Goal: Information Seeking & Learning: Learn about a topic

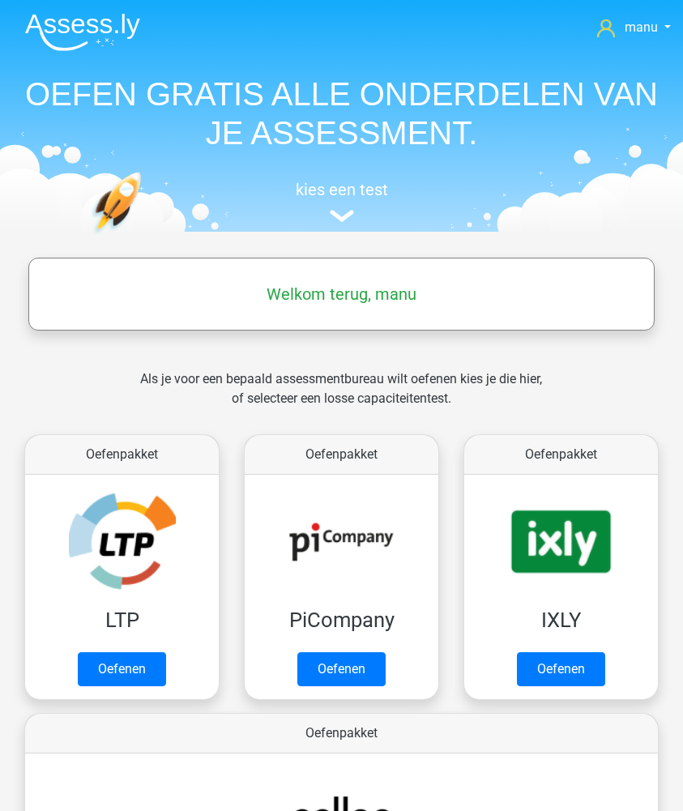
click at [74, 16] on img at bounding box center [82, 32] width 115 height 38
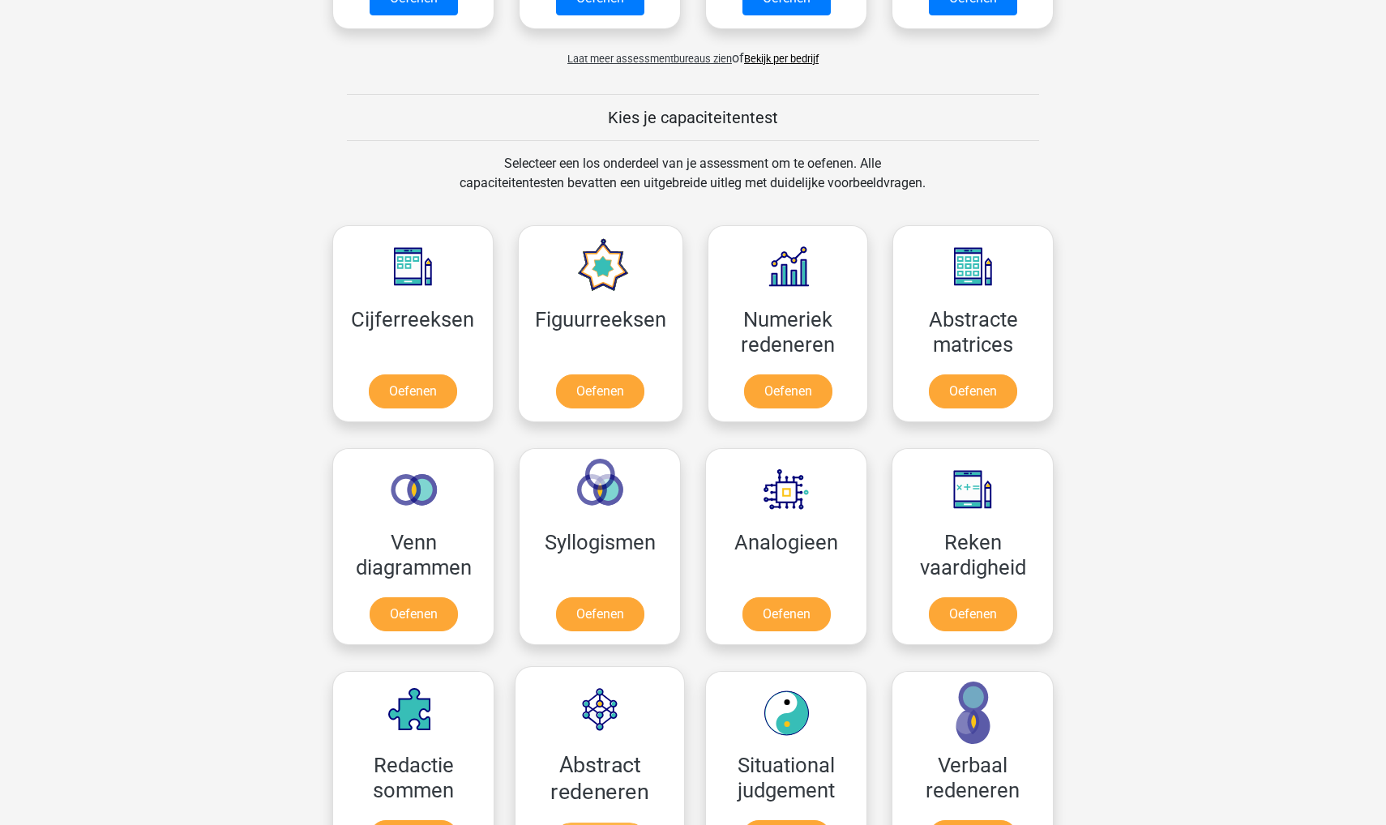
scroll to position [497, 0]
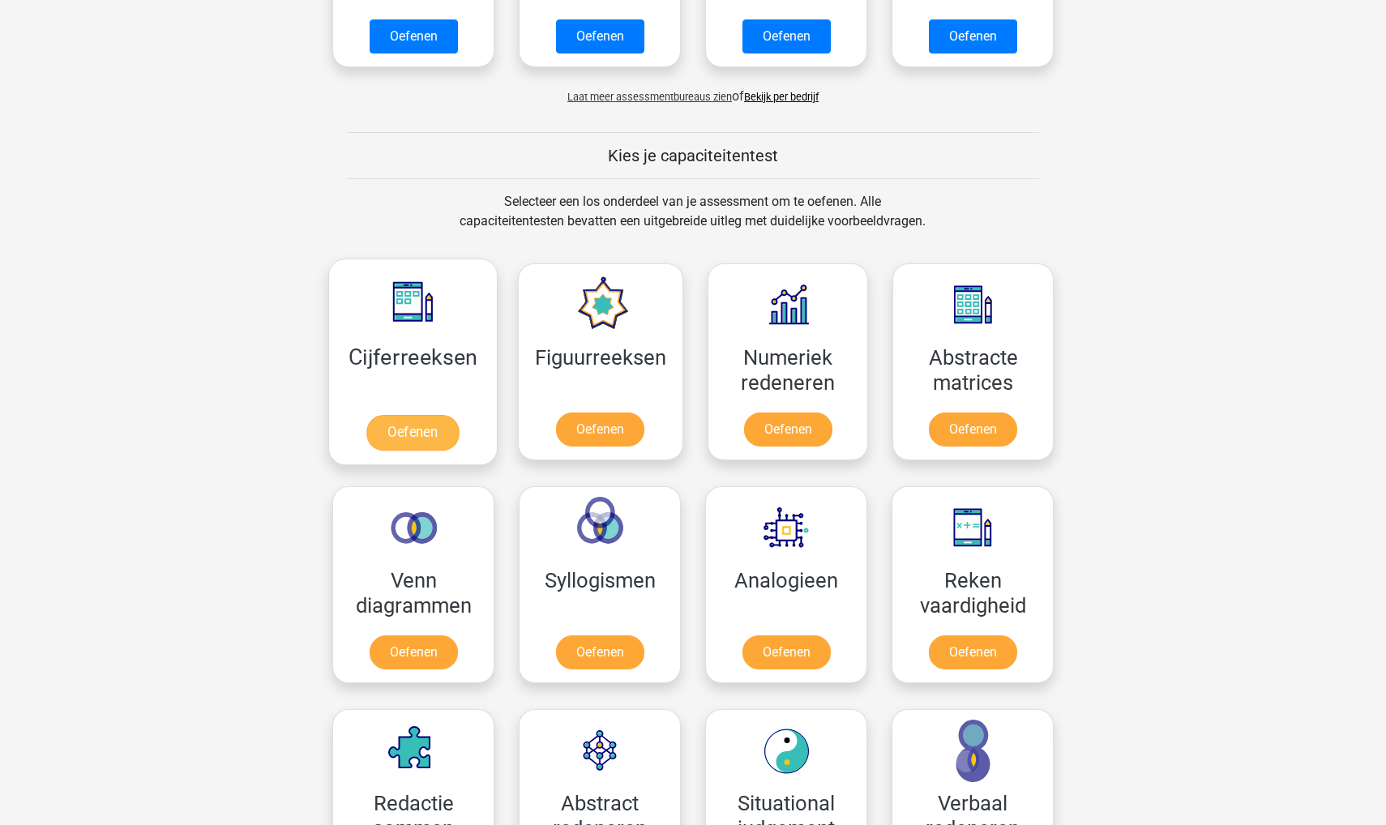
click at [404, 430] on link "Oefenen" at bounding box center [412, 433] width 92 height 36
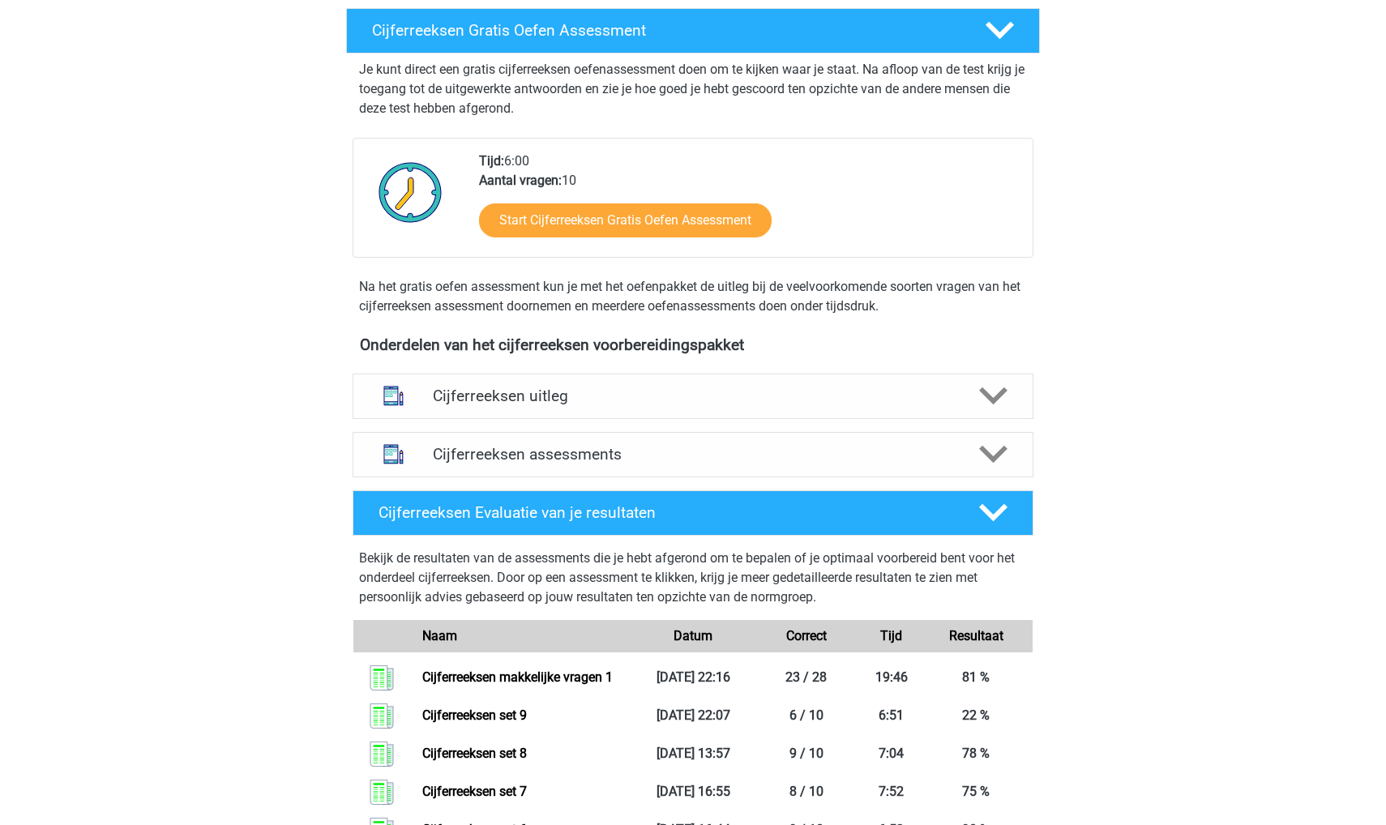
scroll to position [326, 0]
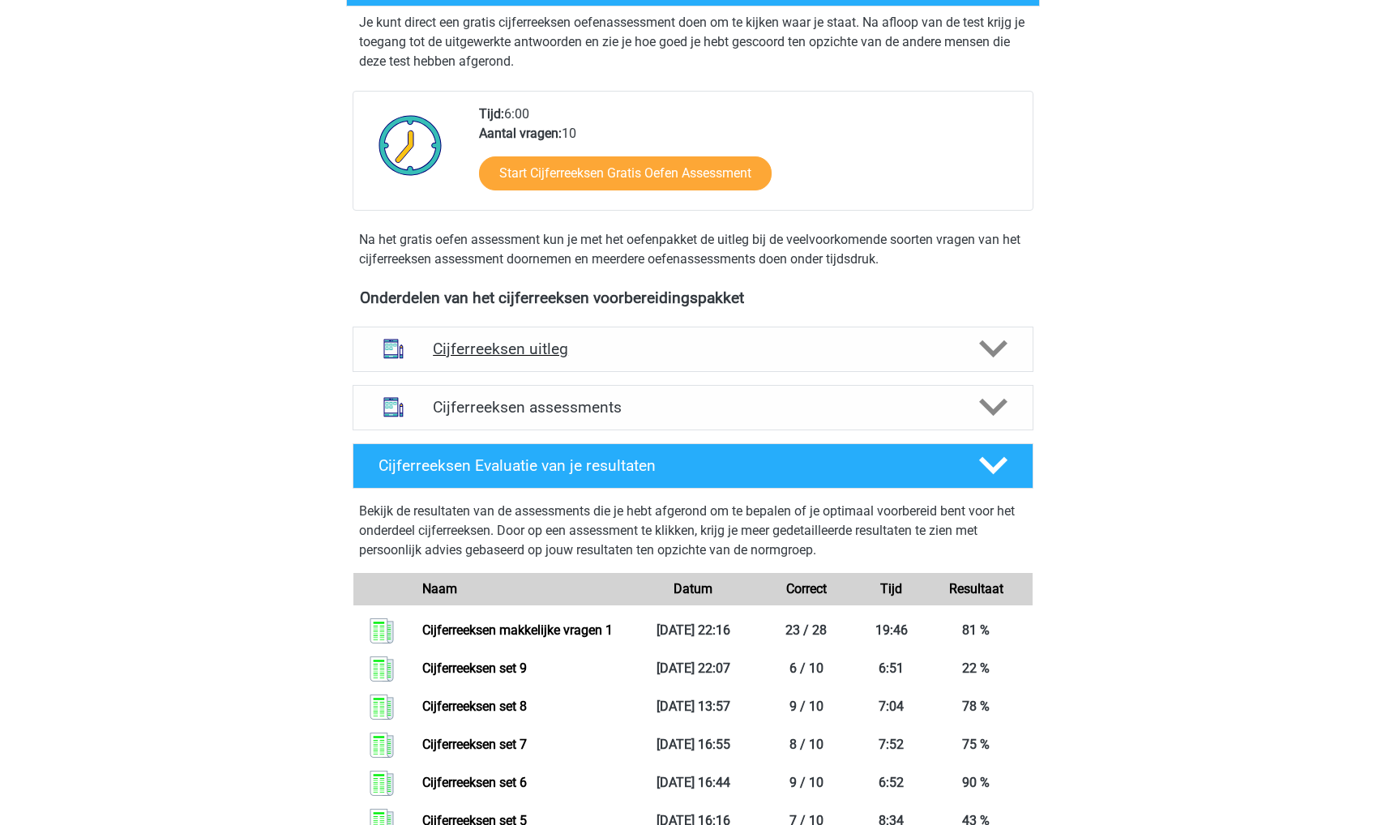
click at [490, 358] on h4 "Cijferreeksen uitleg" at bounding box center [693, 349] width 520 height 19
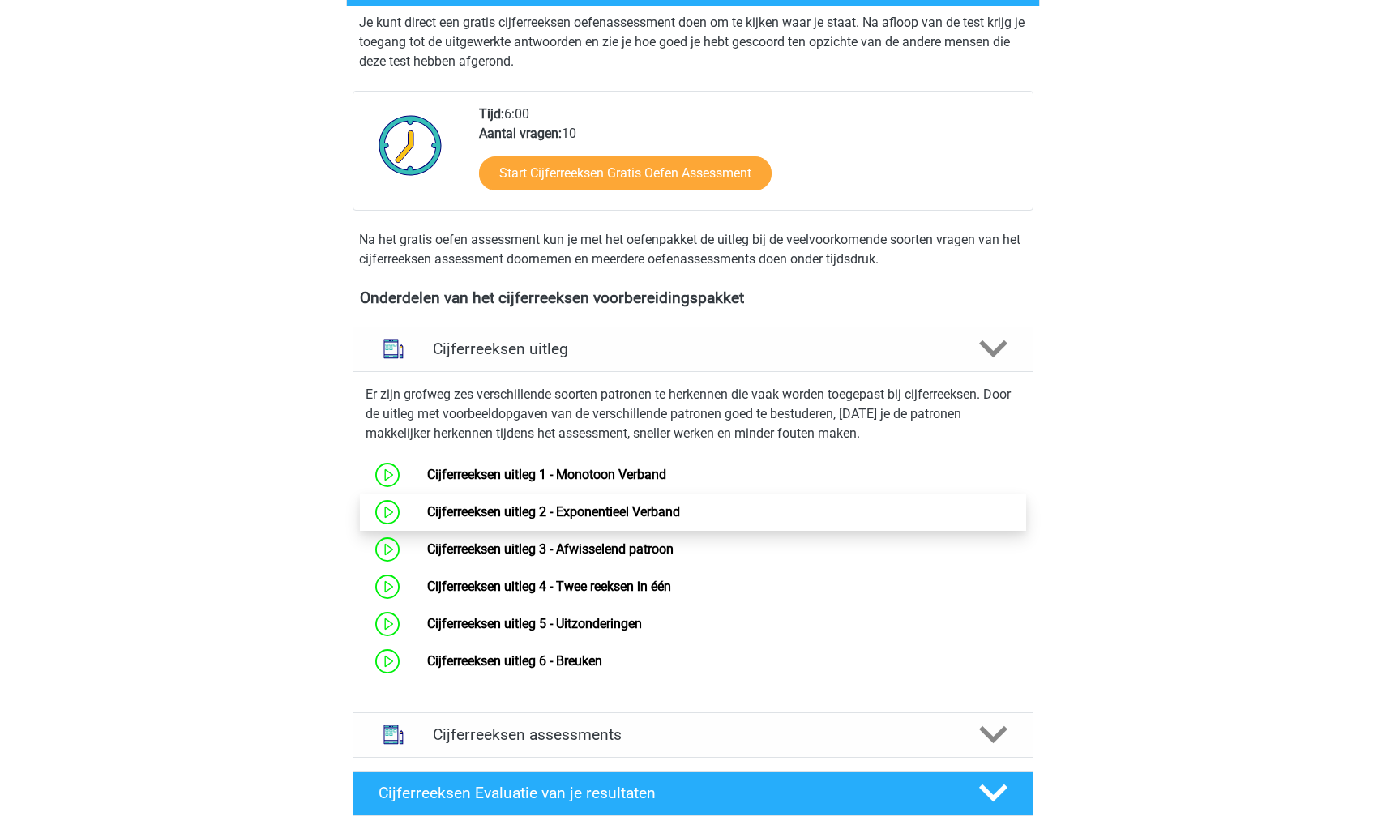
click at [479, 520] on link "Cijferreeksen uitleg 2 - Exponentieel Verband" at bounding box center [553, 511] width 253 height 15
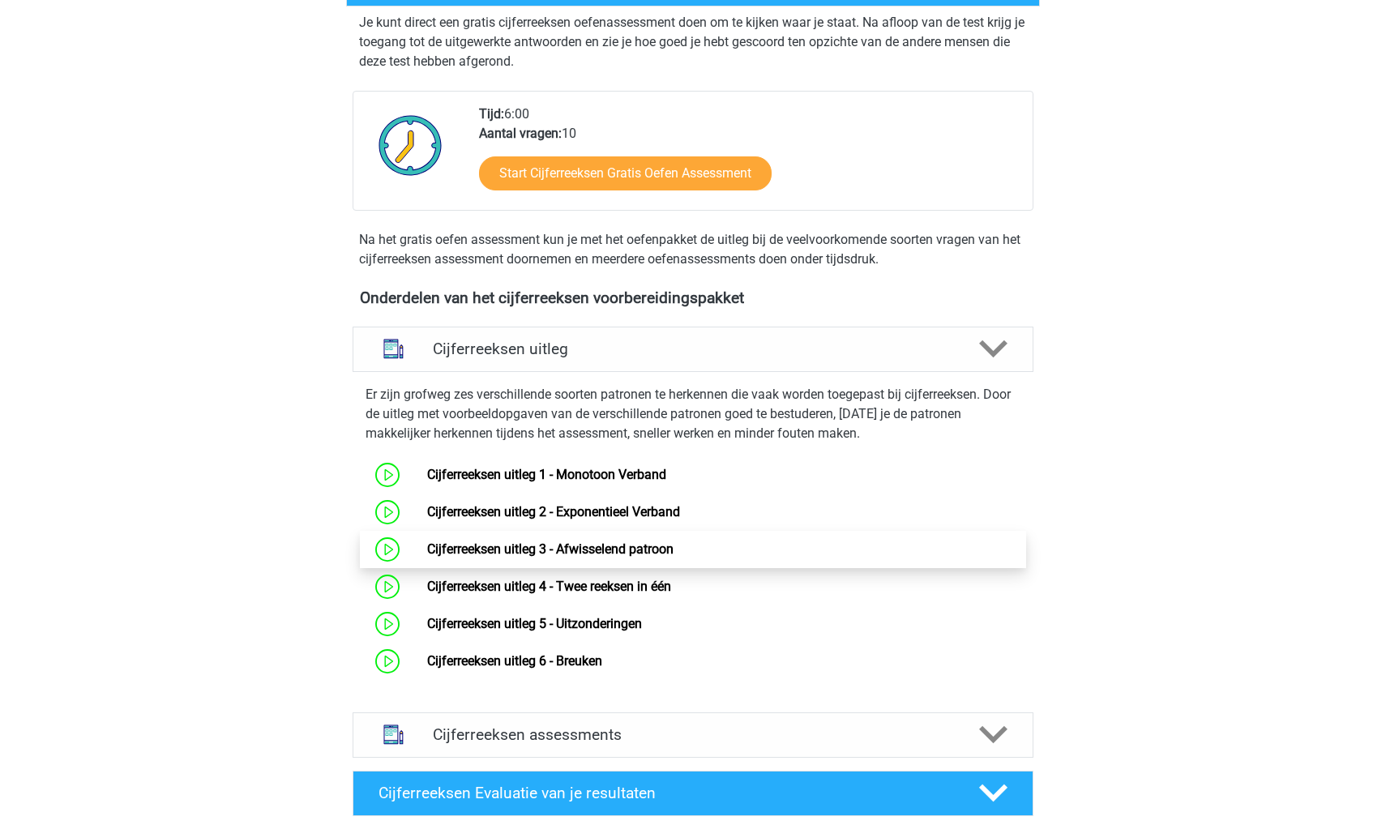
click at [447, 557] on link "Cijferreeksen uitleg 3 - Afwisselend patroon" at bounding box center [550, 548] width 246 height 15
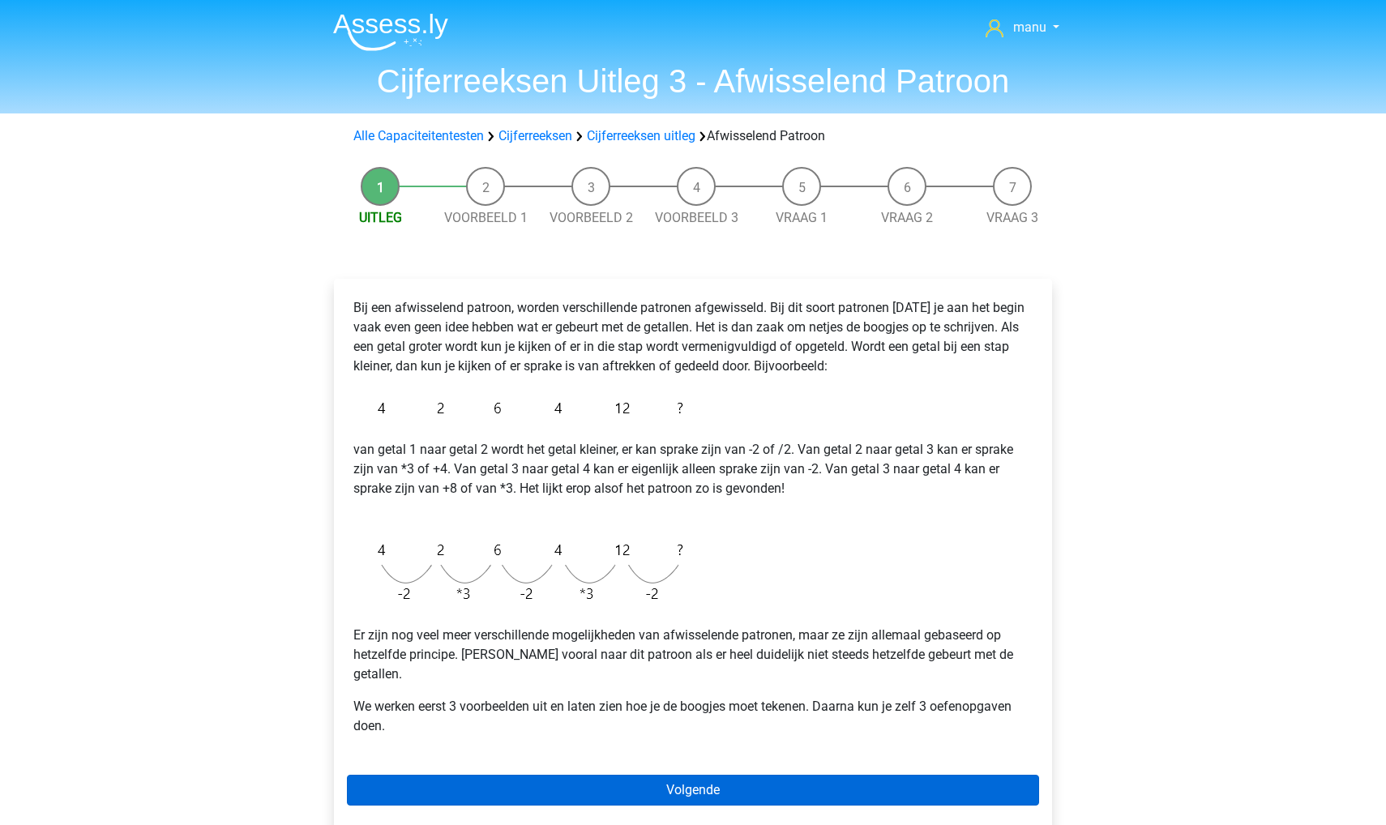
click at [438, 775] on link "Volgende" at bounding box center [693, 790] width 692 height 31
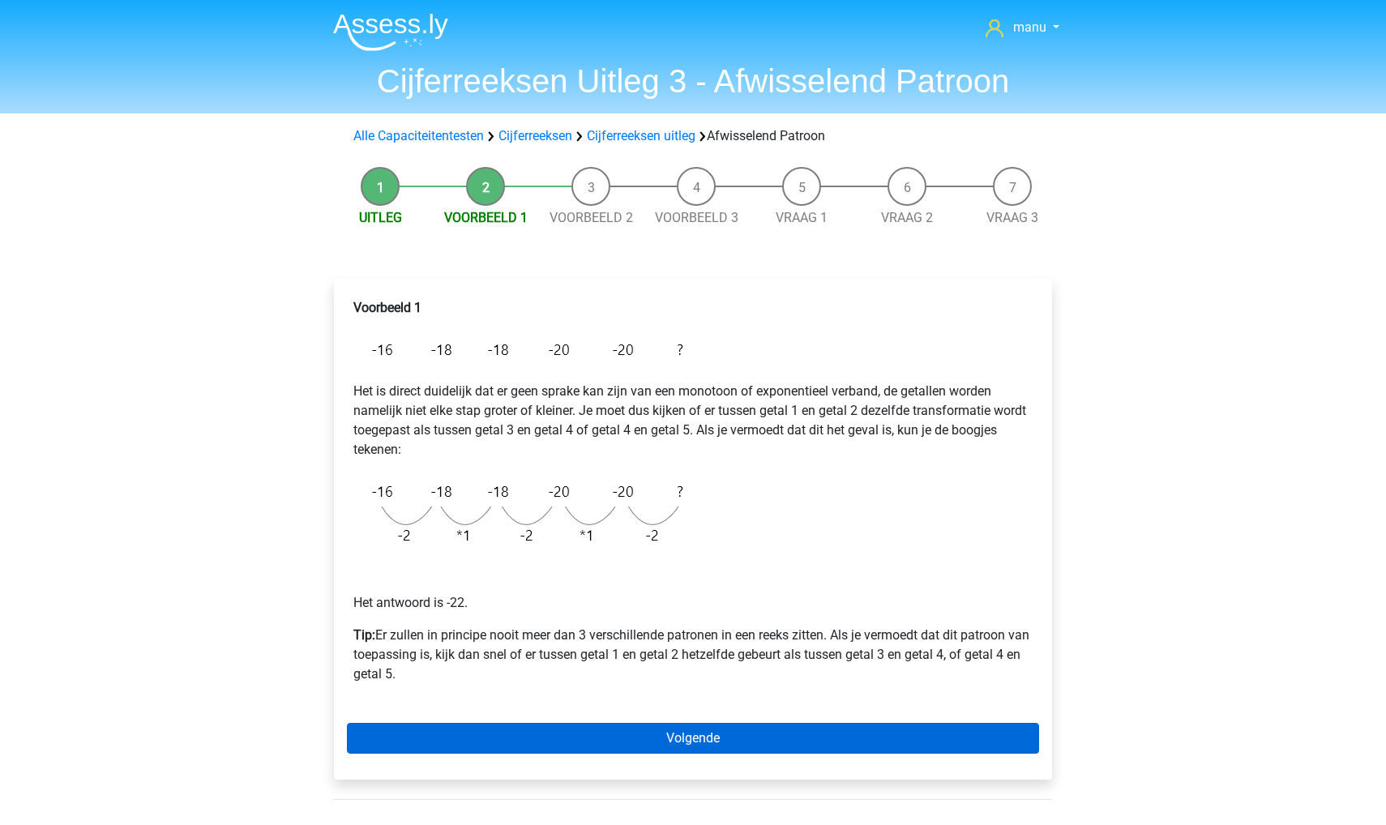
click at [465, 737] on link "Volgende" at bounding box center [693, 738] width 692 height 31
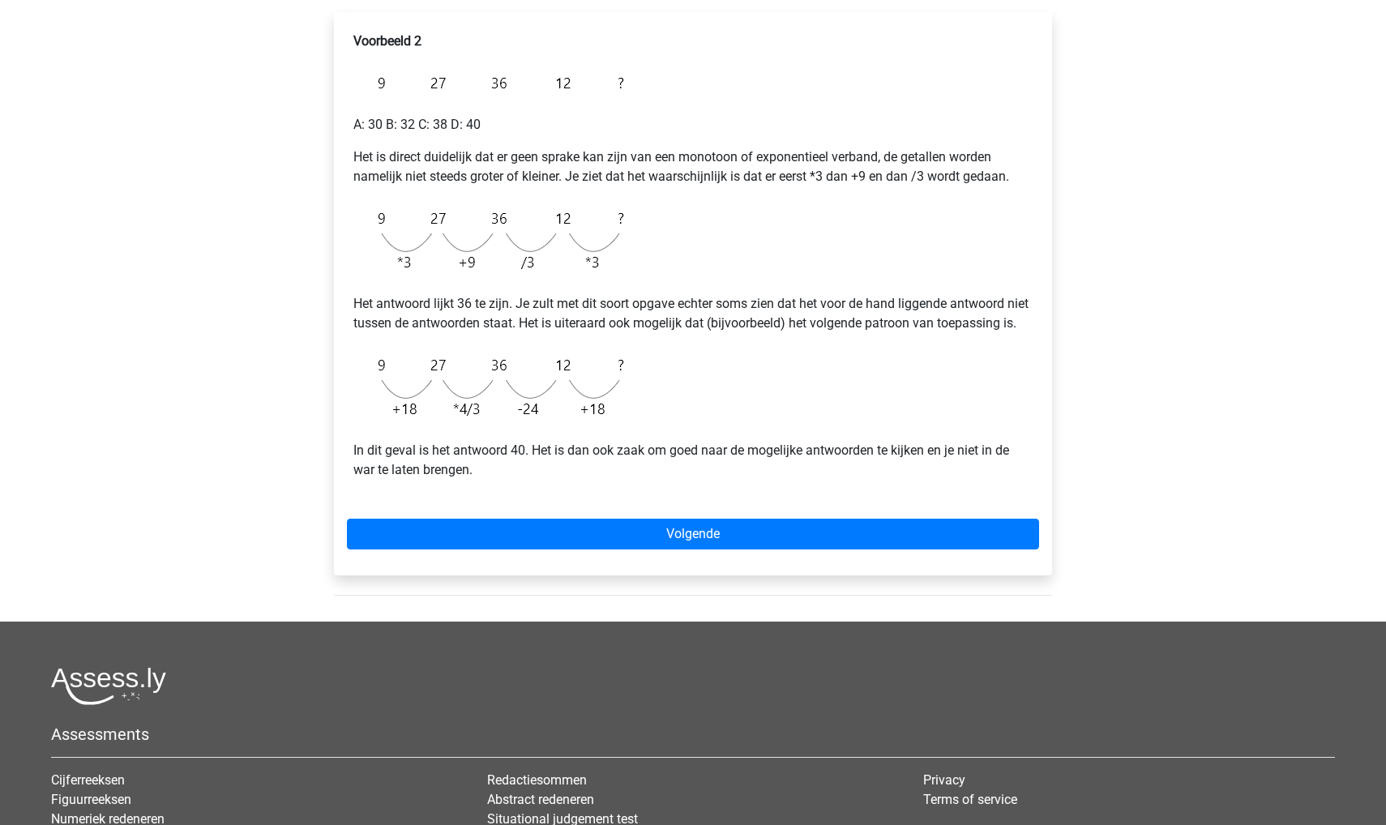
scroll to position [267, 0]
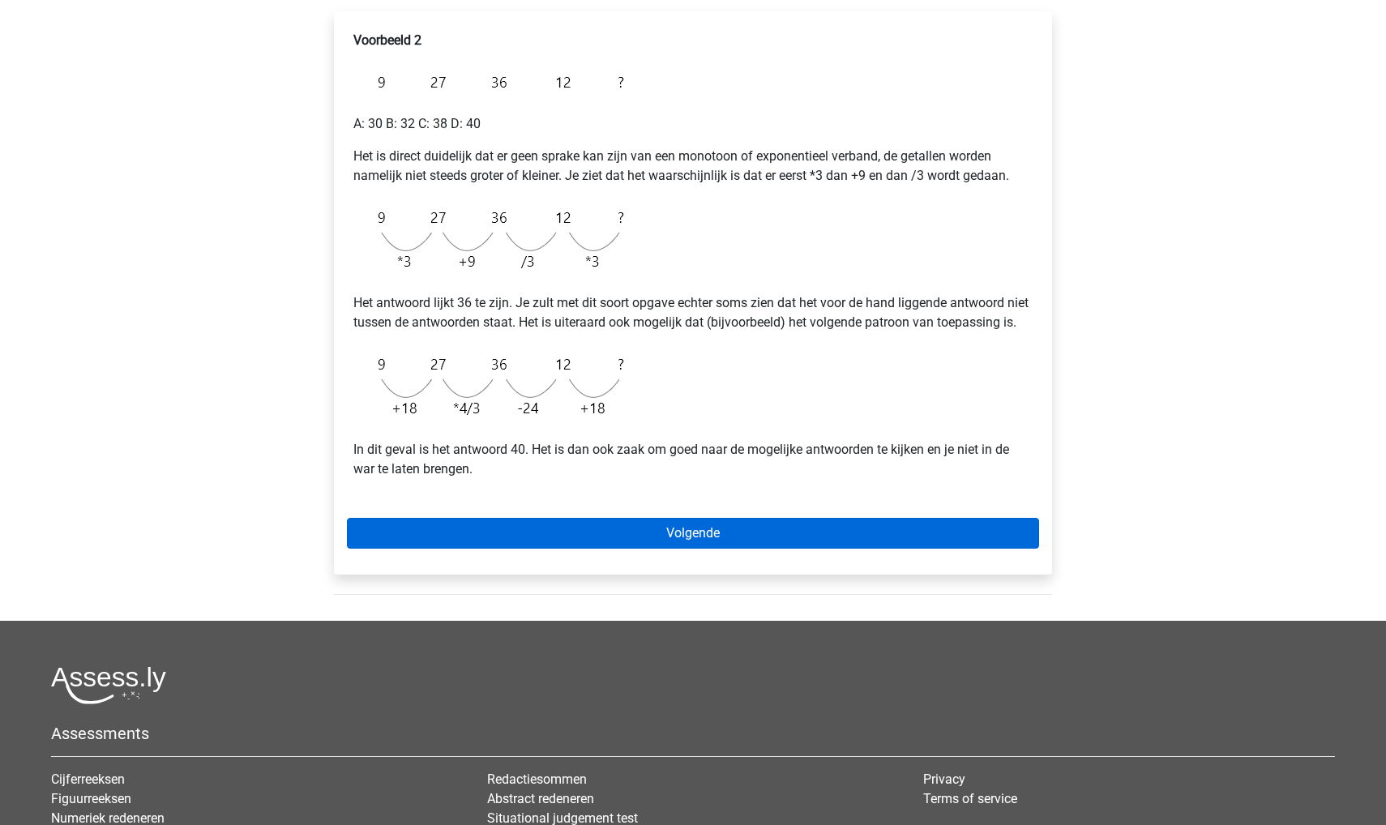
click at [435, 549] on link "Volgende" at bounding box center [693, 533] width 692 height 31
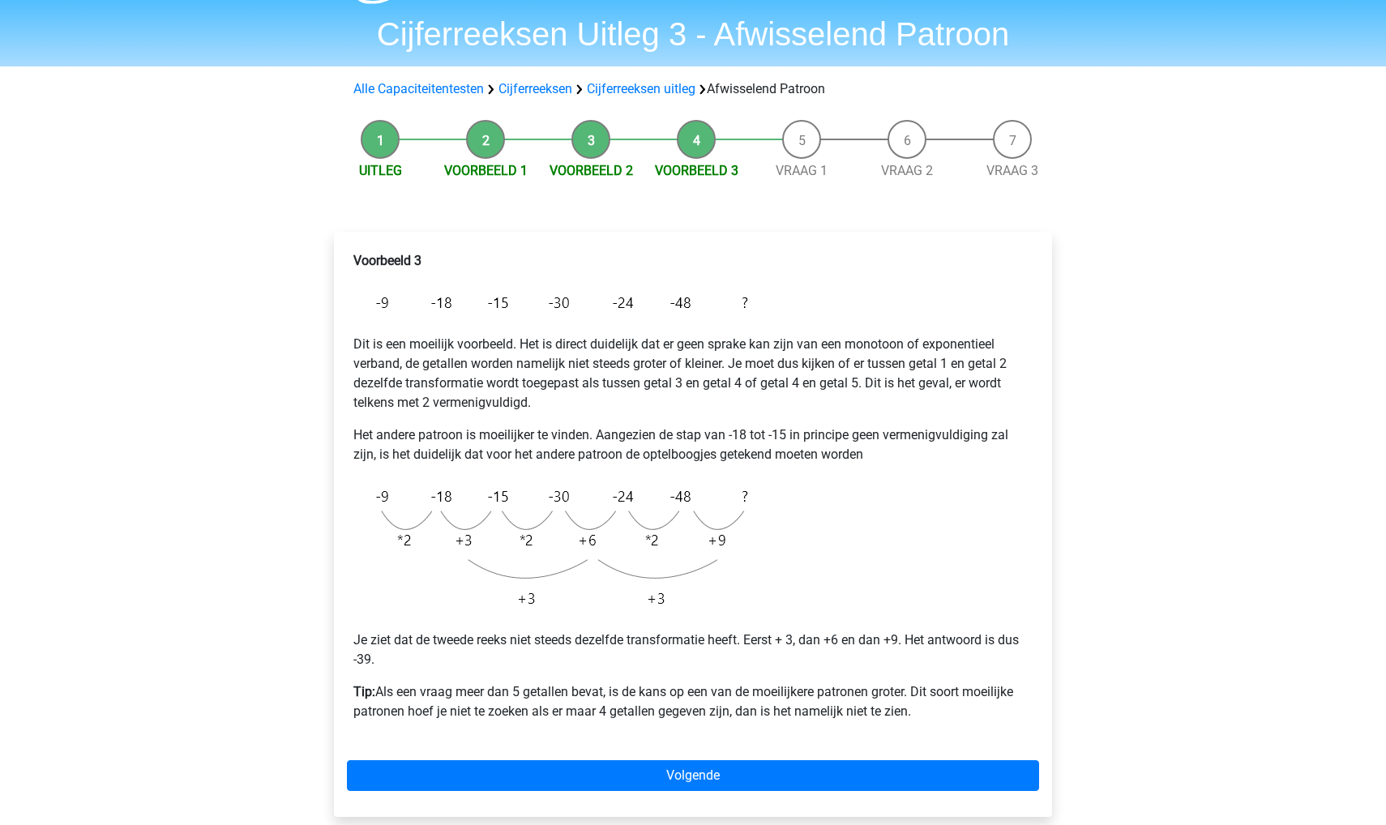
scroll to position [73, 0]
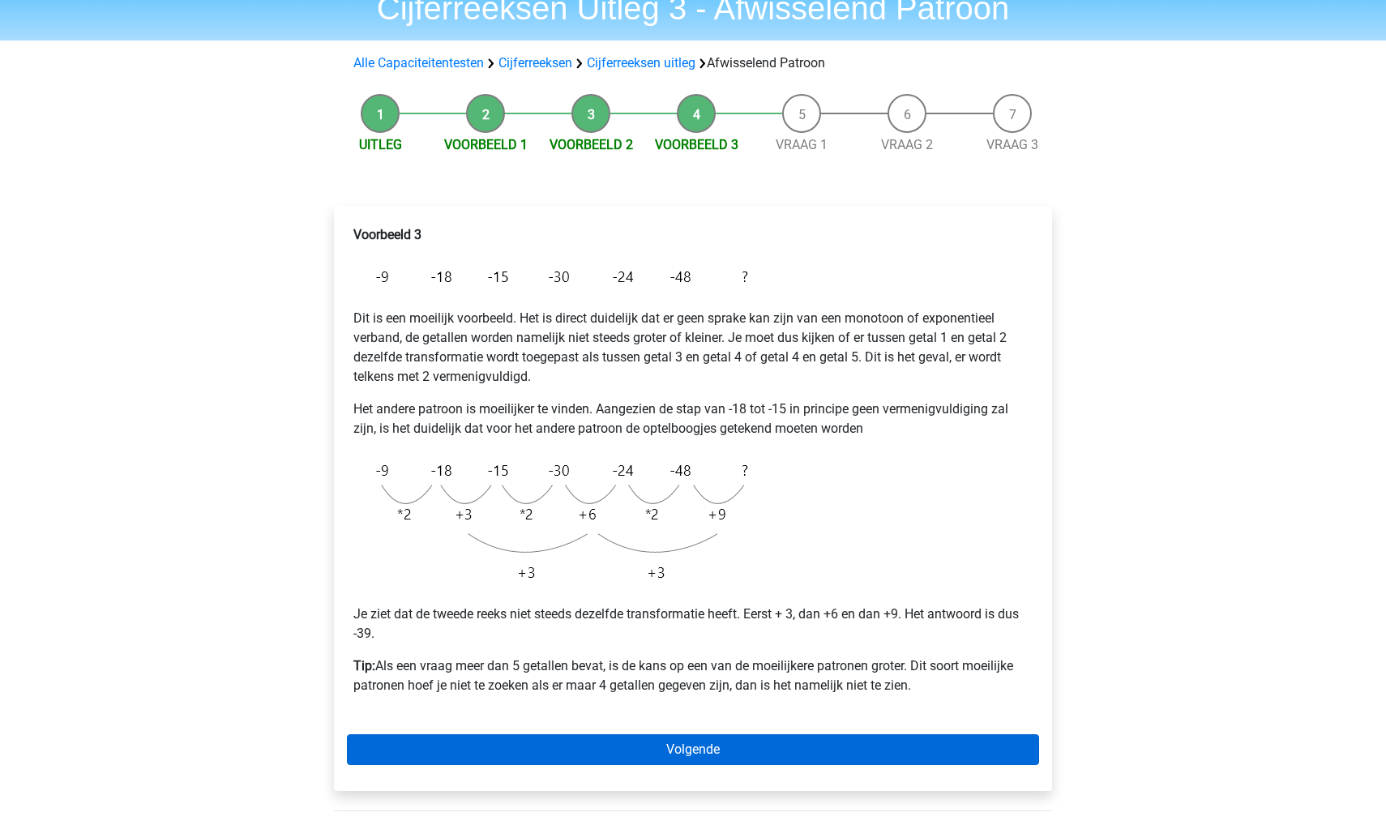
click at [634, 736] on link "Volgende" at bounding box center [693, 749] width 692 height 31
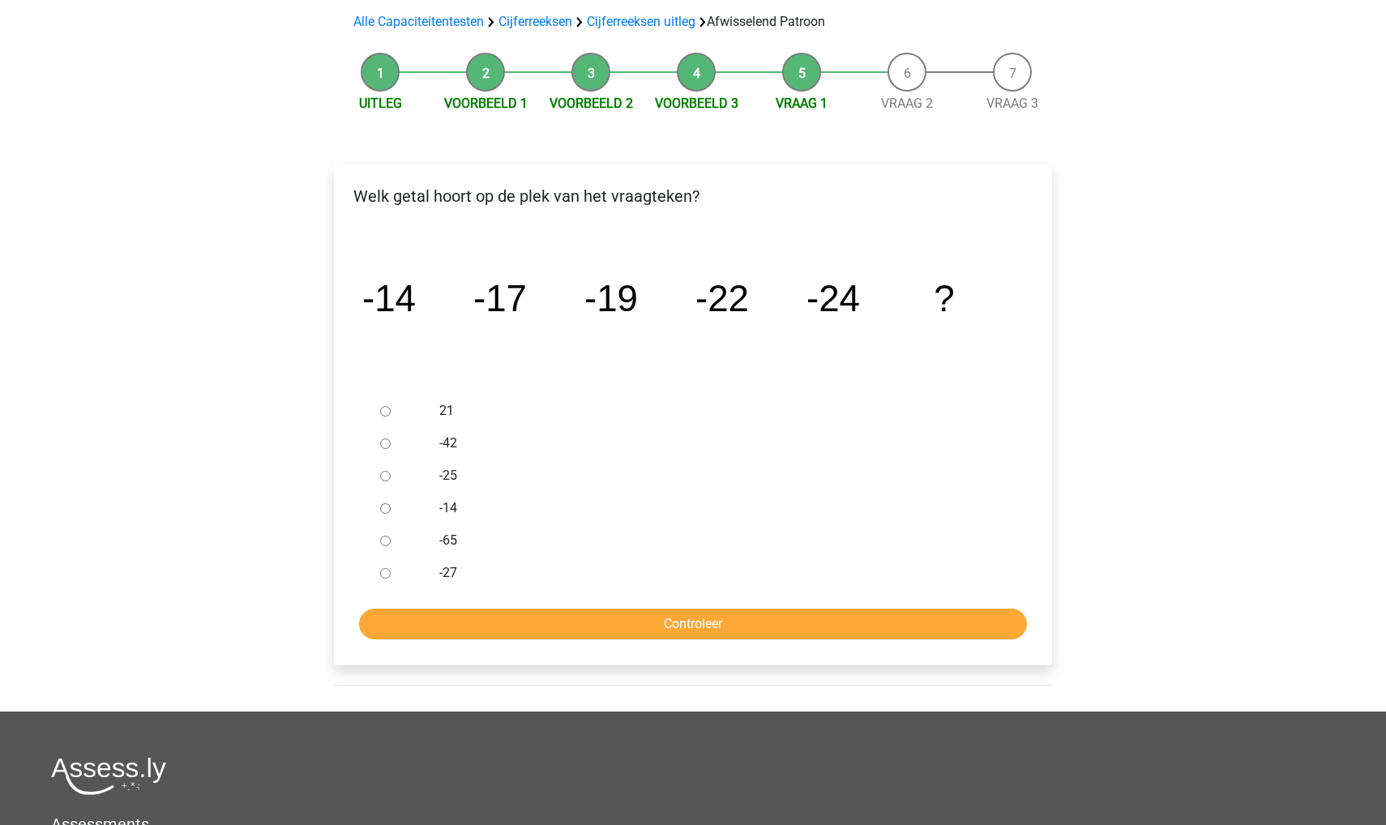
scroll to position [120, 0]
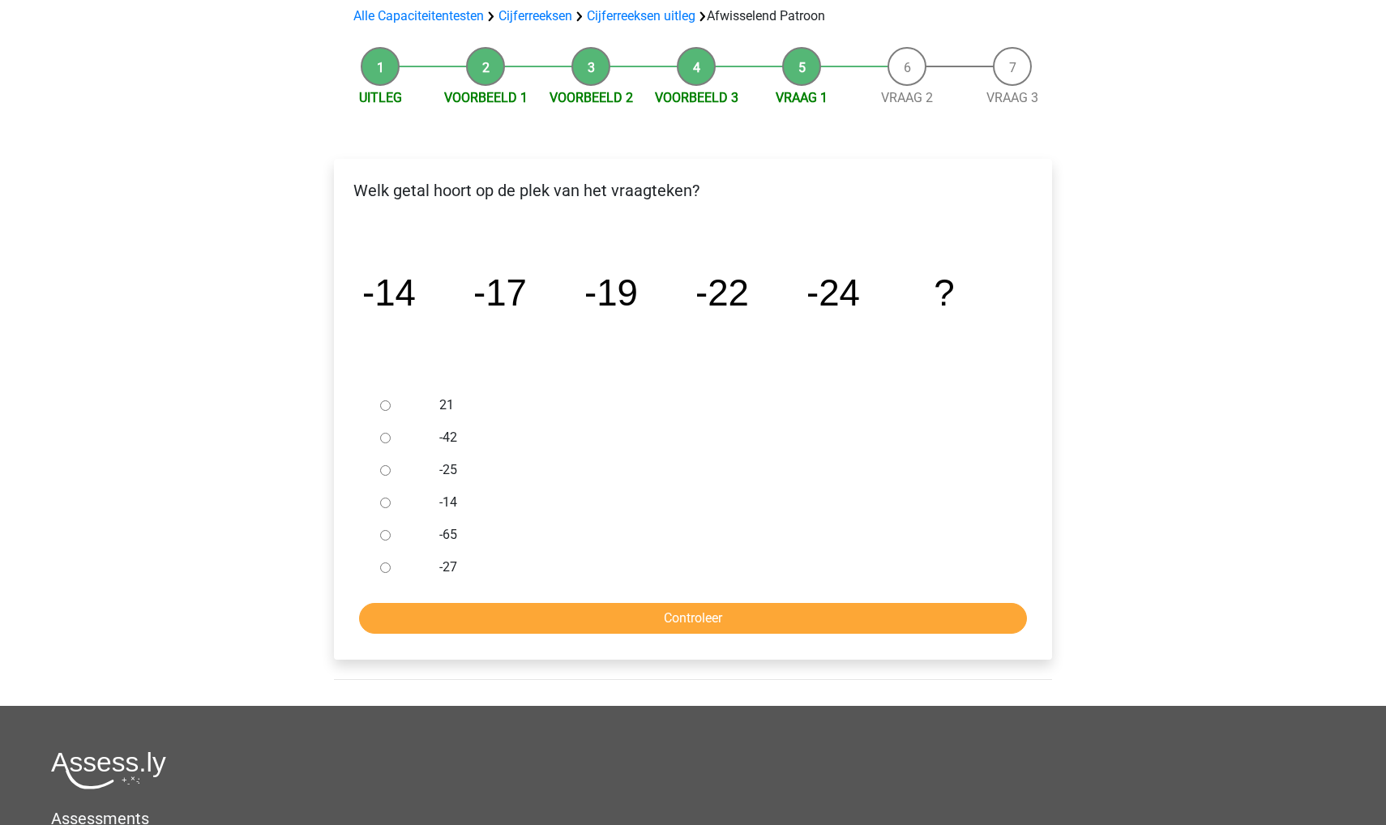
click at [383, 566] on input "-27" at bounding box center [385, 567] width 11 height 11
radio input "true"
click at [397, 609] on input "Controleer" at bounding box center [693, 618] width 668 height 31
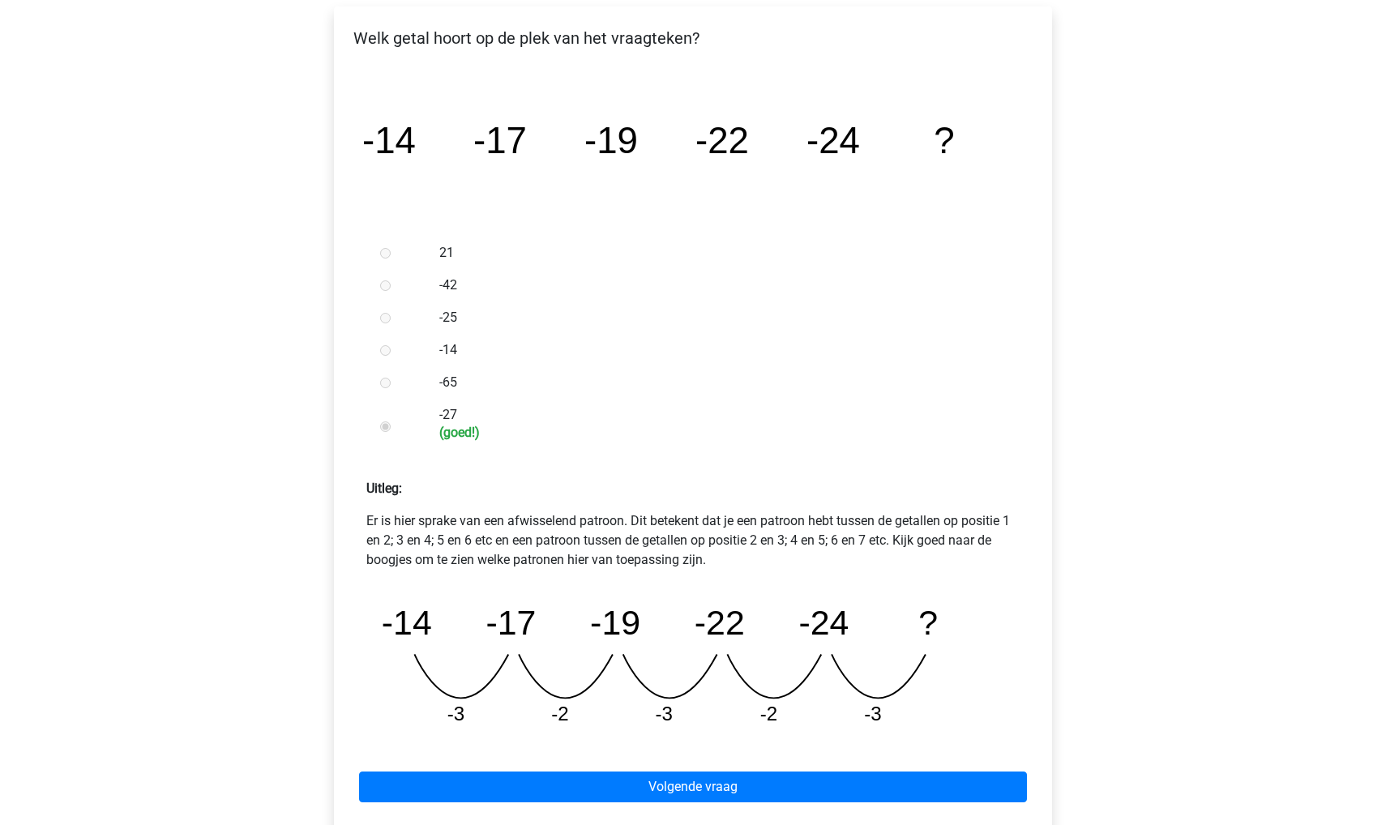
scroll to position [296, 0]
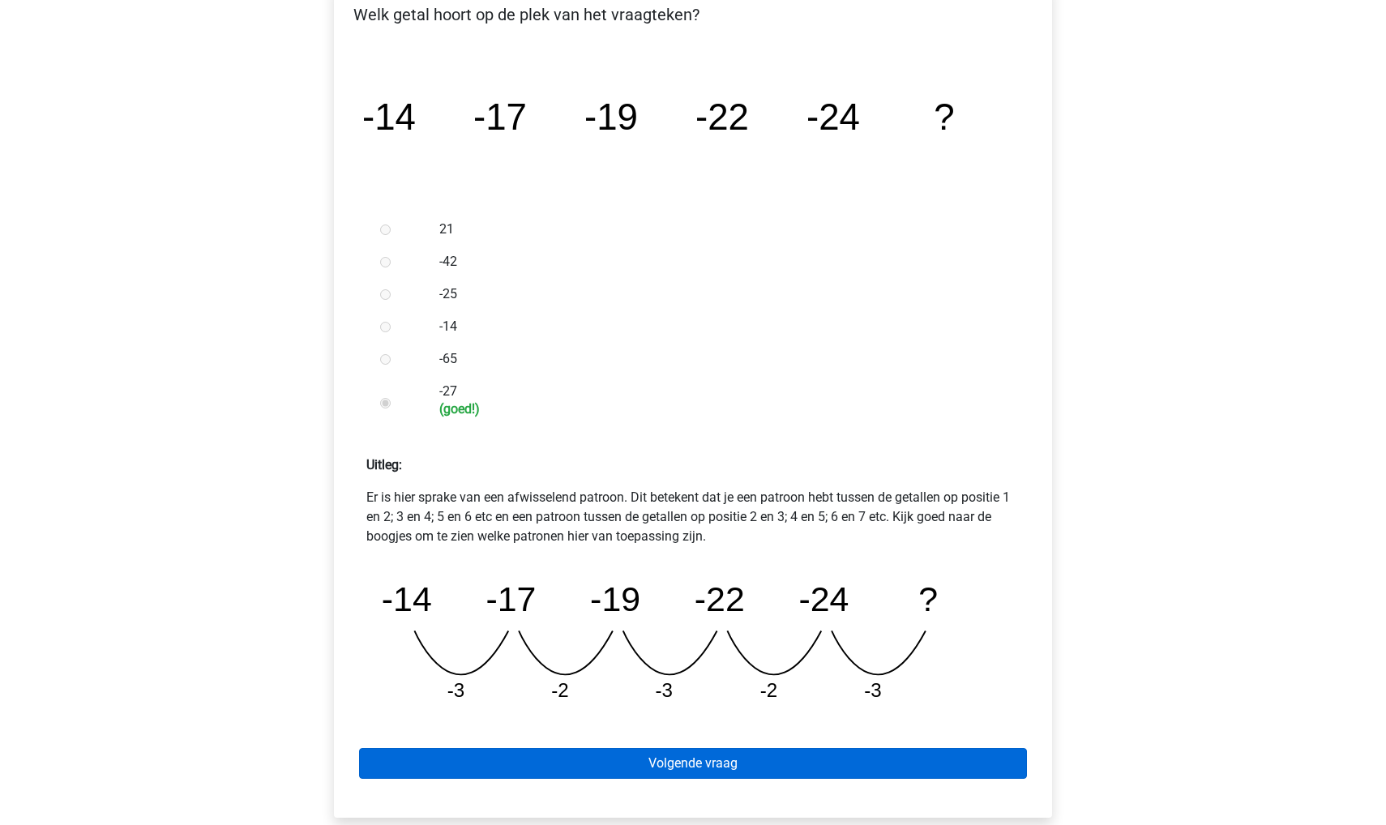
click at [475, 767] on link "Volgende vraag" at bounding box center [693, 763] width 668 height 31
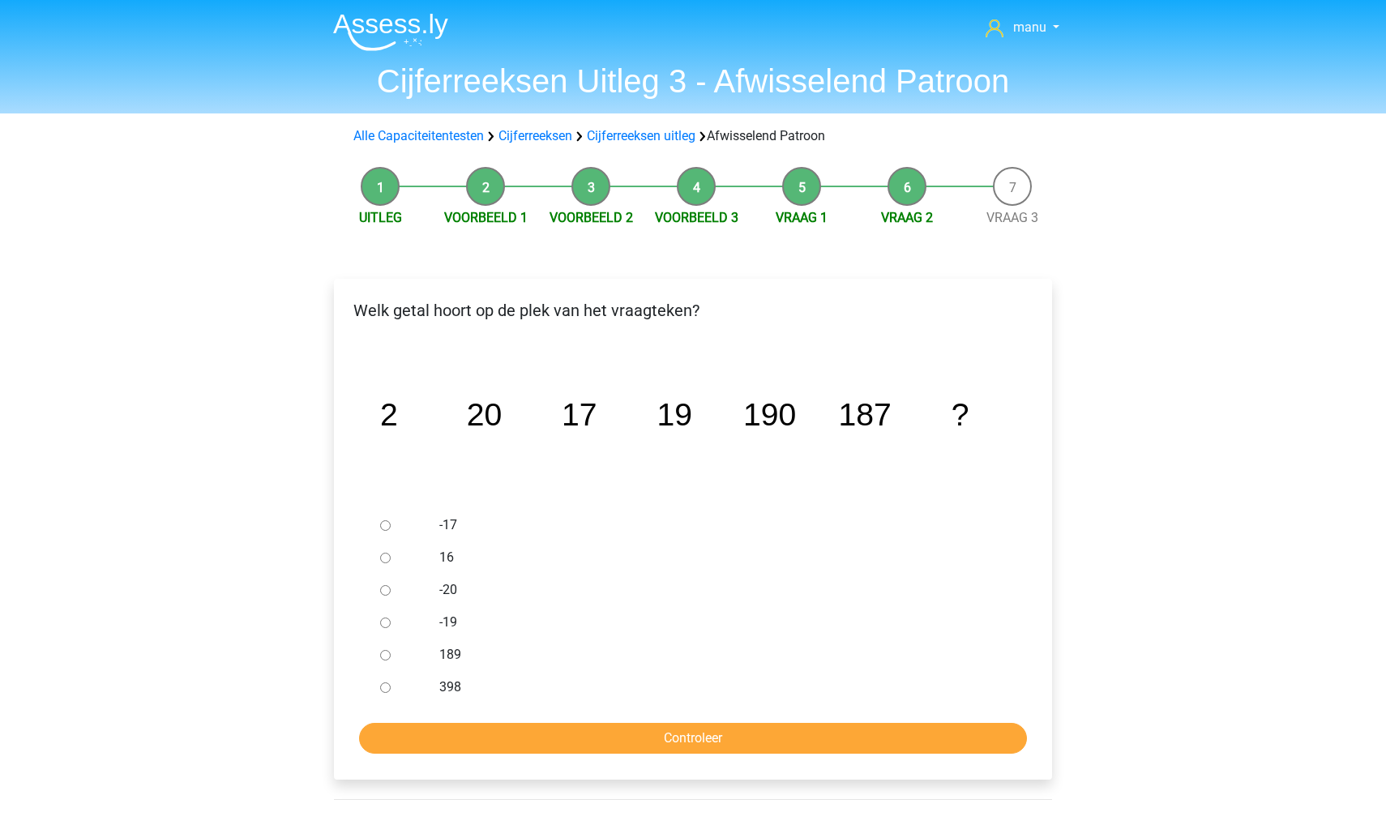
click at [385, 655] on input "189" at bounding box center [385, 655] width 11 height 11
radio input "true"
click at [399, 733] on input "Controleer" at bounding box center [693, 738] width 668 height 31
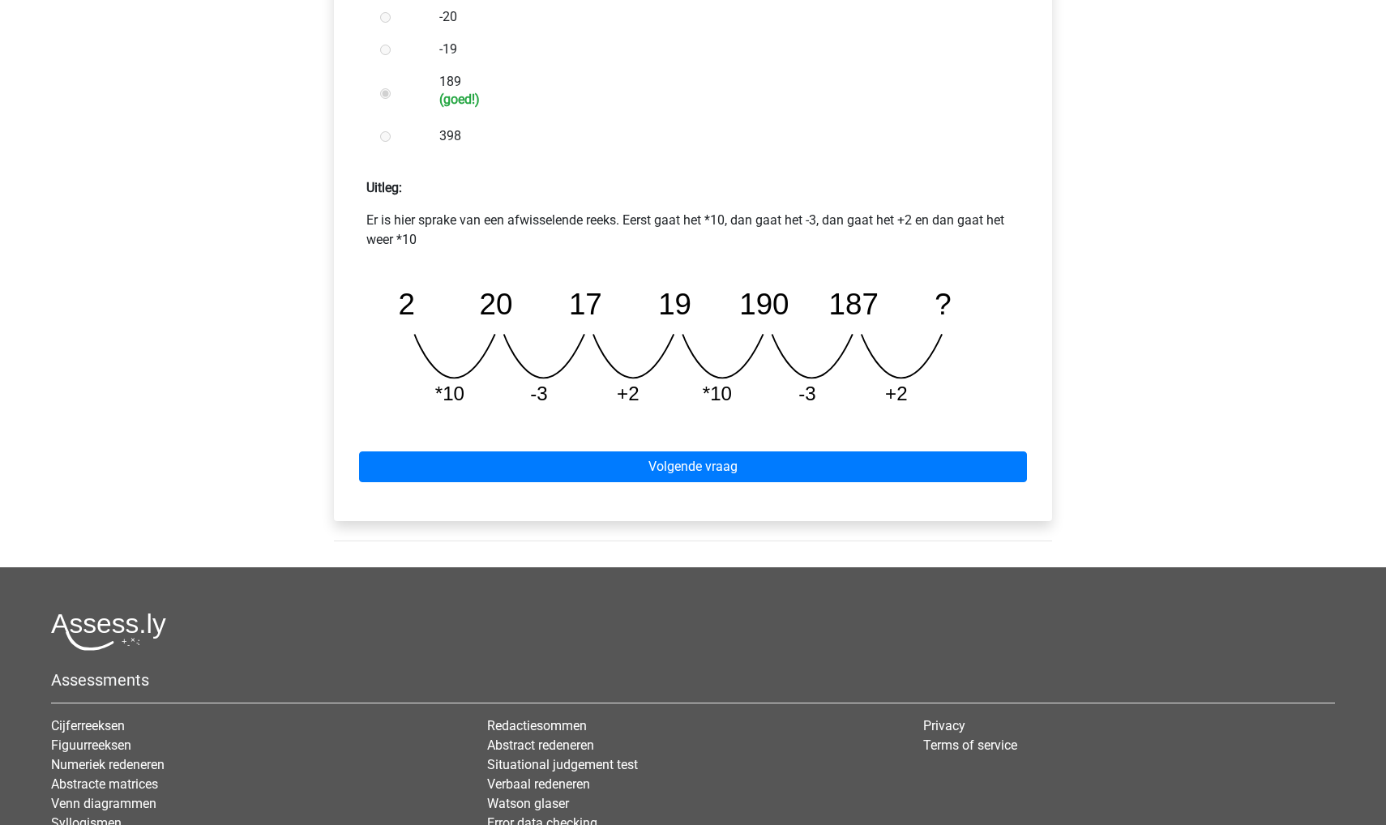
scroll to position [658, 0]
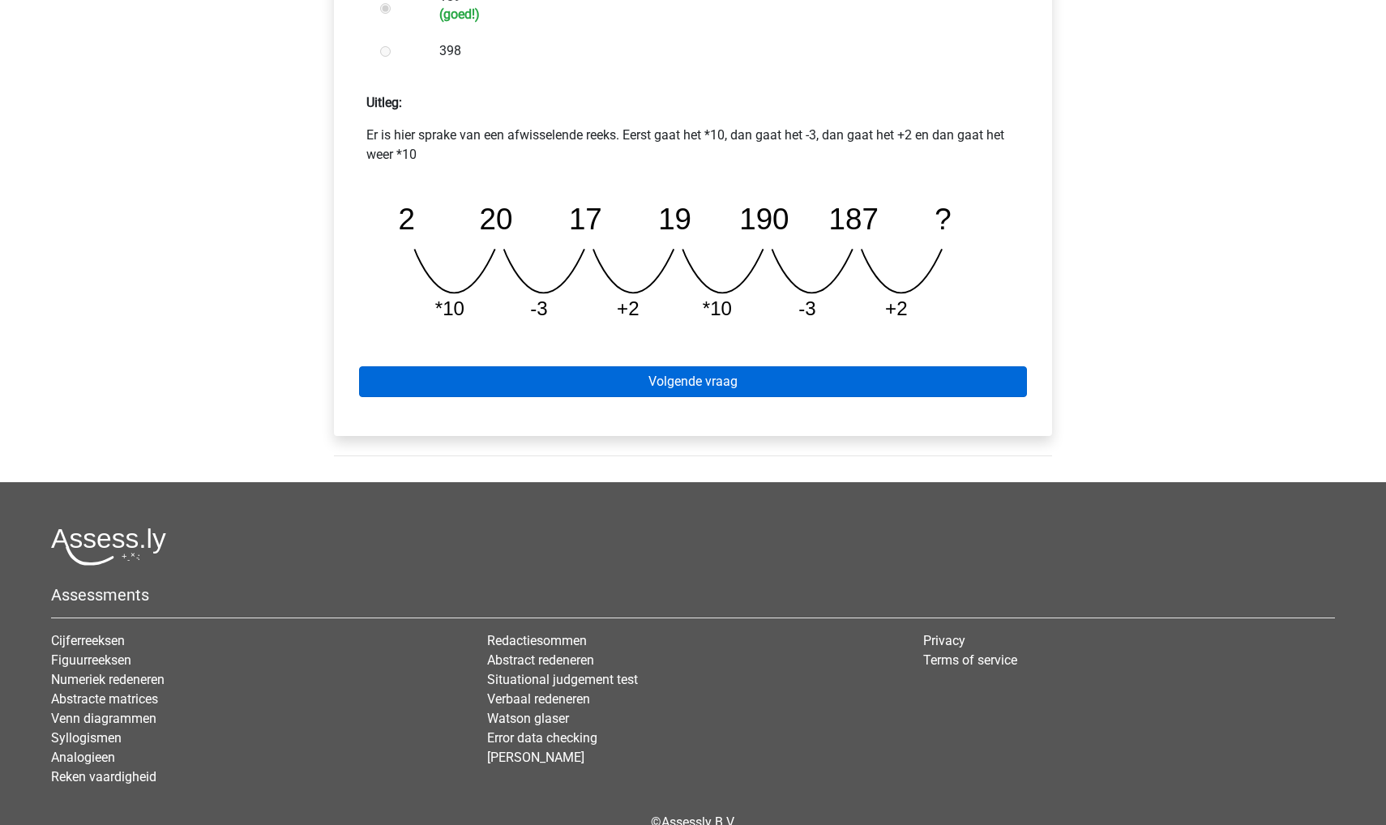
click at [467, 392] on link "Volgende vraag" at bounding box center [693, 381] width 668 height 31
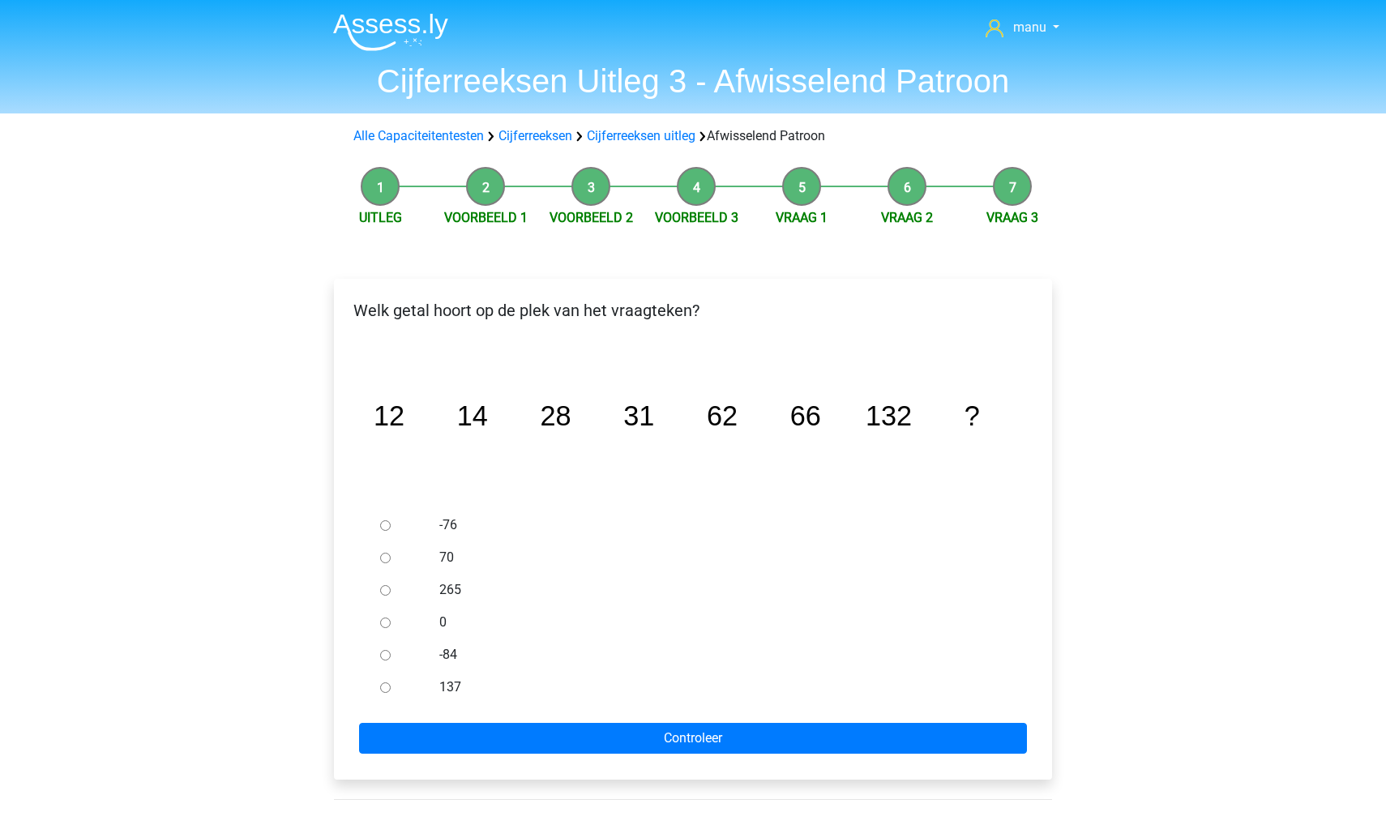
click at [382, 688] on input "137" at bounding box center [385, 687] width 11 height 11
radio input "true"
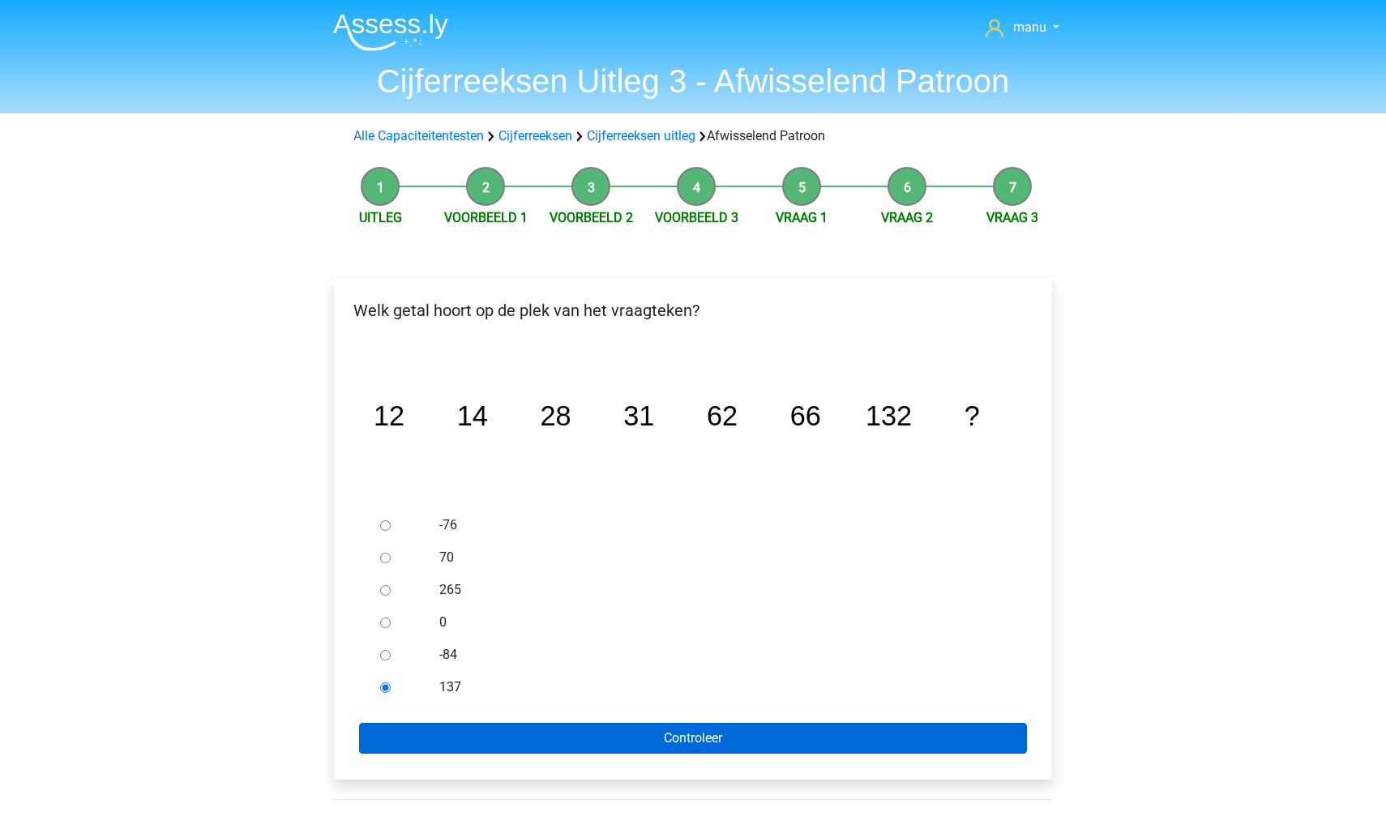
click at [388, 746] on input "Controleer" at bounding box center [693, 738] width 668 height 31
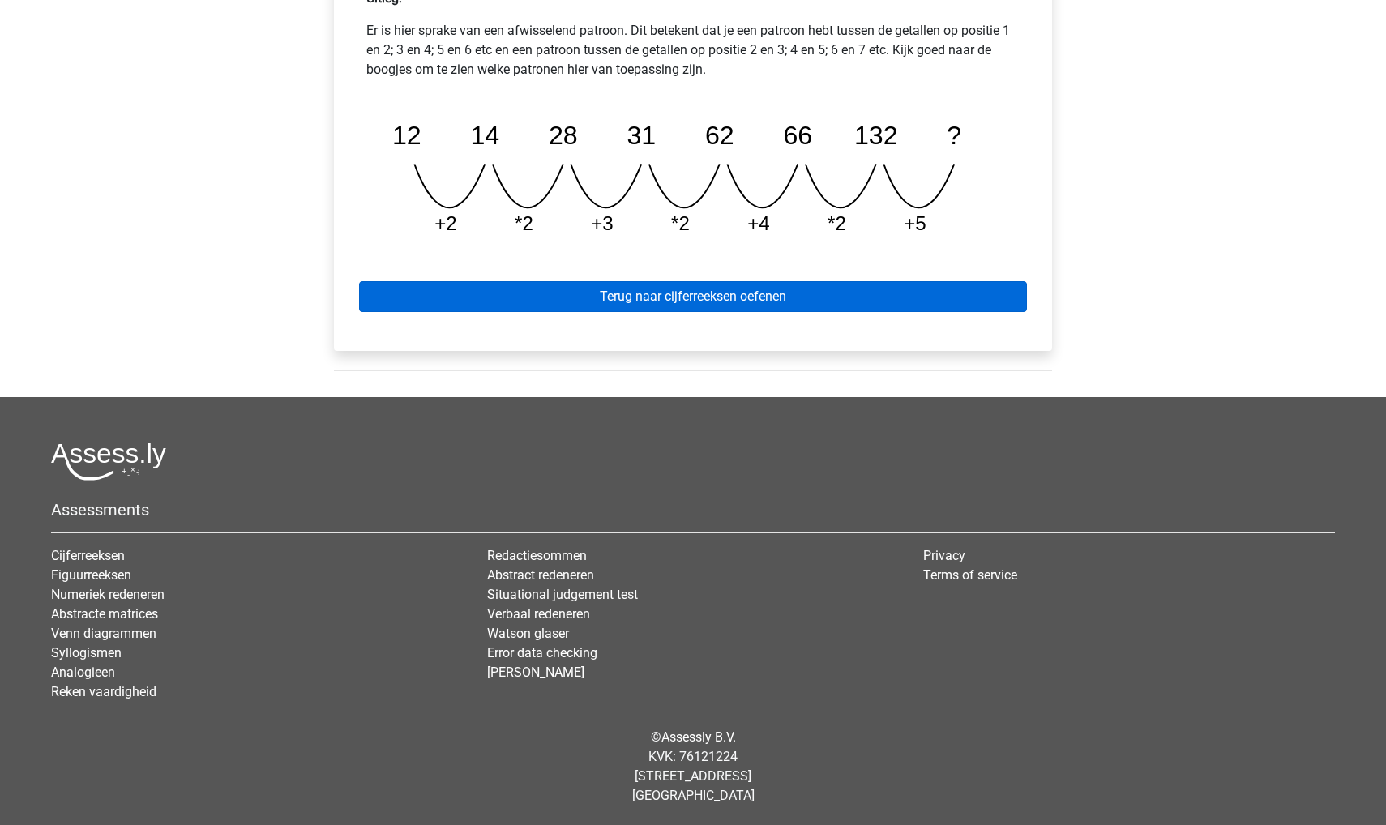
scroll to position [763, 0]
click at [492, 289] on link "Terug naar cijferreeksen oefenen" at bounding box center [693, 296] width 668 height 31
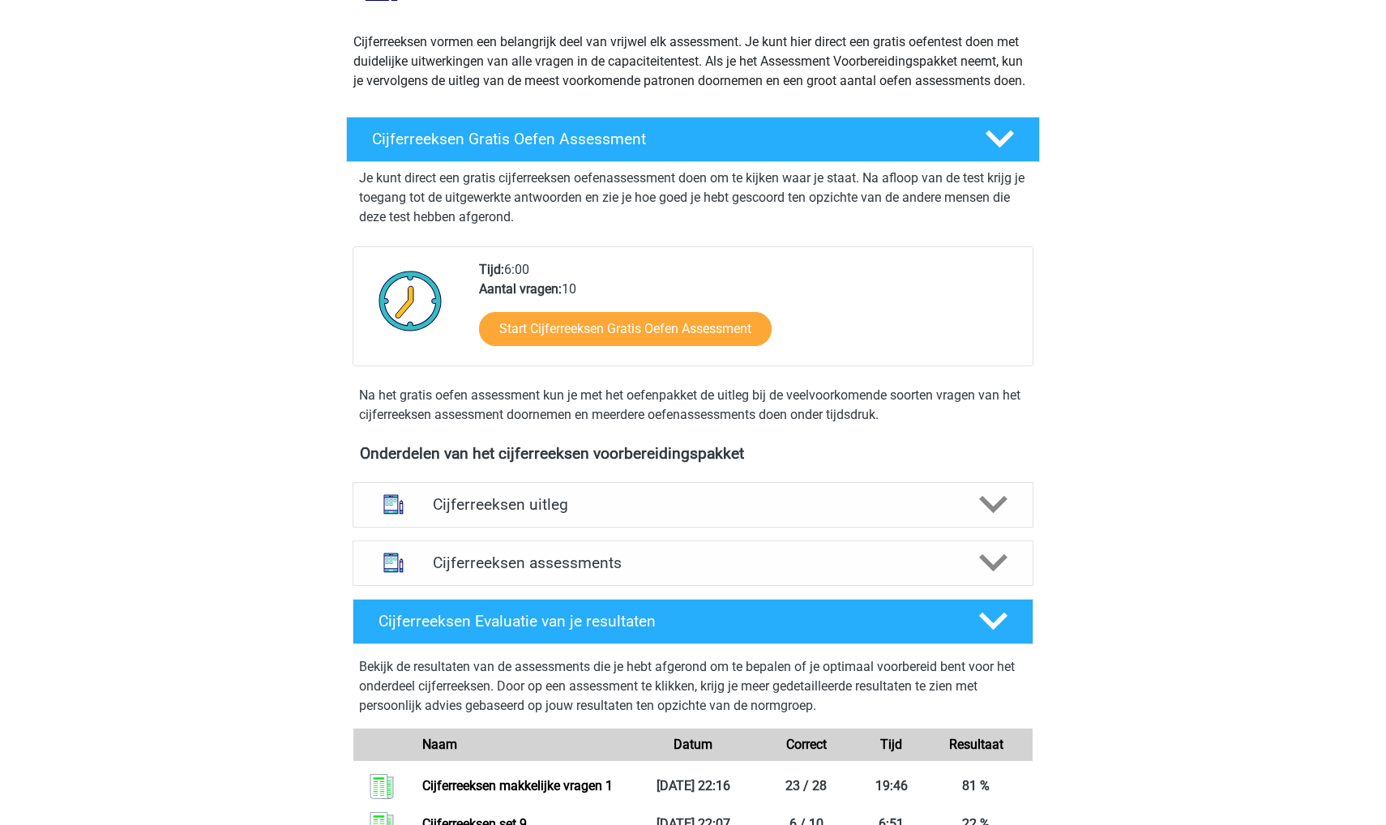
scroll to position [227, 0]
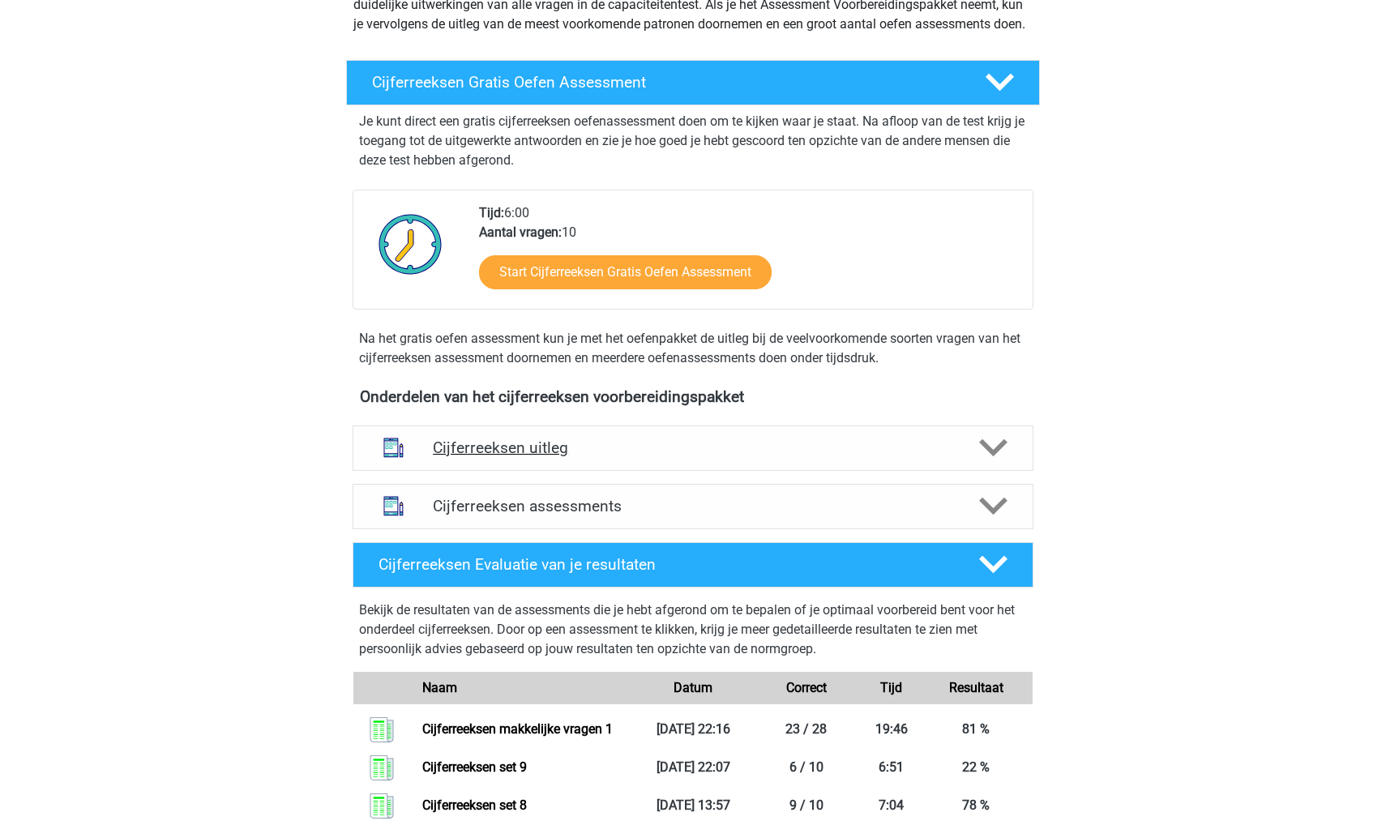
click at [523, 457] on h4 "Cijferreeksen uitleg" at bounding box center [693, 447] width 520 height 19
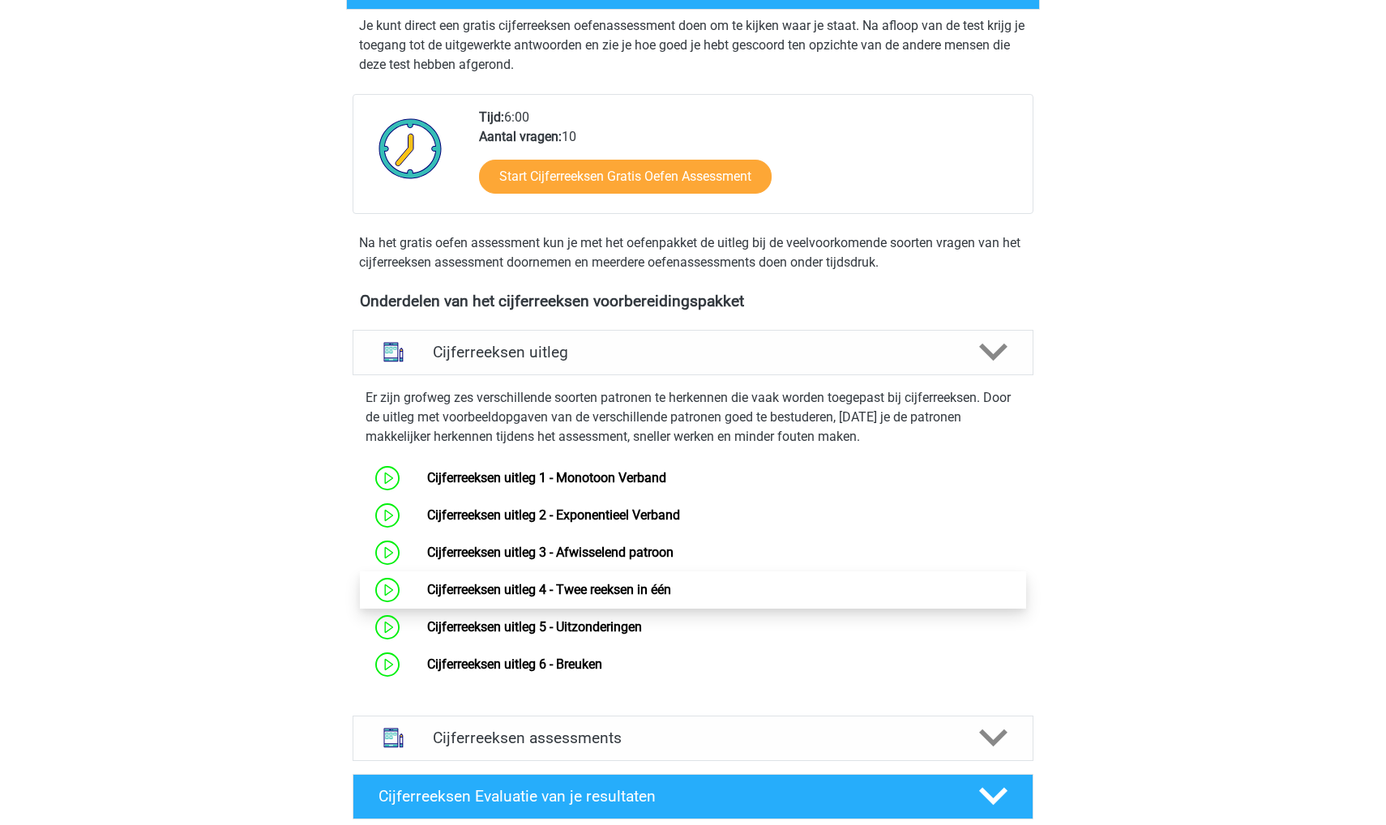
scroll to position [367, 0]
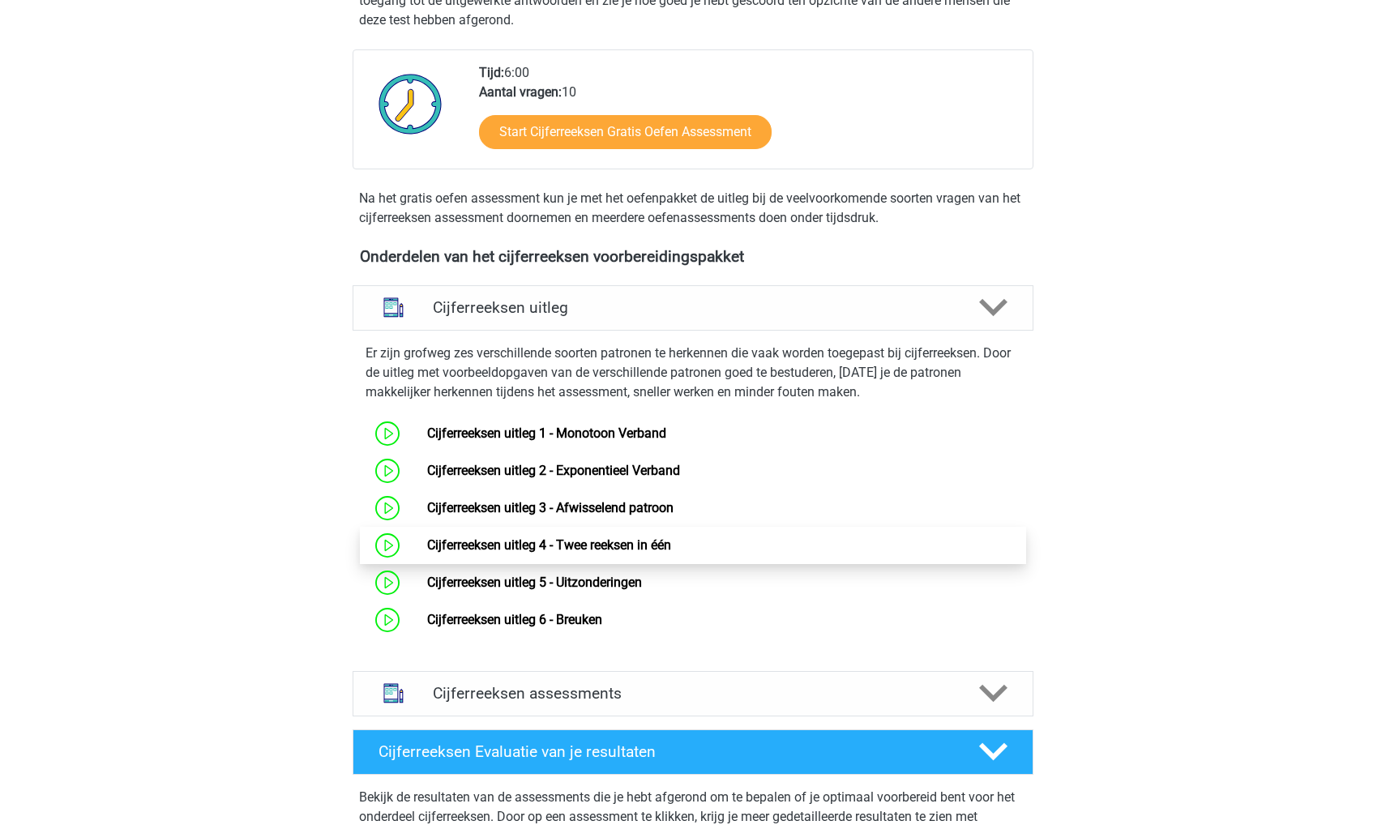
click at [485, 553] on link "Cijferreeksen uitleg 4 - Twee reeksen in één" at bounding box center [549, 544] width 244 height 15
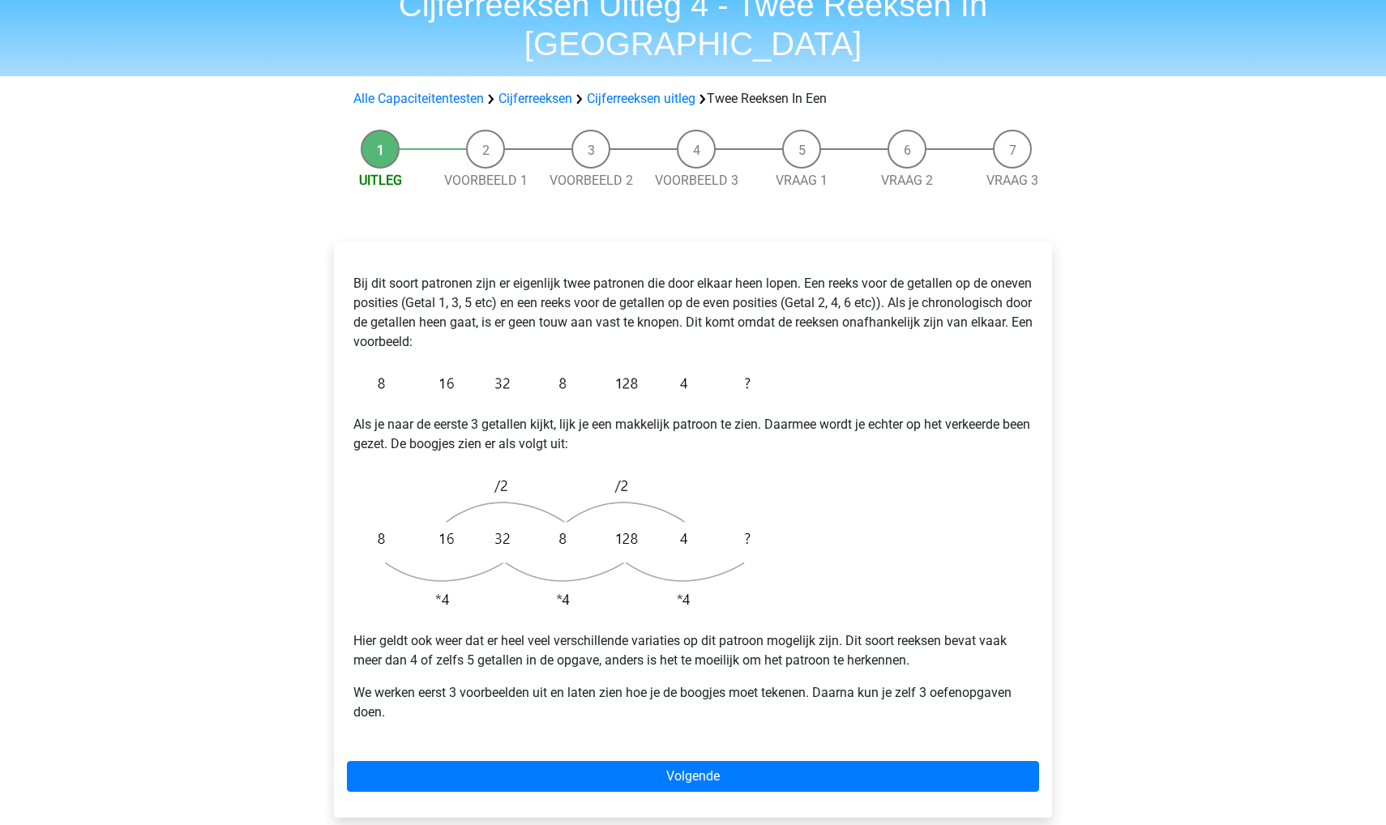
scroll to position [78, 0]
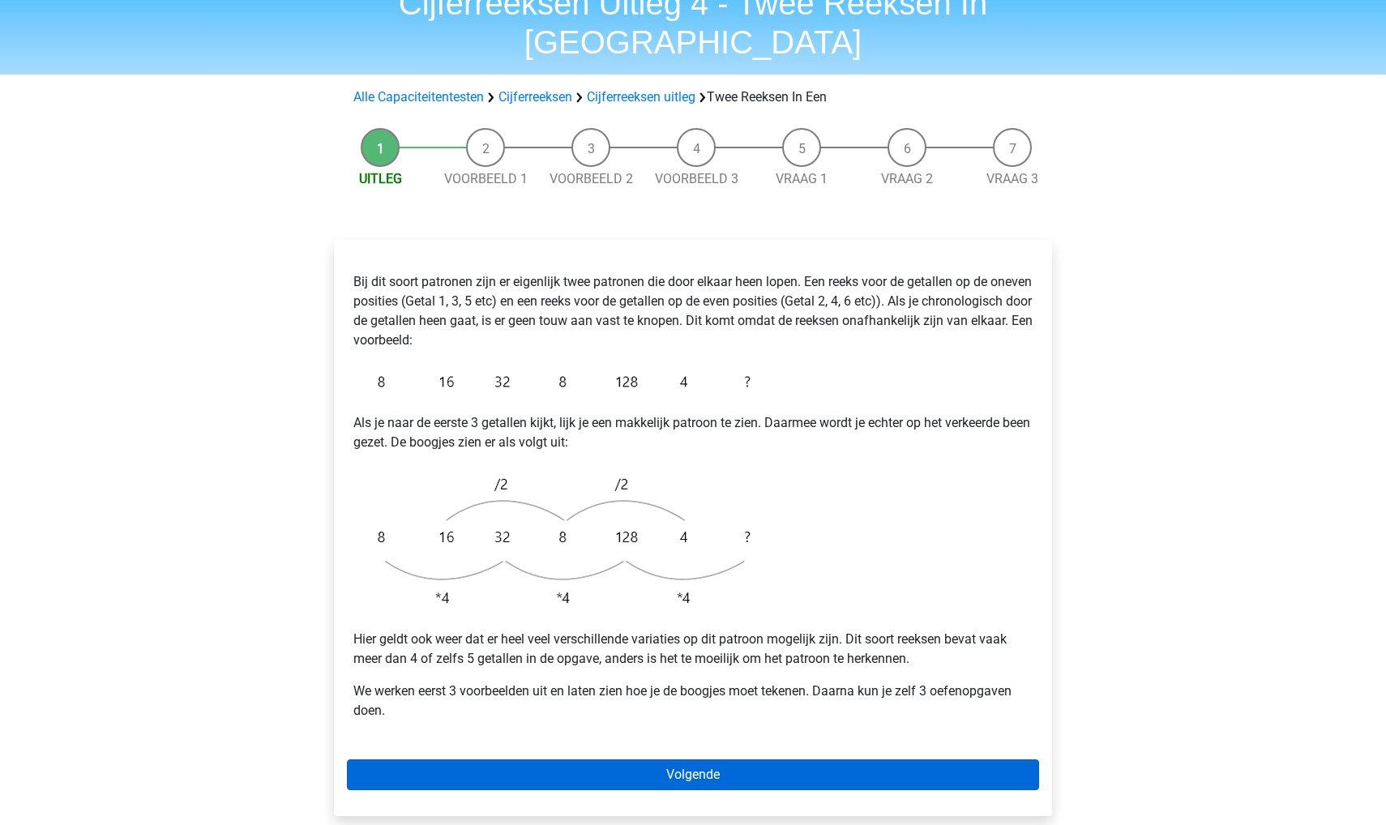
click at [512, 759] on link "Volgende" at bounding box center [693, 774] width 692 height 31
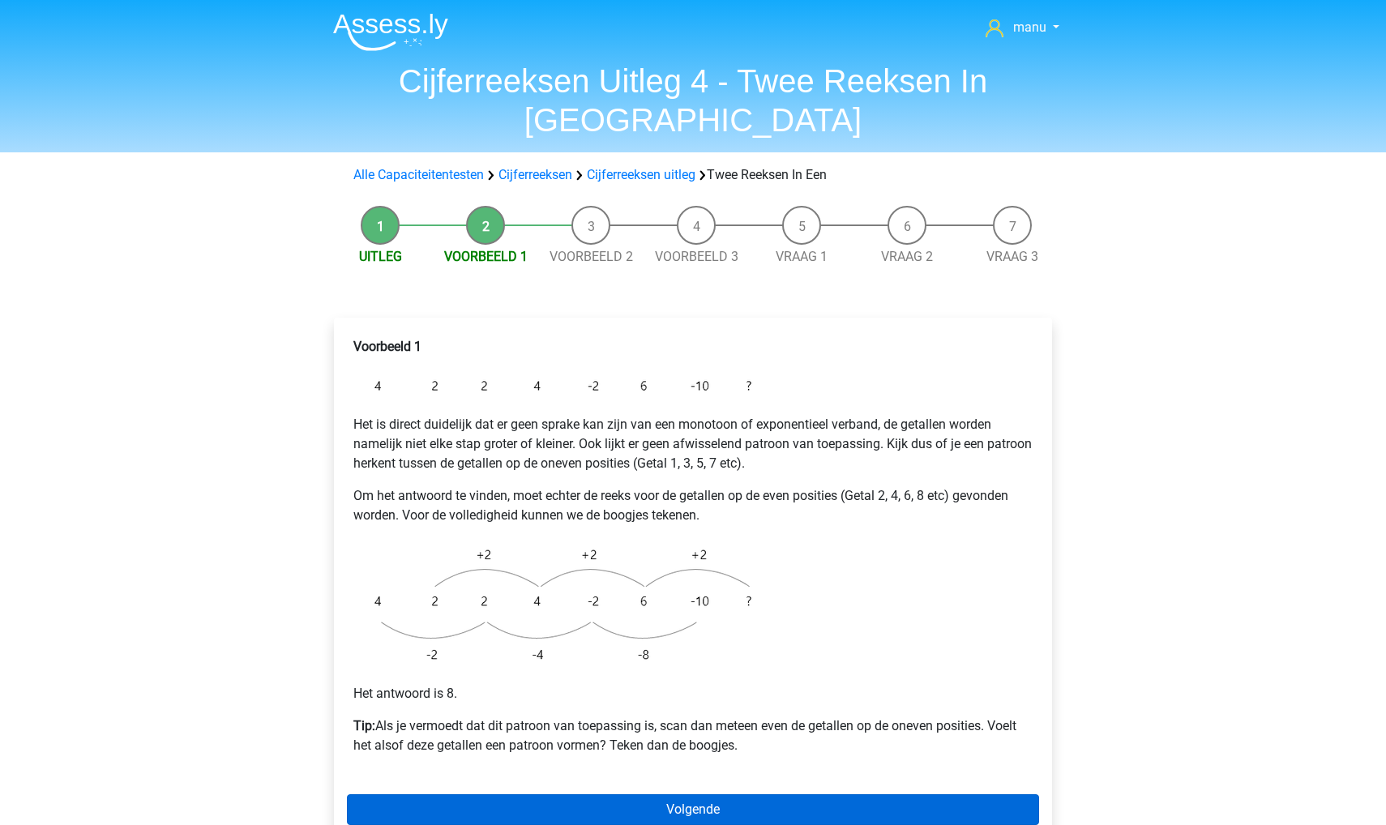
click at [532, 794] on link "Volgende" at bounding box center [693, 809] width 692 height 31
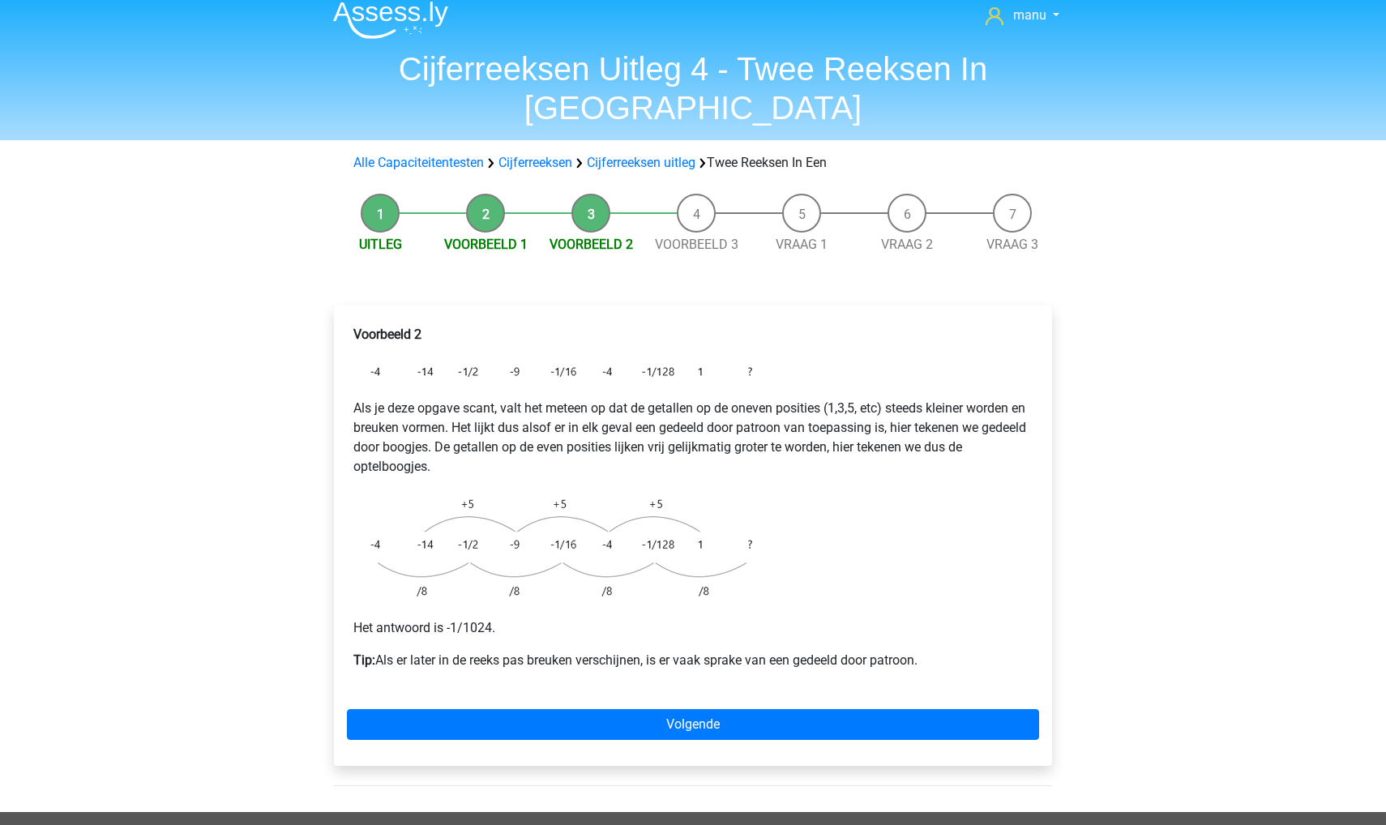
scroll to position [15, 0]
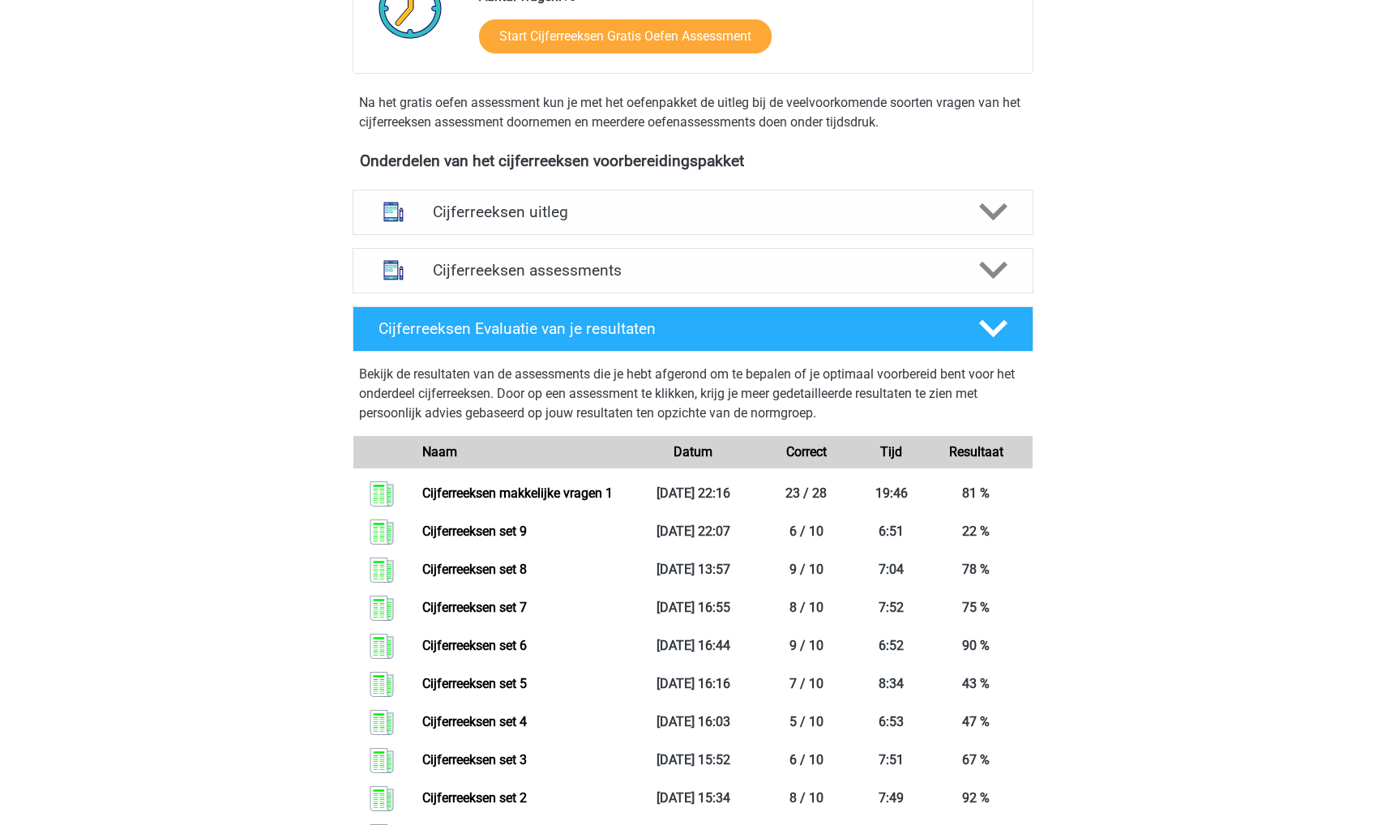
scroll to position [478, 0]
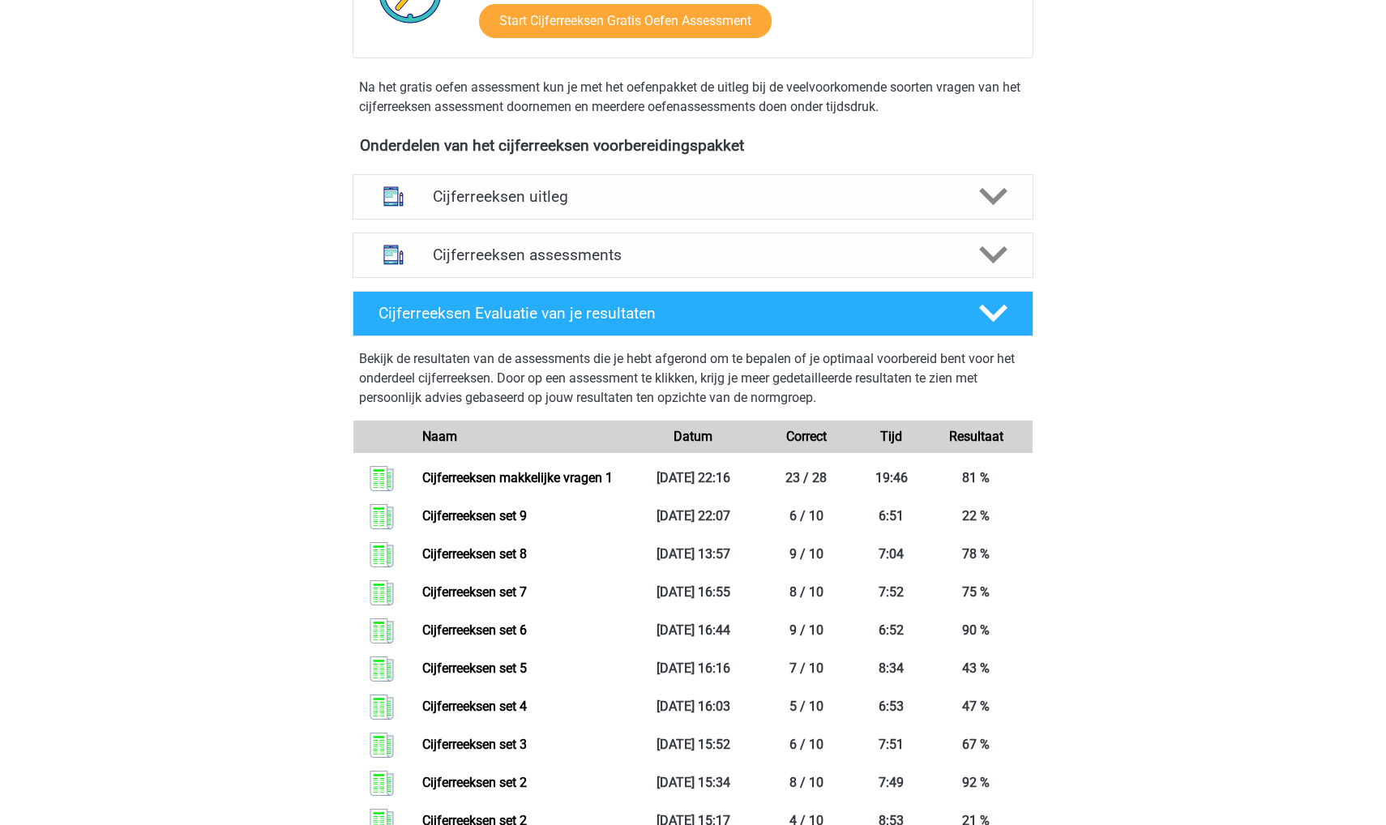
click at [464, 245] on div "Cijferreeksen assessments We raden je aan om minimaal 3 oefensets te doen met t…" at bounding box center [693, 255] width 744 height 58
click at [464, 220] on div "Cijferreeksen uitleg" at bounding box center [693, 196] width 681 height 45
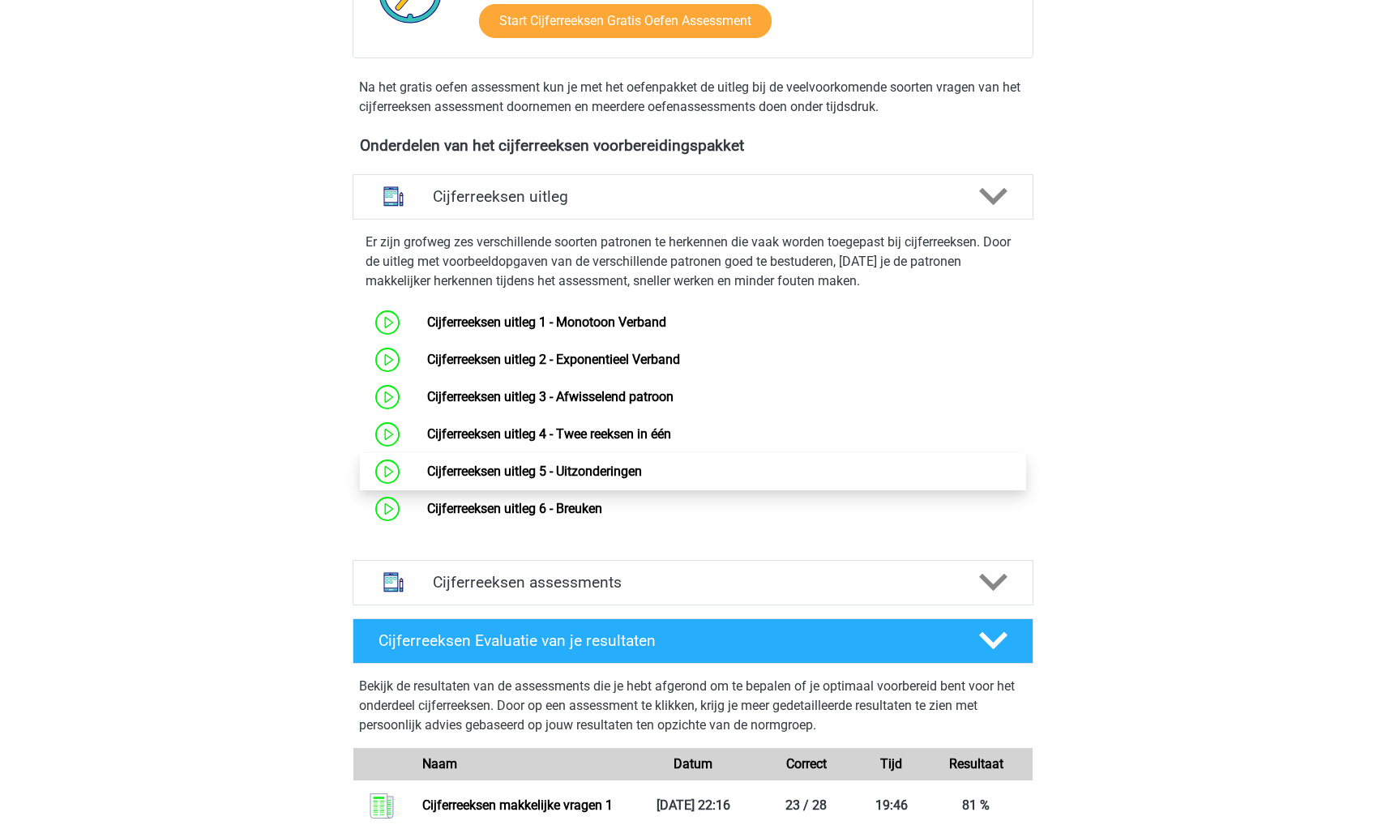
click at [477, 479] on link "Cijferreeksen uitleg 5 - Uitzonderingen" at bounding box center [534, 471] width 215 height 15
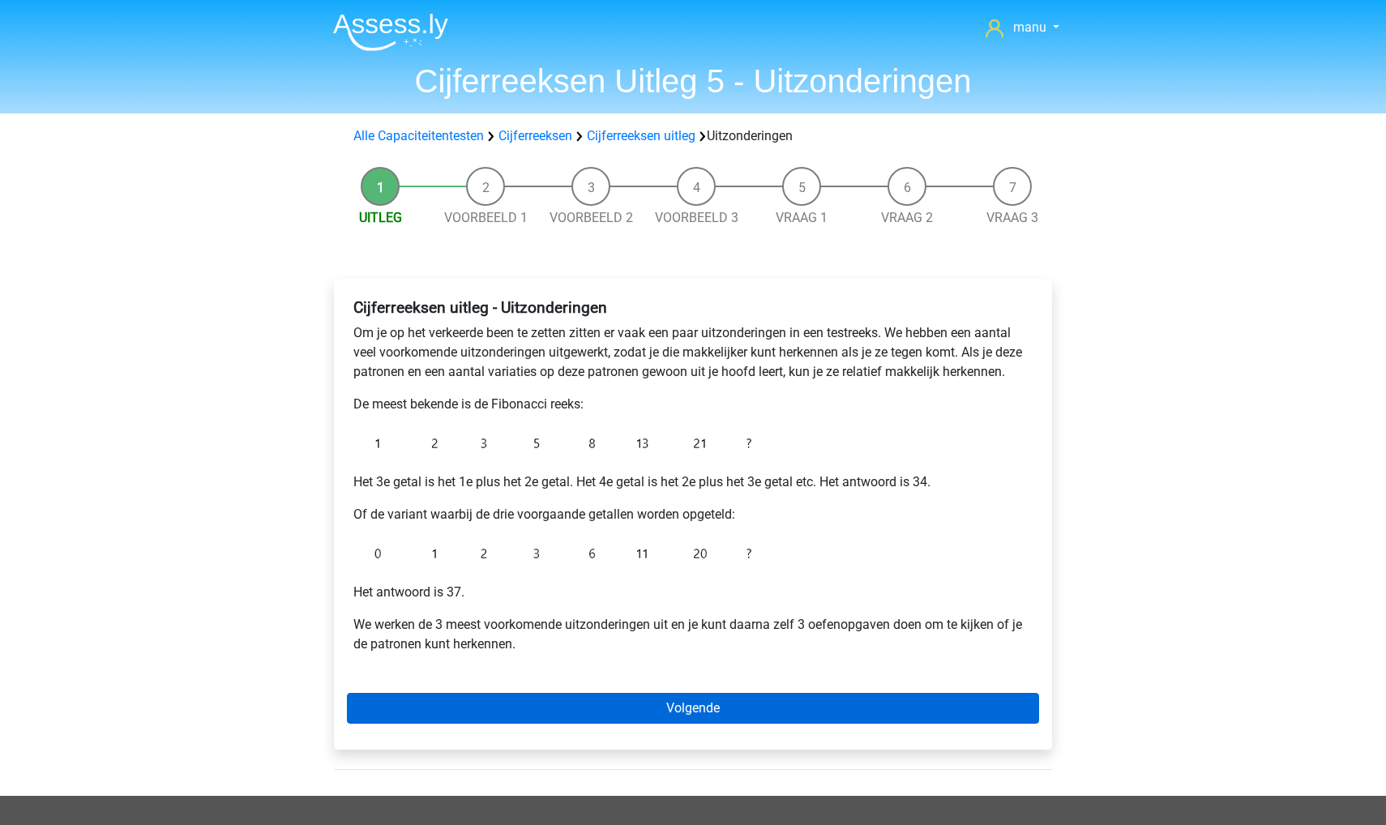
click at [481, 698] on link "Volgende" at bounding box center [693, 708] width 692 height 31
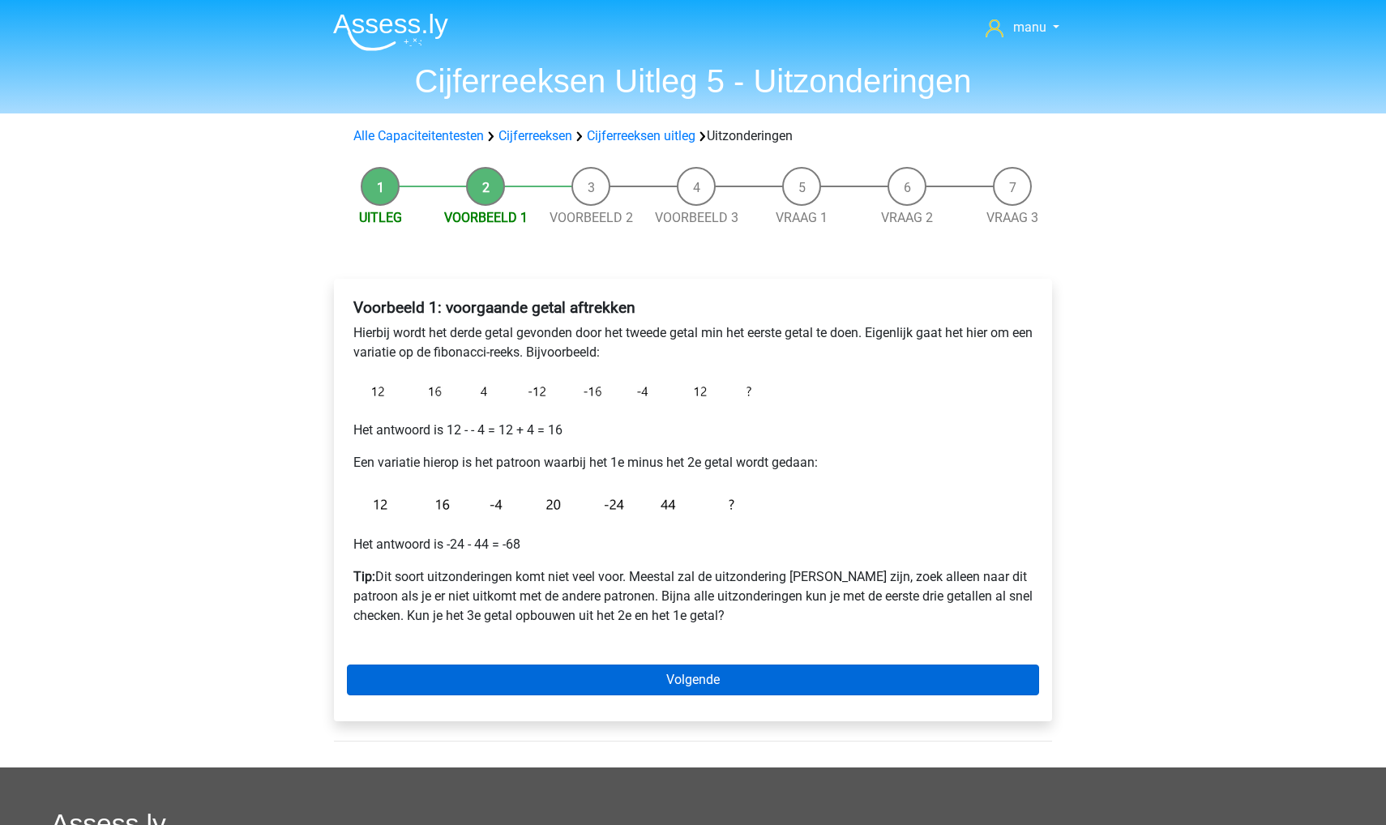
click at [447, 674] on link "Volgende" at bounding box center [693, 680] width 692 height 31
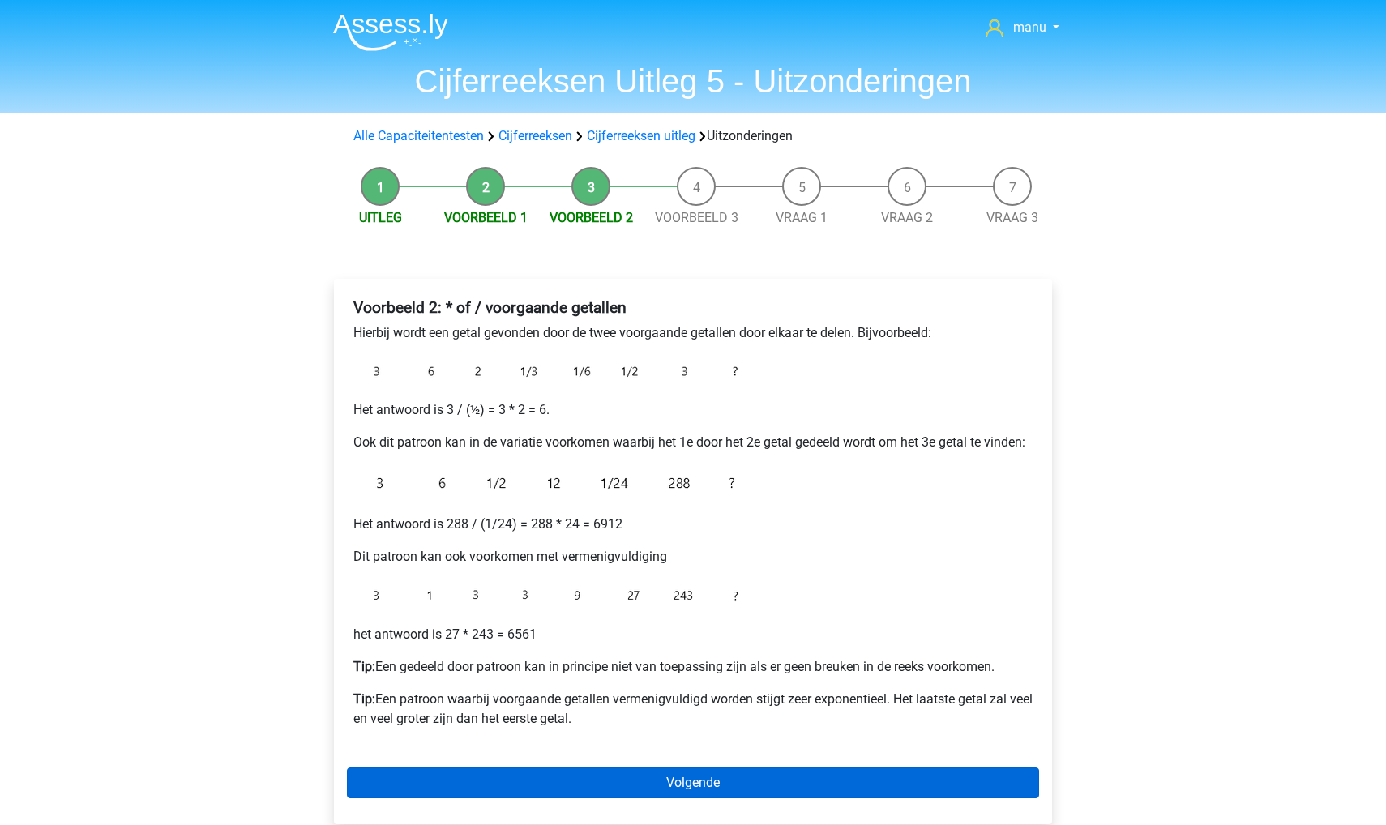
click at [470, 776] on link "Volgende" at bounding box center [693, 783] width 692 height 31
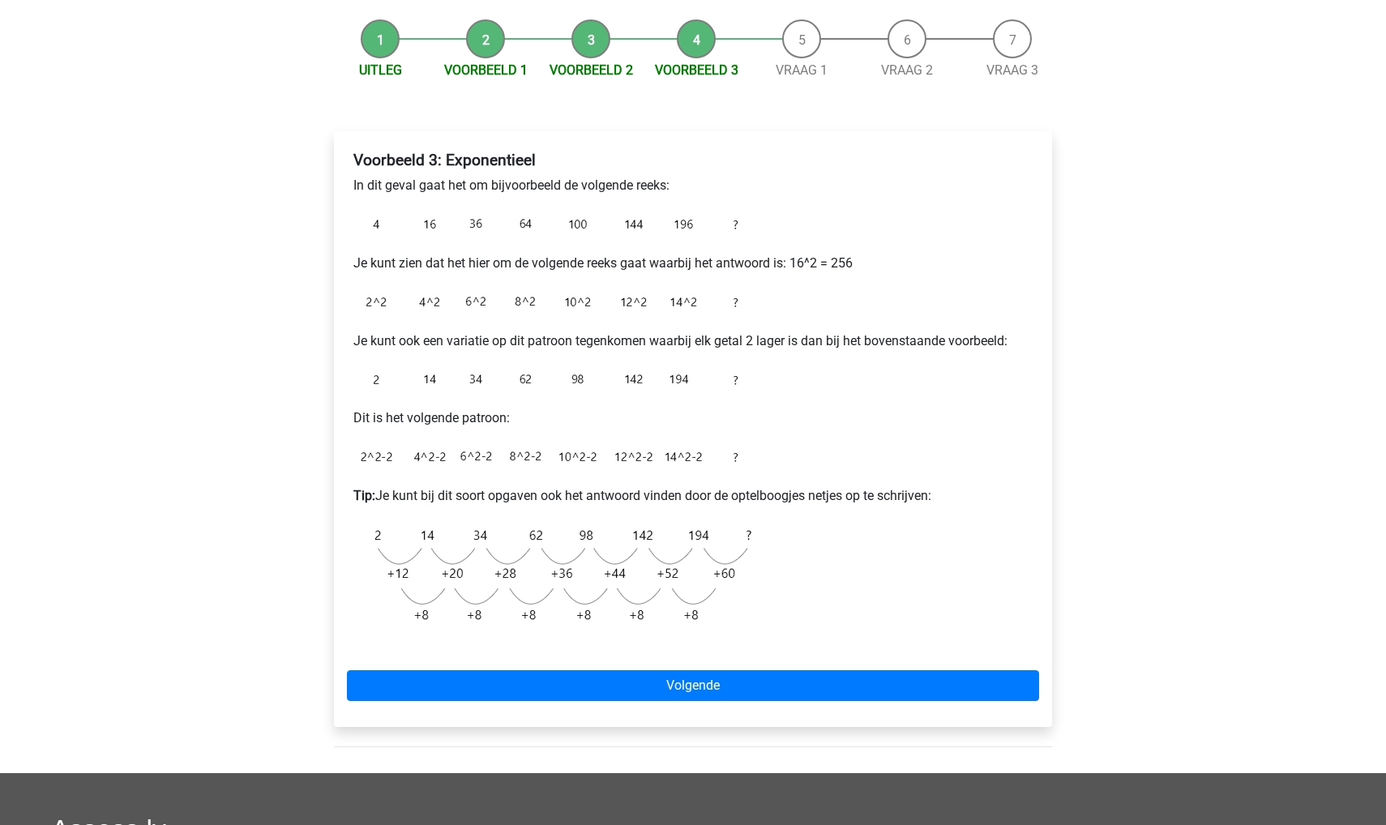
scroll to position [149, 0]
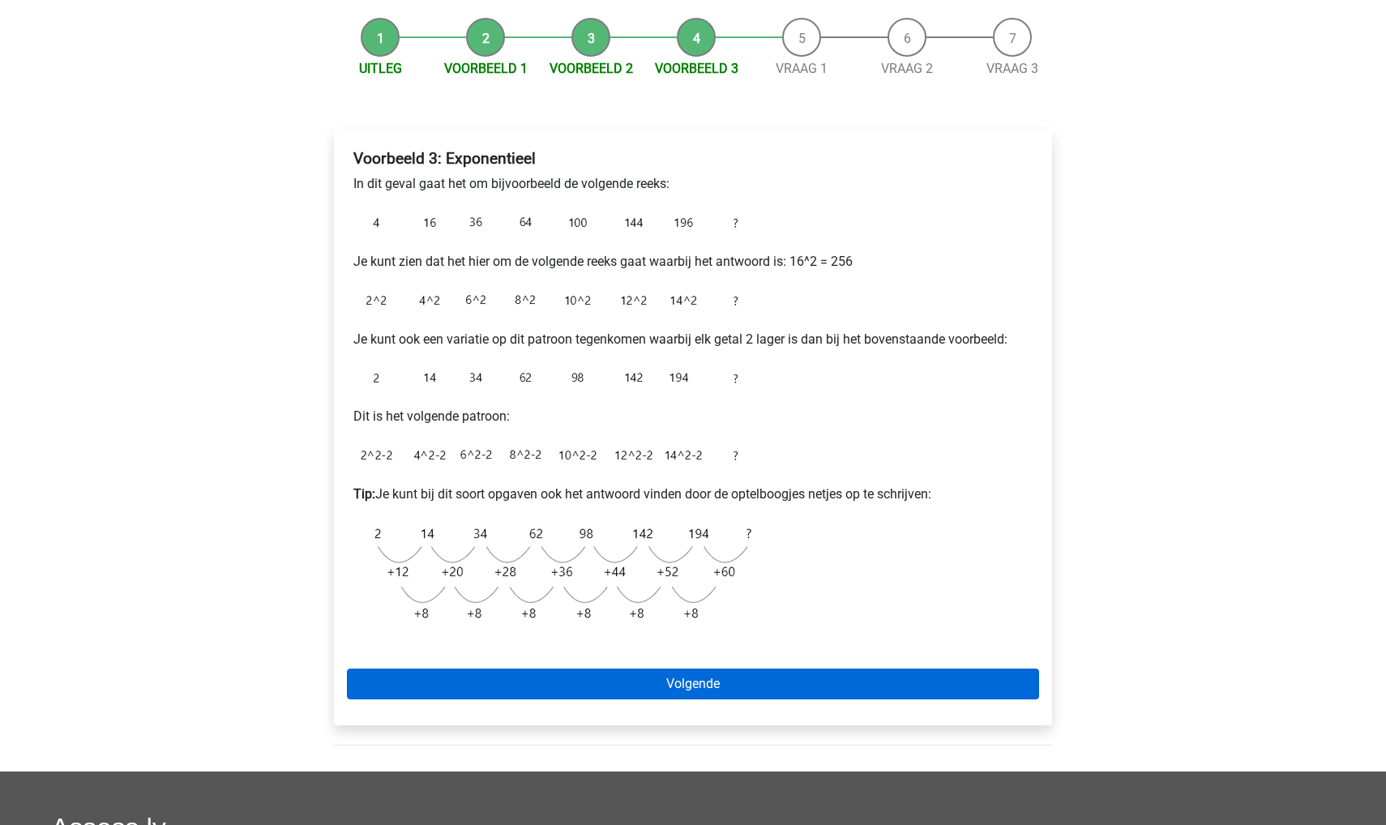
click at [433, 671] on link "Volgende" at bounding box center [693, 684] width 692 height 31
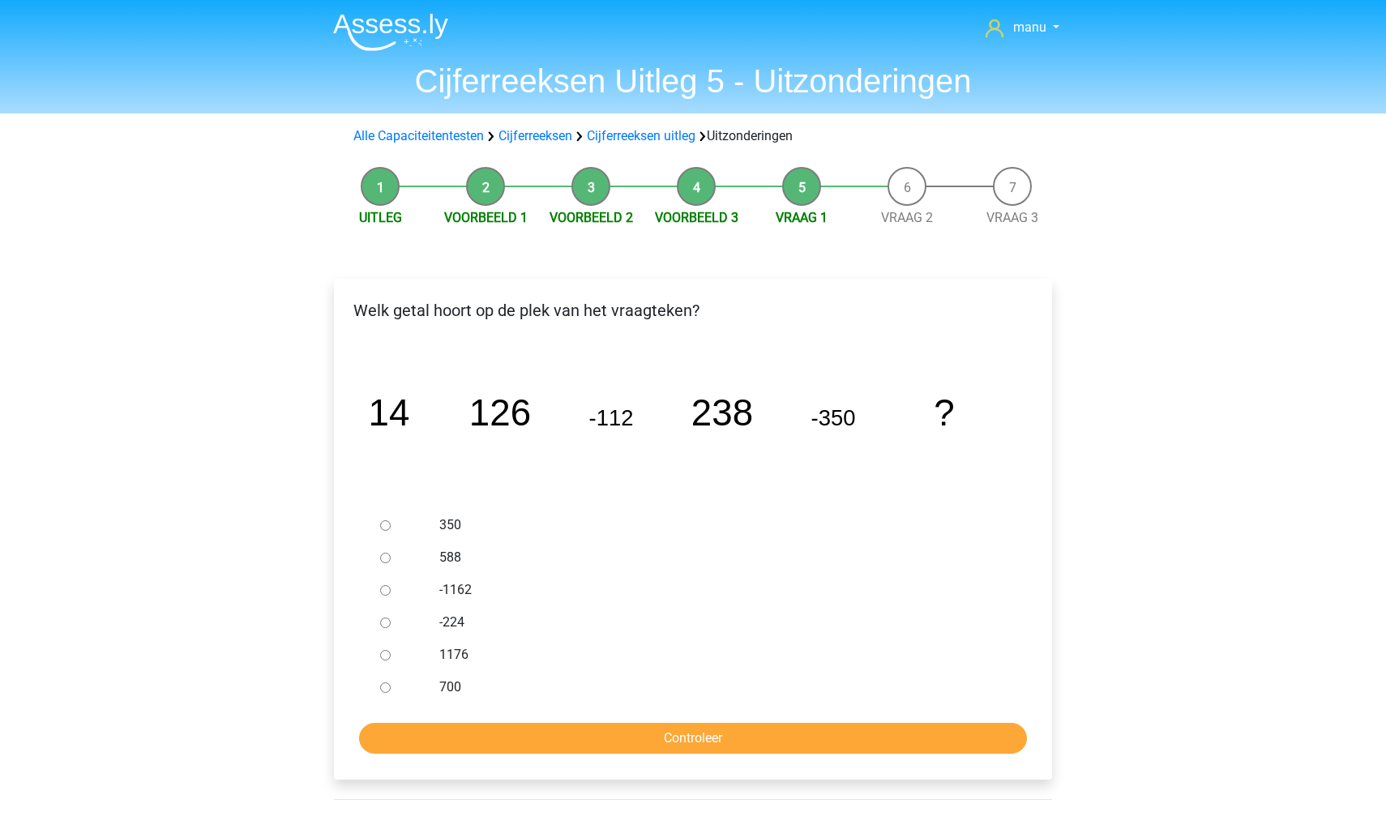
click at [435, 35] on img at bounding box center [390, 32] width 115 height 38
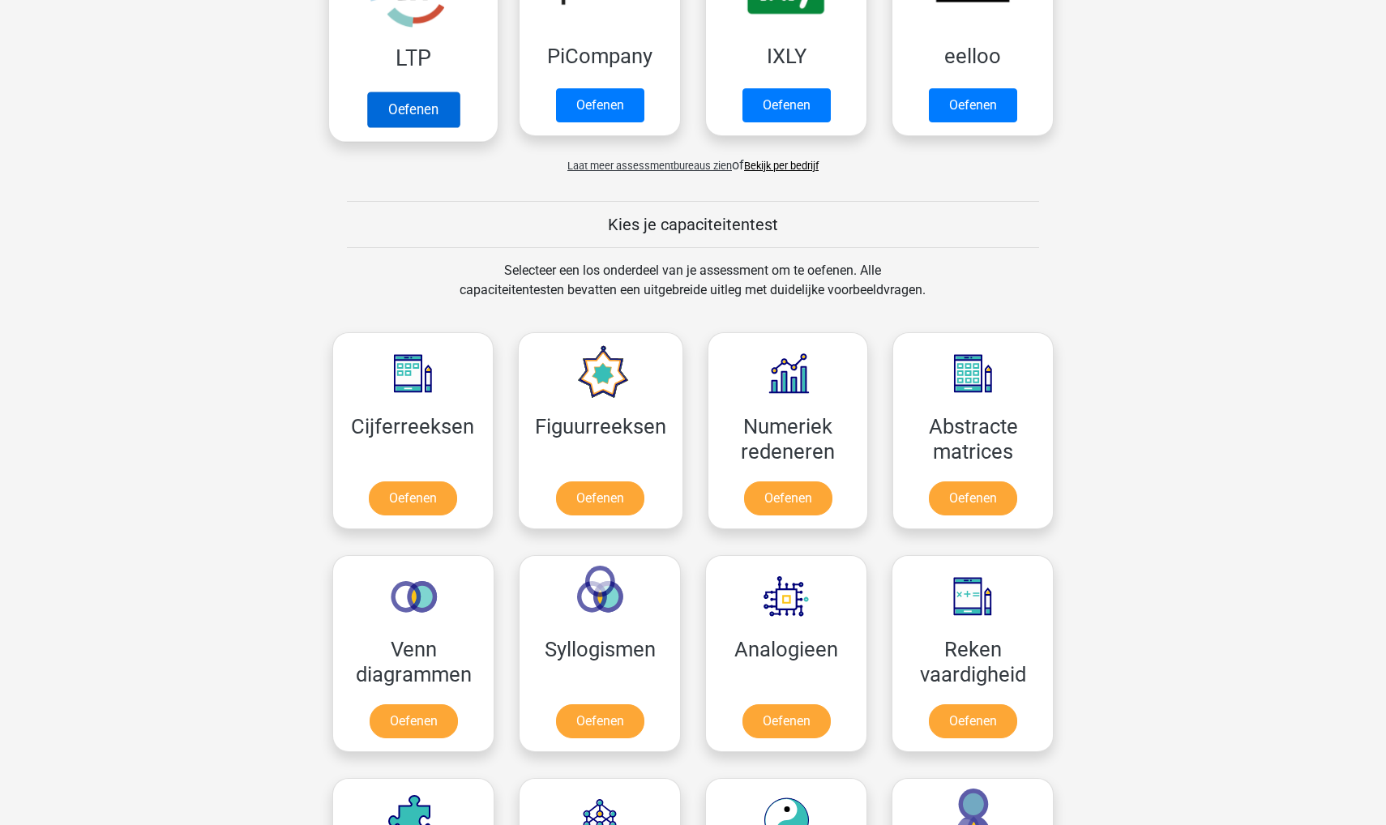
scroll to position [523, 0]
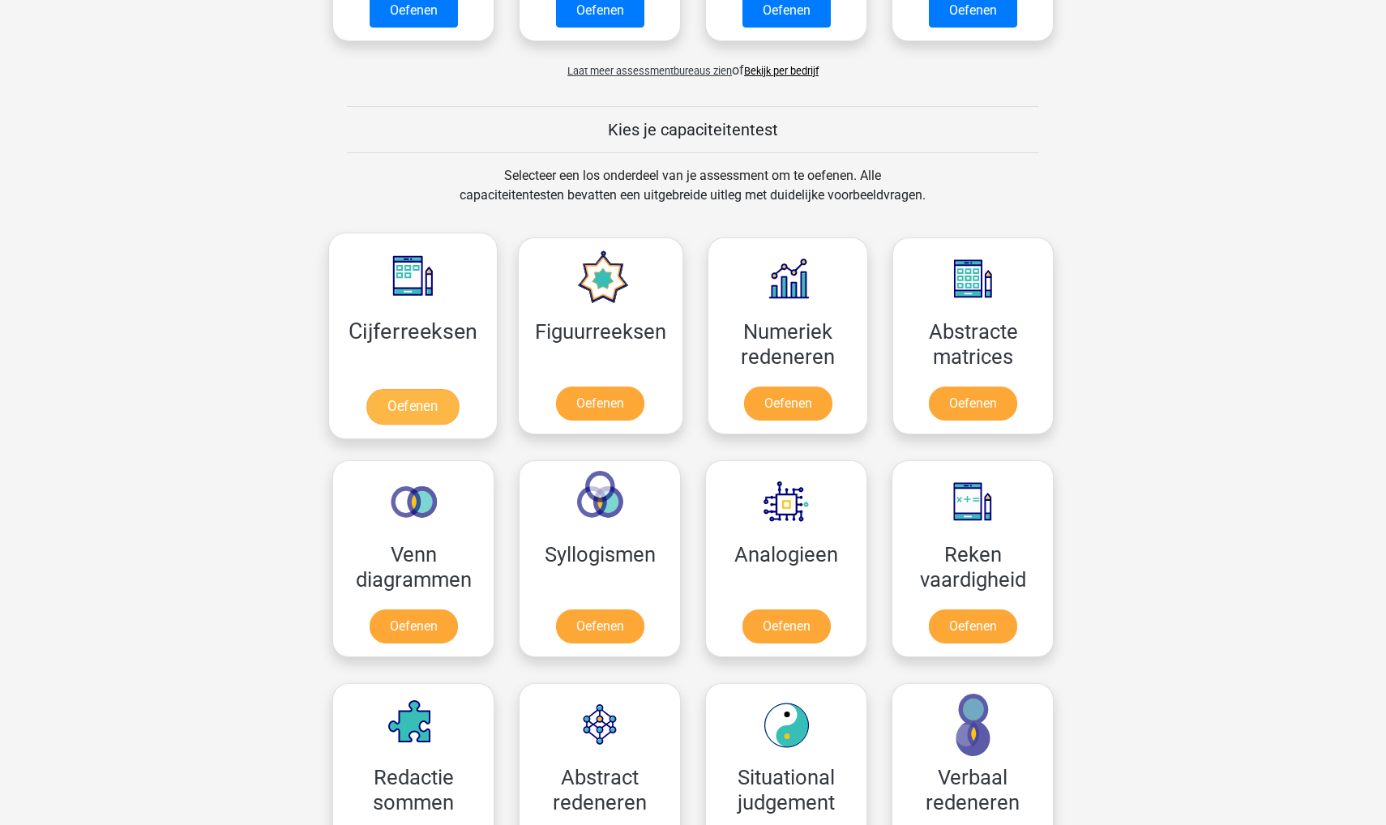
click at [424, 389] on link "Oefenen" at bounding box center [412, 407] width 92 height 36
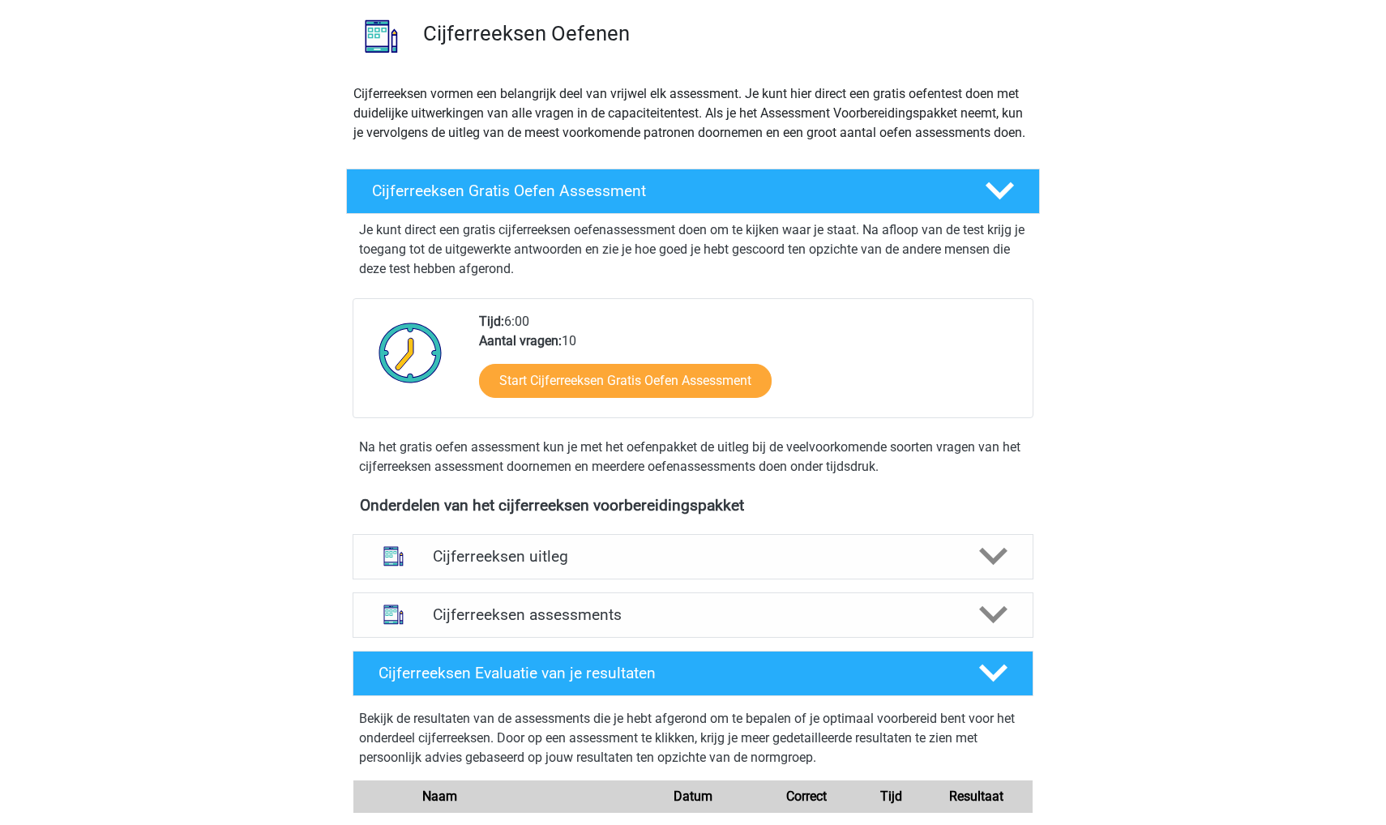
scroll to position [280, 0]
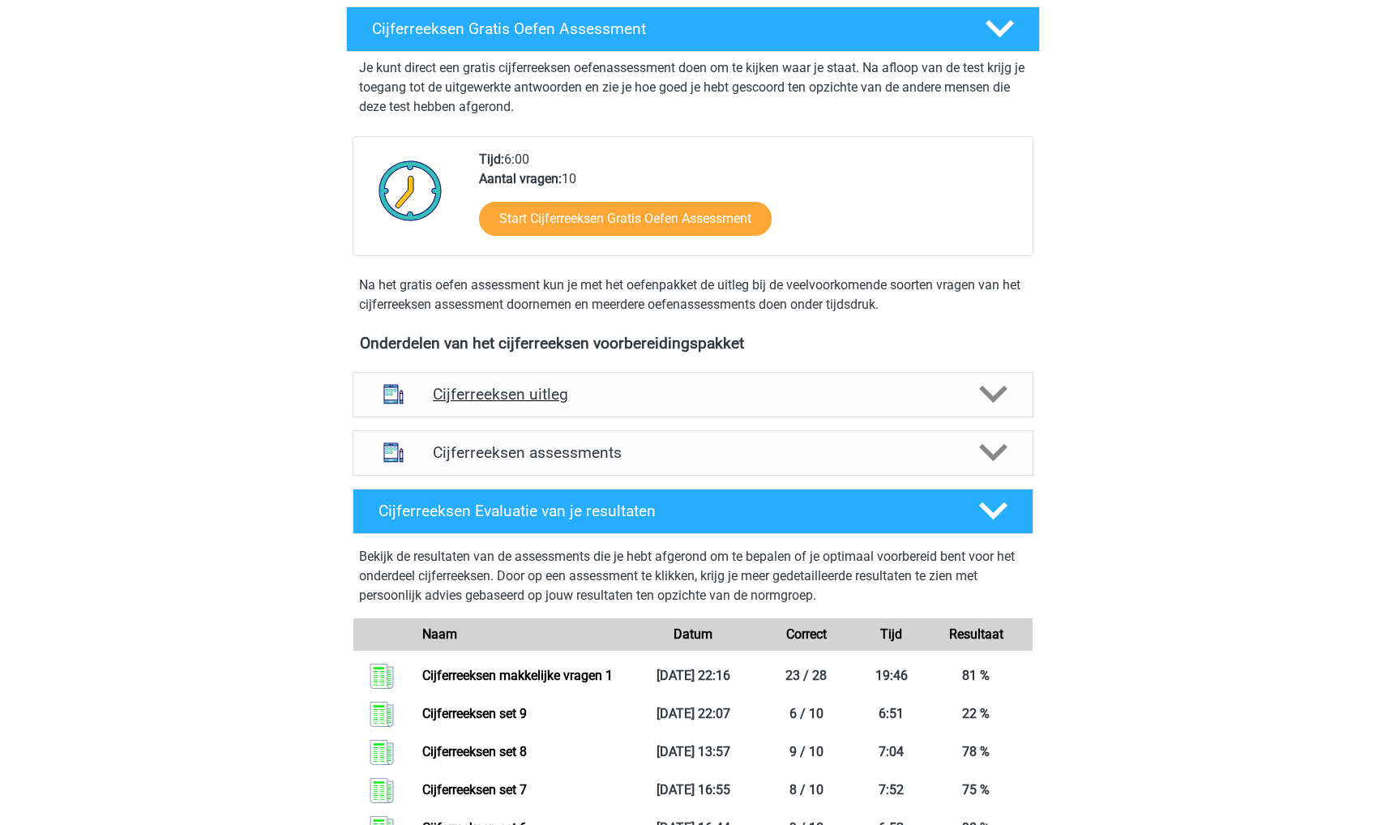
click at [481, 404] on h4 "Cijferreeksen uitleg" at bounding box center [693, 394] width 520 height 19
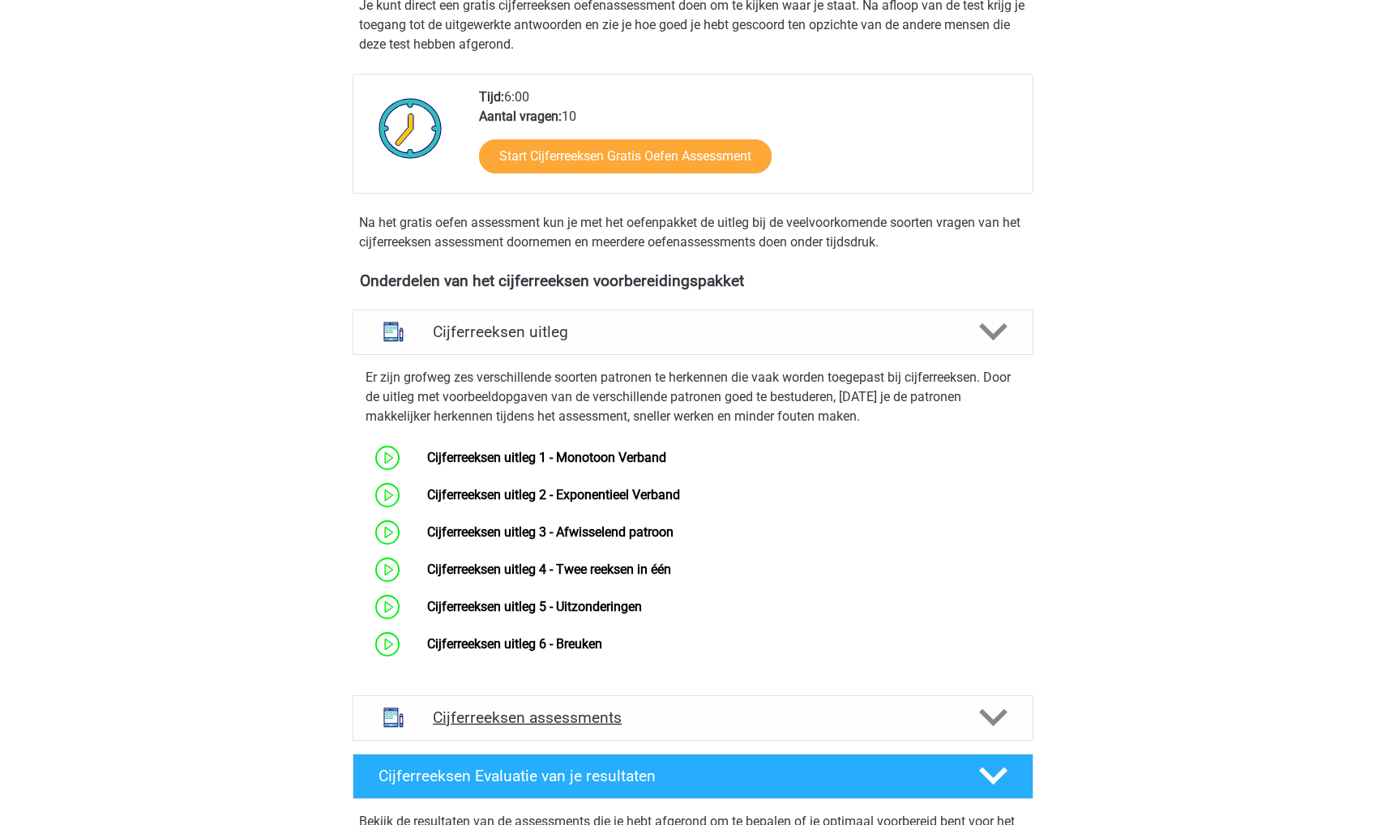
scroll to position [344, 0]
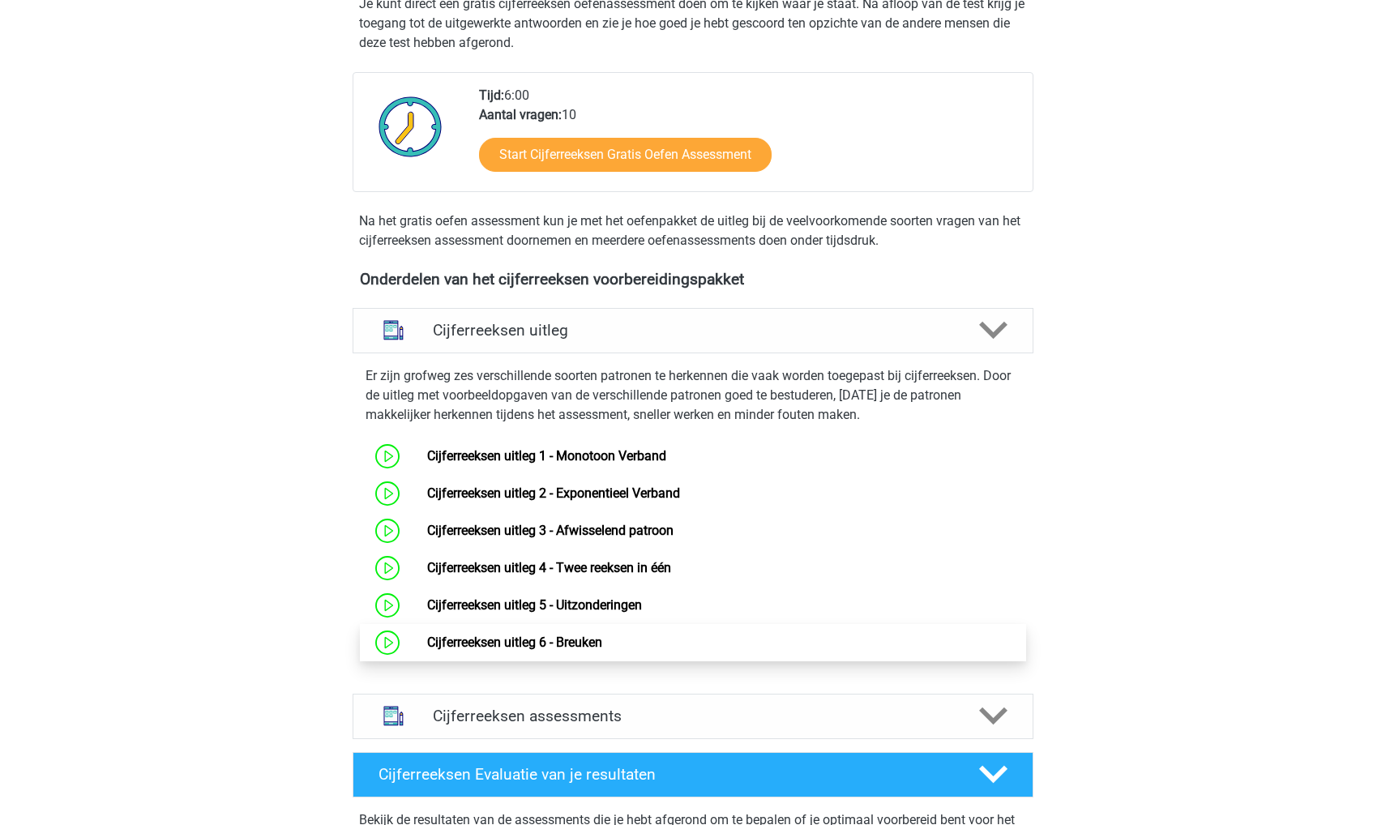
click at [510, 650] on link "Cijferreeksen uitleg 6 - Breuken" at bounding box center [514, 642] width 175 height 15
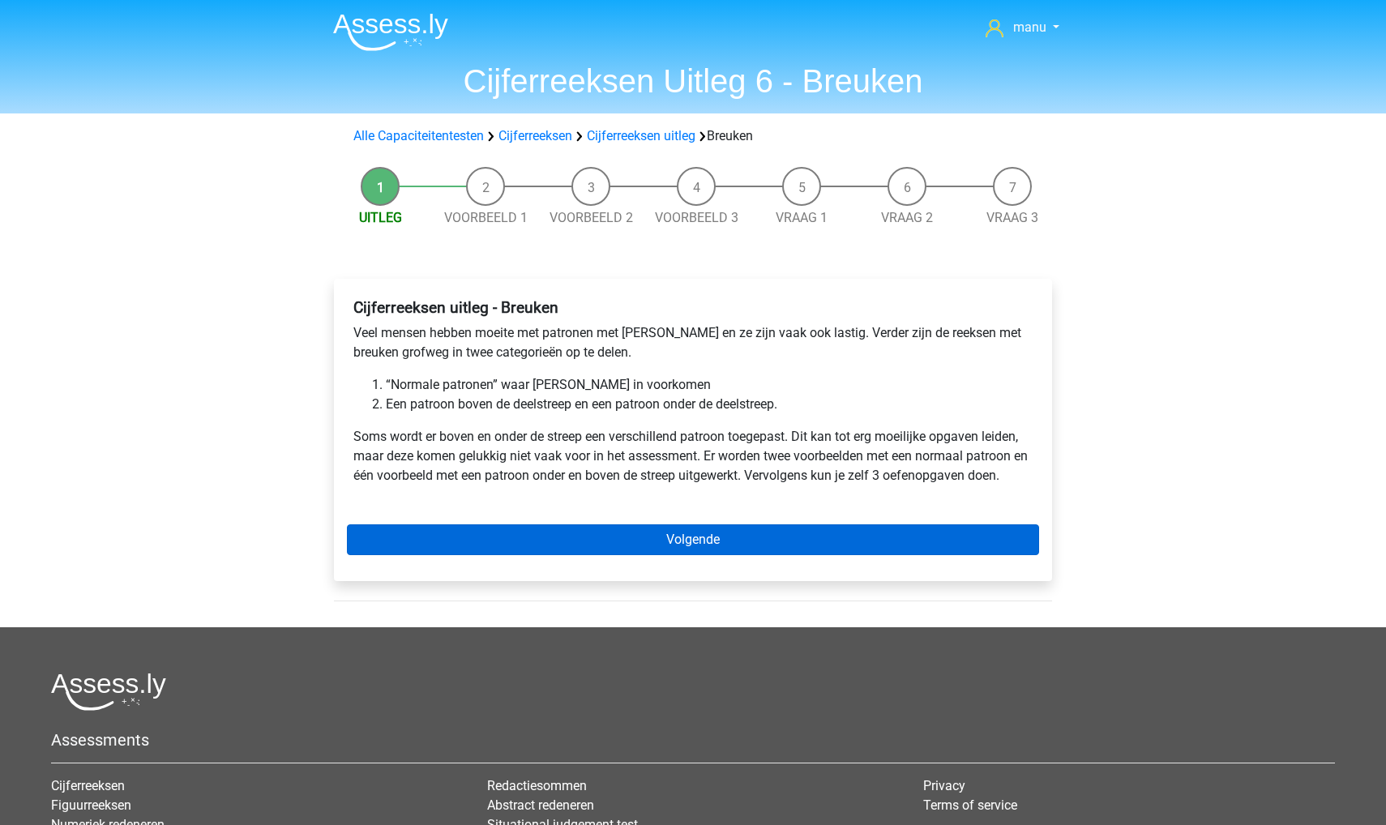
click at [519, 539] on link "Volgende" at bounding box center [693, 539] width 692 height 31
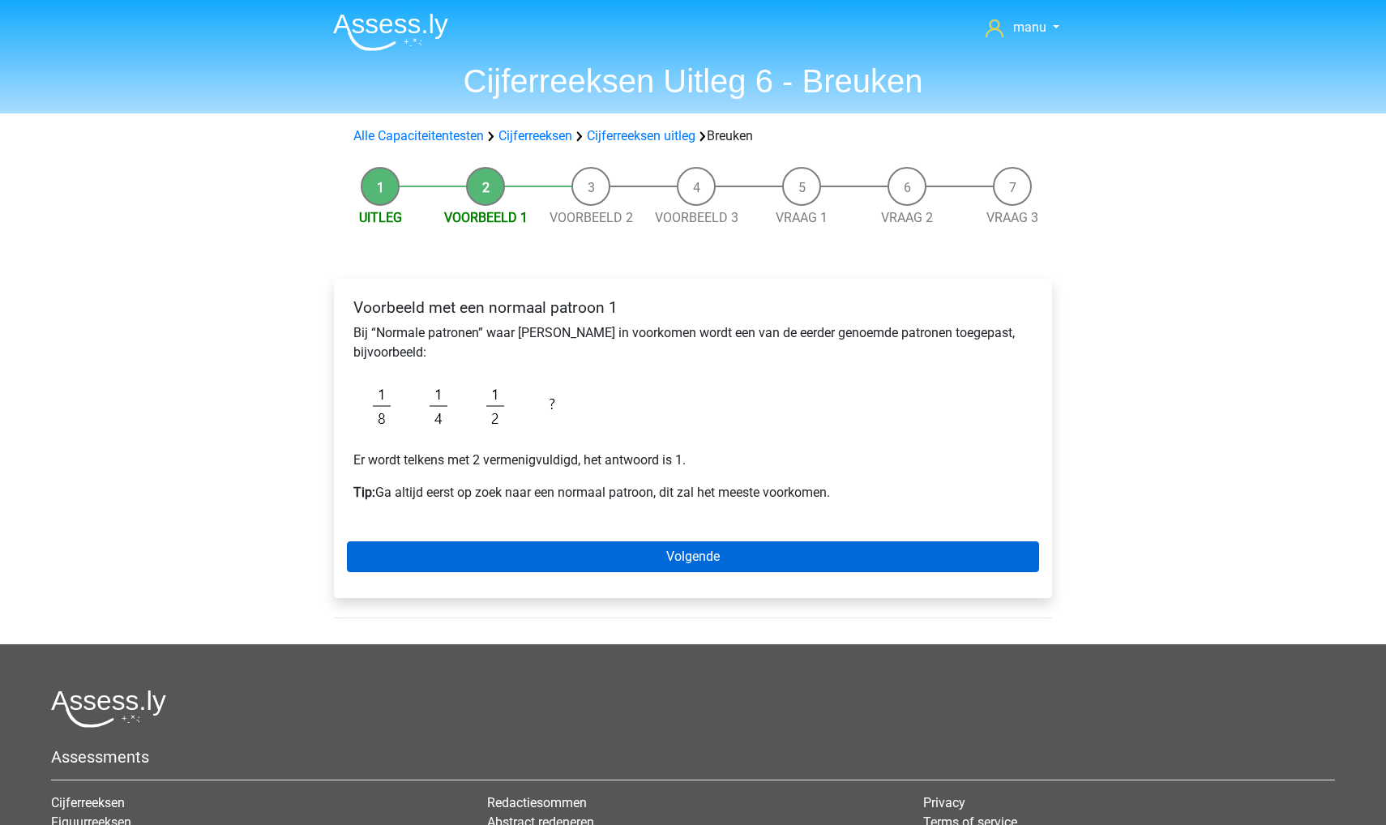
click at [522, 559] on link "Volgende" at bounding box center [693, 556] width 692 height 31
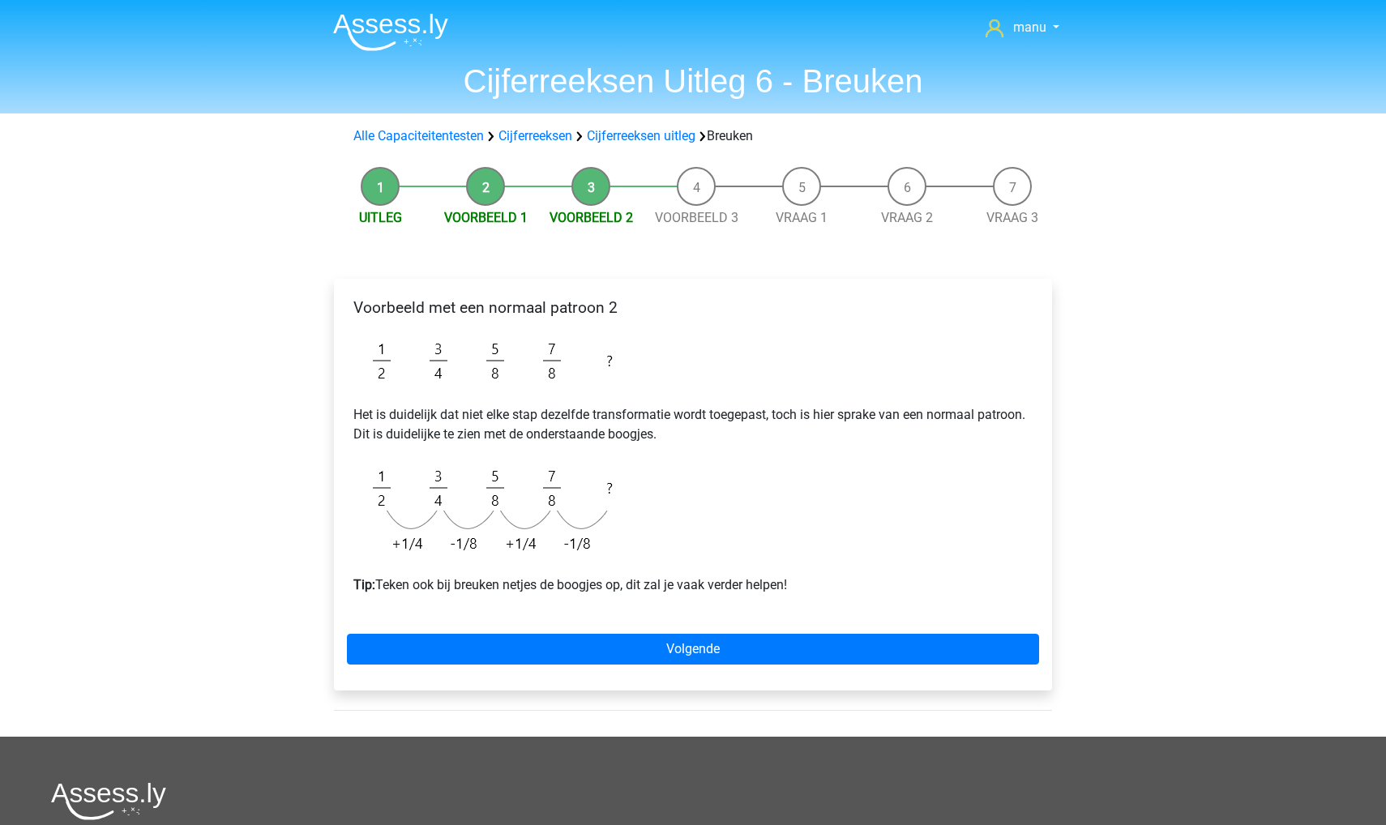
click at [373, 14] on img at bounding box center [390, 32] width 115 height 38
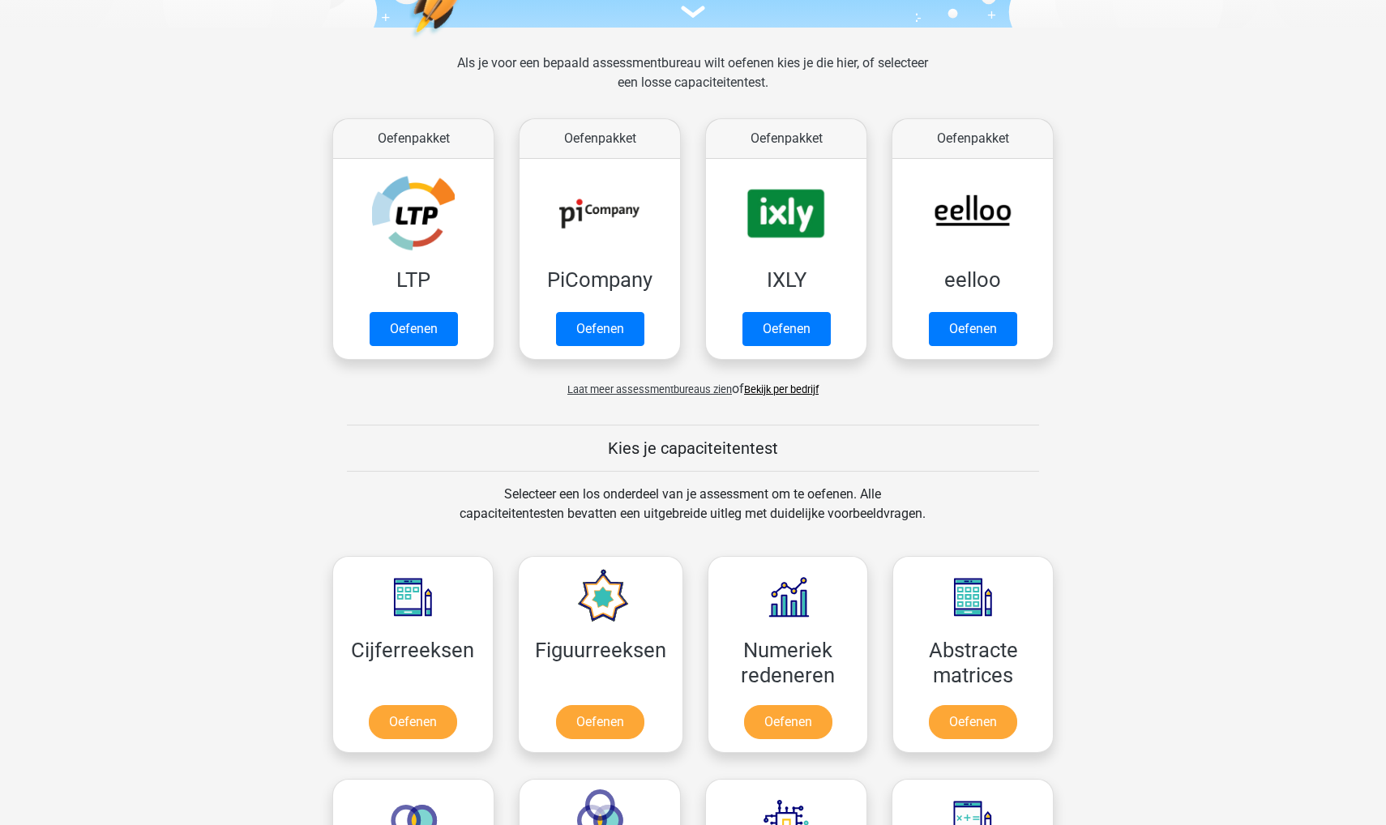
scroll to position [263, 0]
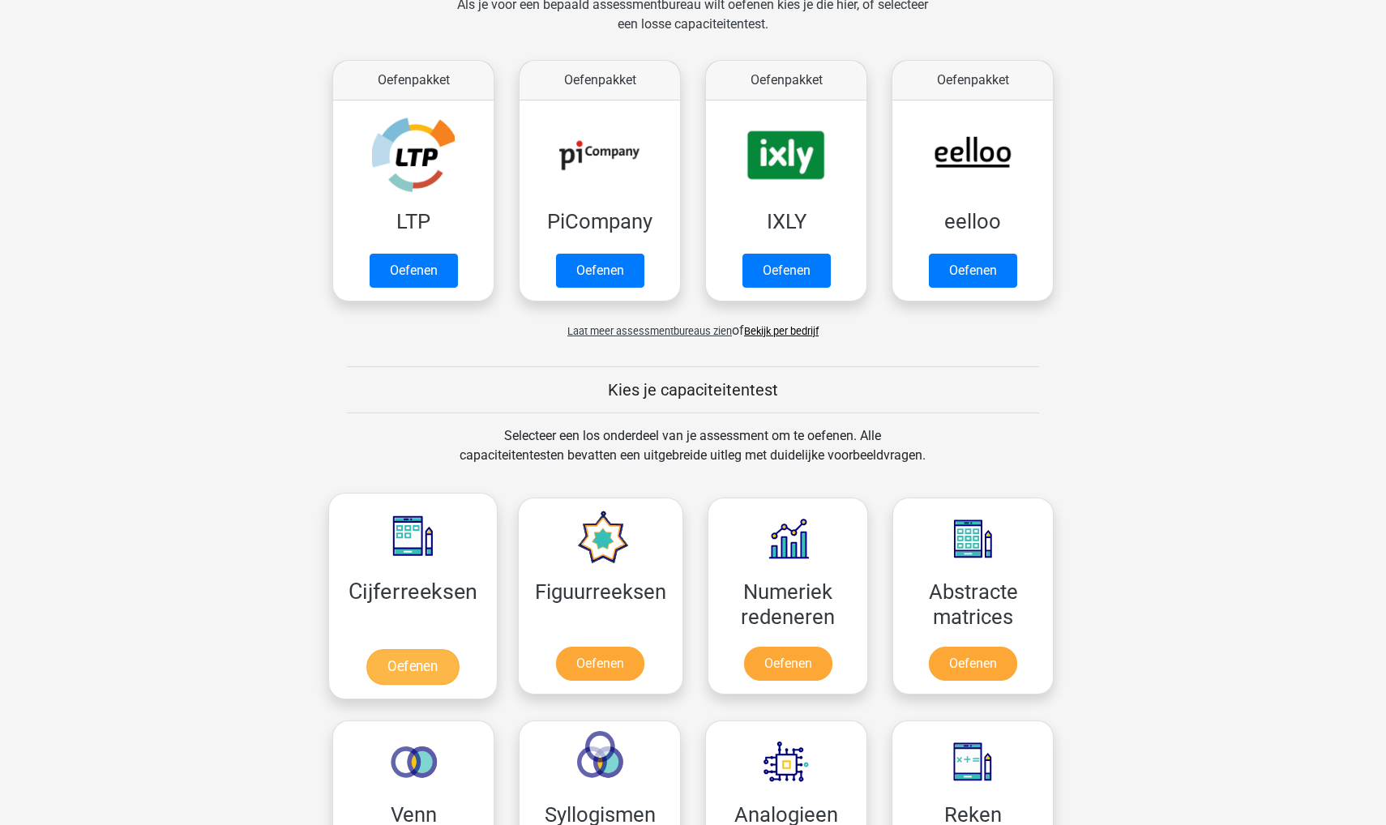
click at [408, 660] on link "Oefenen" at bounding box center [412, 667] width 92 height 36
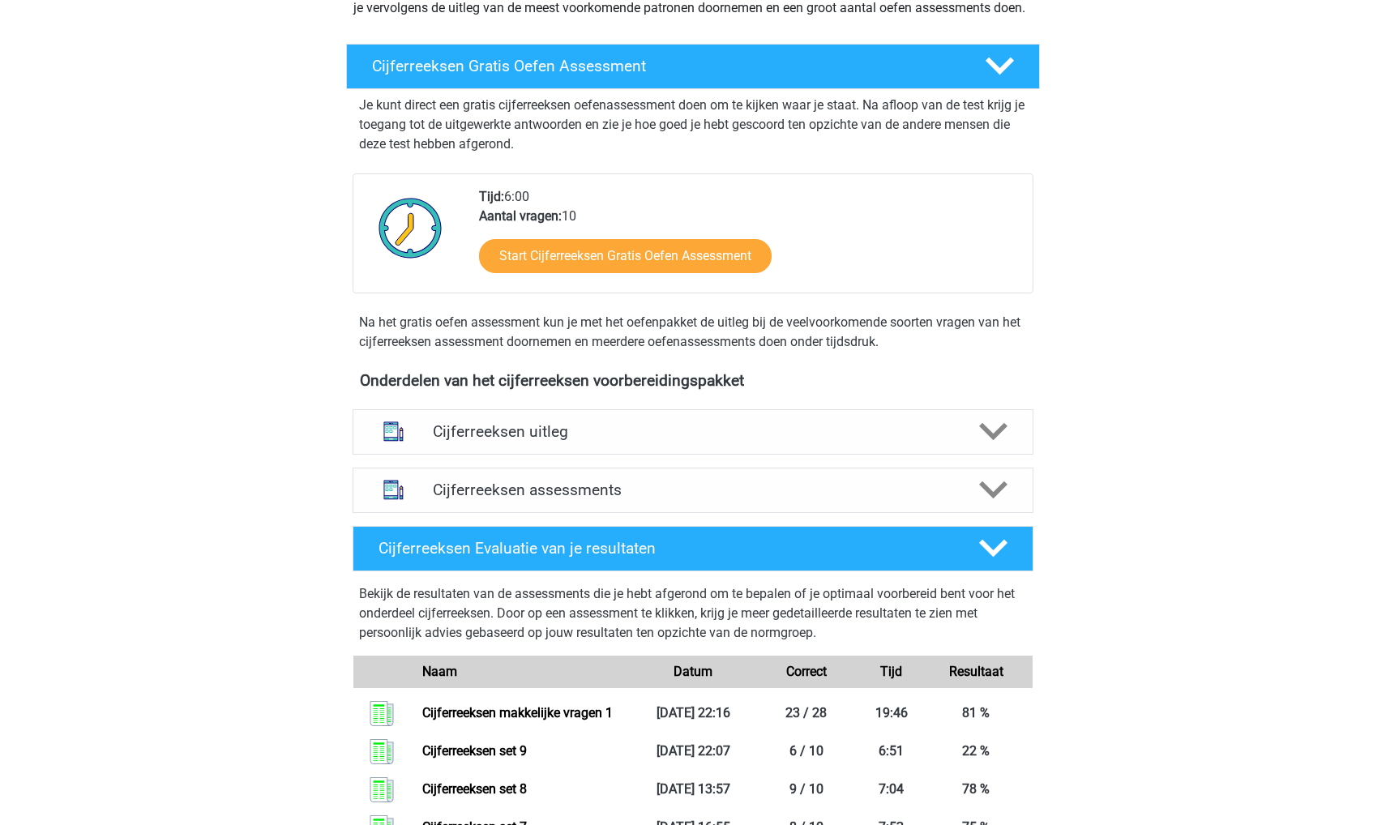
scroll to position [309, 0]
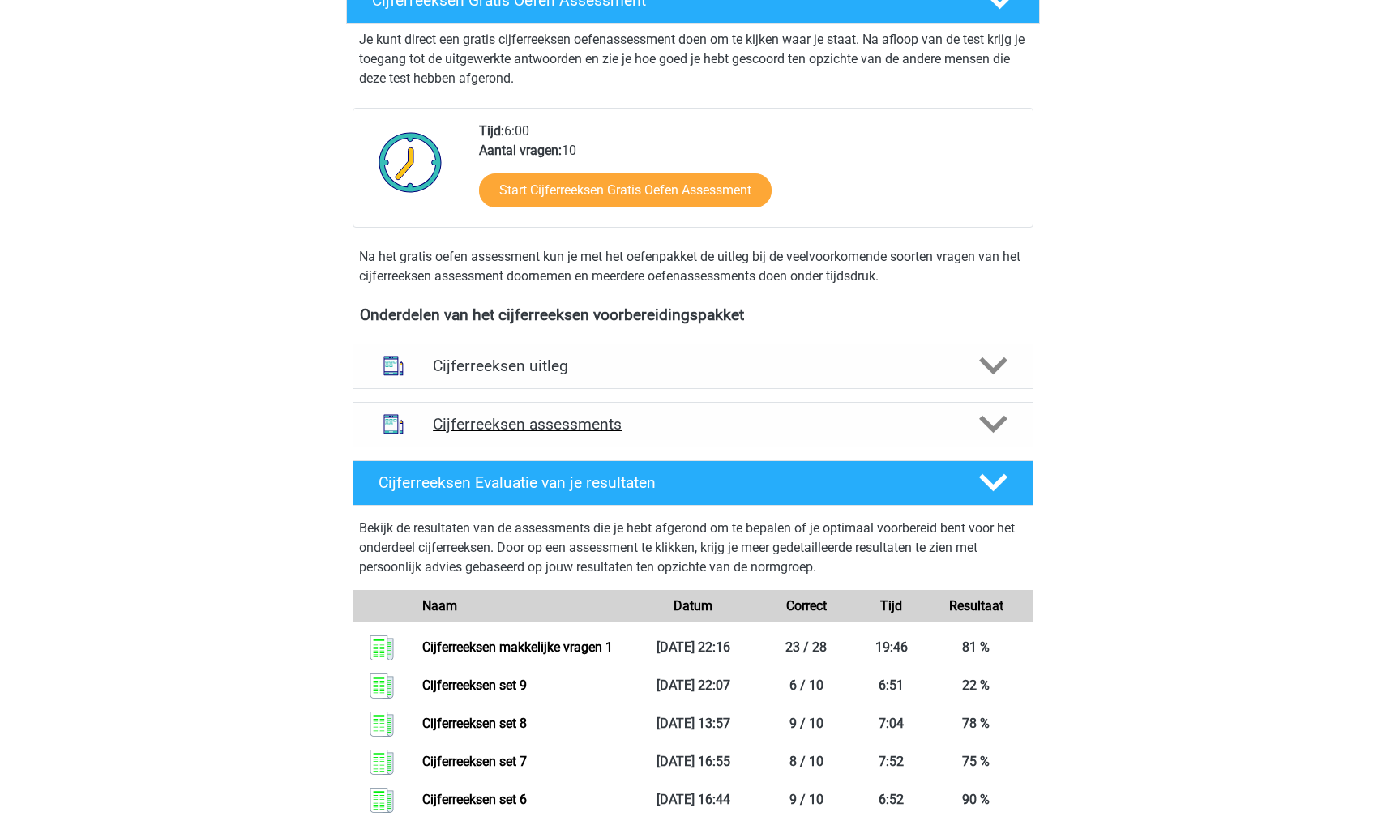
click at [471, 434] on h4 "Cijferreeksen assessments" at bounding box center [693, 424] width 520 height 19
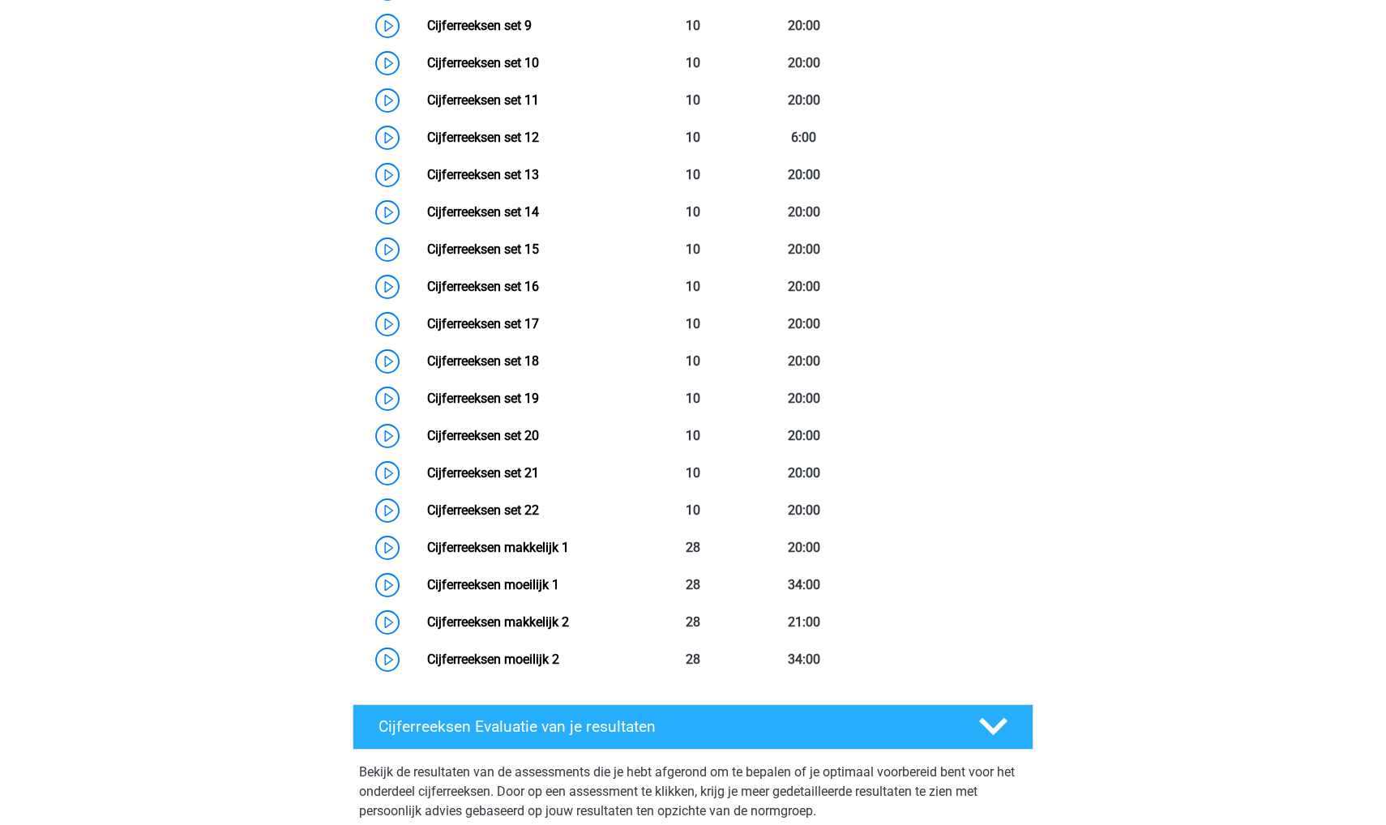
scroll to position [1159, 0]
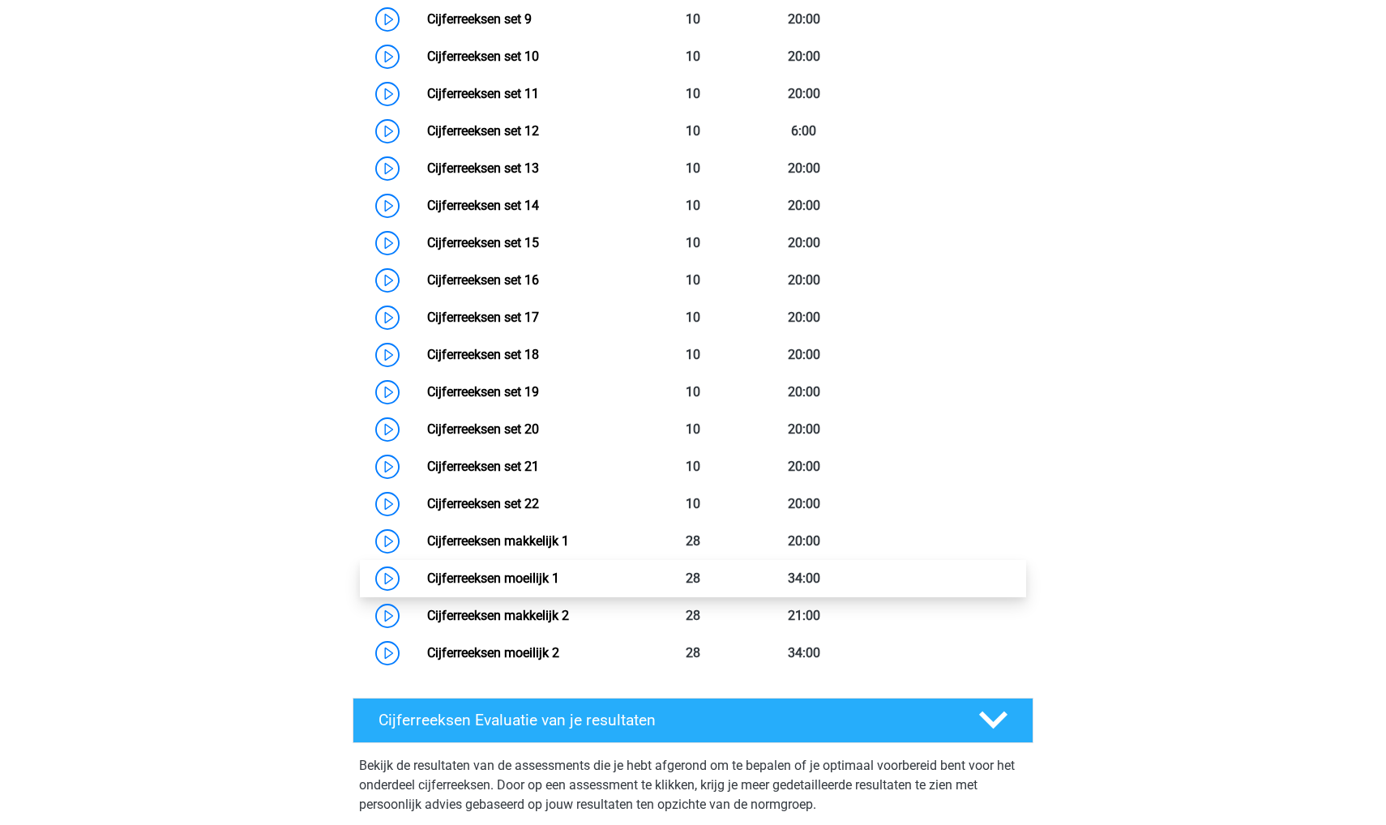
click at [559, 586] on link "Cijferreeksen moeilijk 1" at bounding box center [493, 578] width 132 height 15
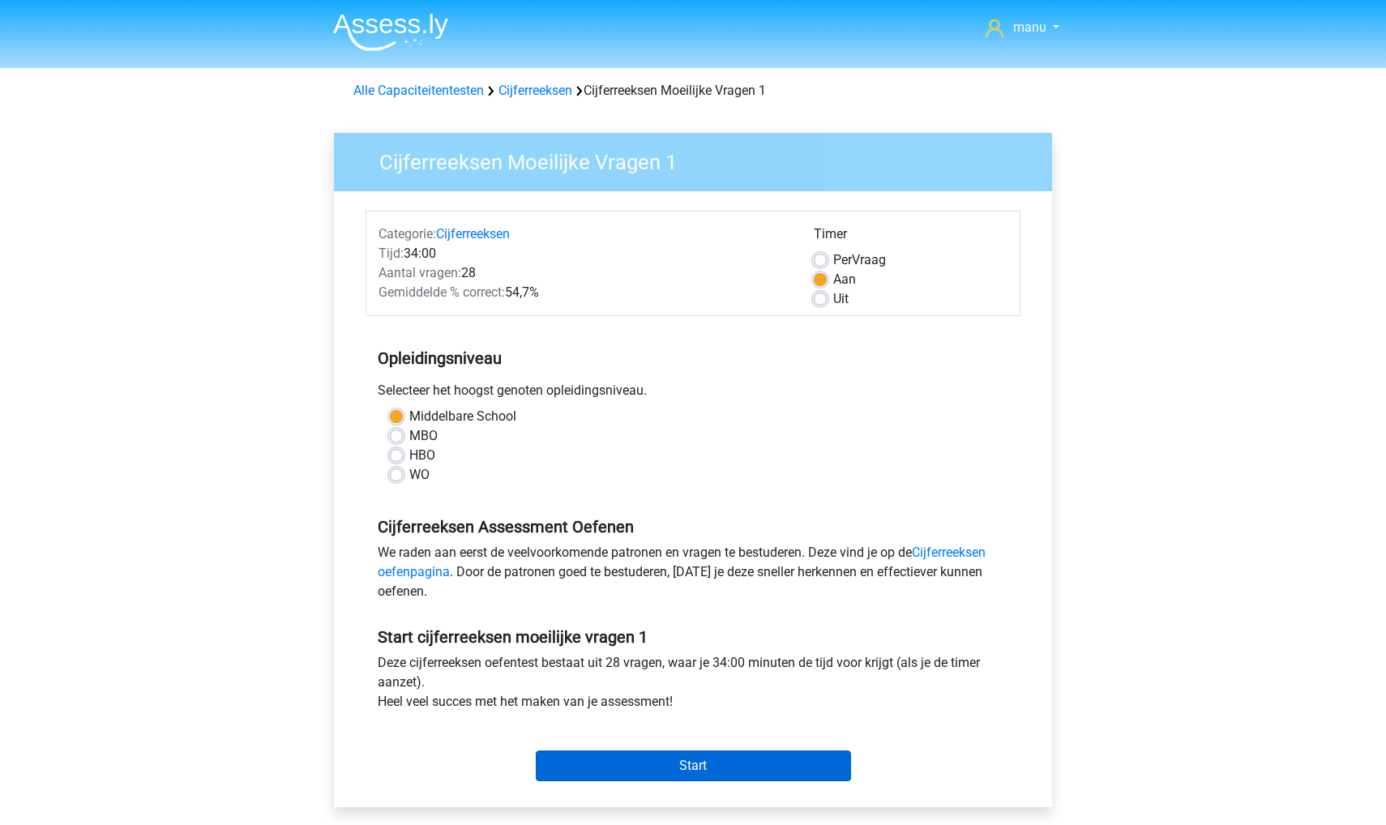
click at [635, 759] on input "Start" at bounding box center [693, 765] width 315 height 31
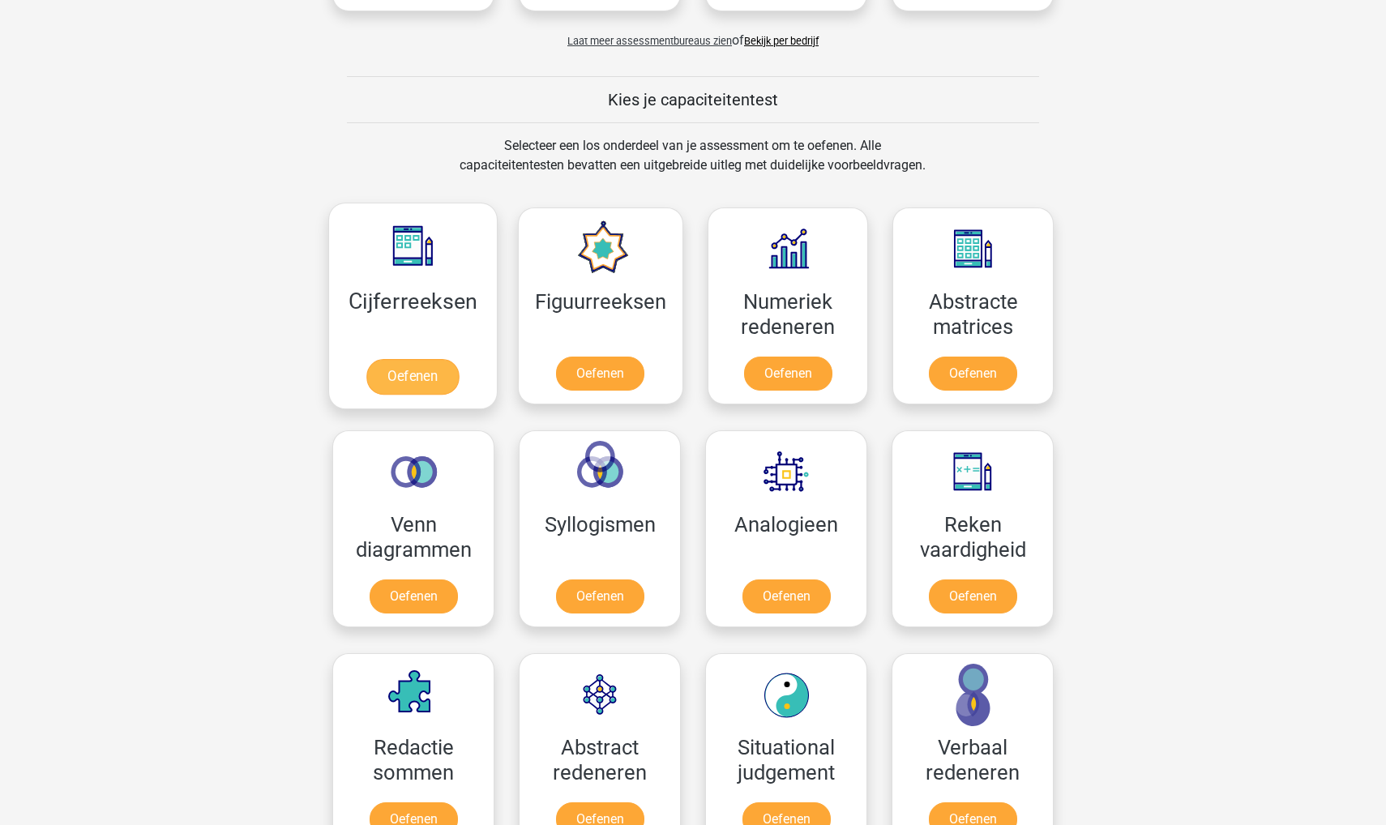
scroll to position [597, 0]
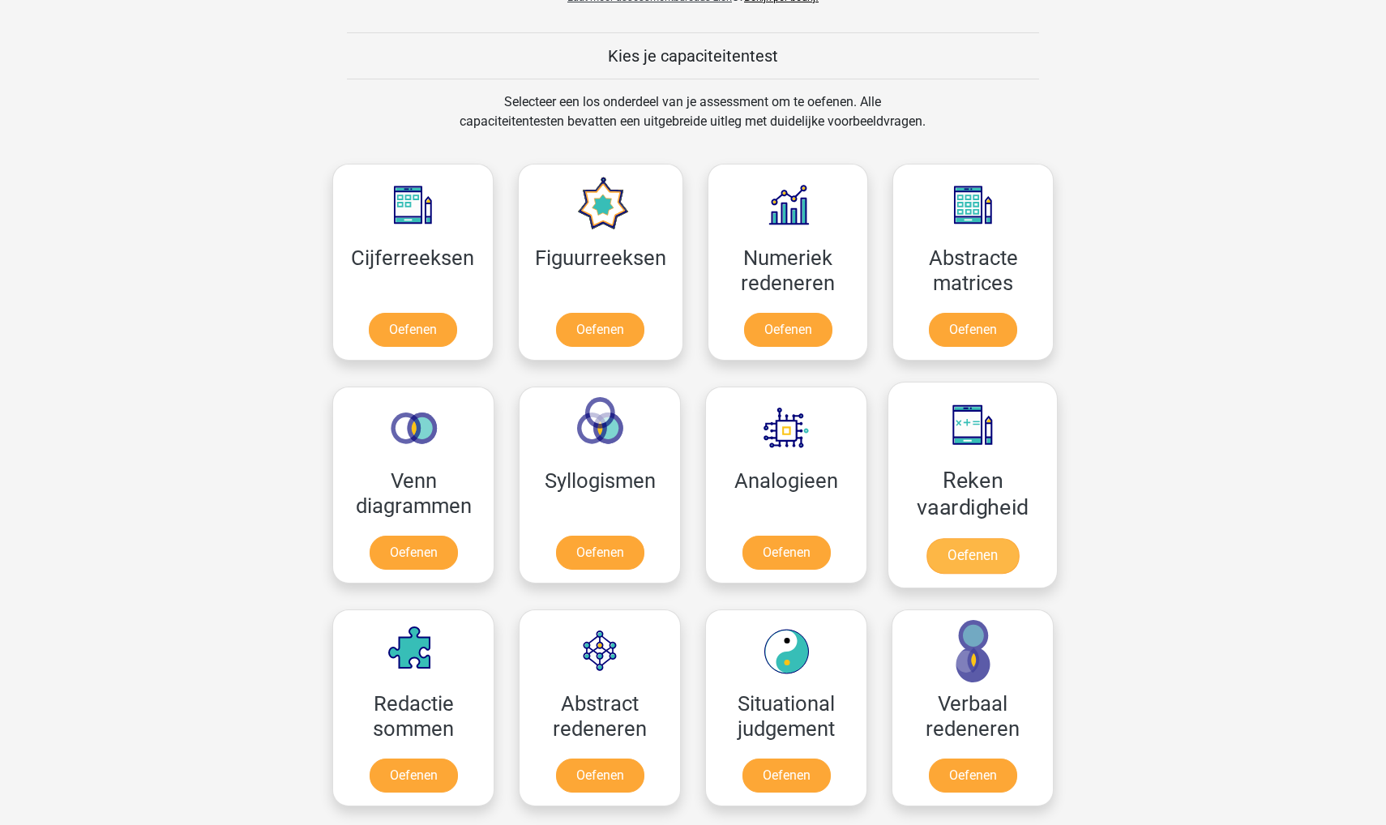
click at [954, 545] on link "Oefenen" at bounding box center [972, 556] width 92 height 36
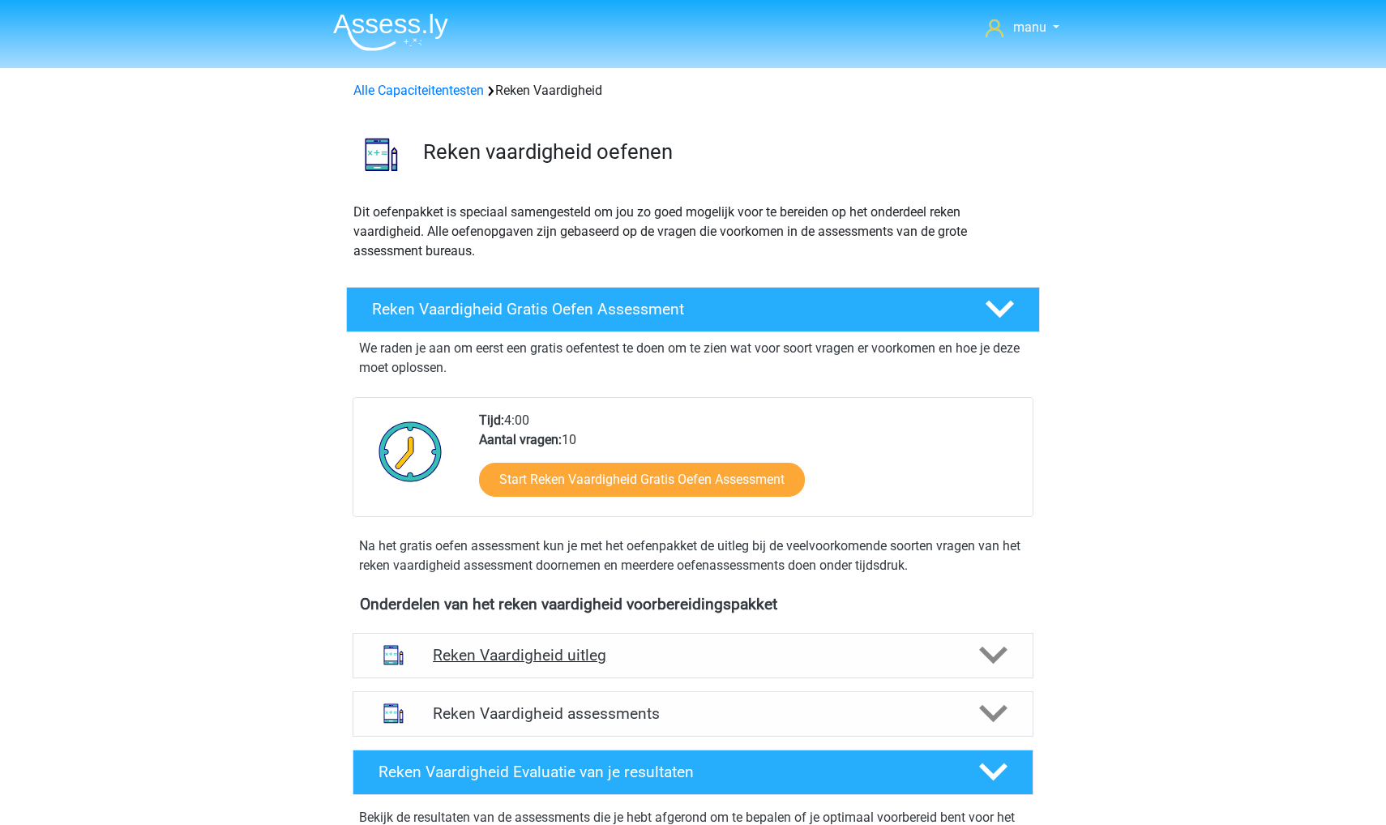
click at [553, 663] on h4 "Reken Vaardigheid uitleg" at bounding box center [693, 655] width 520 height 19
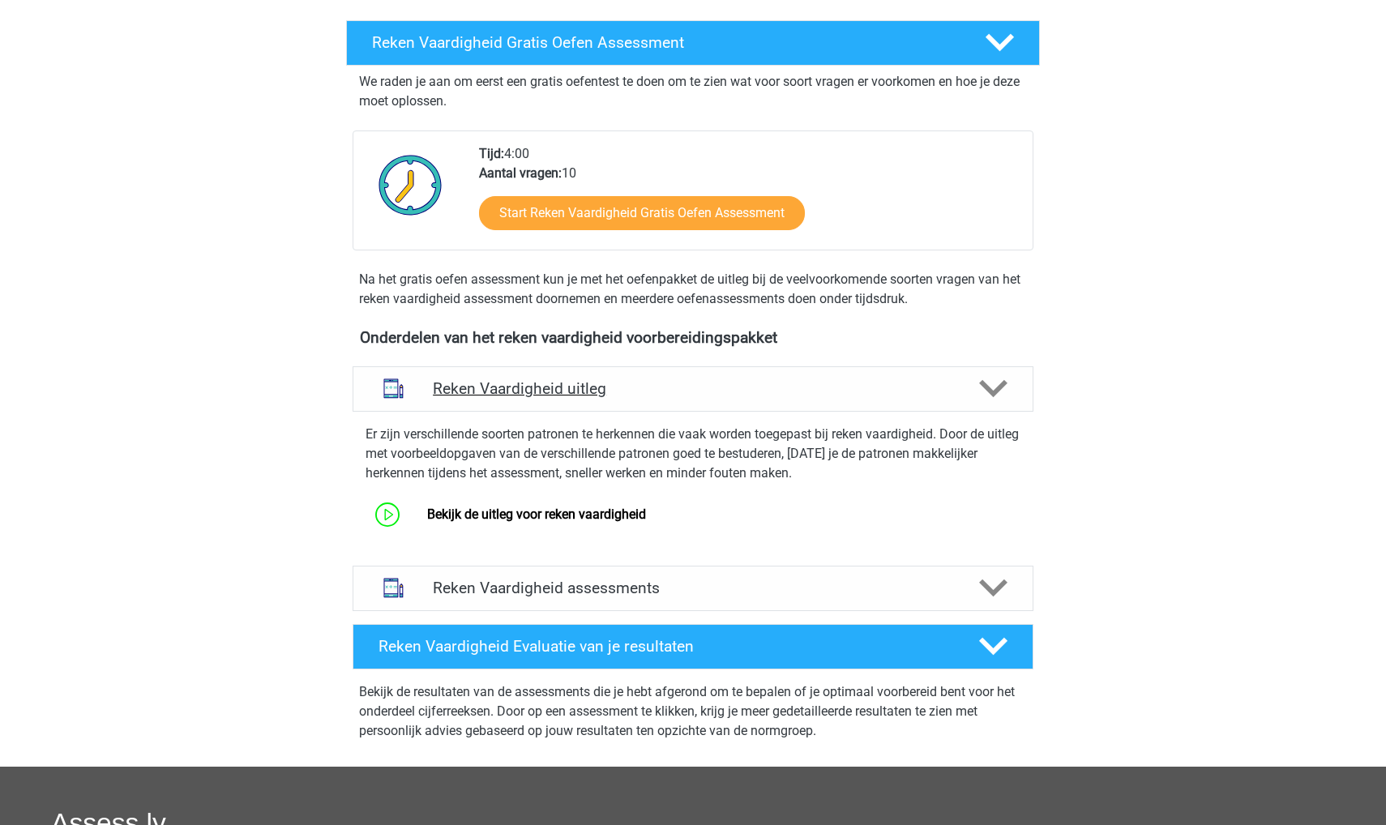
scroll to position [289, 0]
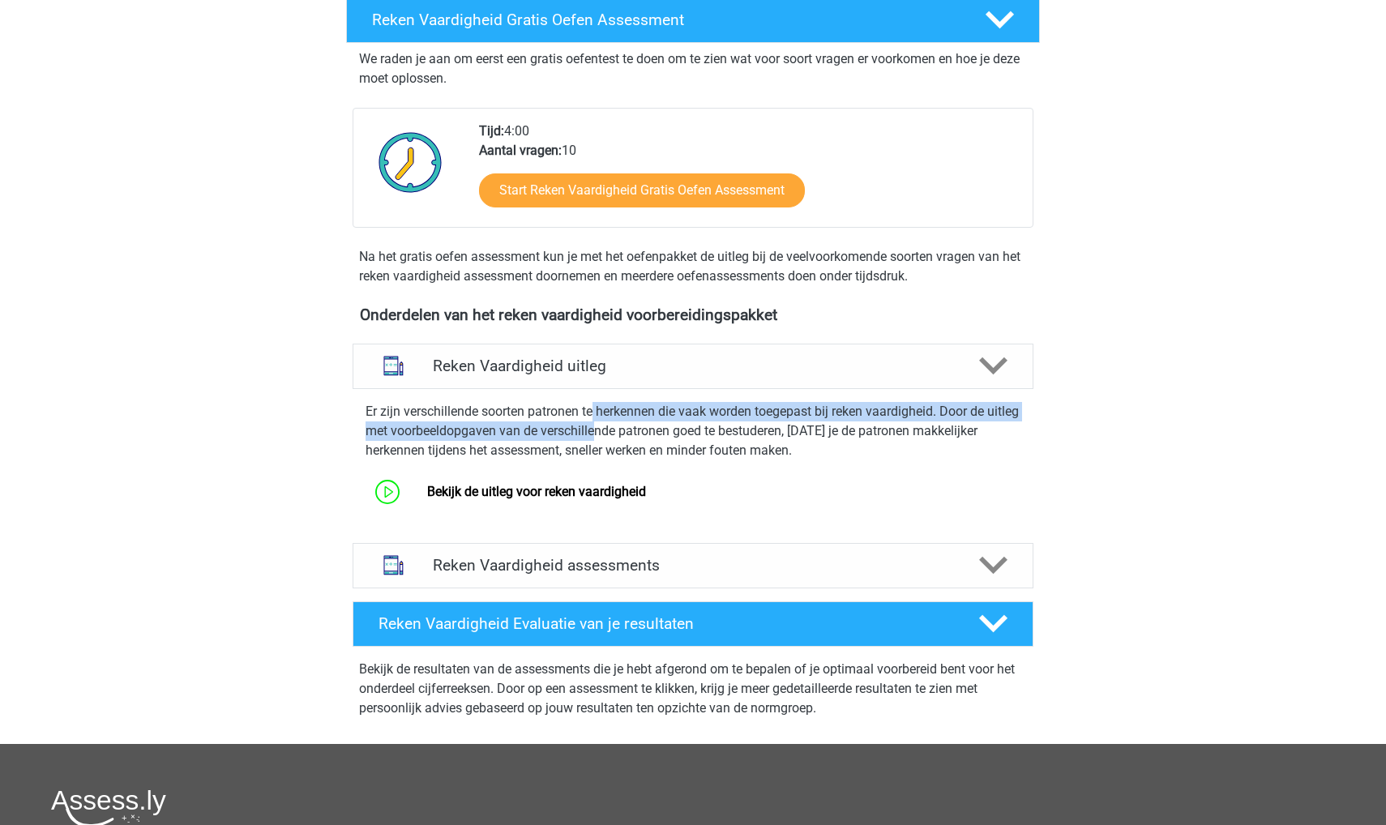
drag, startPoint x: 593, startPoint y: 406, endPoint x: 630, endPoint y: 425, distance: 41.0
click at [630, 425] on p "Er zijn verschillende soorten patronen te herkennen die vaak worden toegepast b…" at bounding box center [693, 431] width 655 height 58
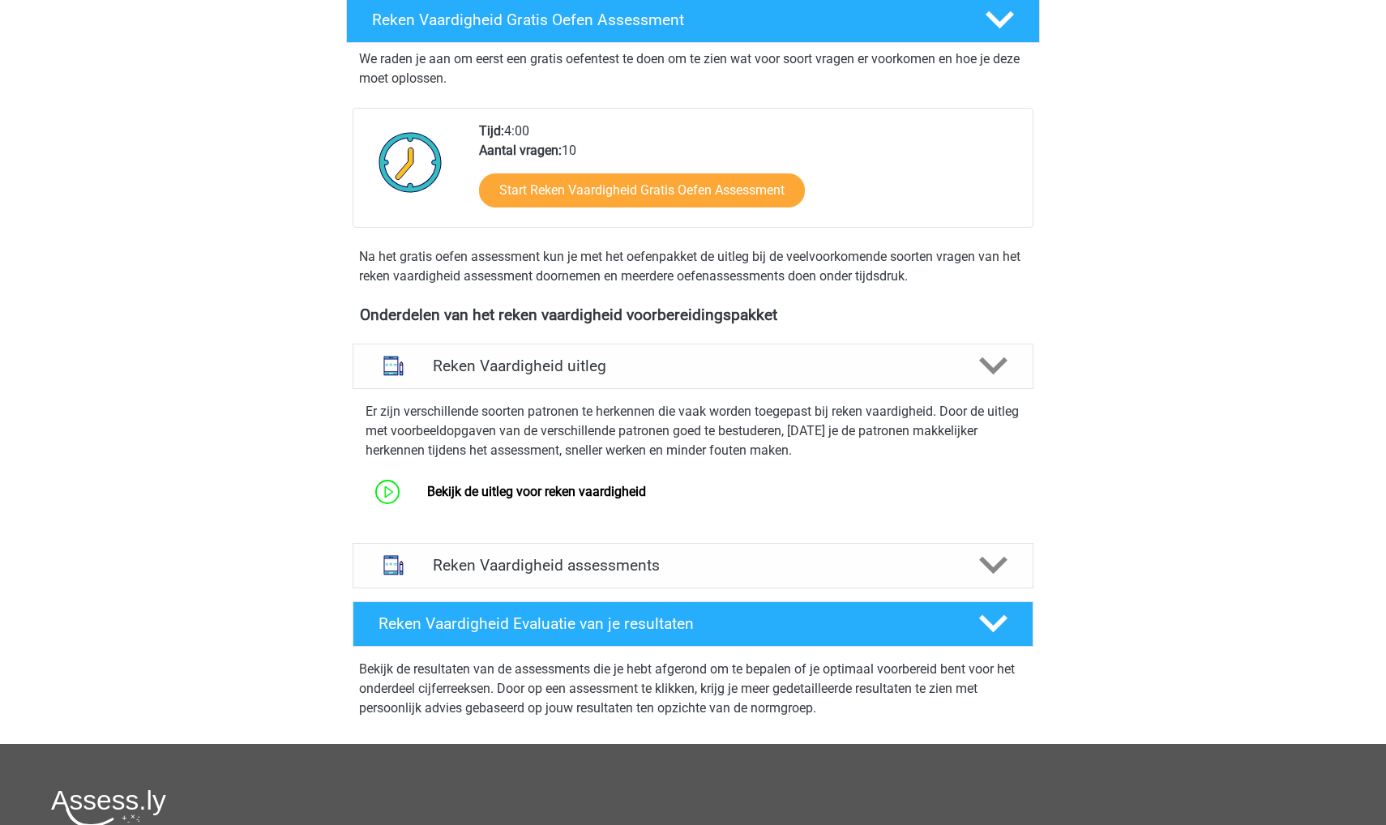
click at [661, 443] on p "Er zijn verschillende soorten patronen te herkennen die vaak worden toegepast b…" at bounding box center [693, 431] width 655 height 58
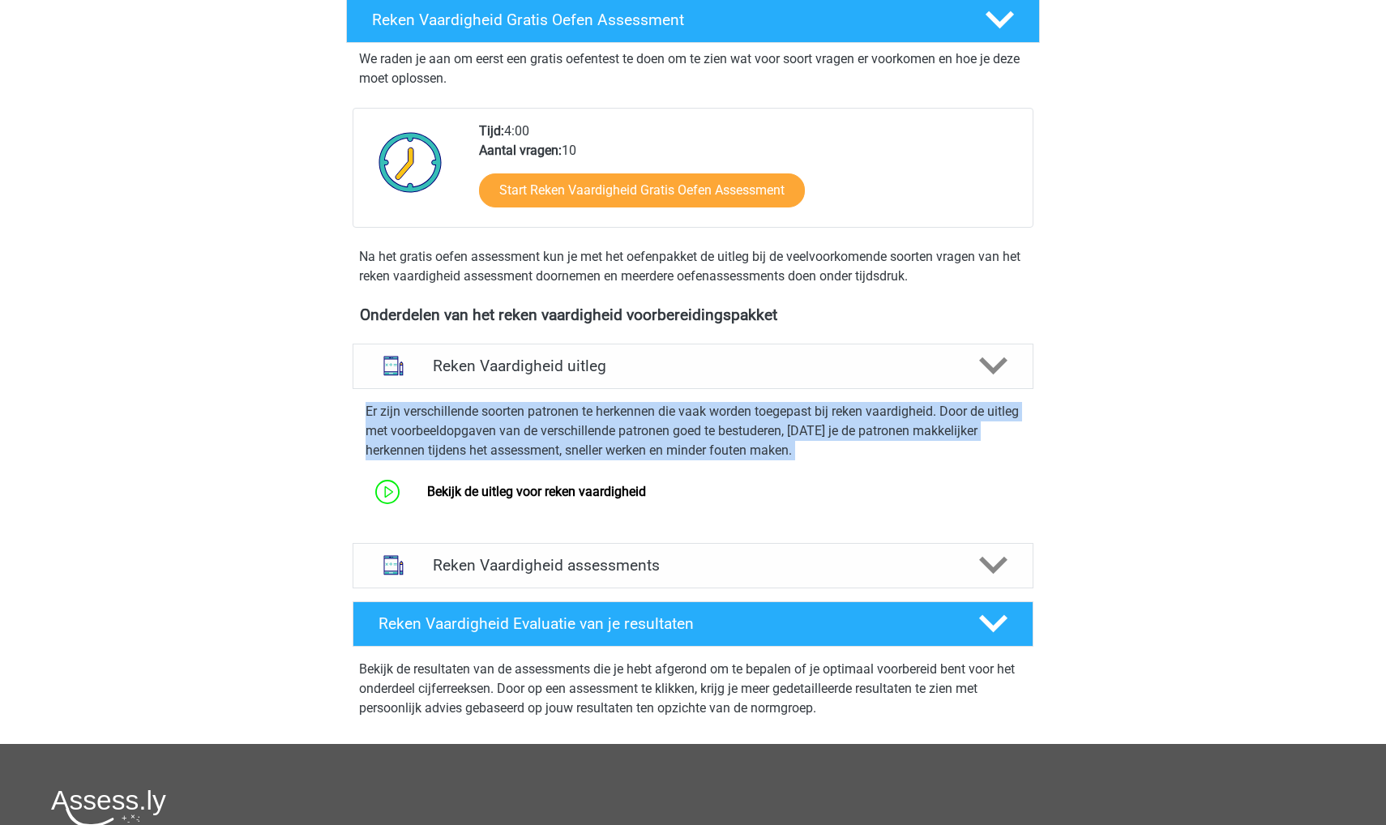
click at [661, 443] on p "Er zijn verschillende soorten patronen te herkennen die vaak worden toegepast b…" at bounding box center [693, 431] width 655 height 58
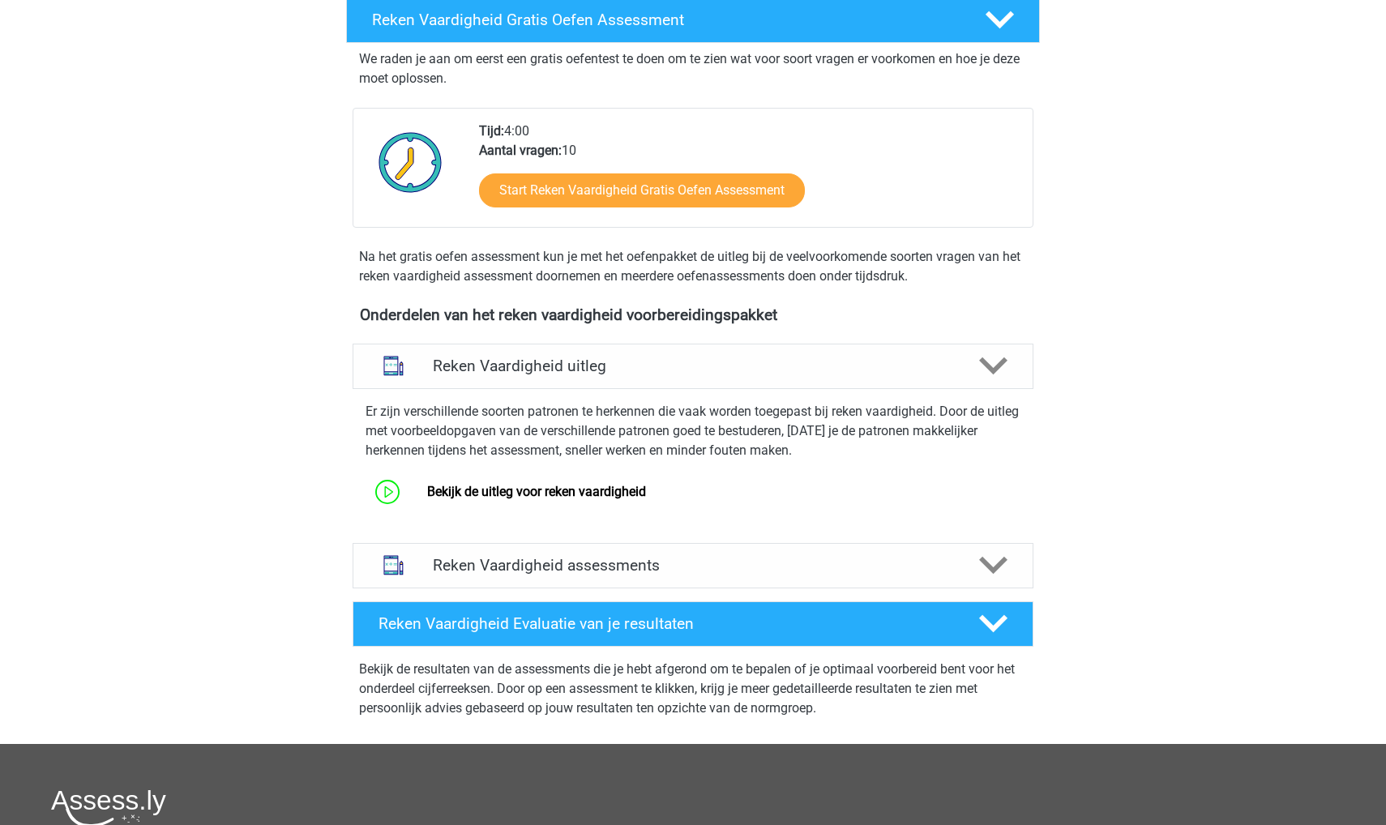
click at [641, 443] on p "Er zijn verschillende soorten patronen te herkennen die vaak worden toegepast b…" at bounding box center [693, 431] width 655 height 58
click at [557, 491] on link "Bekijk de uitleg voor reken vaardigheid" at bounding box center [536, 491] width 219 height 15
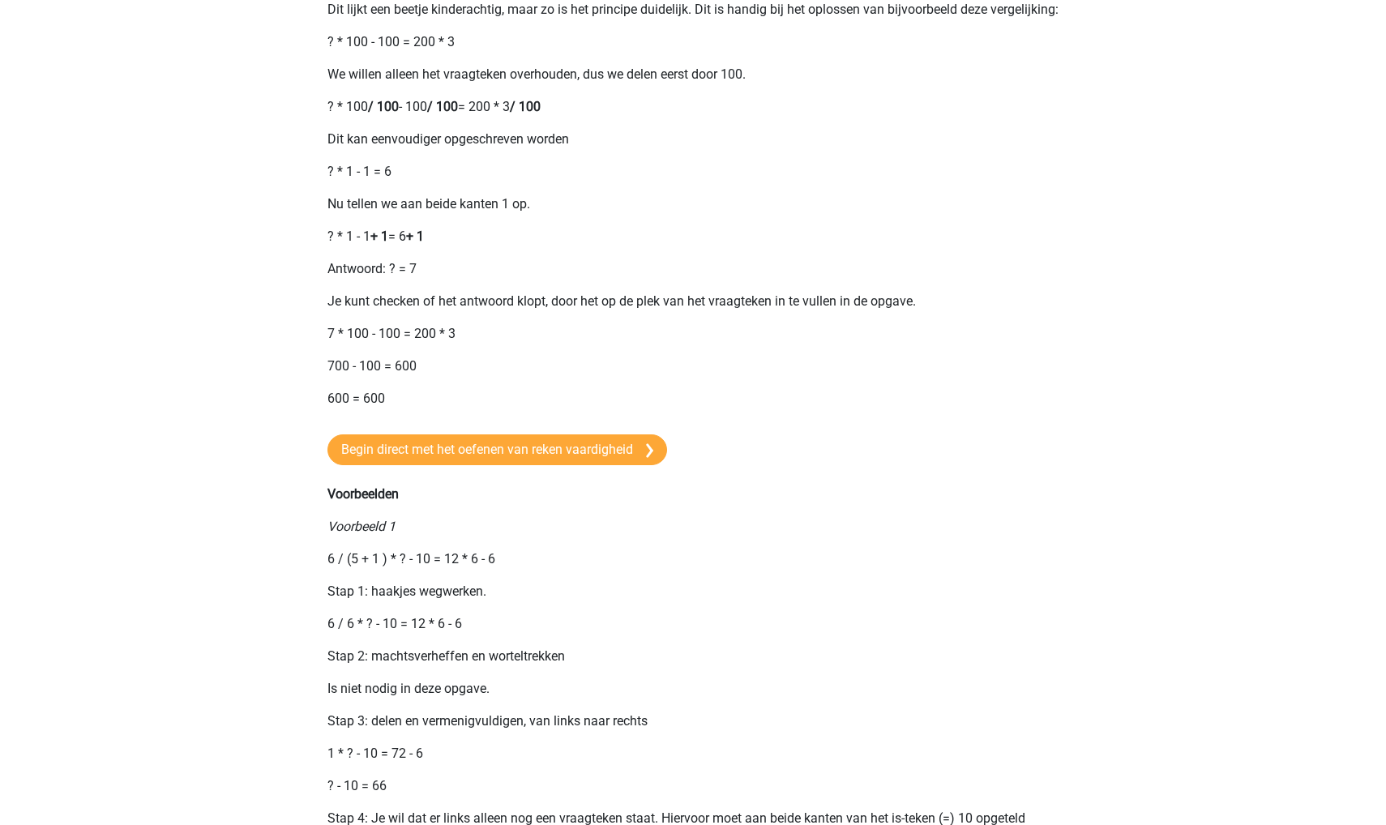
scroll to position [721, 0]
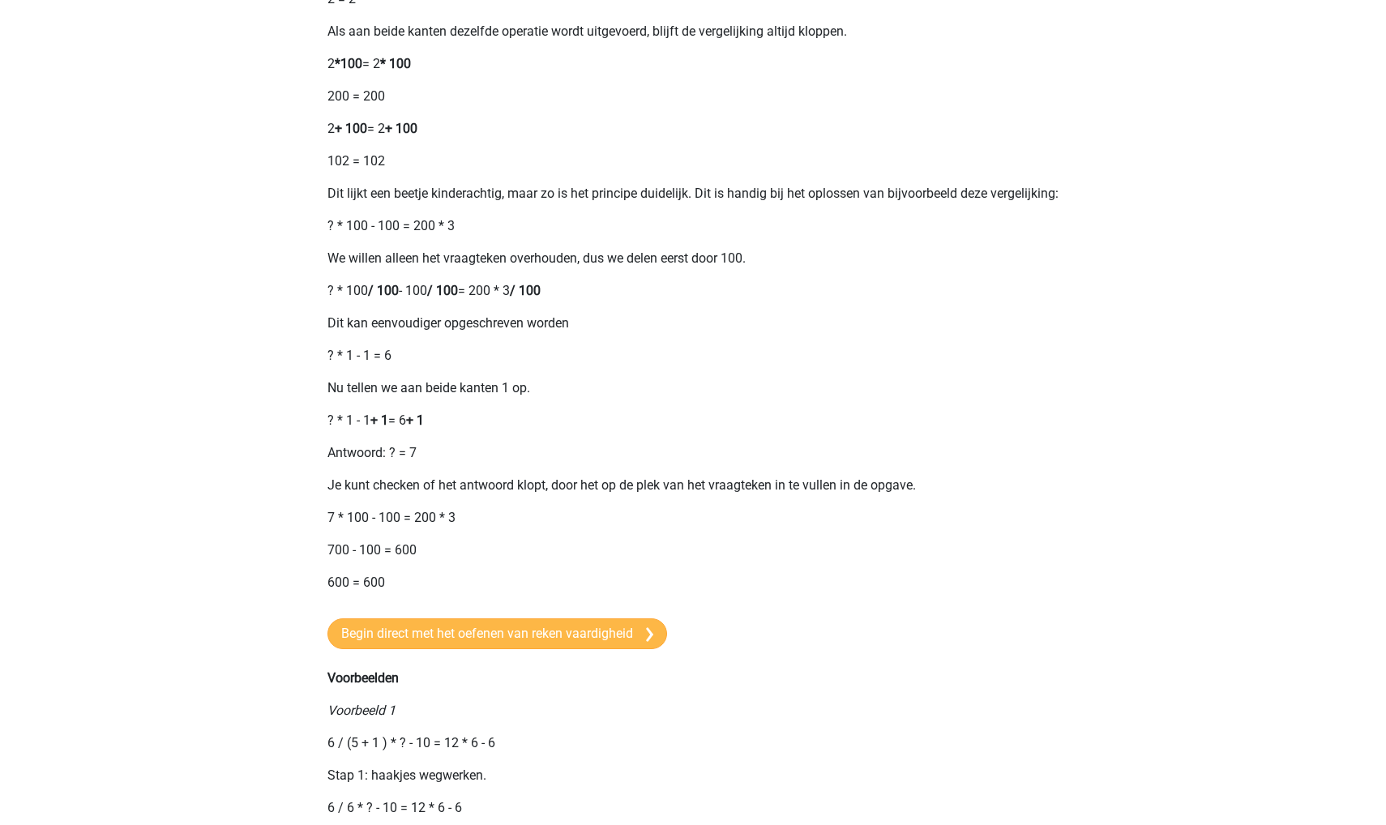
click at [411, 649] on link "Begin direct met het oefenen van reken vaardigheid" at bounding box center [497, 633] width 340 height 31
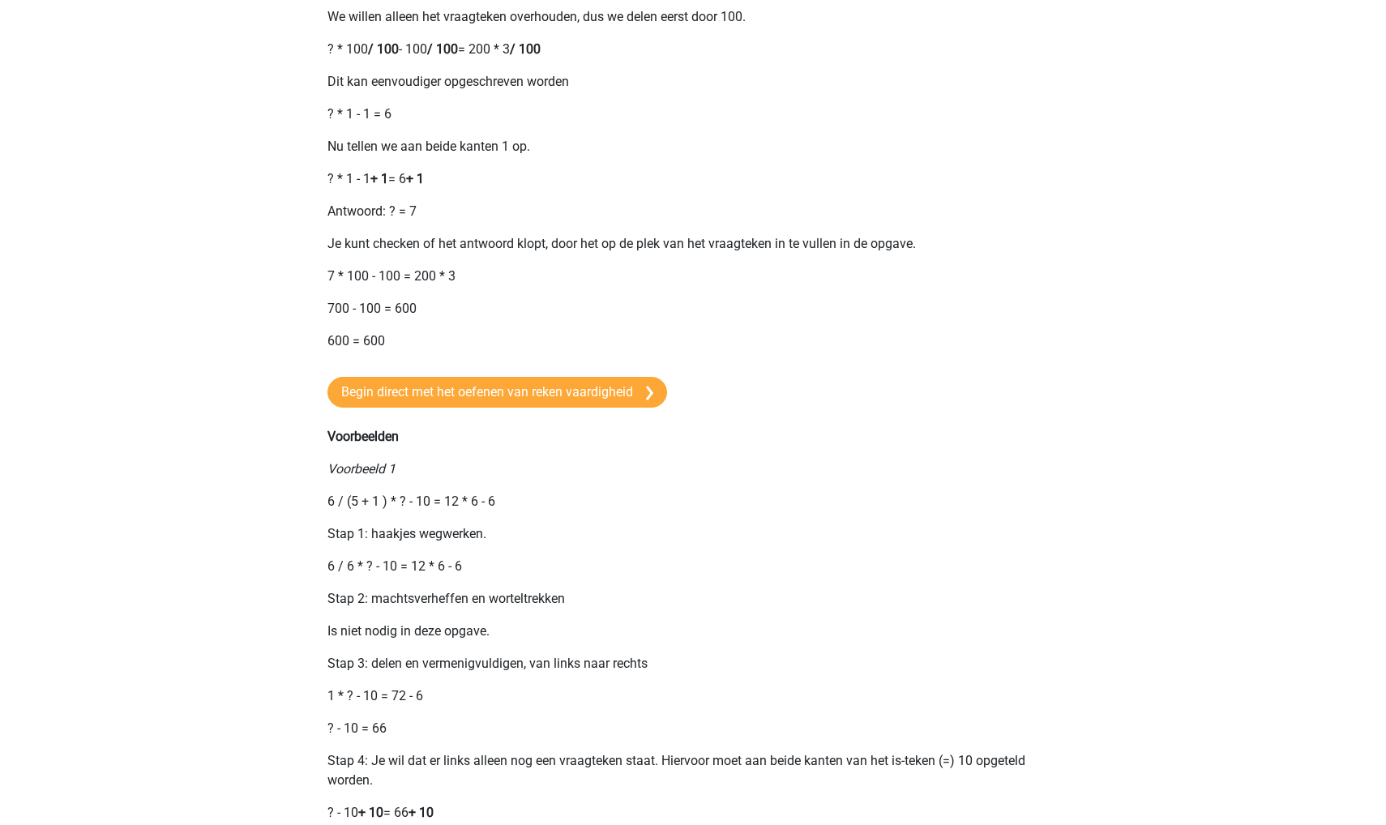
scroll to position [630, 0]
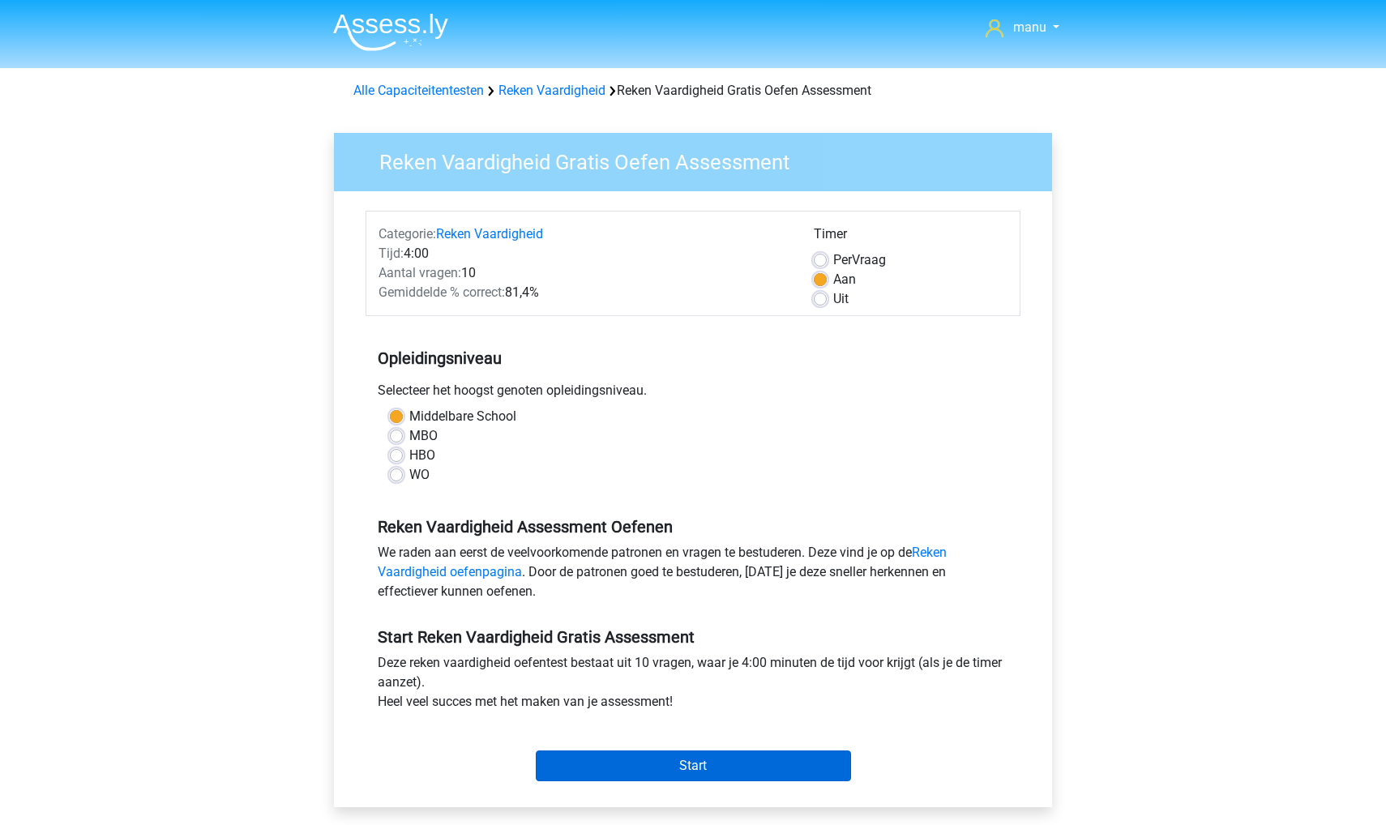
click at [588, 774] on input "Start" at bounding box center [693, 765] width 315 height 31
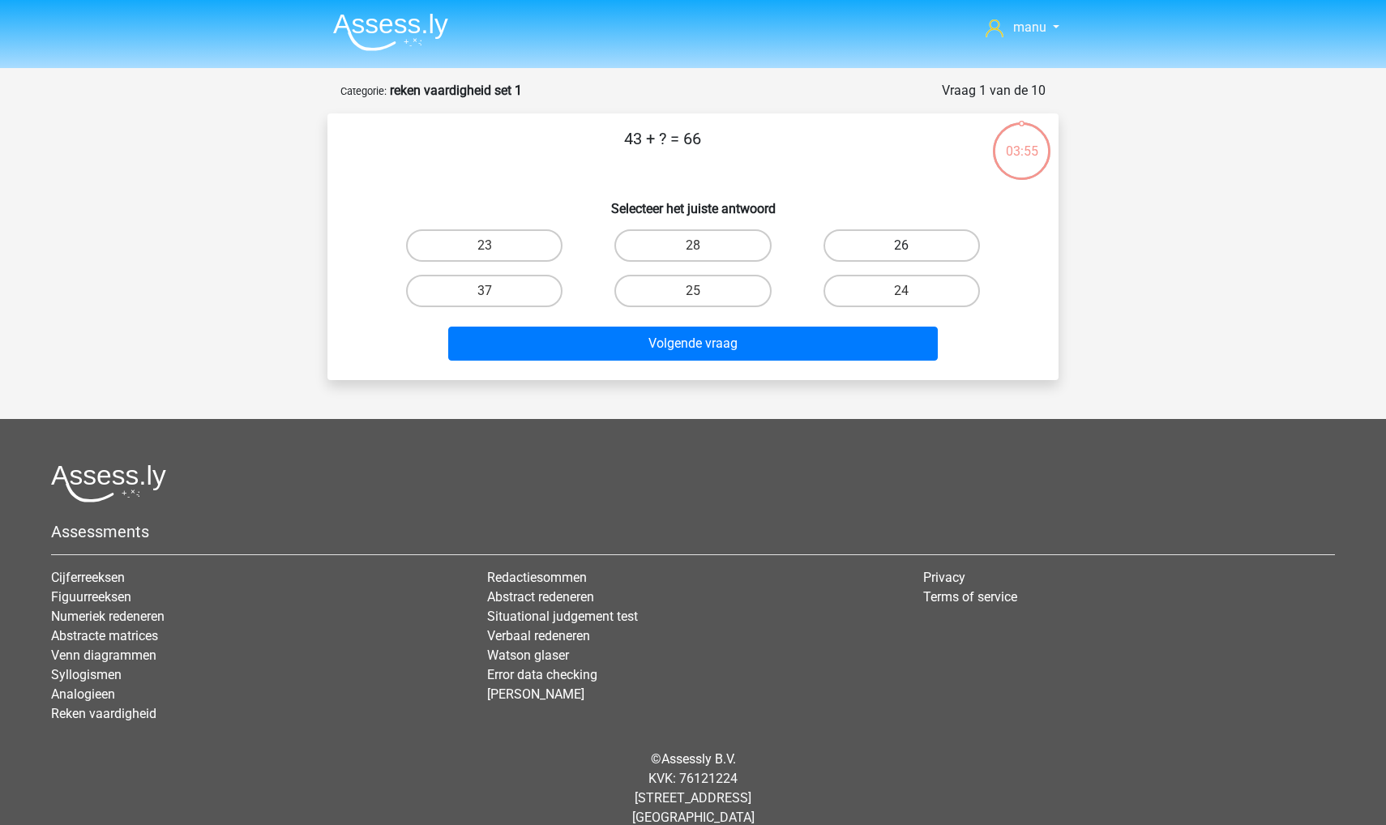
click at [839, 242] on label "26" at bounding box center [901, 245] width 156 height 32
click at [901, 246] on input "26" at bounding box center [906, 251] width 11 height 11
radio input "true"
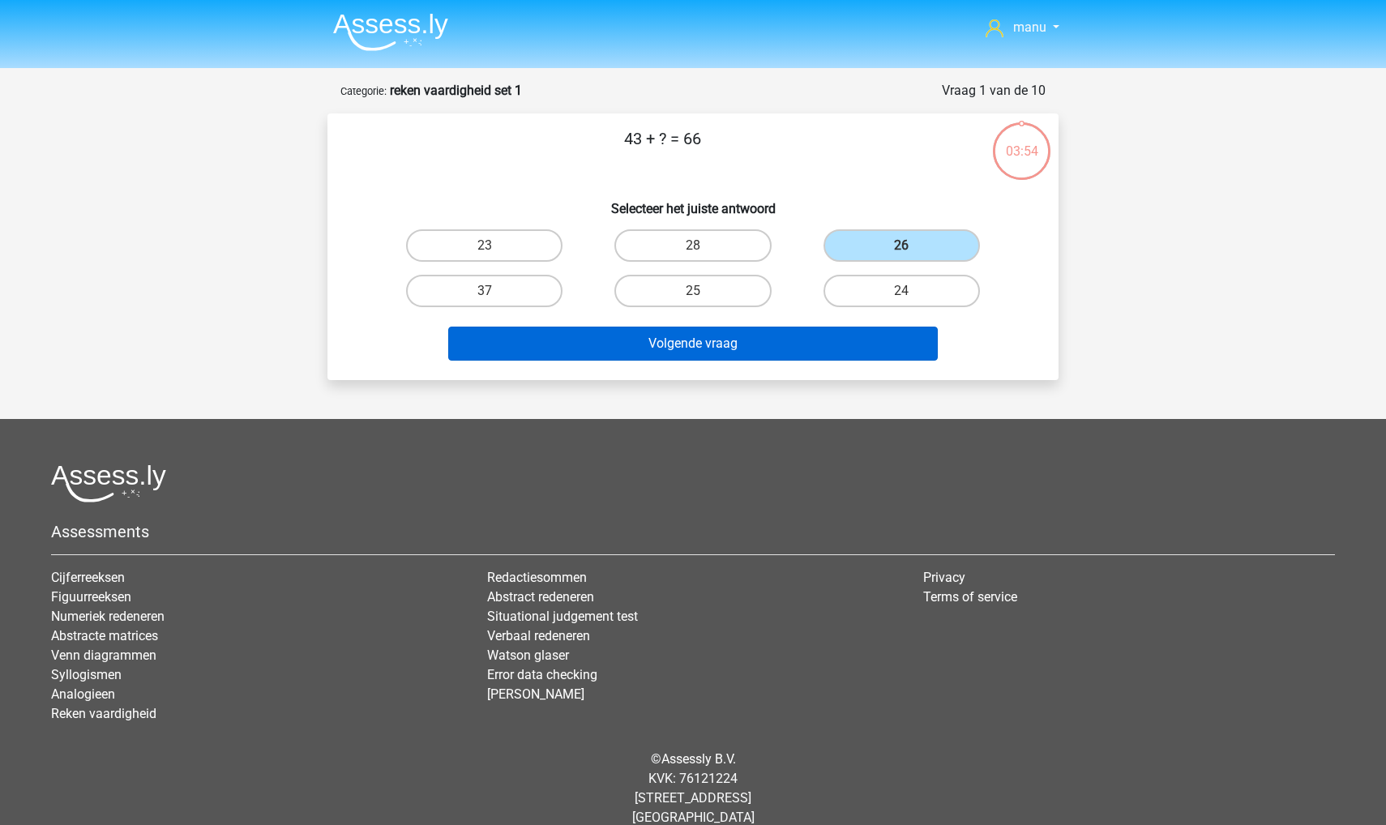
click at [701, 348] on button "Volgende vraag" at bounding box center [693, 344] width 490 height 34
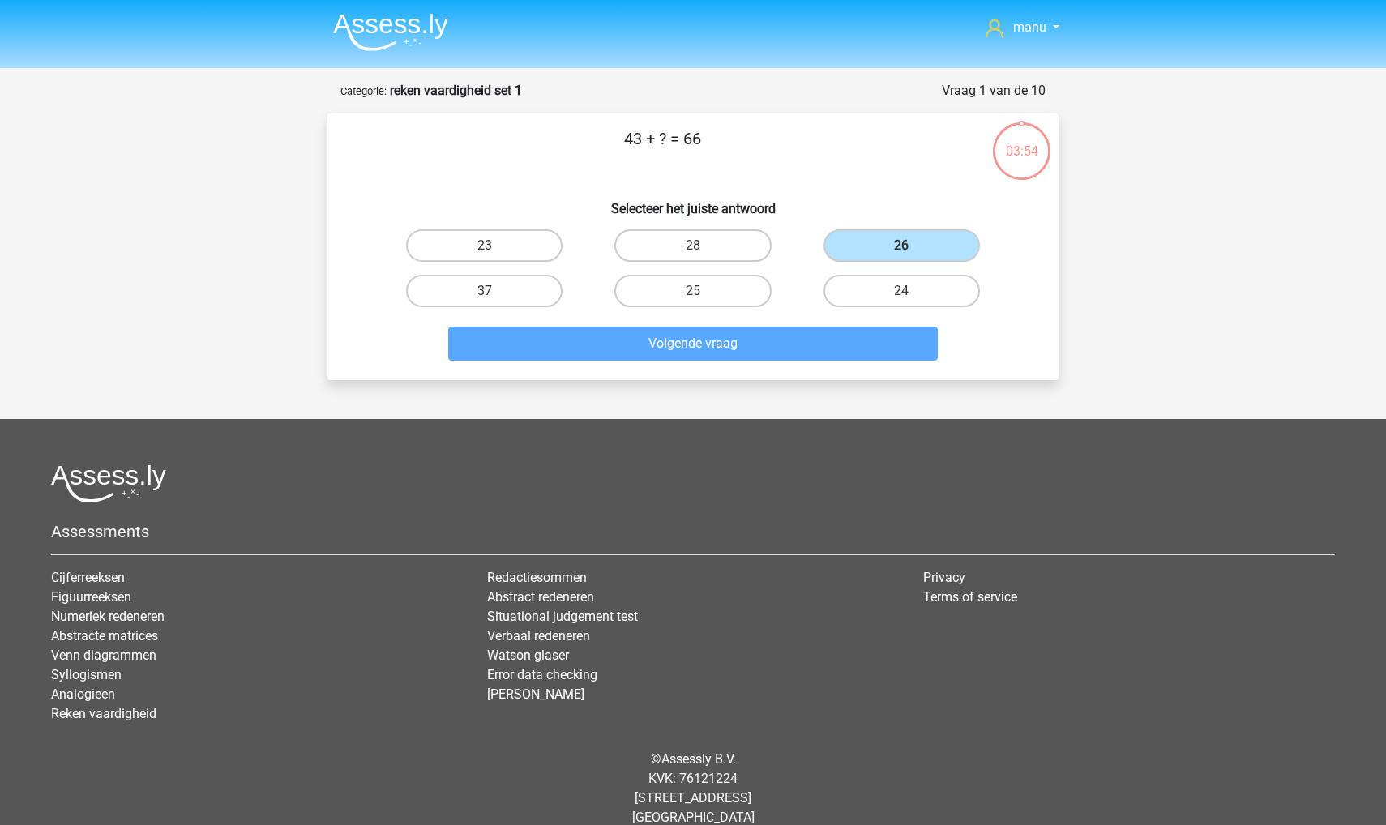
scroll to position [22, 0]
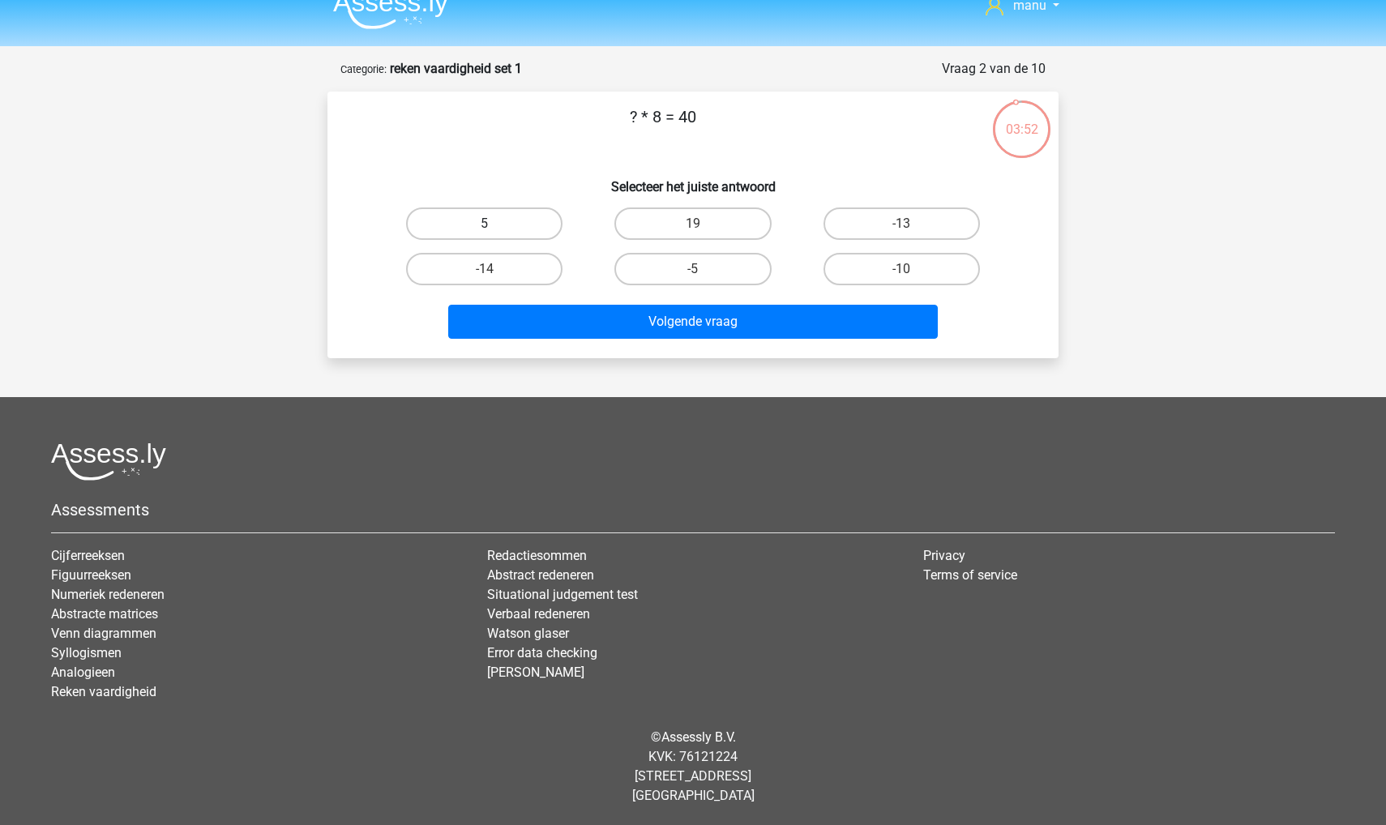
click at [495, 224] on label "5" at bounding box center [484, 223] width 156 height 32
click at [495, 224] on input "5" at bounding box center [490, 229] width 11 height 11
radio input "true"
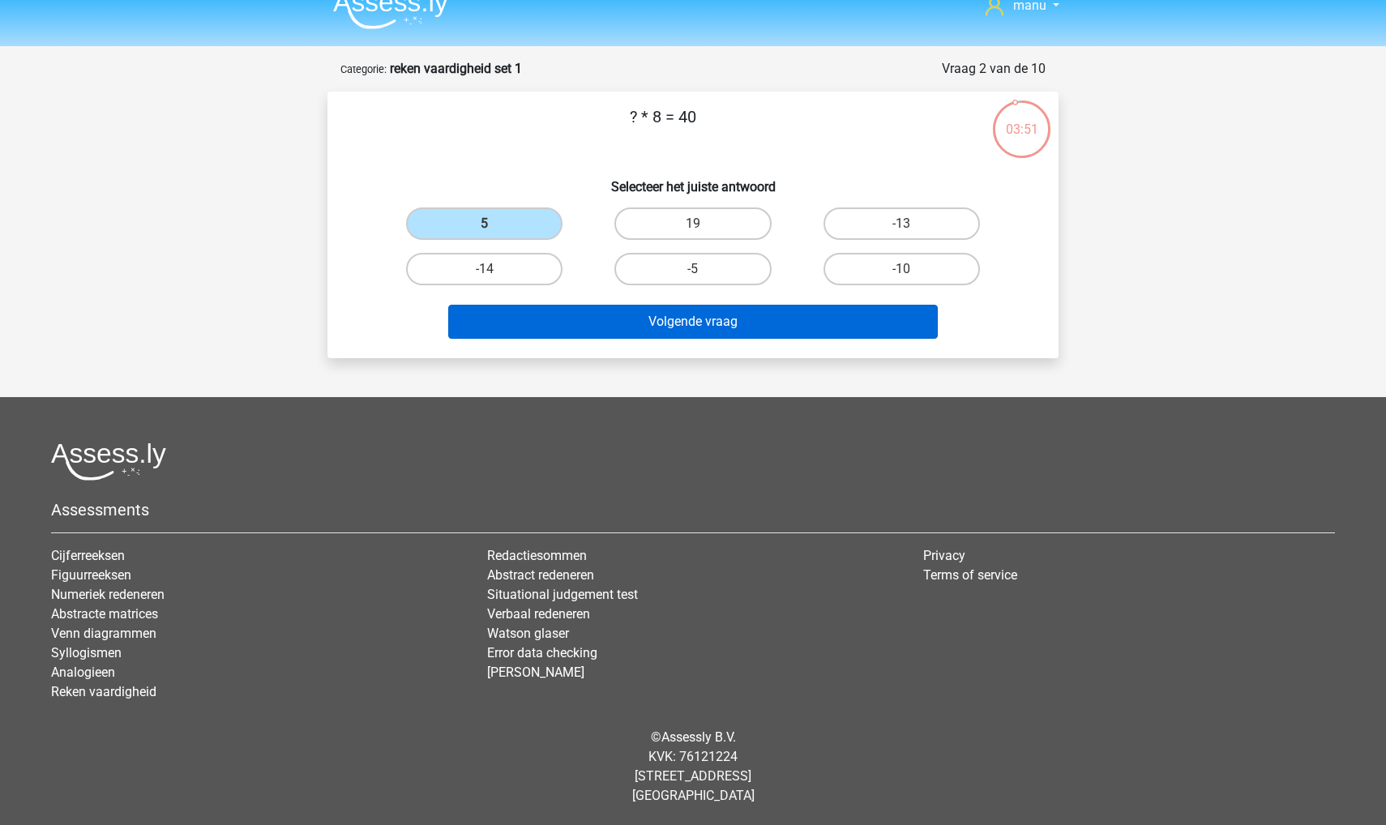
click at [500, 312] on button "Volgende vraag" at bounding box center [693, 322] width 490 height 34
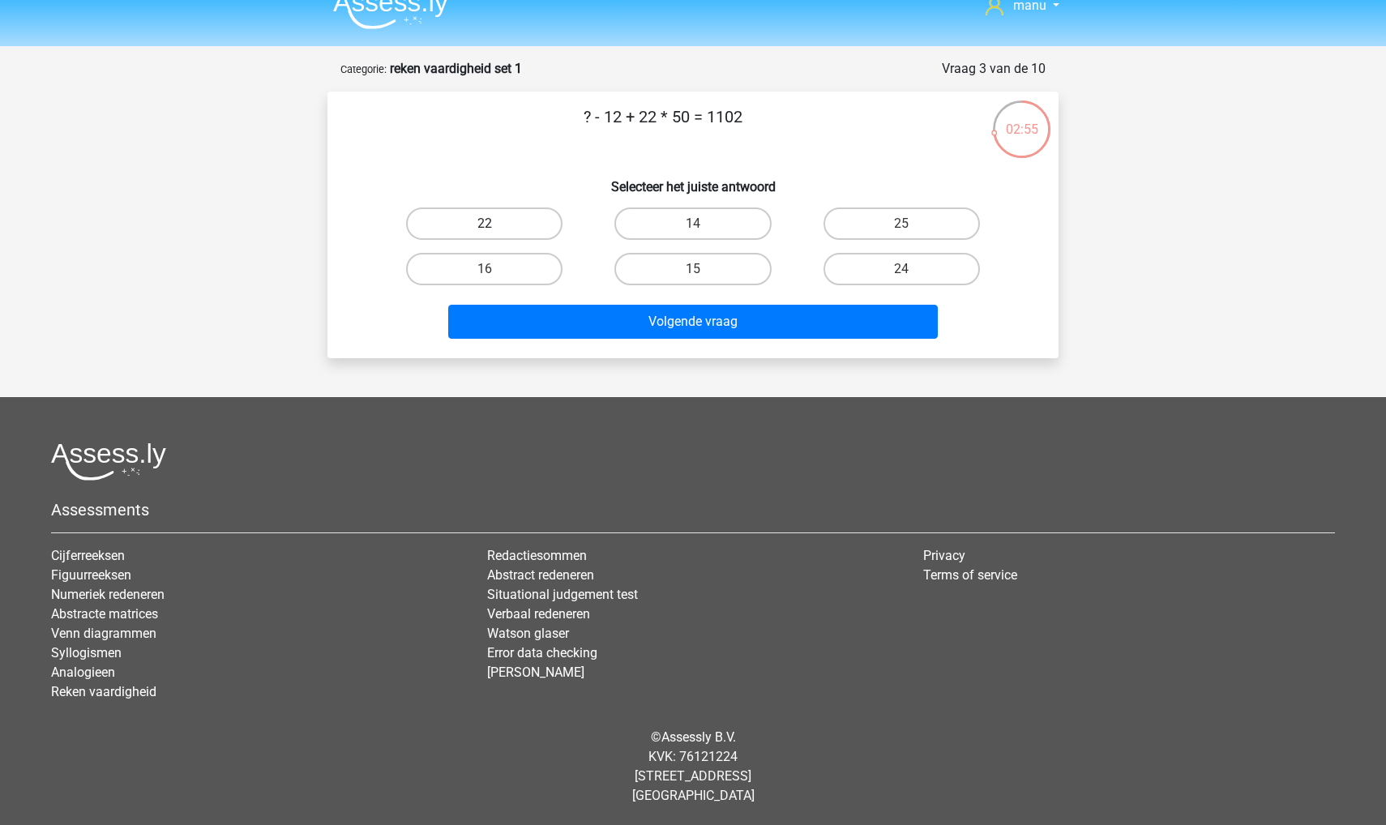
click at [520, 225] on label "22" at bounding box center [484, 223] width 156 height 32
click at [495, 225] on input "22" at bounding box center [490, 229] width 11 height 11
radio input "true"
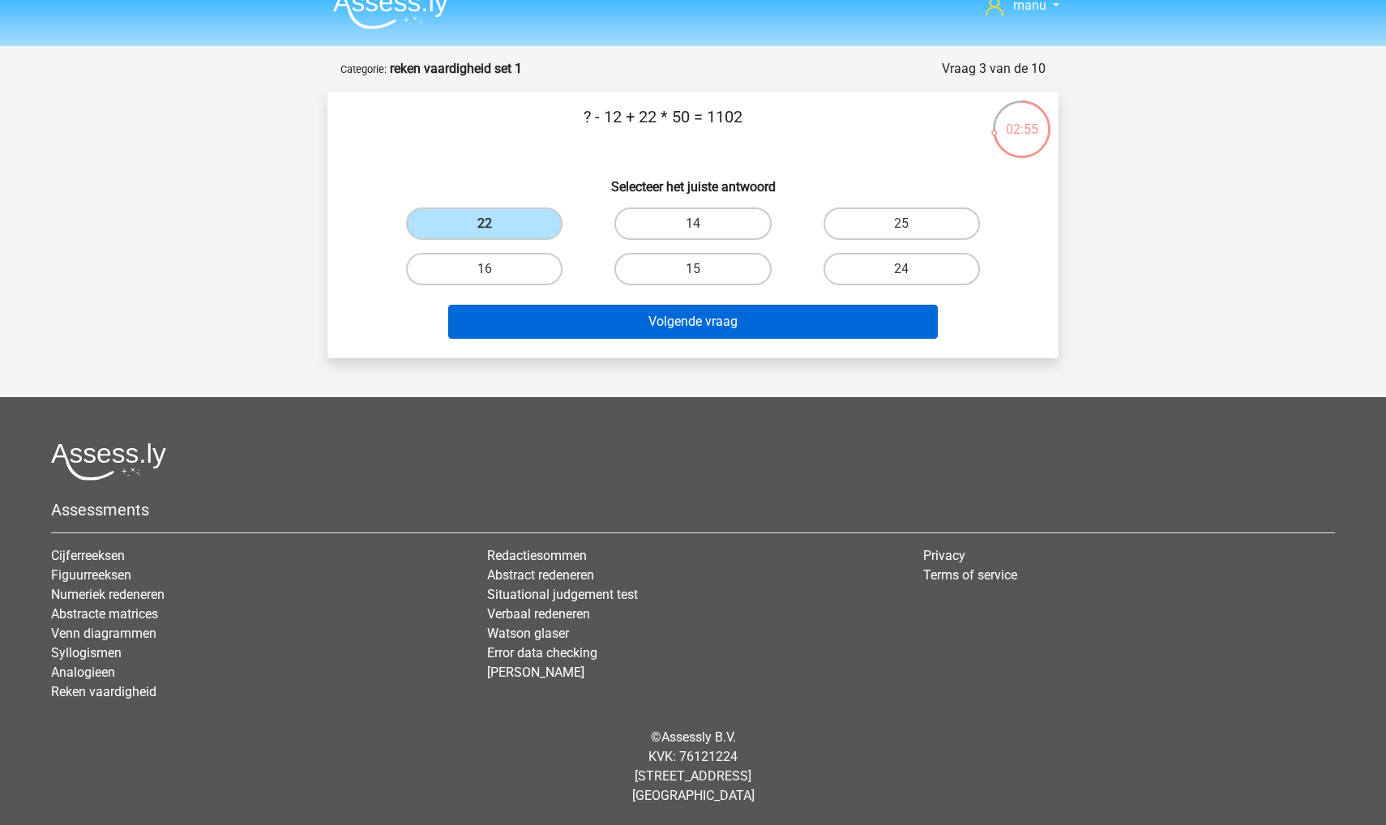
click at [520, 327] on button "Volgende vraag" at bounding box center [693, 322] width 490 height 34
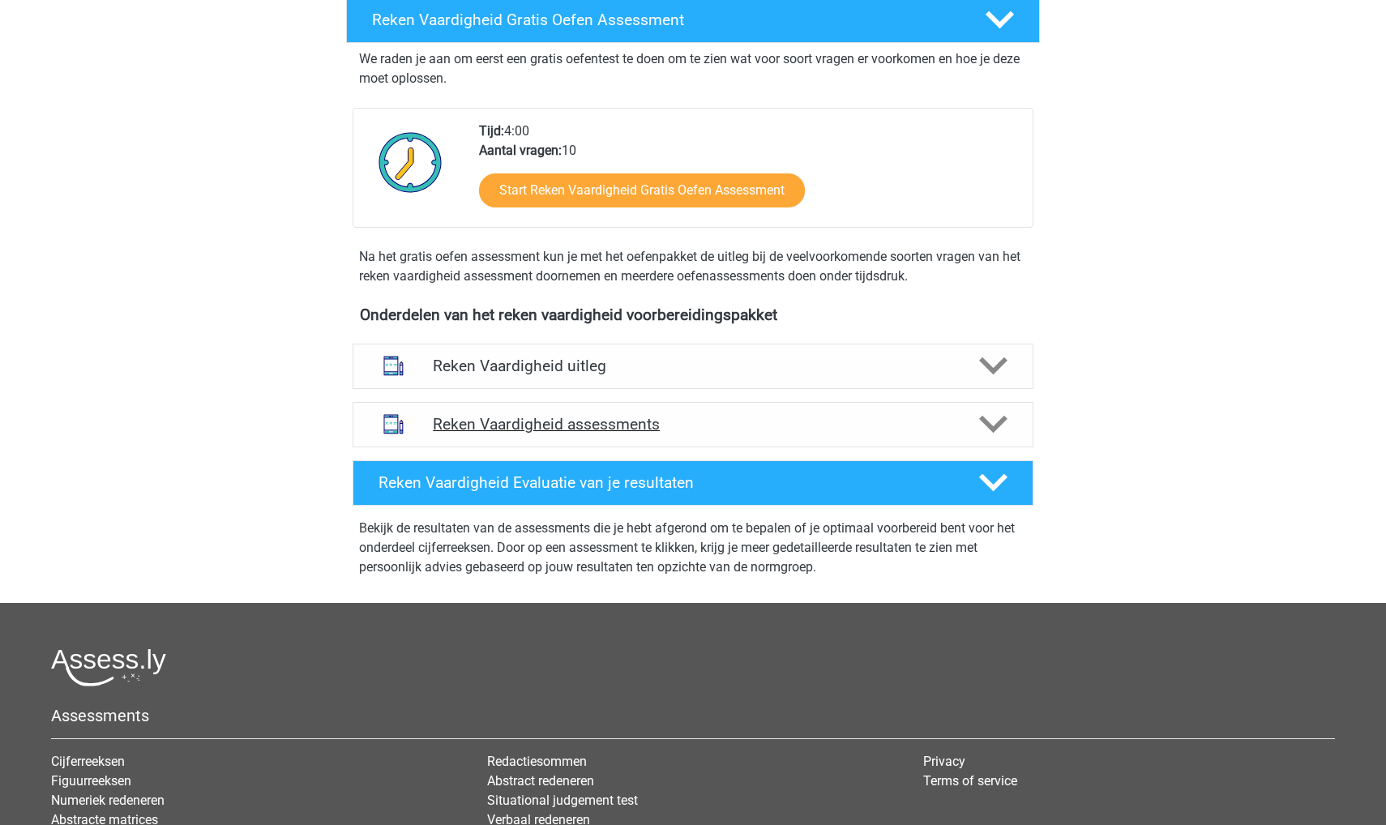
click at [498, 419] on h4 "Reken Vaardigheid assessments" at bounding box center [693, 424] width 520 height 19
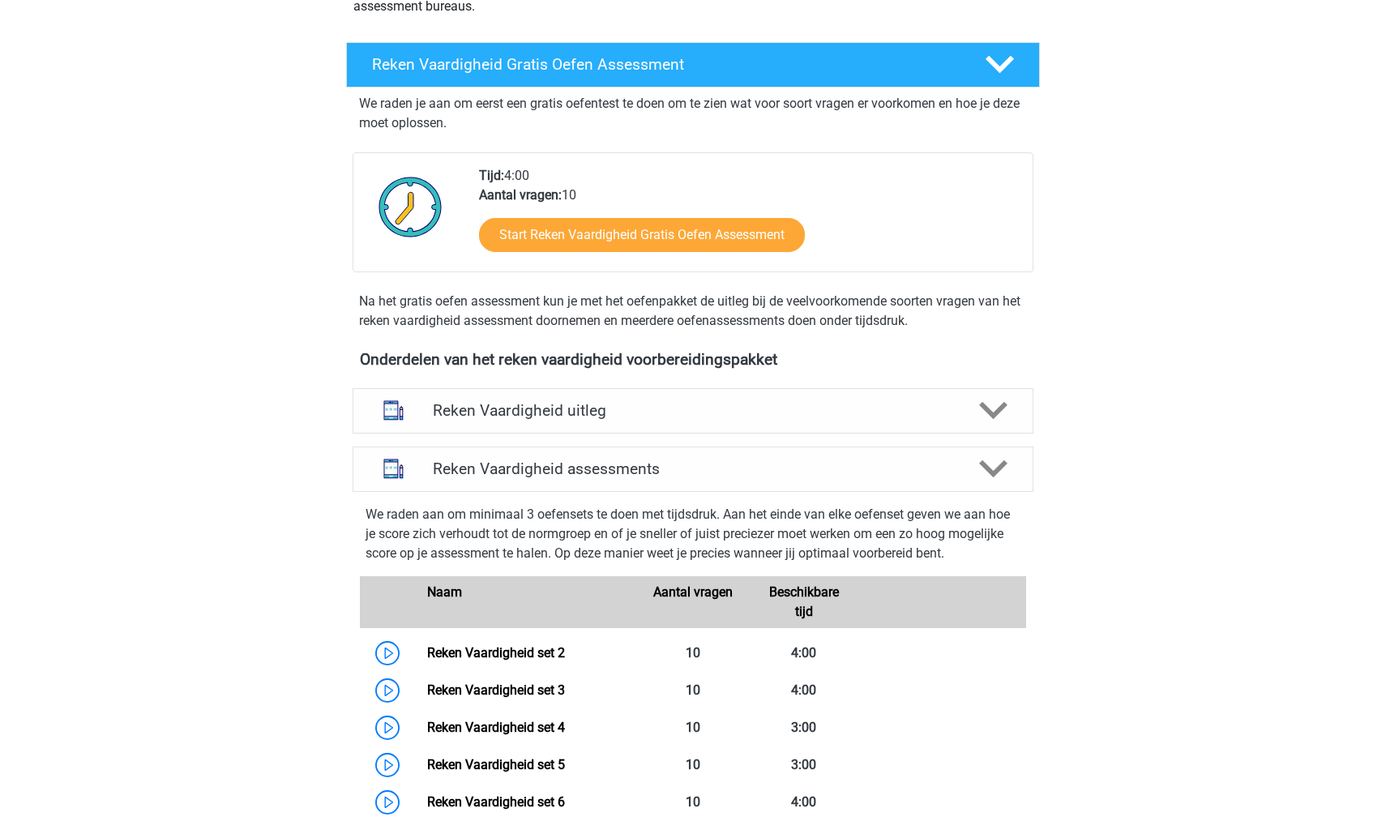
scroll to position [243, 0]
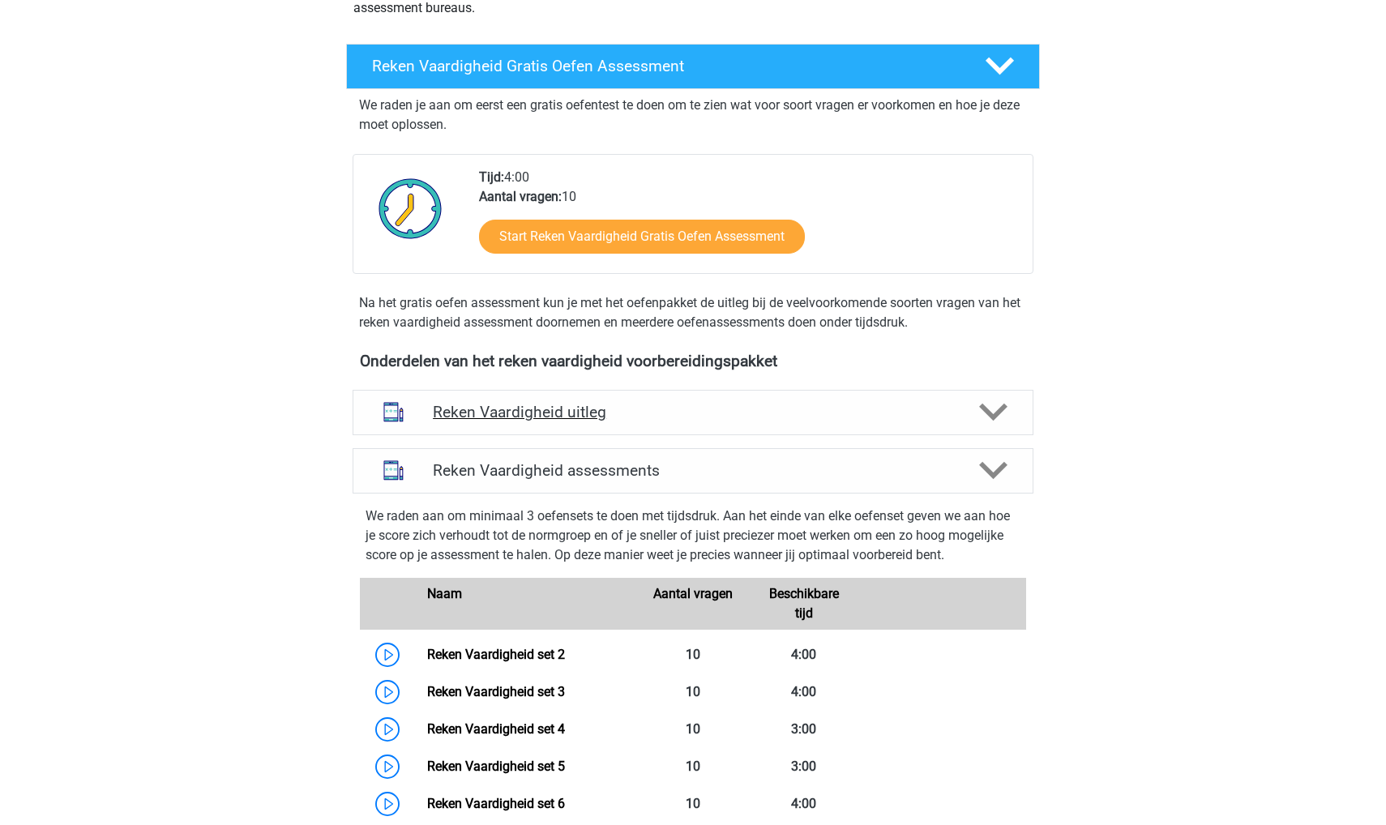
click at [487, 425] on div "Reken Vaardigheid uitleg" at bounding box center [693, 412] width 681 height 45
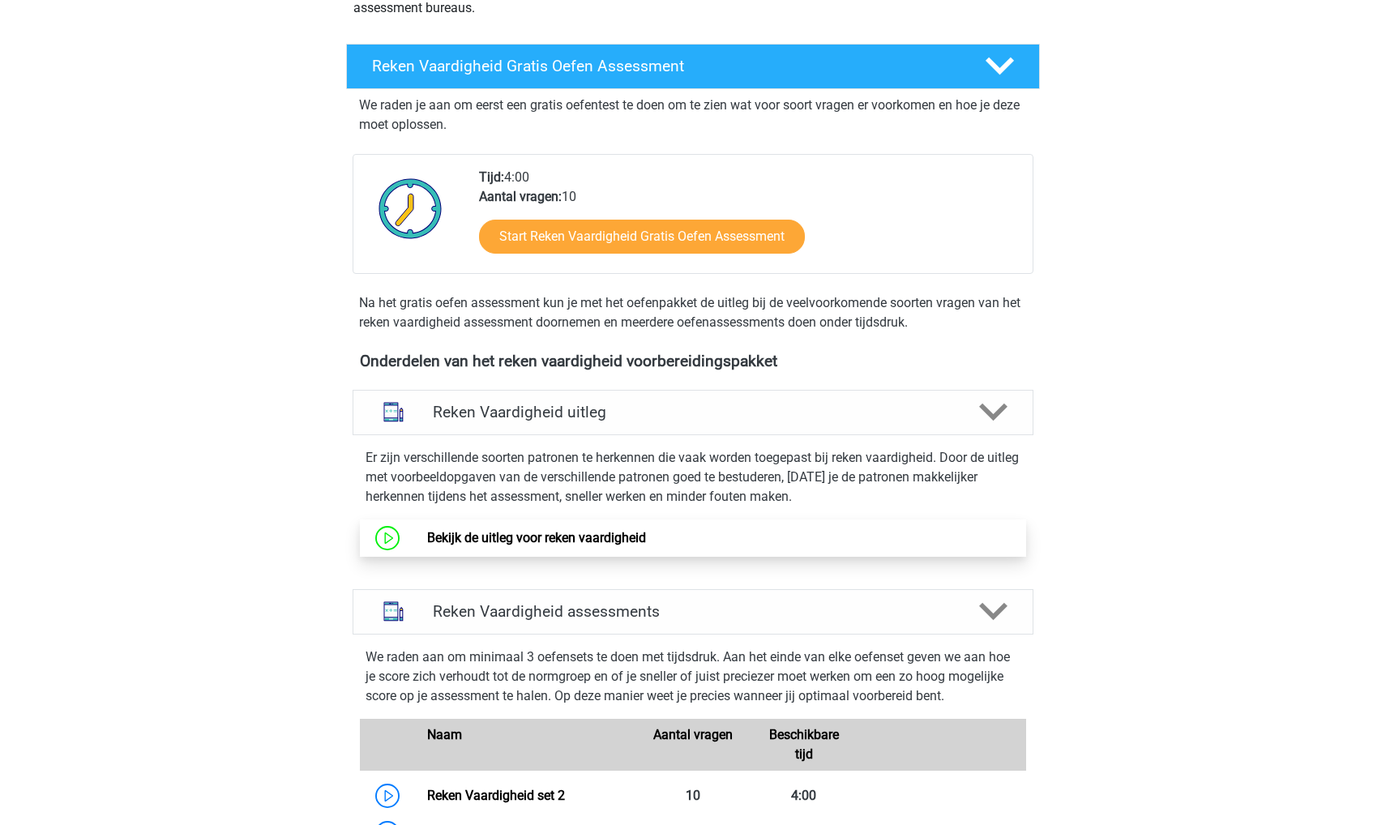
click at [443, 530] on link "Bekijk de uitleg voor reken vaardigheid" at bounding box center [536, 537] width 219 height 15
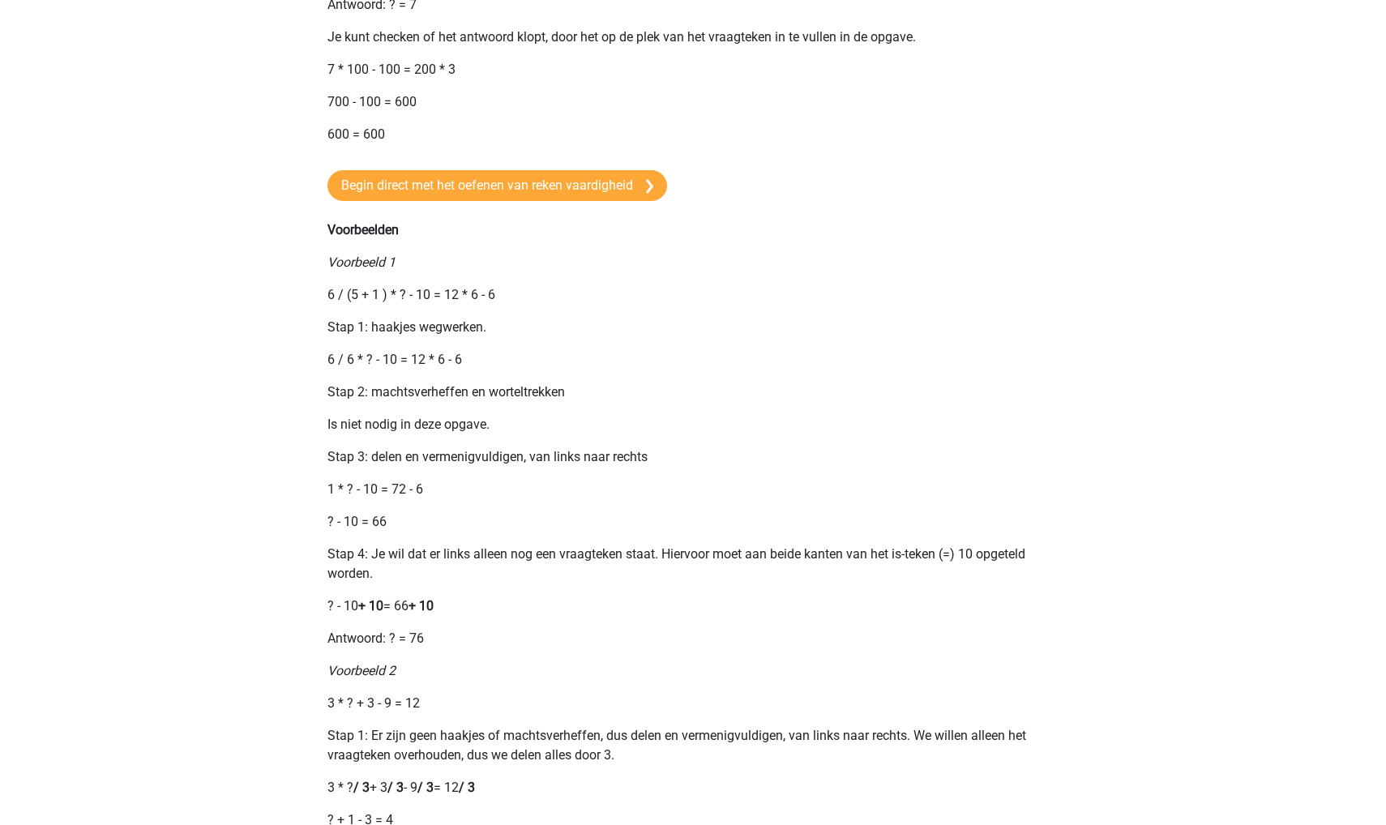
scroll to position [1169, 0]
click at [490, 184] on div "Opgaven bij het onderdeel rekenvaardigheid zullen vrijwel altijd bestaan uit ee…" at bounding box center [693, 75] width 770 height 2261
click at [490, 201] on link "Begin direct met het oefenen van reken vaardigheid" at bounding box center [497, 185] width 340 height 31
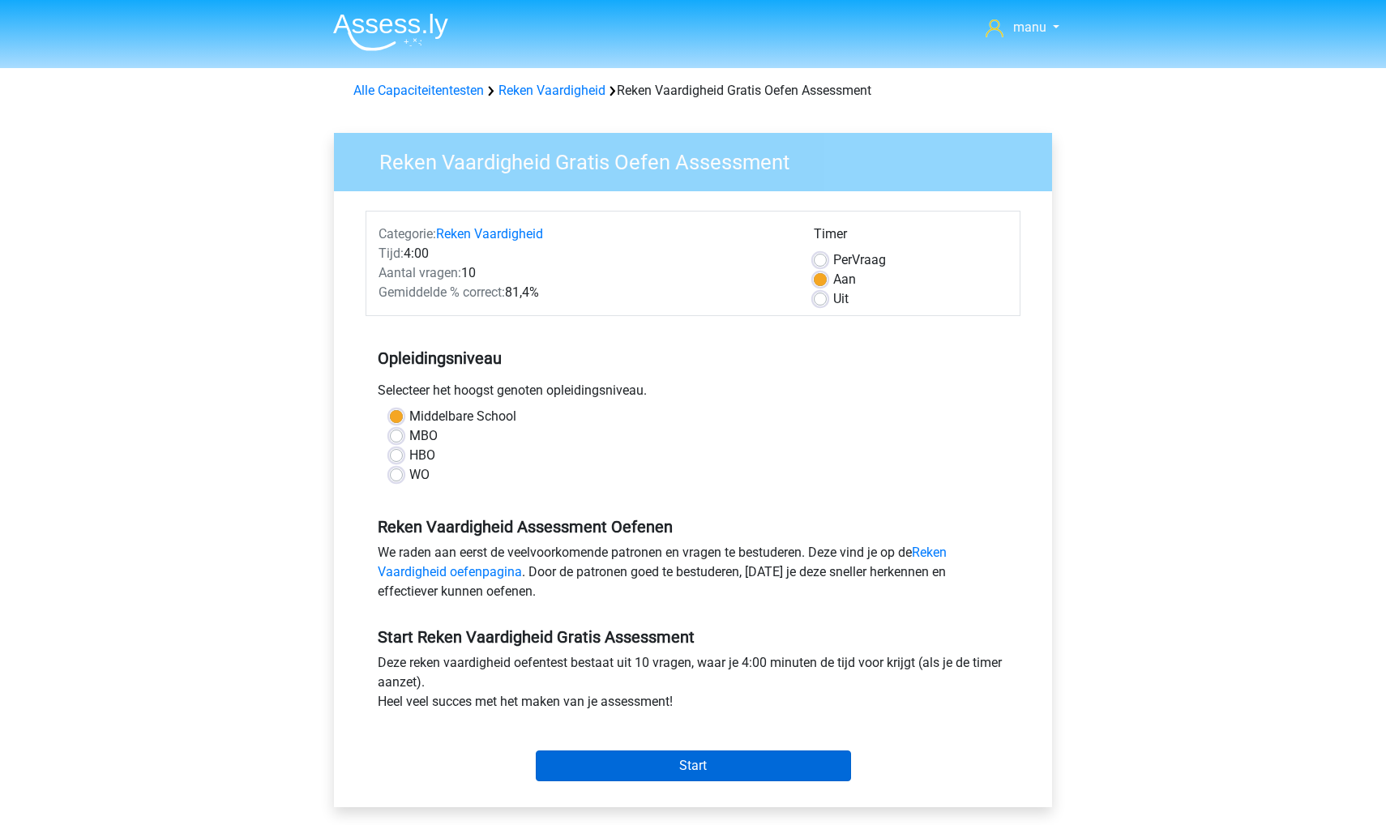
click at [647, 765] on input "Start" at bounding box center [693, 765] width 315 height 31
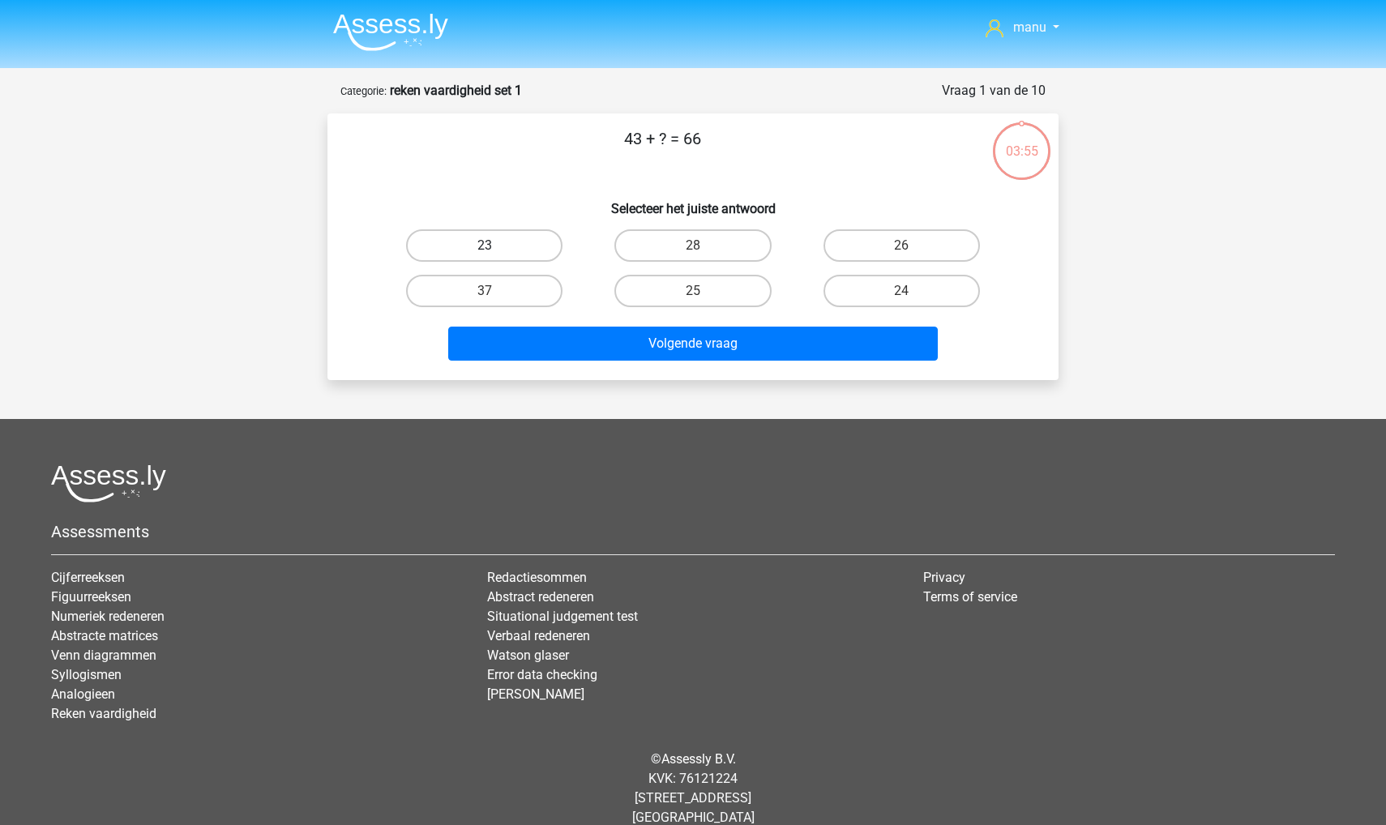
click at [478, 250] on label "23" at bounding box center [484, 245] width 156 height 32
click at [485, 250] on input "23" at bounding box center [490, 251] width 11 height 11
radio input "true"
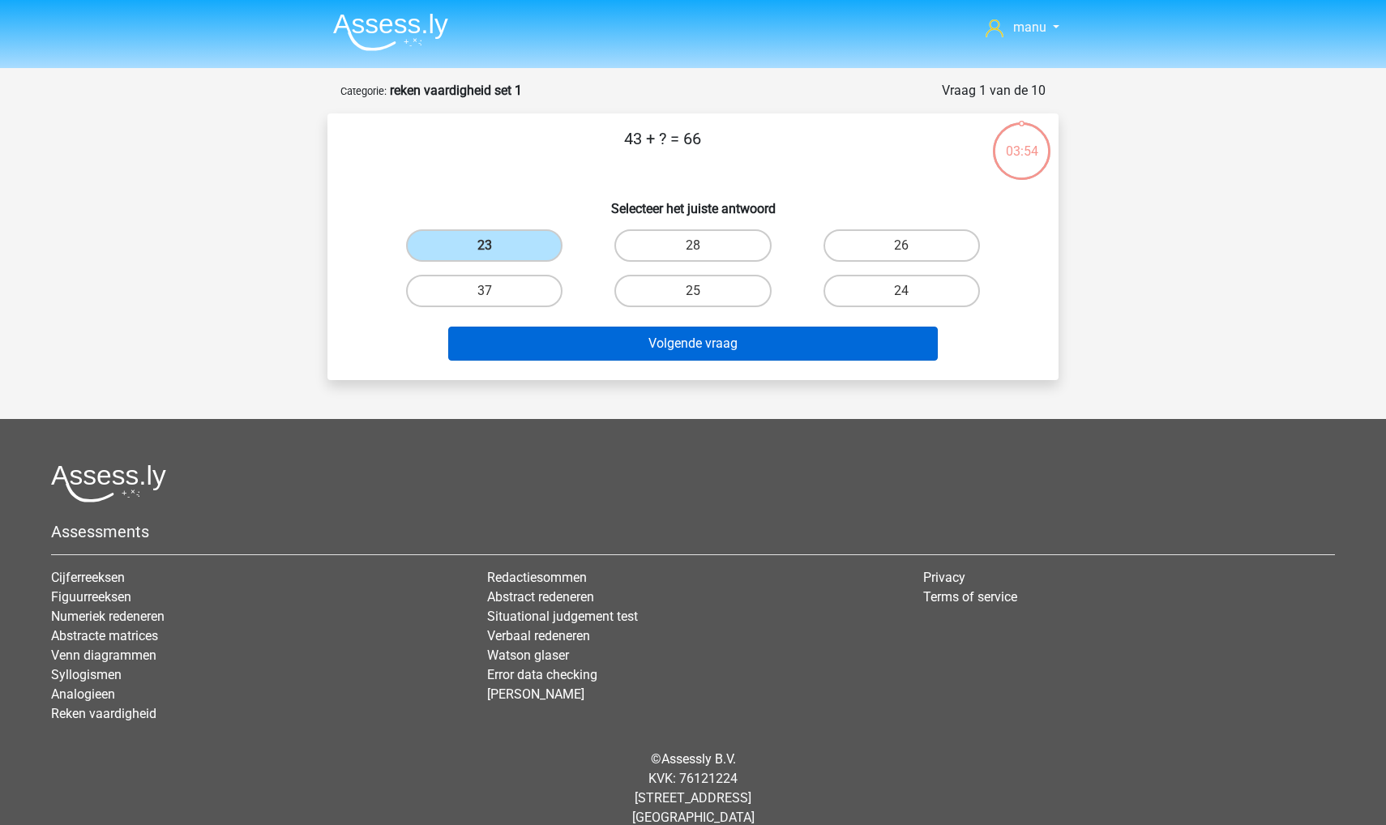
click at [553, 346] on button "Volgende vraag" at bounding box center [693, 344] width 490 height 34
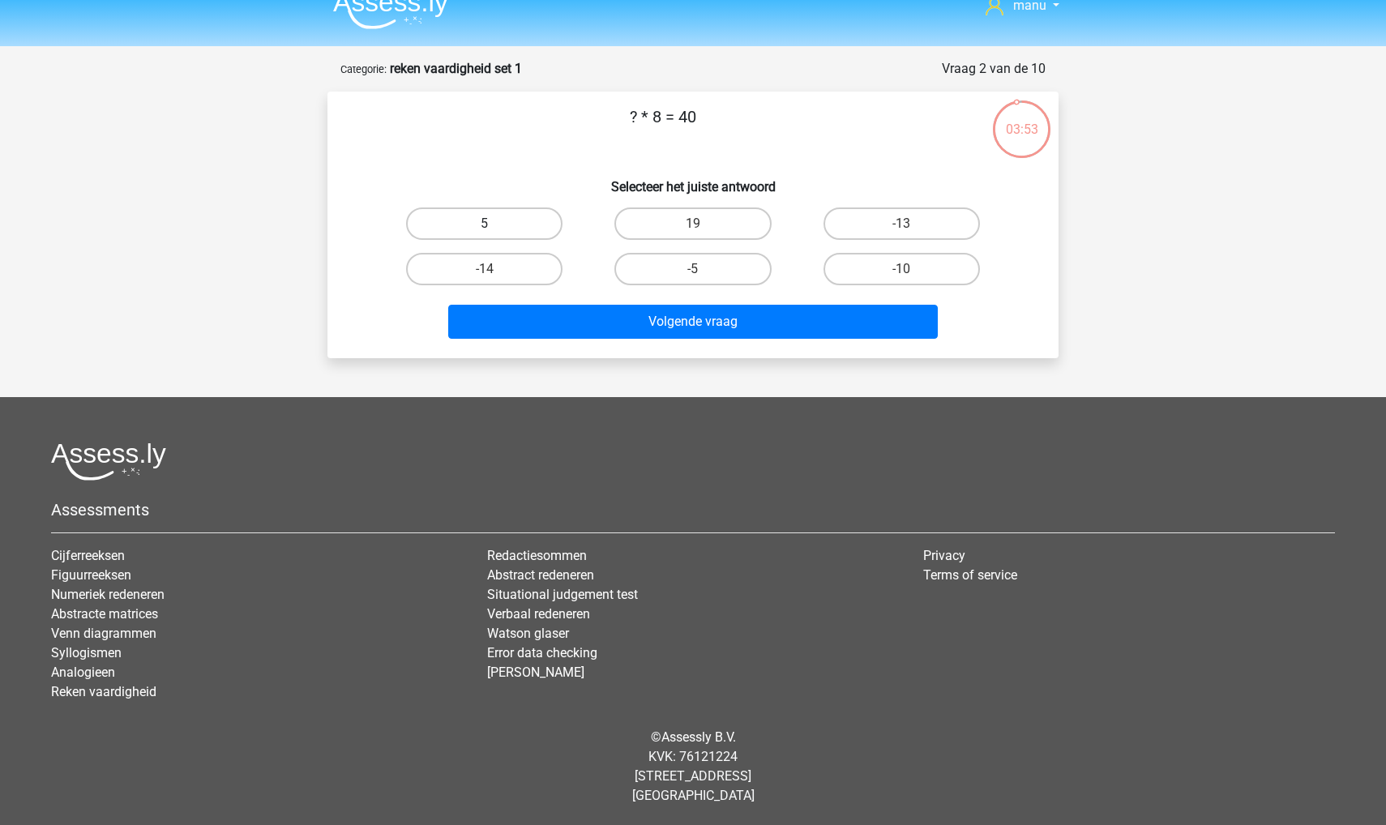
click at [508, 224] on label "5" at bounding box center [484, 223] width 156 height 32
click at [495, 224] on input "5" at bounding box center [490, 229] width 11 height 11
radio input "true"
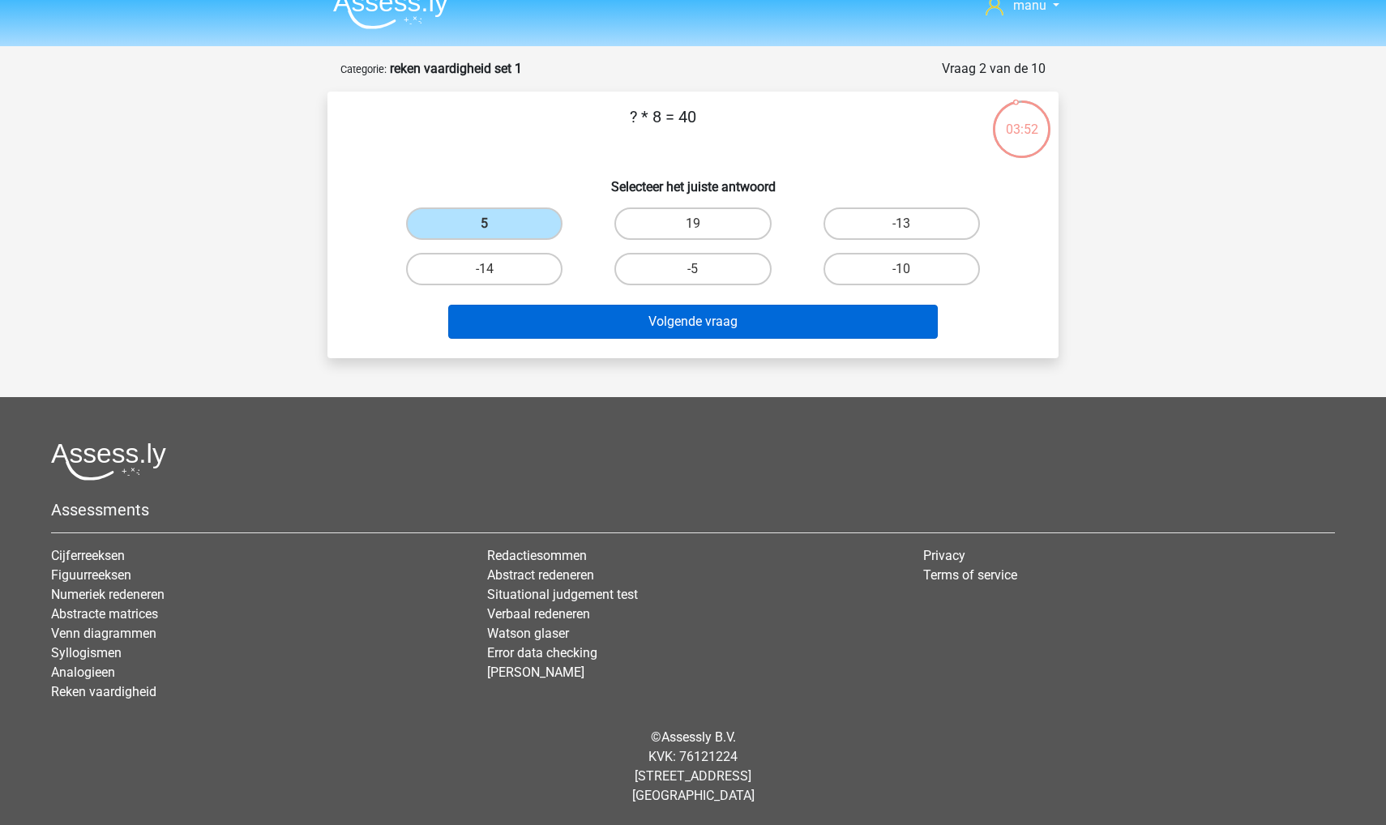
click at [571, 323] on button "Volgende vraag" at bounding box center [693, 322] width 490 height 34
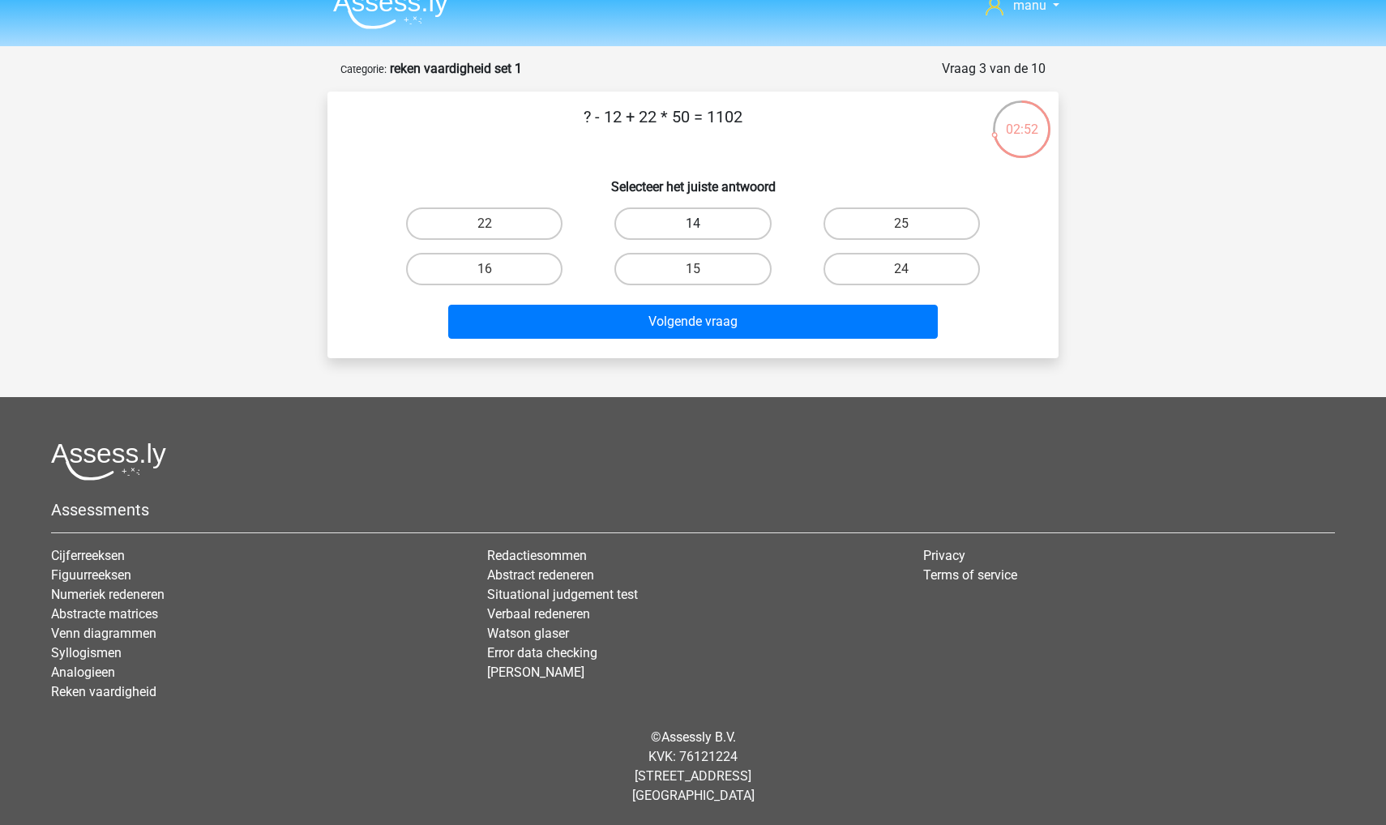
click at [653, 230] on label "14" at bounding box center [692, 223] width 156 height 32
click at [693, 230] on input "14" at bounding box center [698, 229] width 11 height 11
radio input "true"
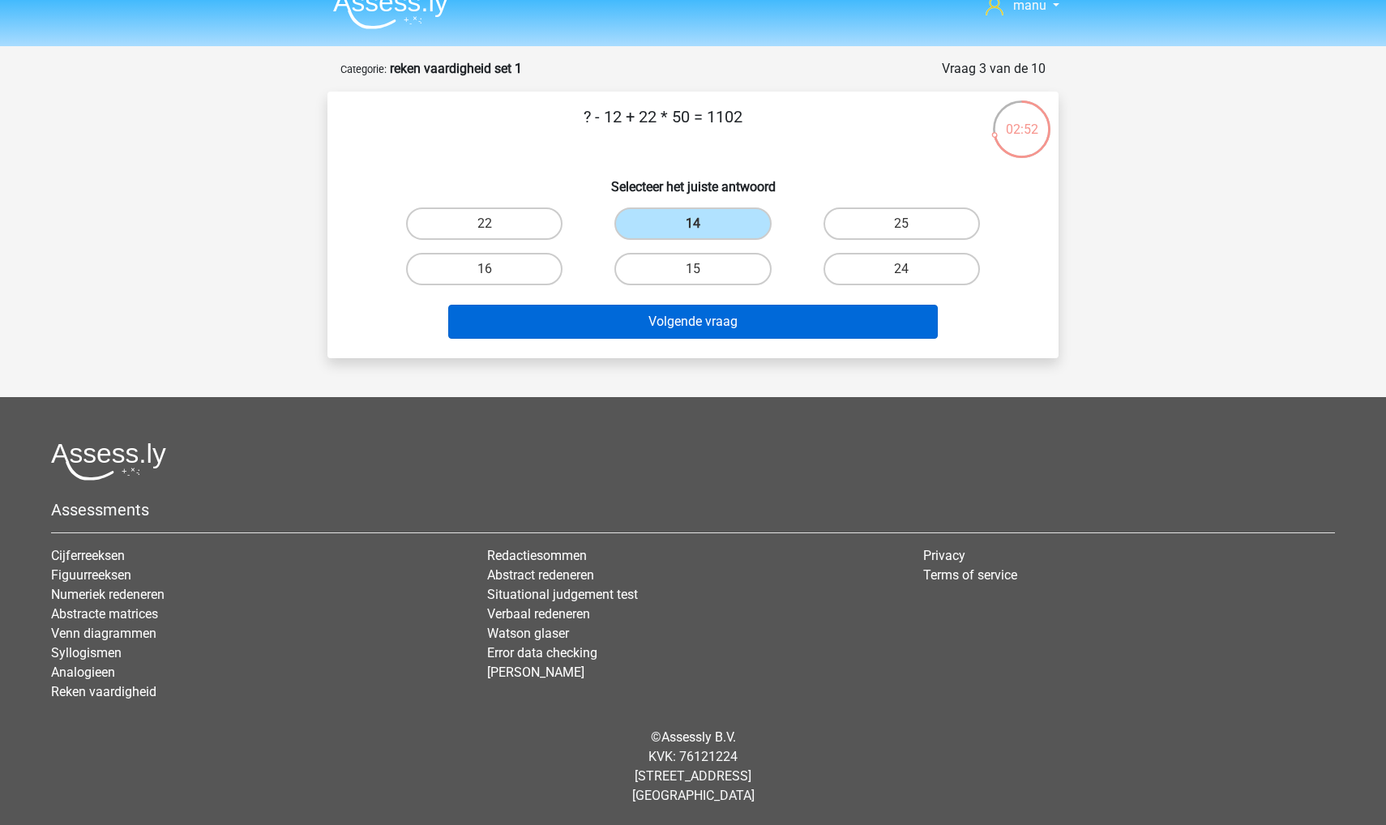
click at [625, 319] on button "Volgende vraag" at bounding box center [693, 322] width 490 height 34
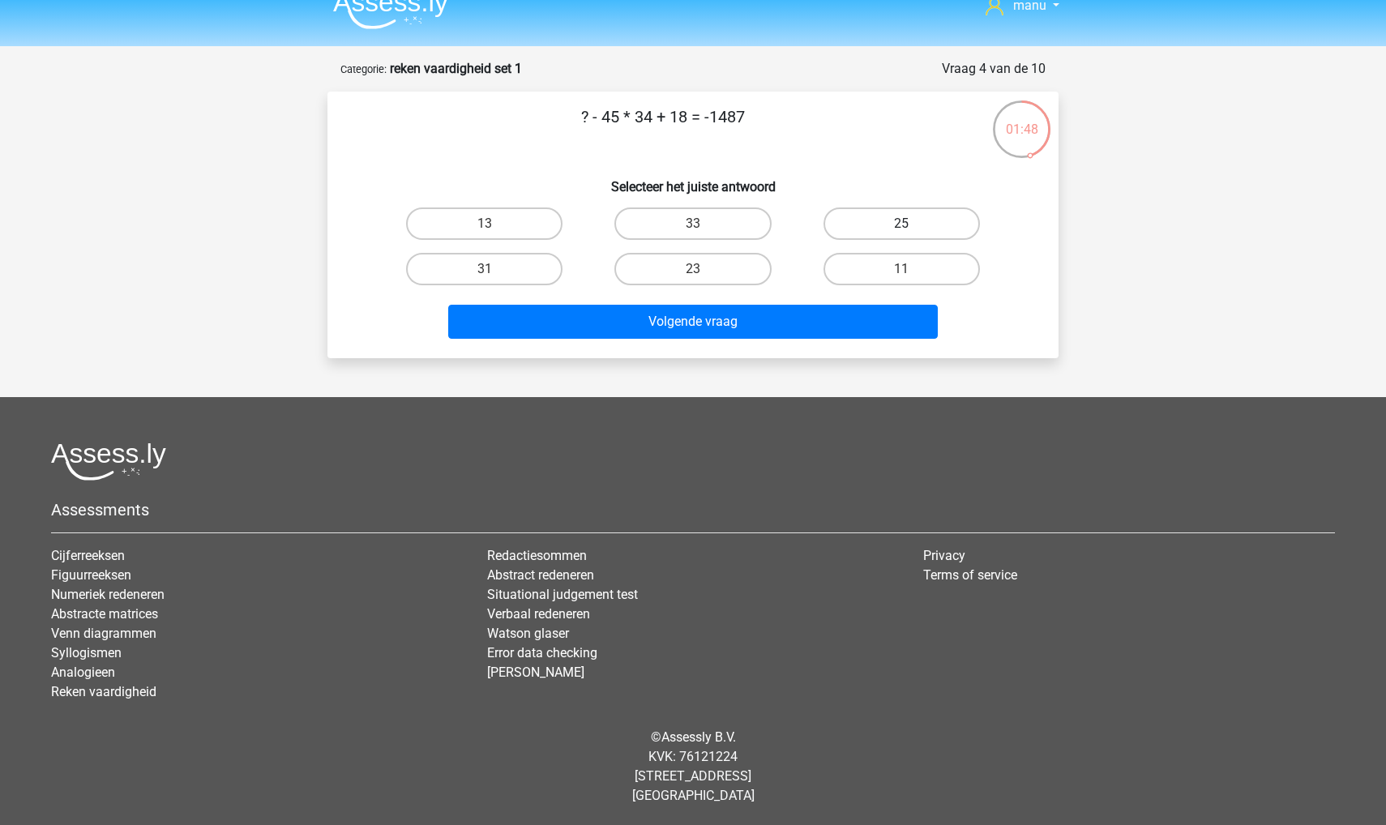
click at [890, 217] on label "25" at bounding box center [901, 223] width 156 height 32
click at [901, 224] on input "25" at bounding box center [906, 229] width 11 height 11
radio input "true"
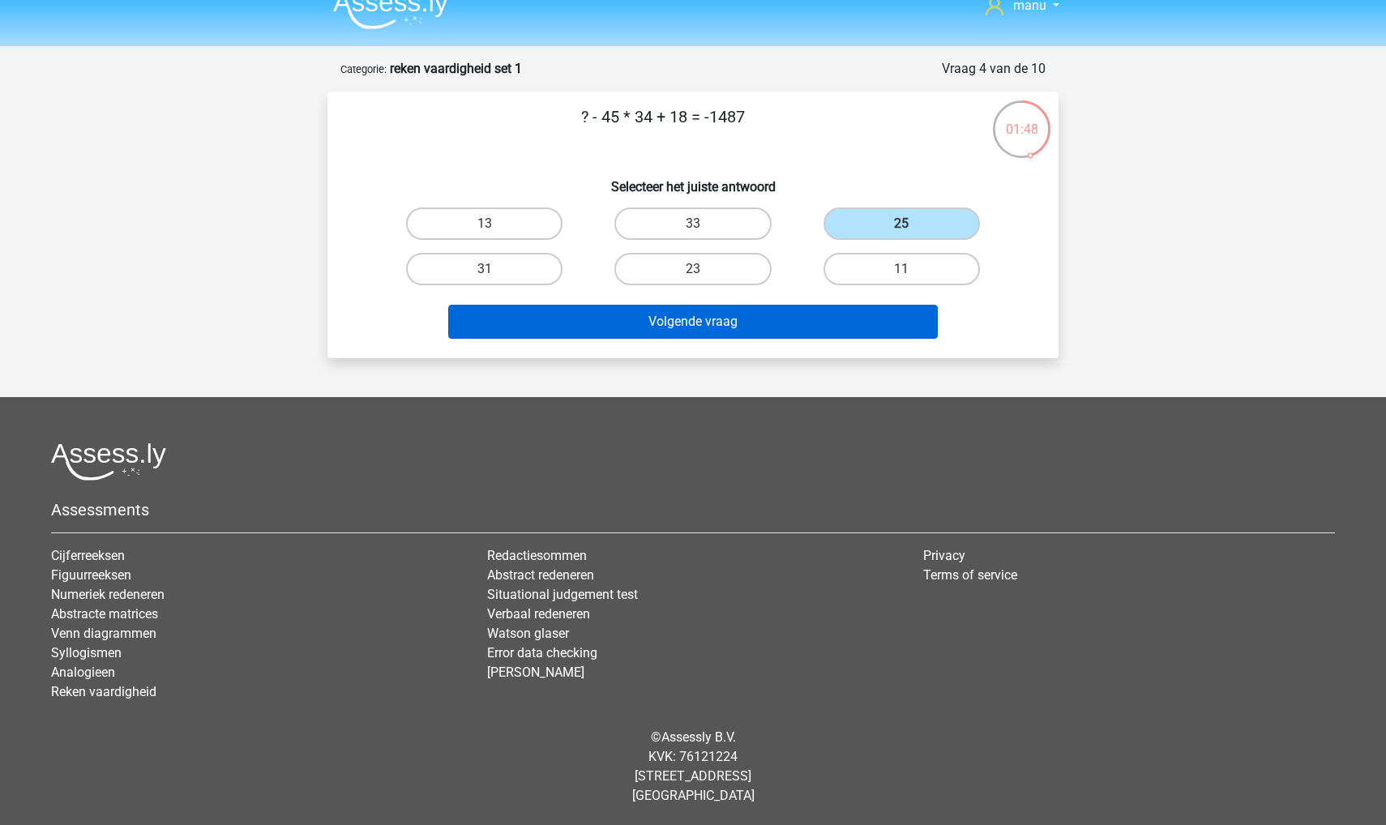
click at [765, 324] on button "Volgende vraag" at bounding box center [693, 322] width 490 height 34
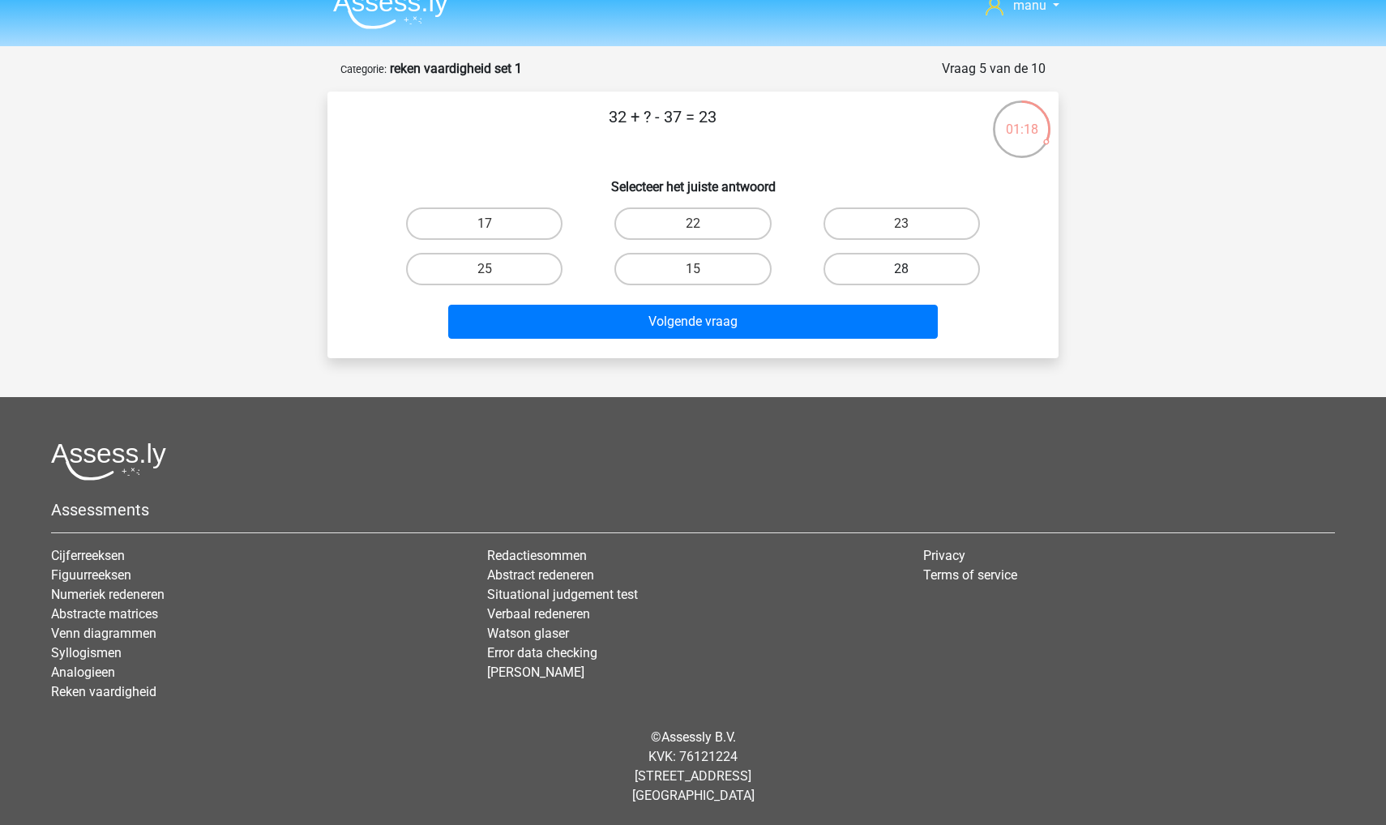
click at [855, 272] on label "28" at bounding box center [901, 269] width 156 height 32
click at [901, 272] on input "28" at bounding box center [906, 274] width 11 height 11
radio input "true"
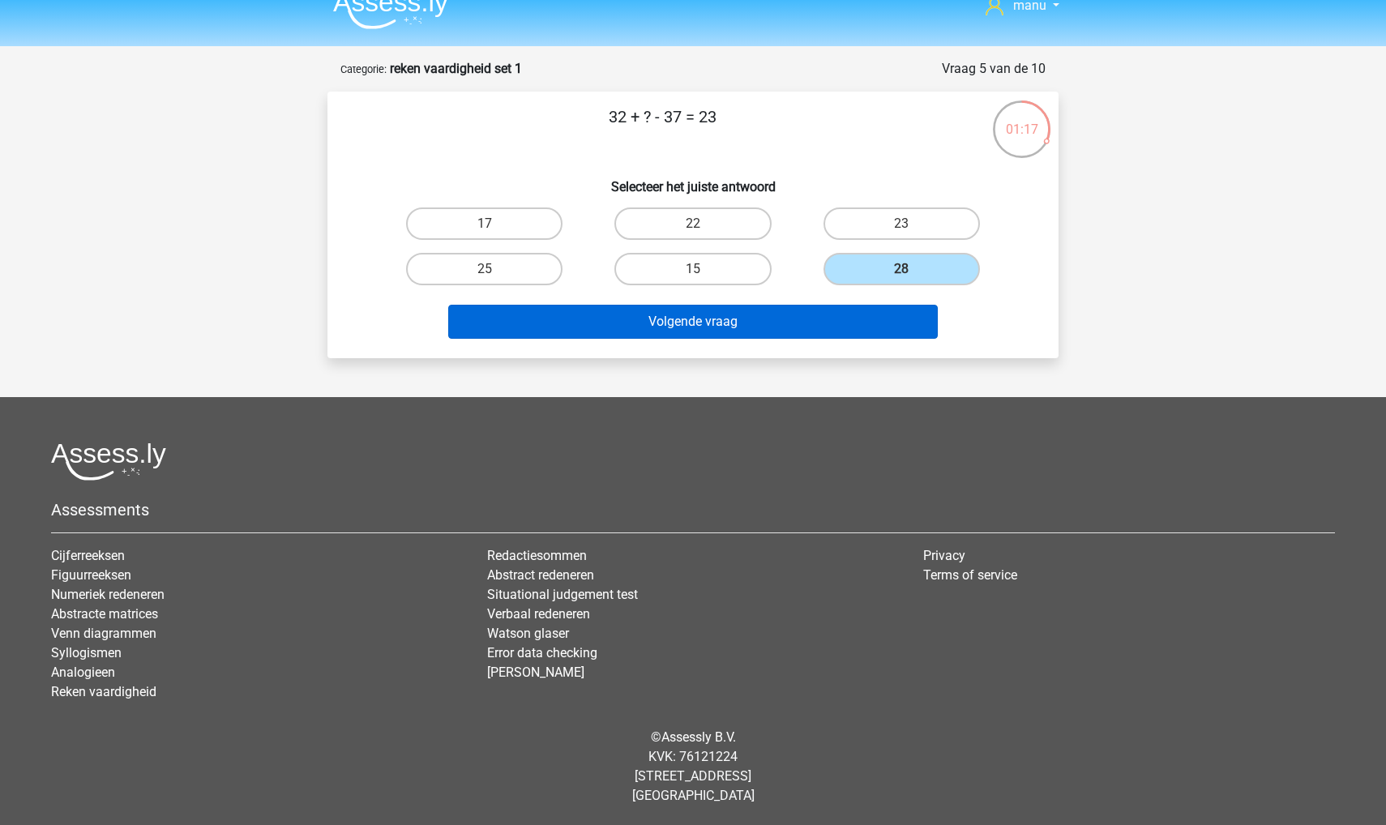
click at [799, 315] on button "Volgende vraag" at bounding box center [693, 322] width 490 height 34
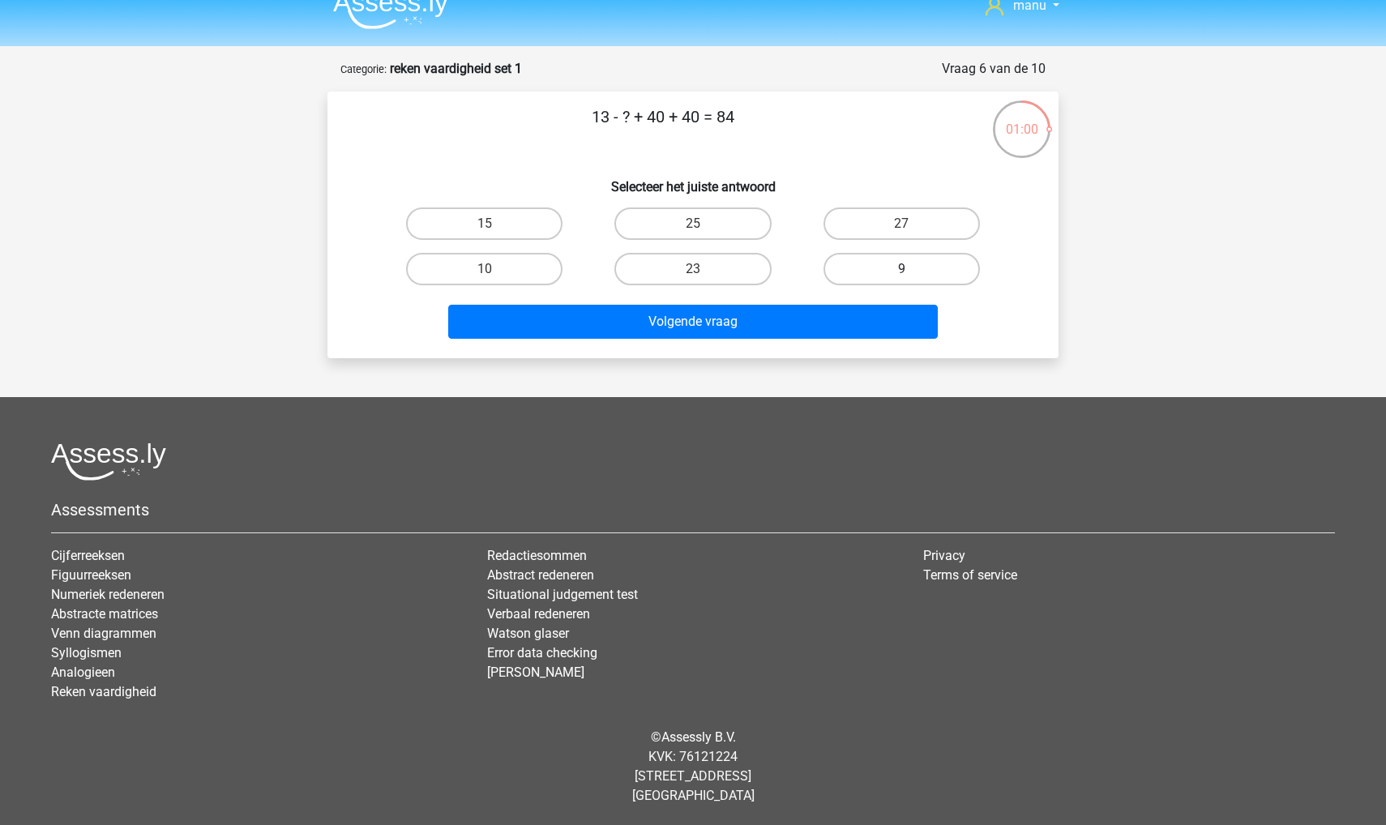
click at [877, 267] on label "9" at bounding box center [901, 269] width 156 height 32
click at [901, 269] on input "9" at bounding box center [906, 274] width 11 height 11
radio input "true"
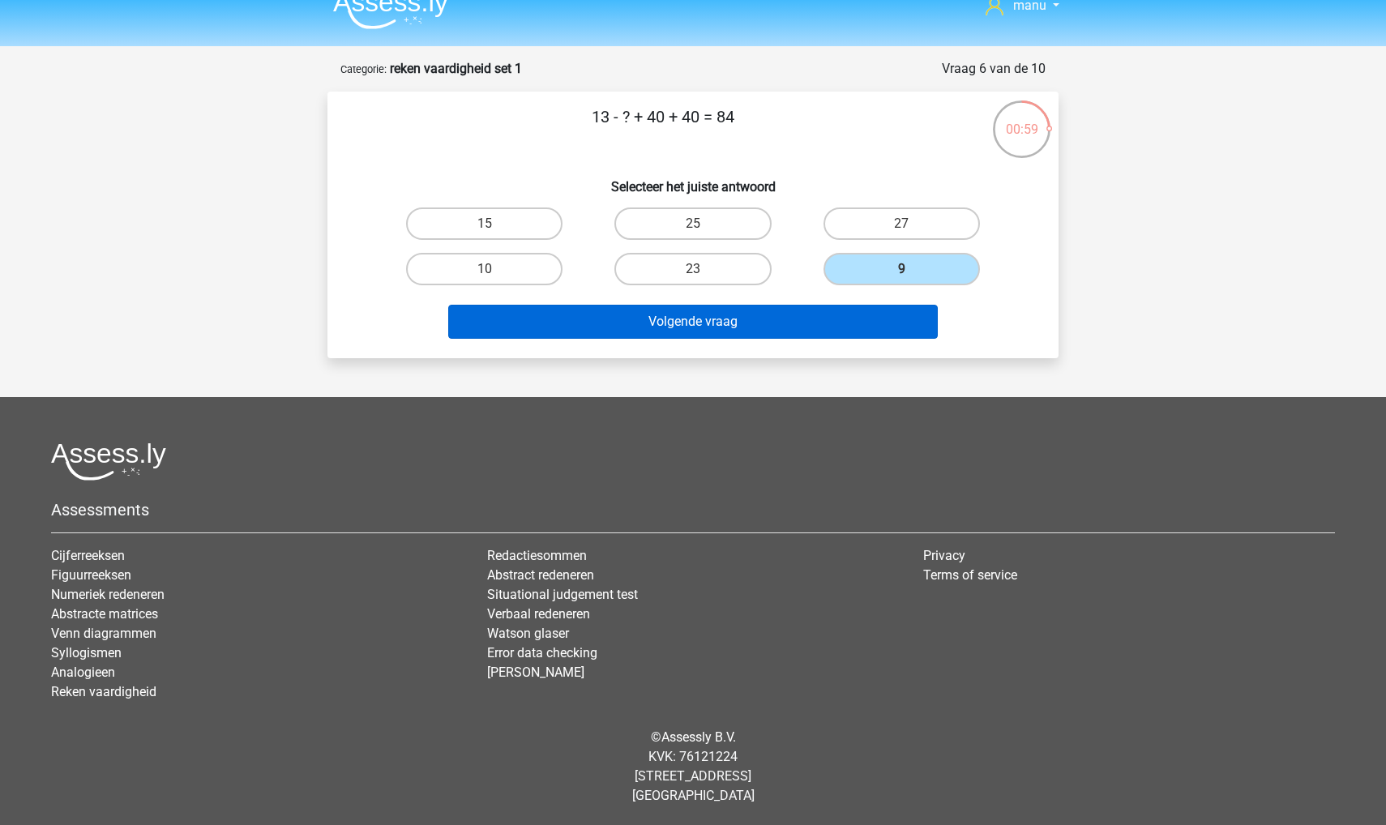
click at [810, 321] on button "Volgende vraag" at bounding box center [693, 322] width 490 height 34
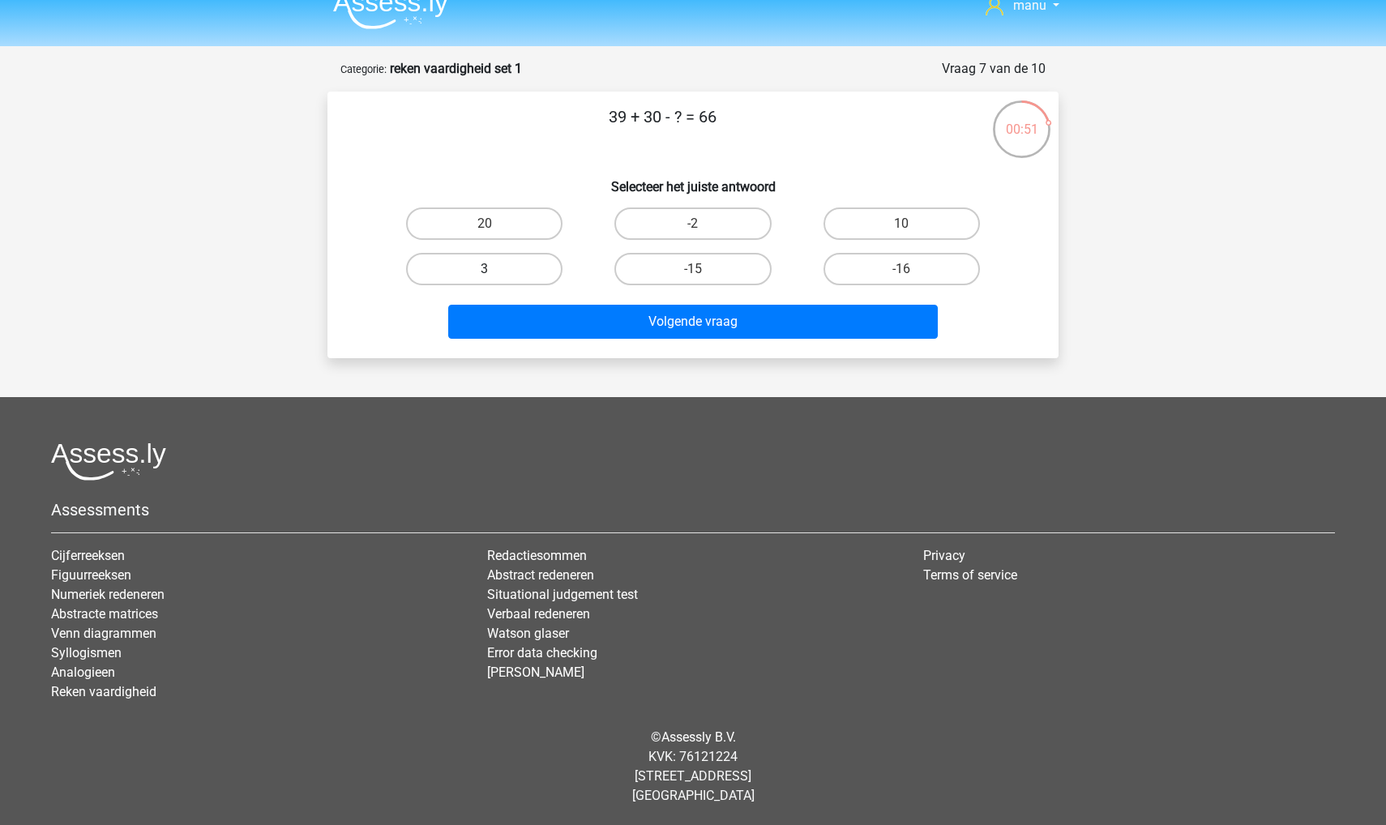
click at [501, 260] on label "3" at bounding box center [484, 269] width 156 height 32
click at [495, 269] on input "3" at bounding box center [490, 274] width 11 height 11
radio input "true"
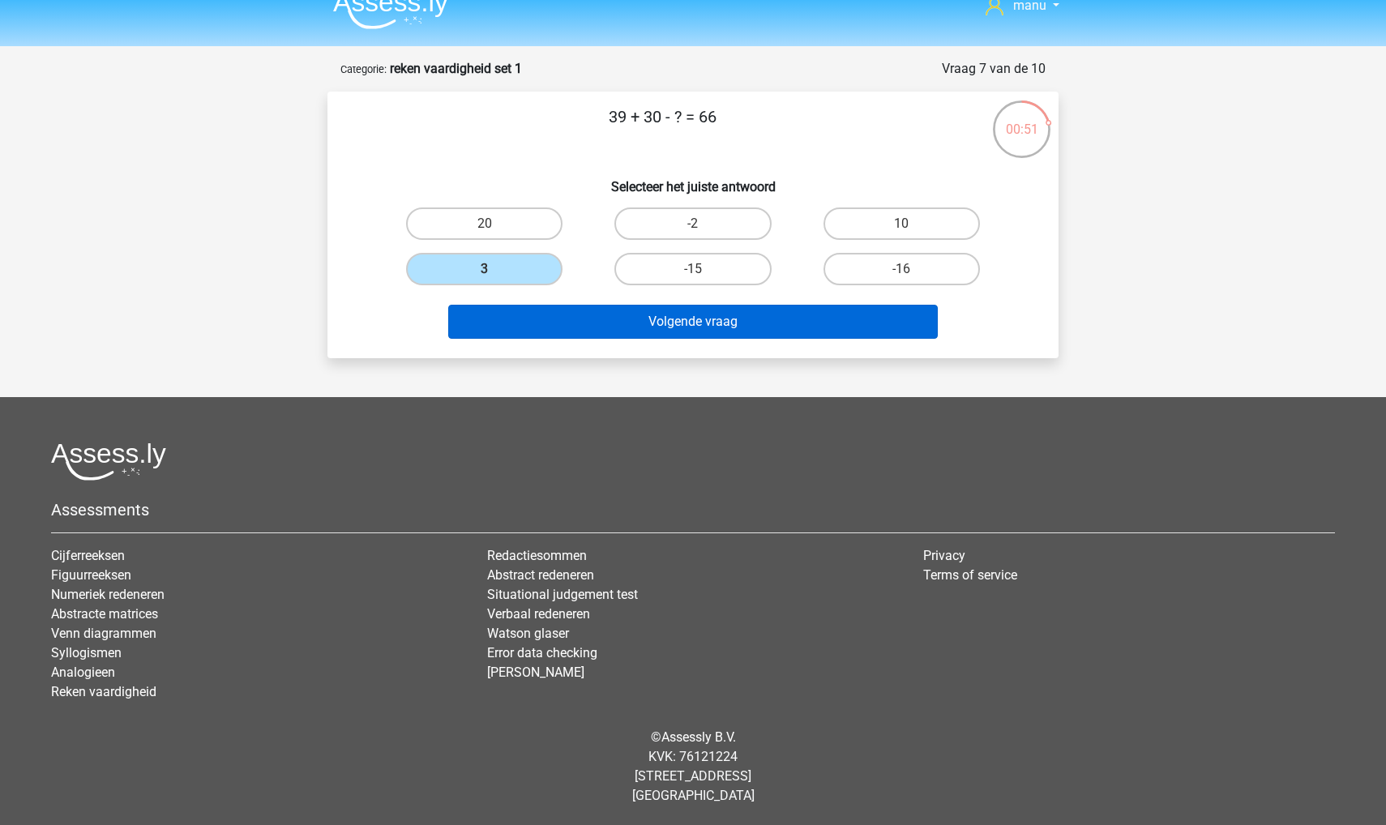
click at [514, 306] on button "Volgende vraag" at bounding box center [693, 322] width 490 height 34
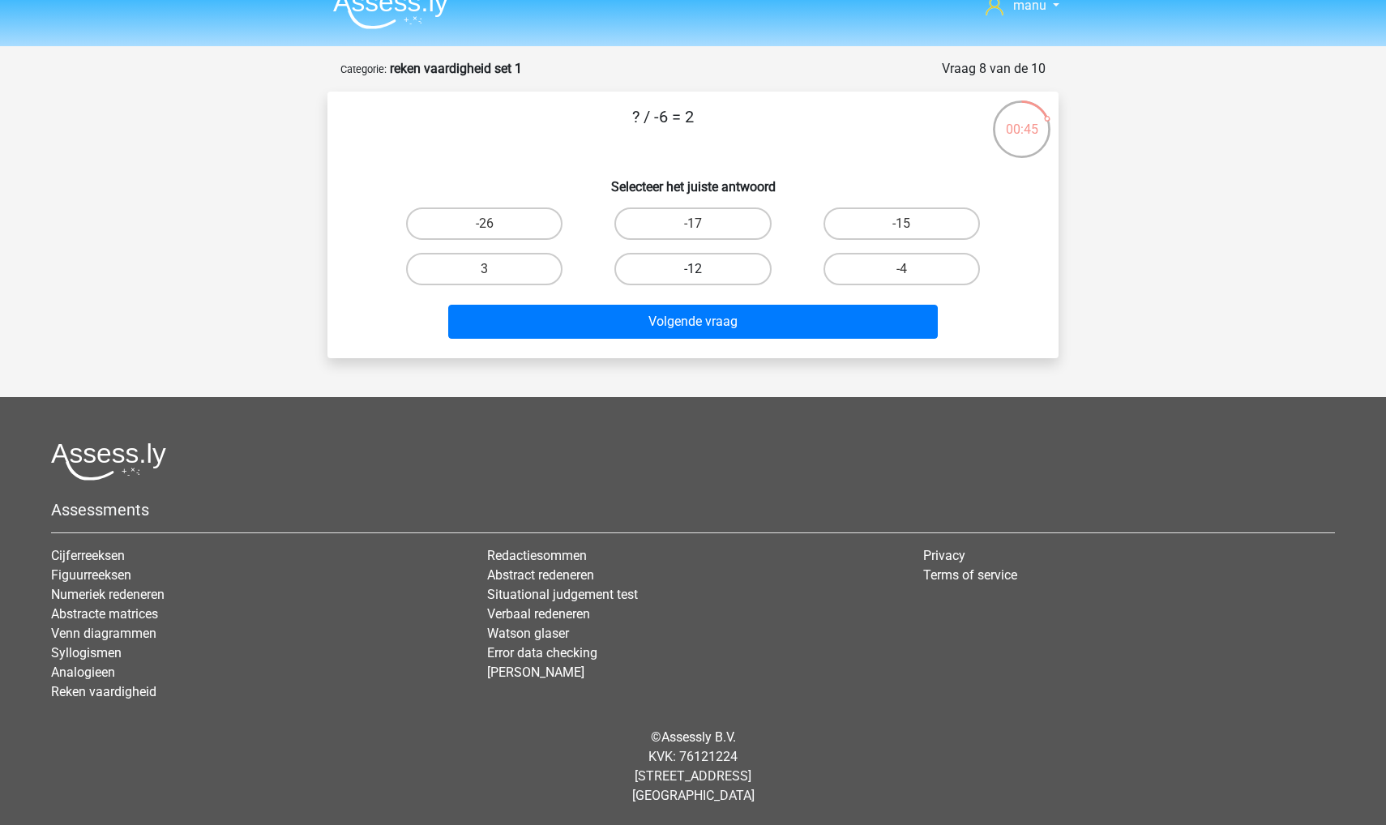
click at [645, 263] on label "-12" at bounding box center [692, 269] width 156 height 32
click at [693, 269] on input "-12" at bounding box center [698, 274] width 11 height 11
radio input "true"
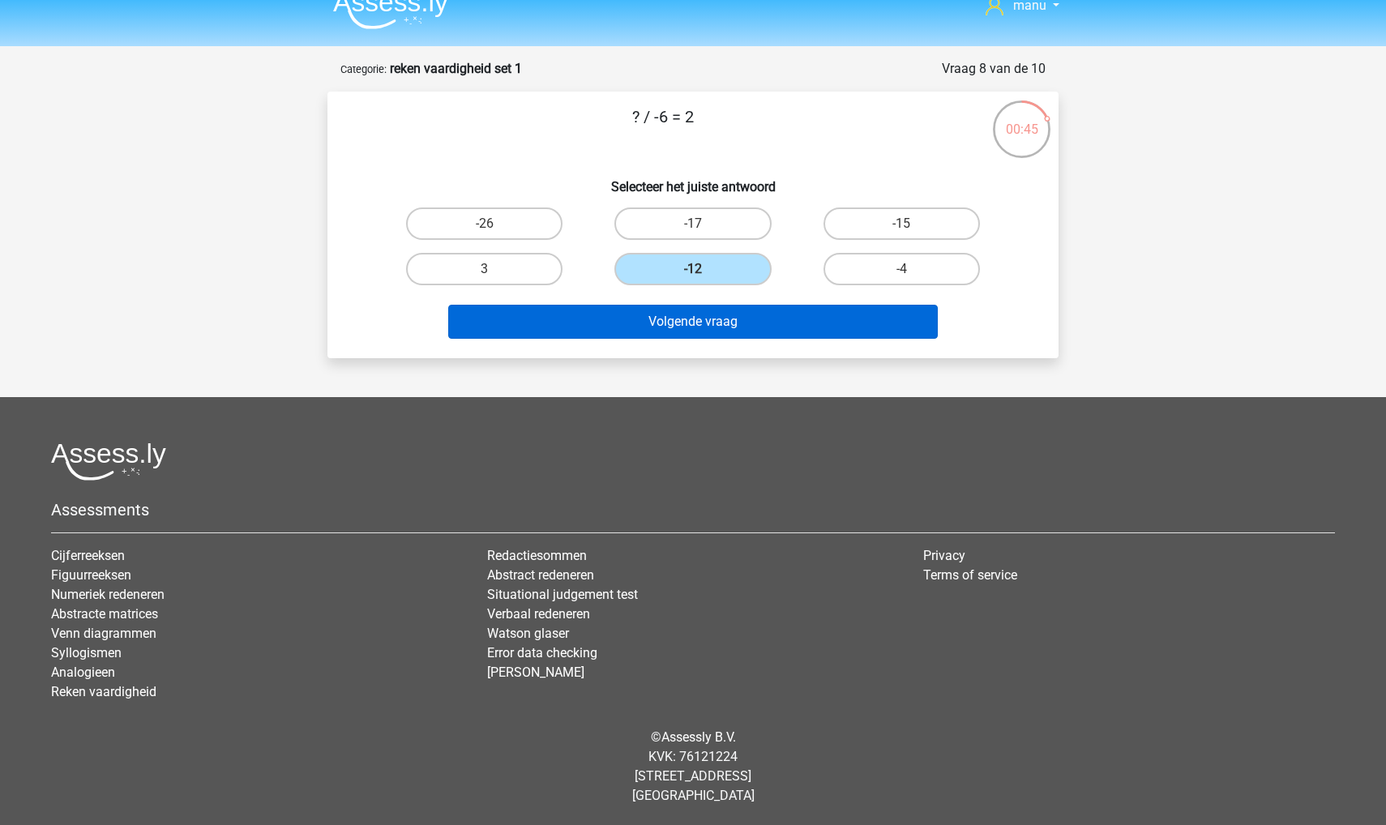
click at [613, 323] on button "Volgende vraag" at bounding box center [693, 322] width 490 height 34
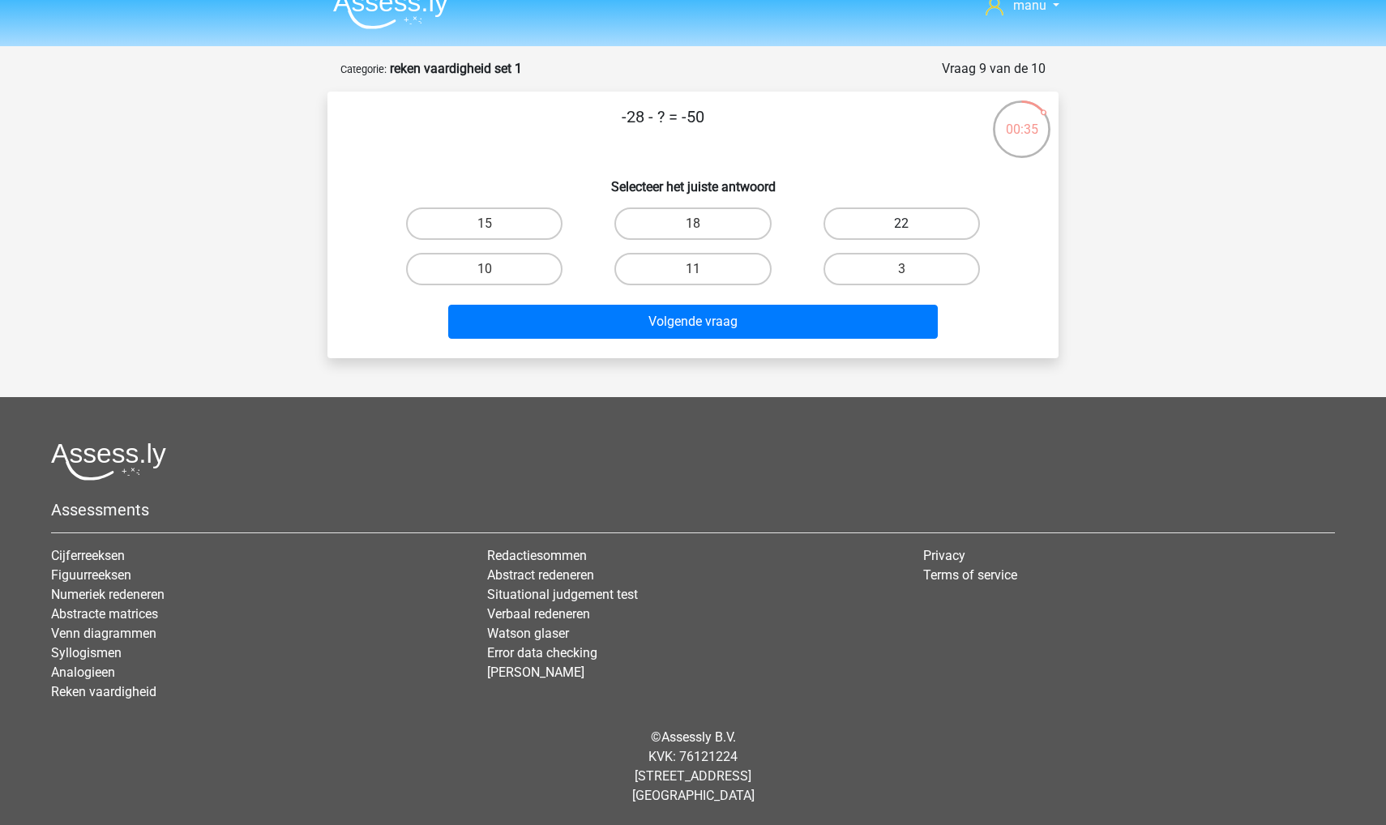
click at [865, 225] on label "22" at bounding box center [901, 223] width 156 height 32
click at [901, 225] on input "22" at bounding box center [906, 229] width 11 height 11
radio input "true"
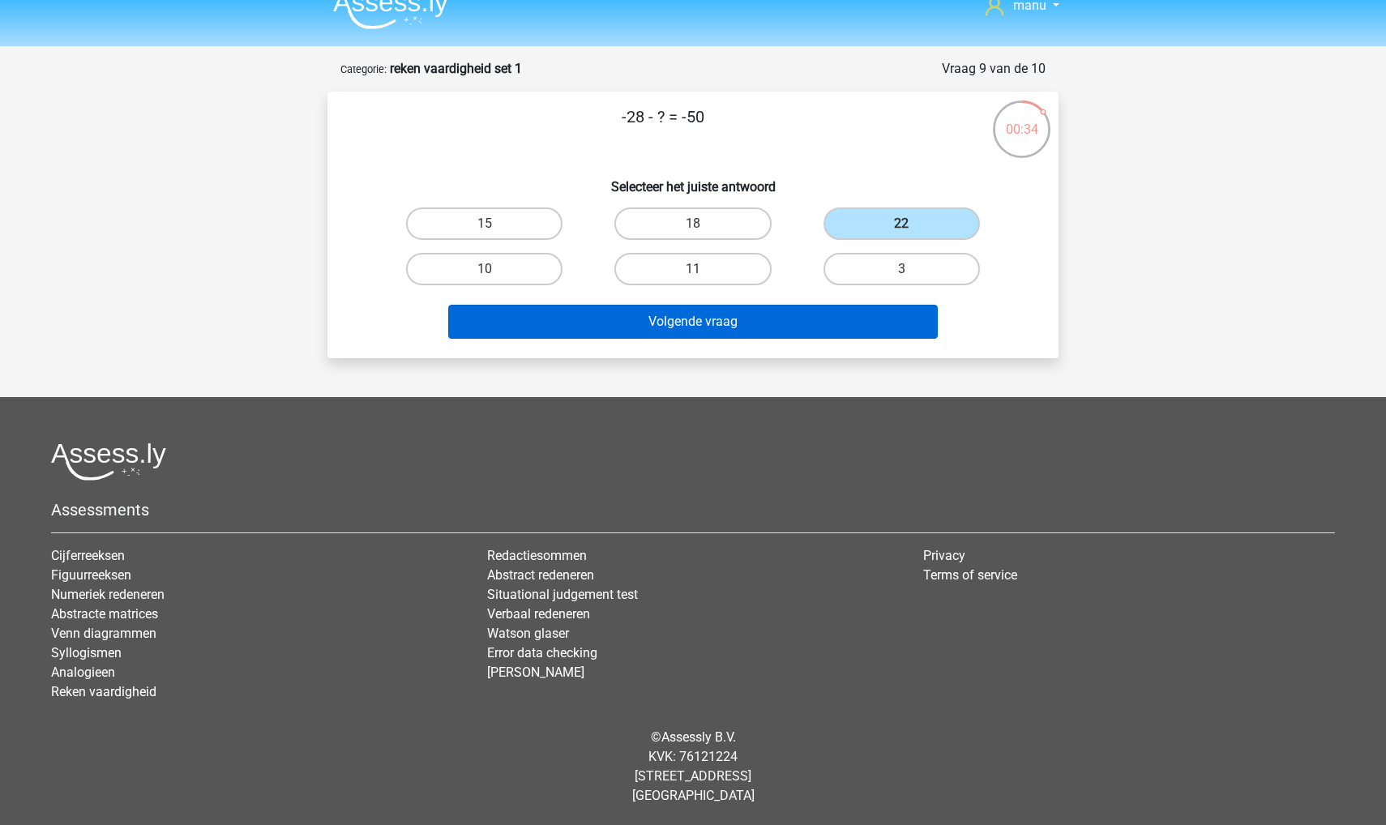
click at [689, 328] on button "Volgende vraag" at bounding box center [693, 322] width 490 height 34
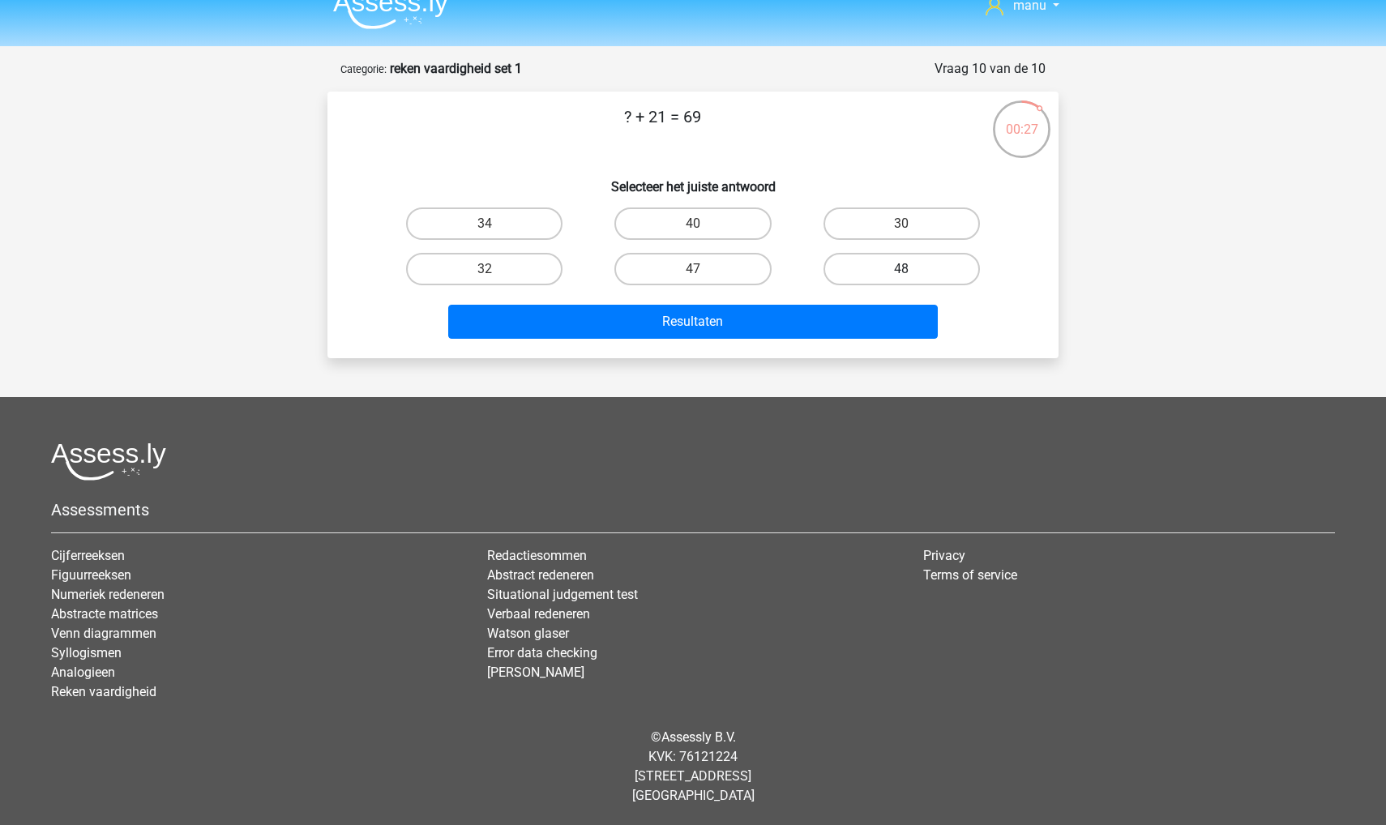
click at [894, 263] on label "48" at bounding box center [901, 269] width 156 height 32
click at [901, 269] on input "48" at bounding box center [906, 274] width 11 height 11
radio input "true"
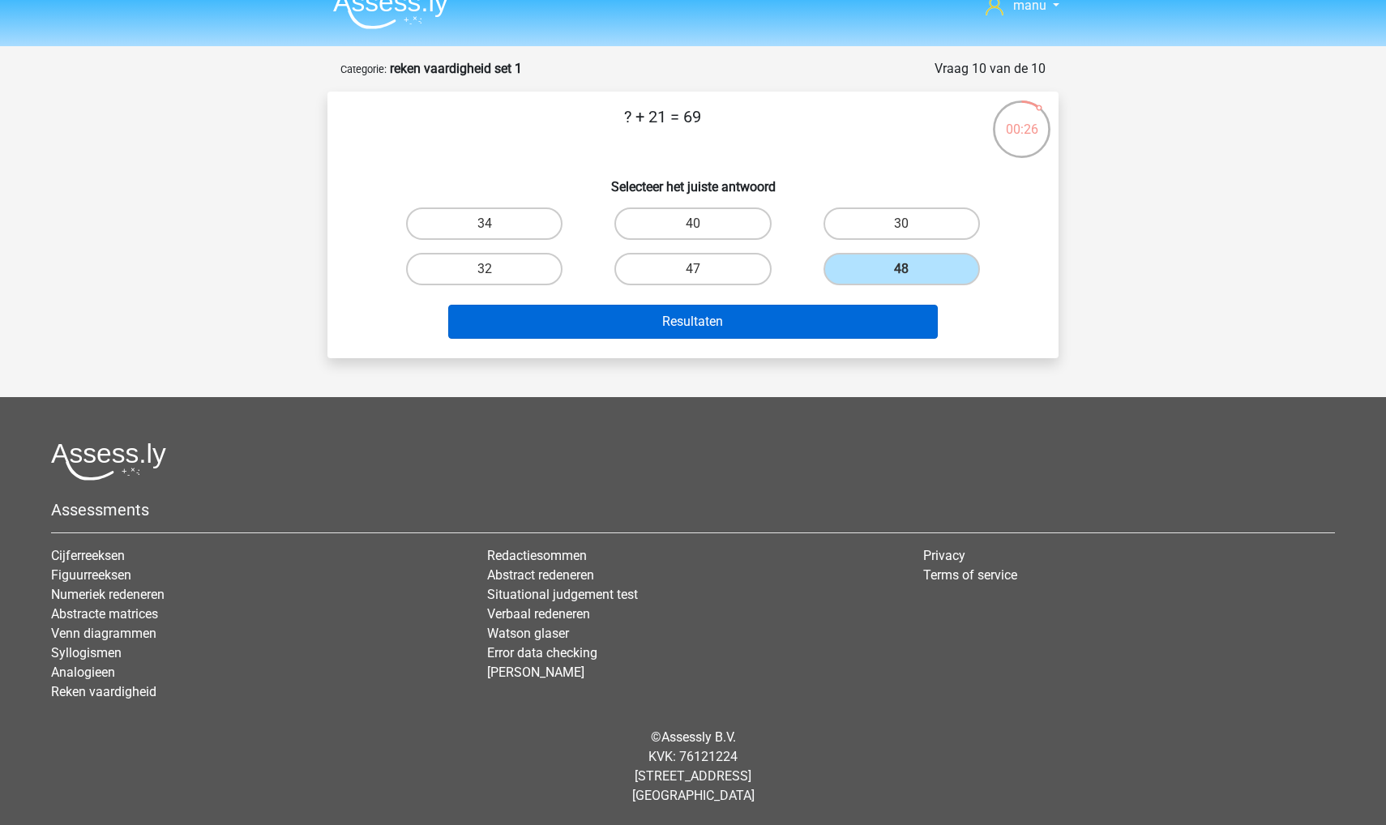
click at [819, 316] on button "Resultaten" at bounding box center [693, 322] width 490 height 34
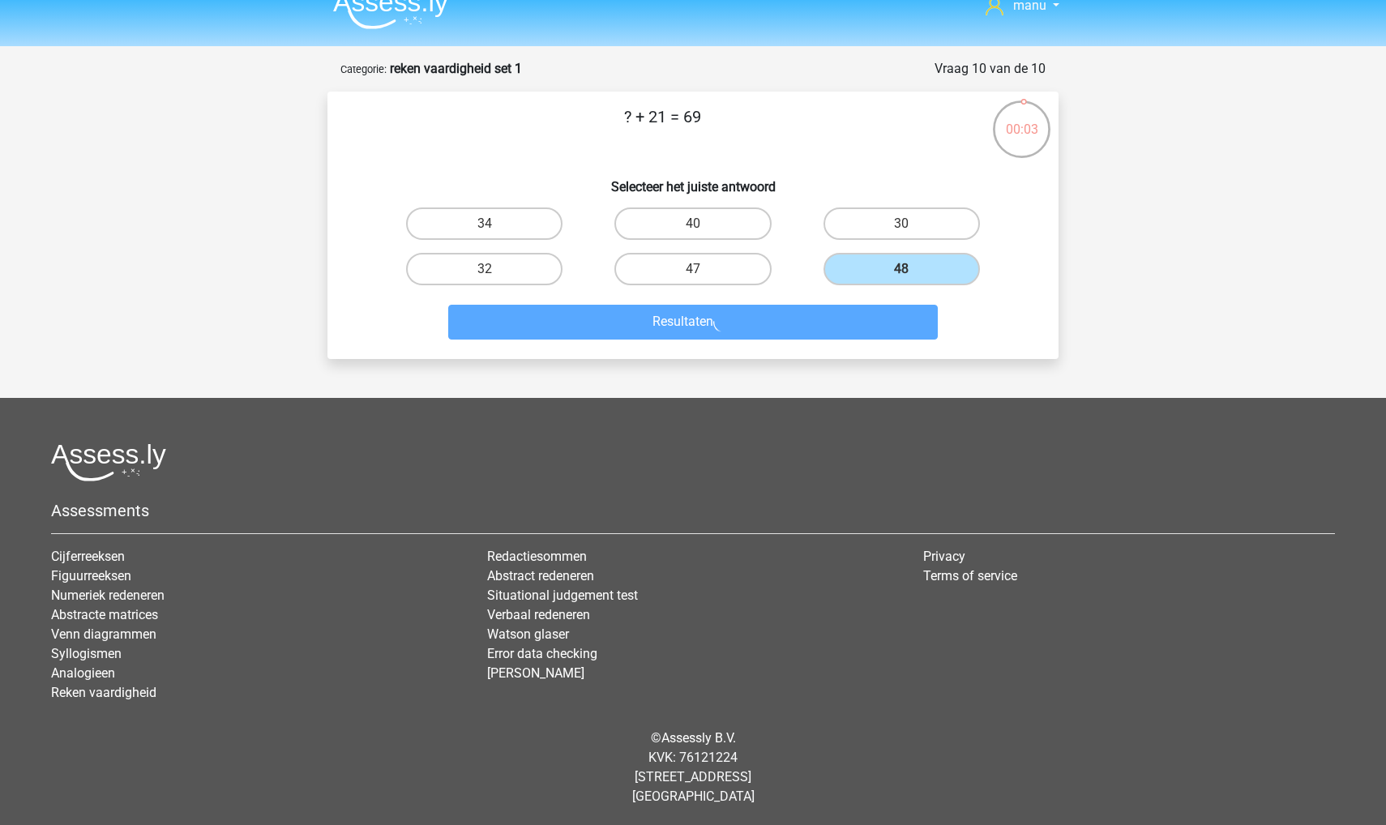
click at [363, 18] on img at bounding box center [390, 10] width 115 height 38
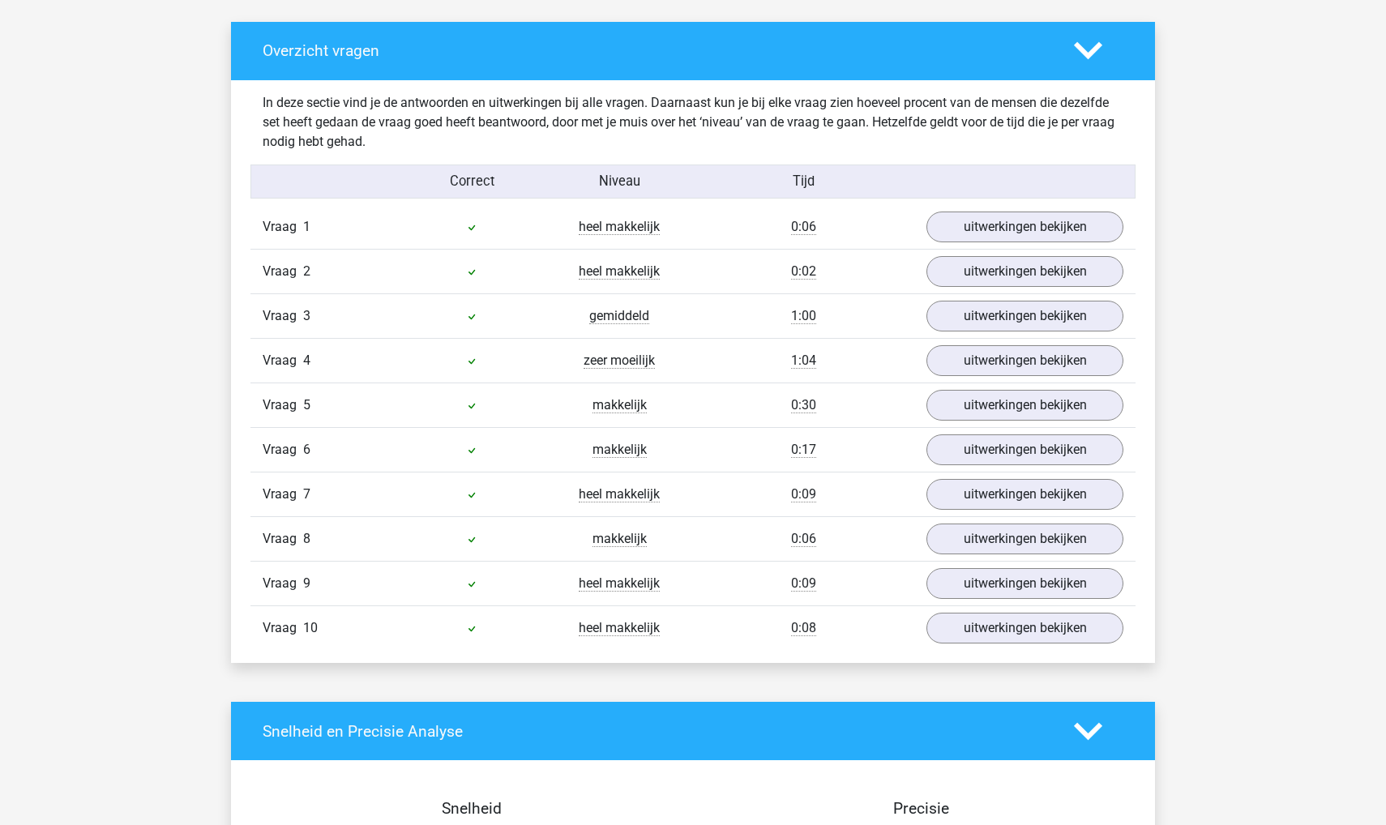
scroll to position [917, 0]
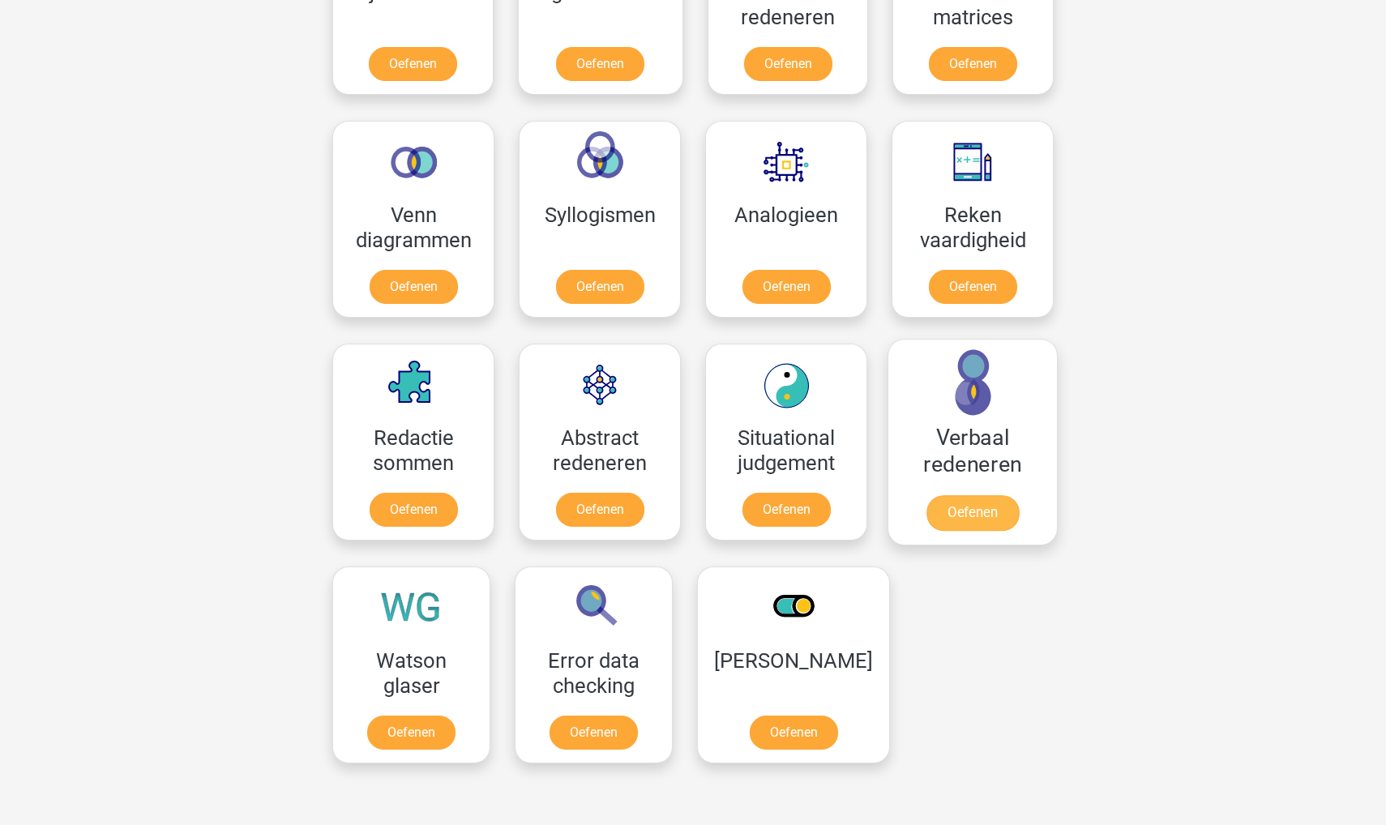
scroll to position [891, 0]
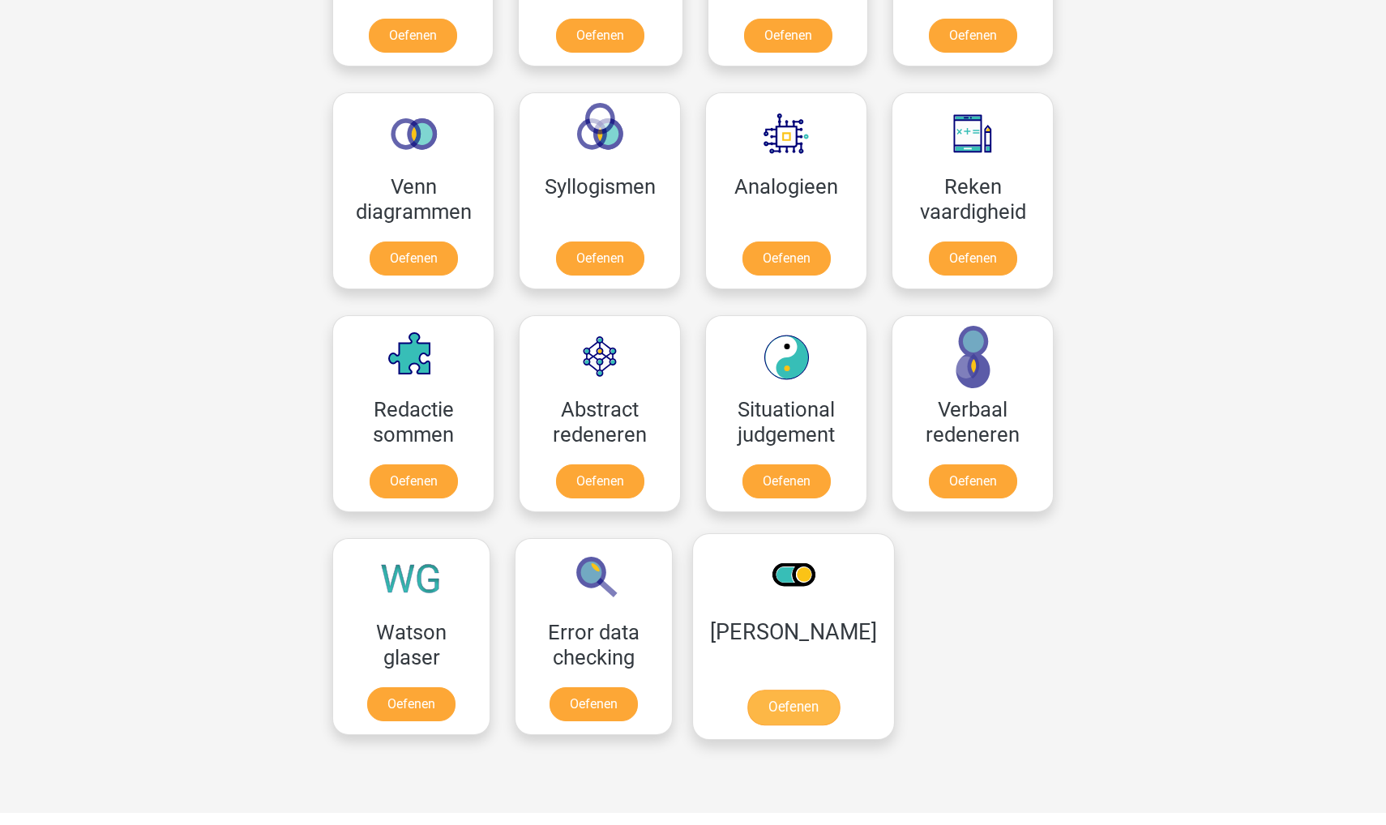
click at [767, 702] on link "Oefenen" at bounding box center [793, 708] width 92 height 36
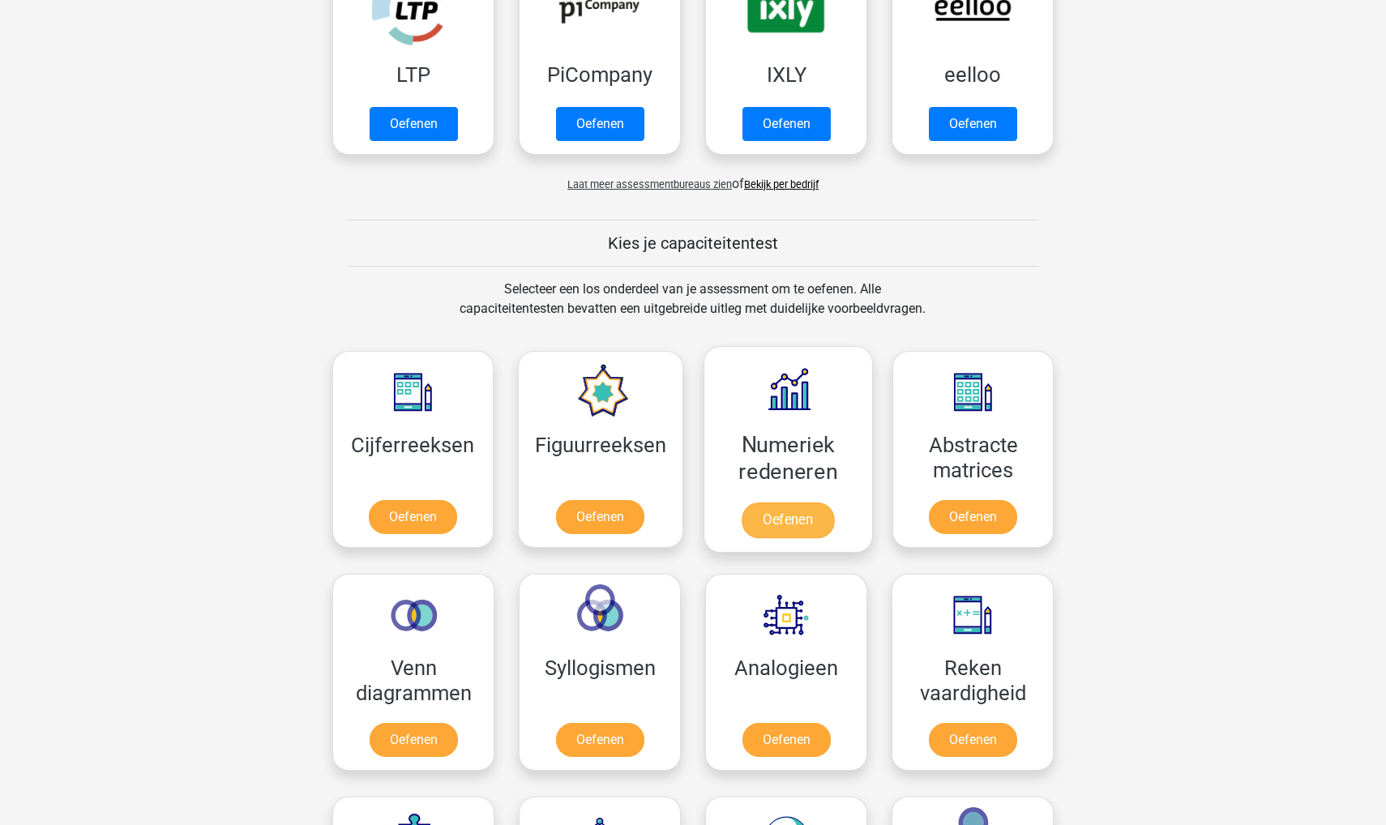
scroll to position [410, 0]
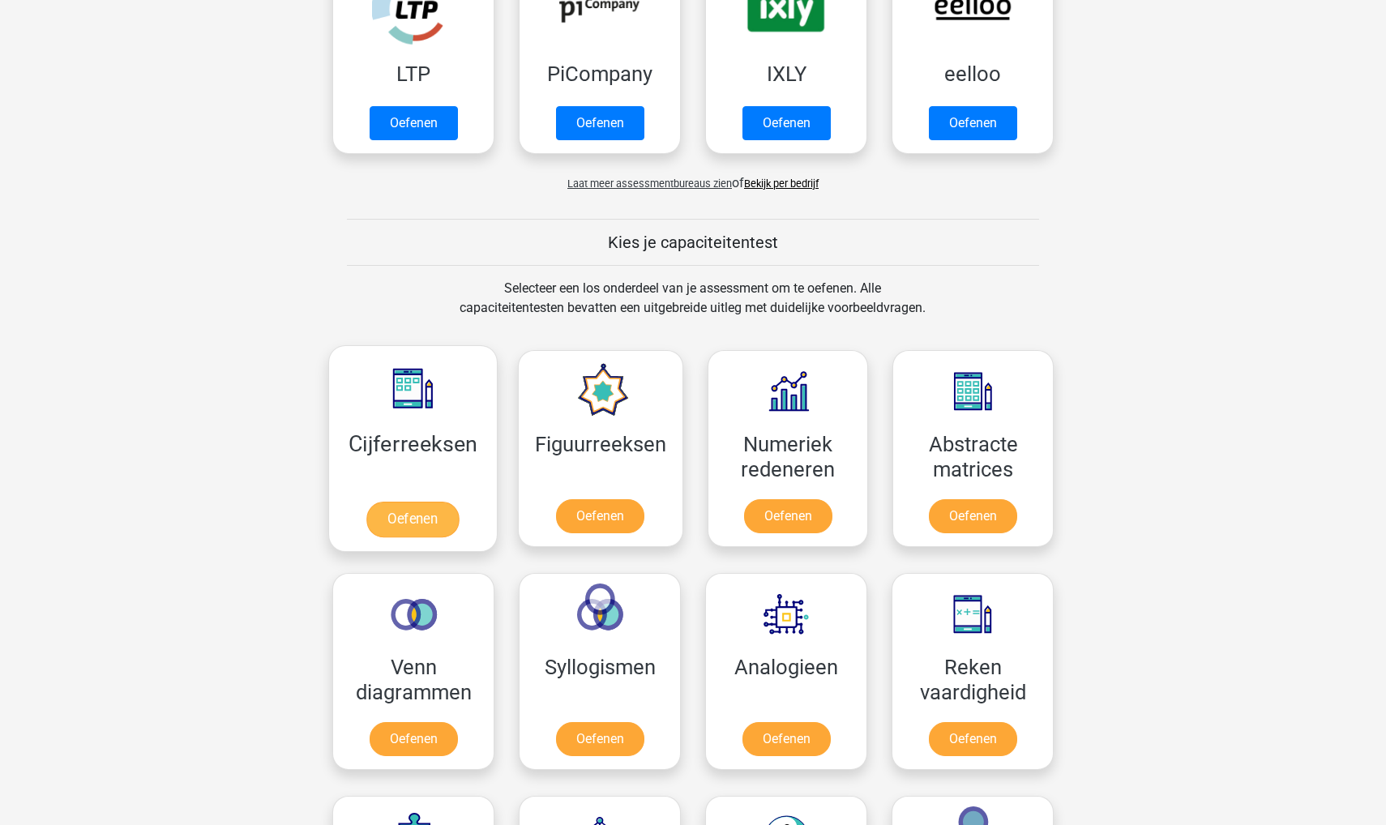
click at [401, 502] on link "Oefenen" at bounding box center [412, 520] width 92 height 36
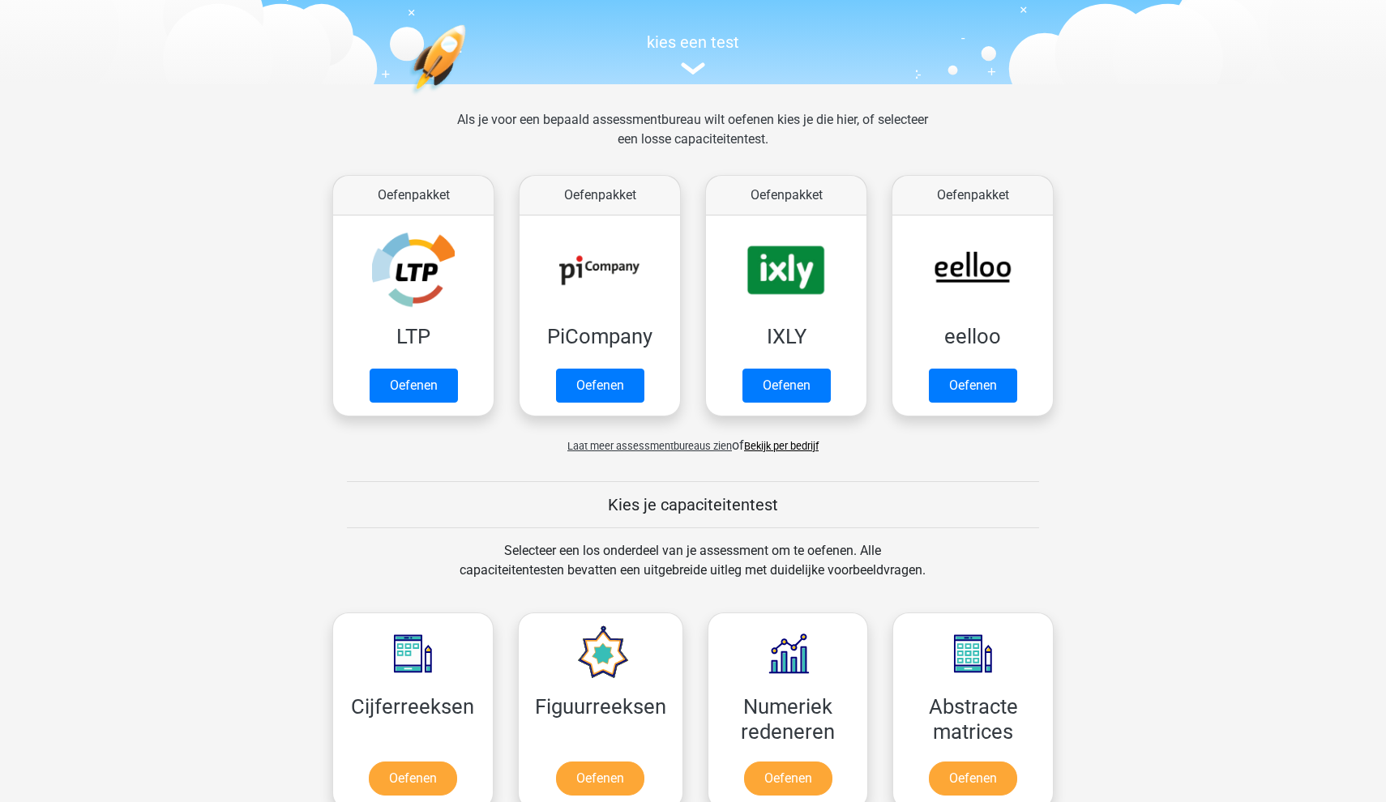
scroll to position [148, 0]
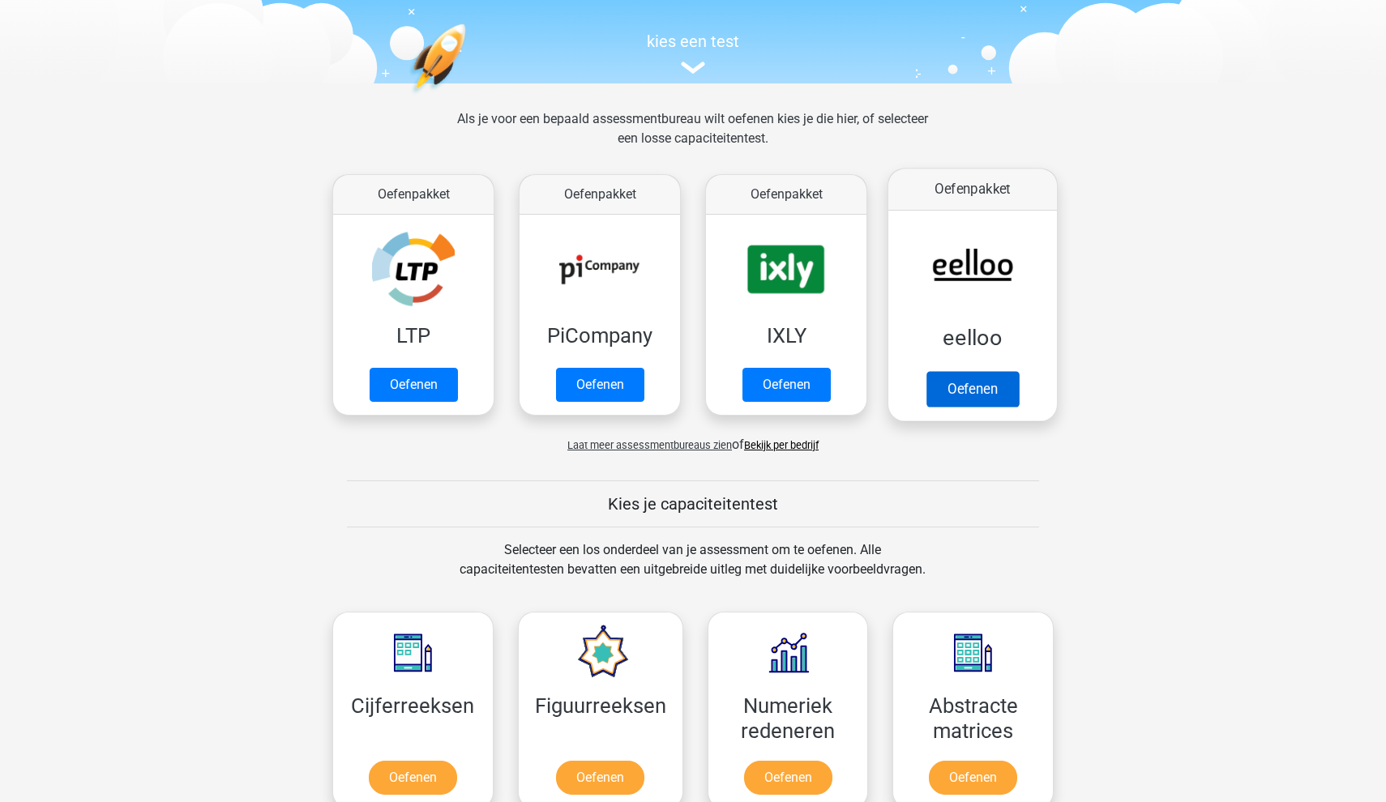
click at [954, 389] on link "Oefenen" at bounding box center [972, 389] width 92 height 36
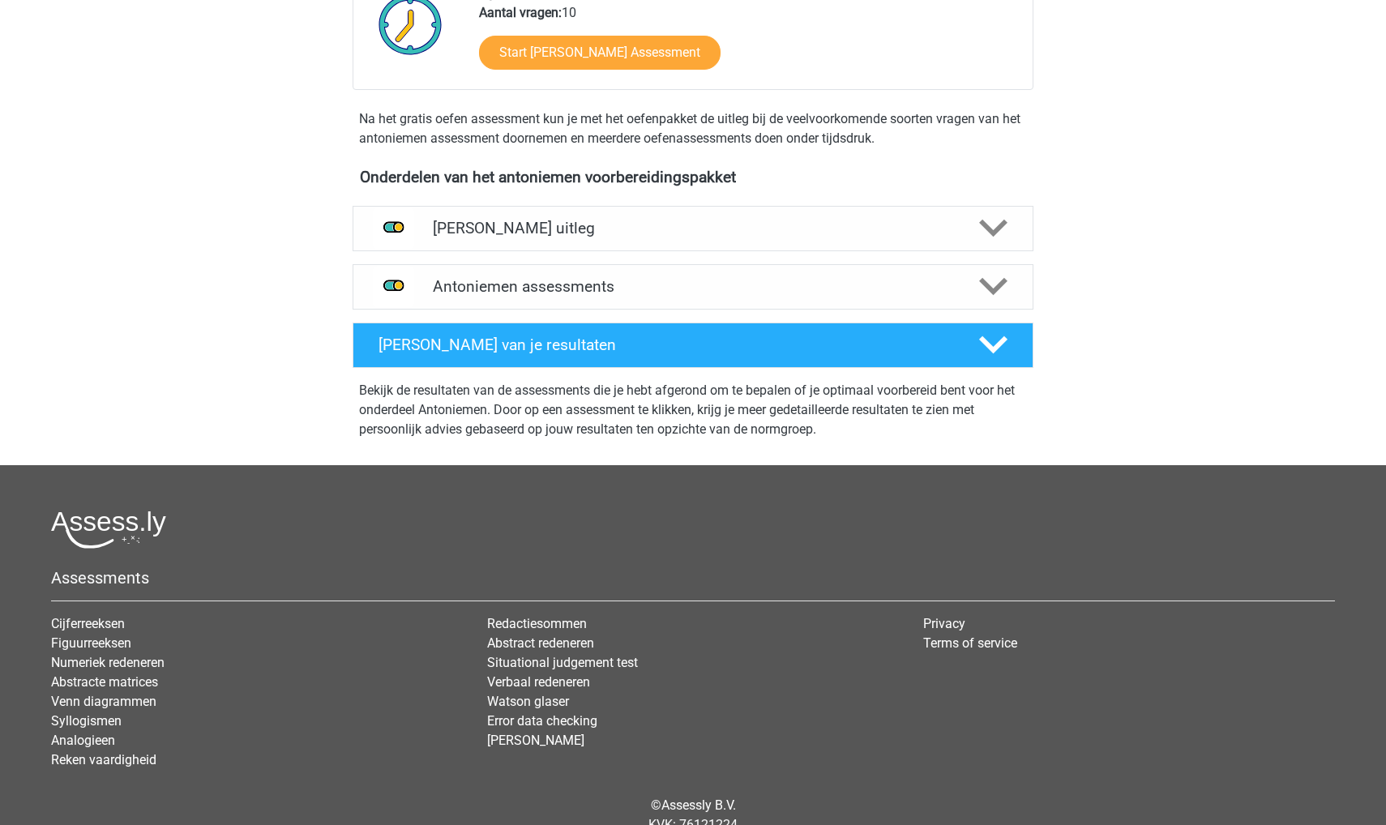
scroll to position [468, 0]
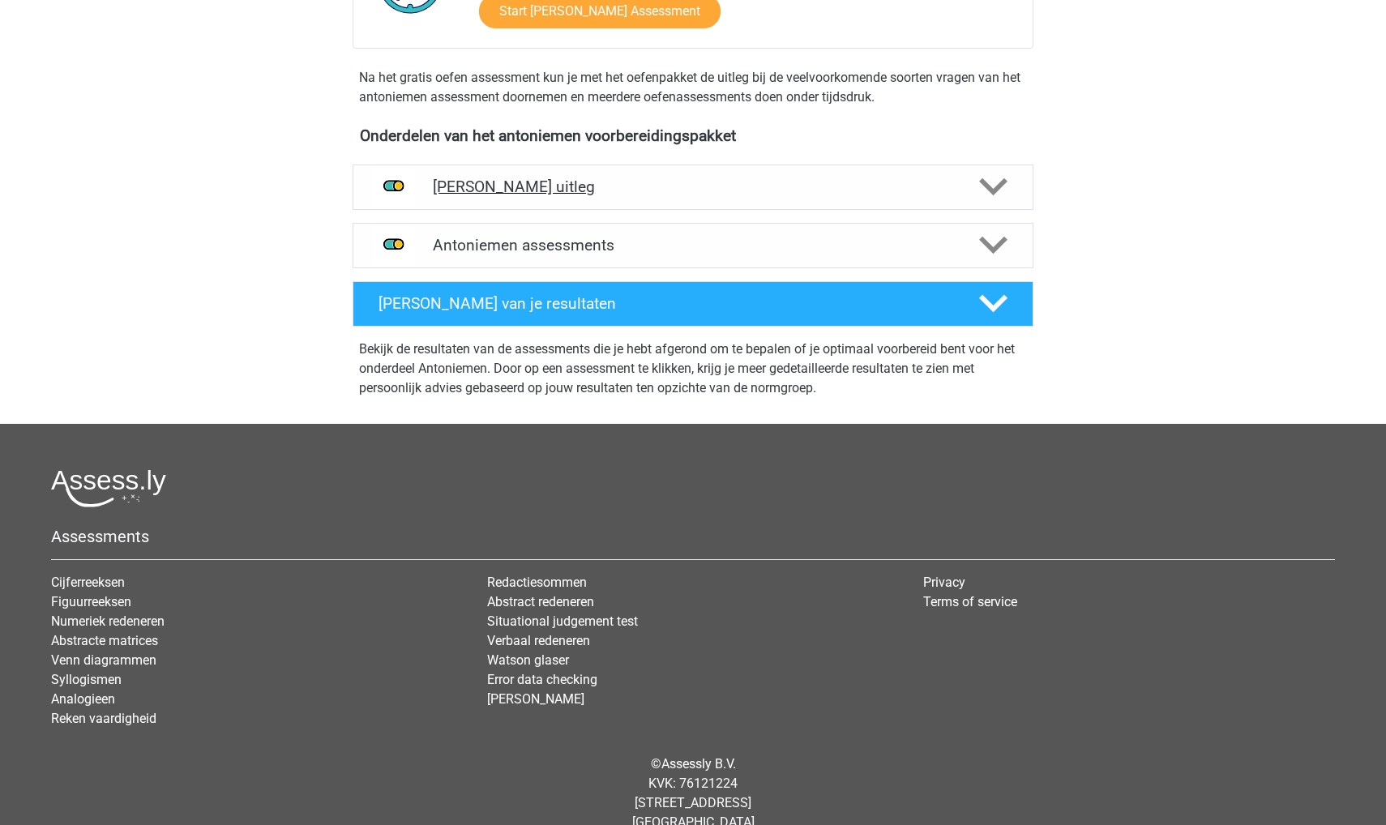
click at [472, 190] on h4 "Antoniemen uitleg" at bounding box center [693, 186] width 520 height 19
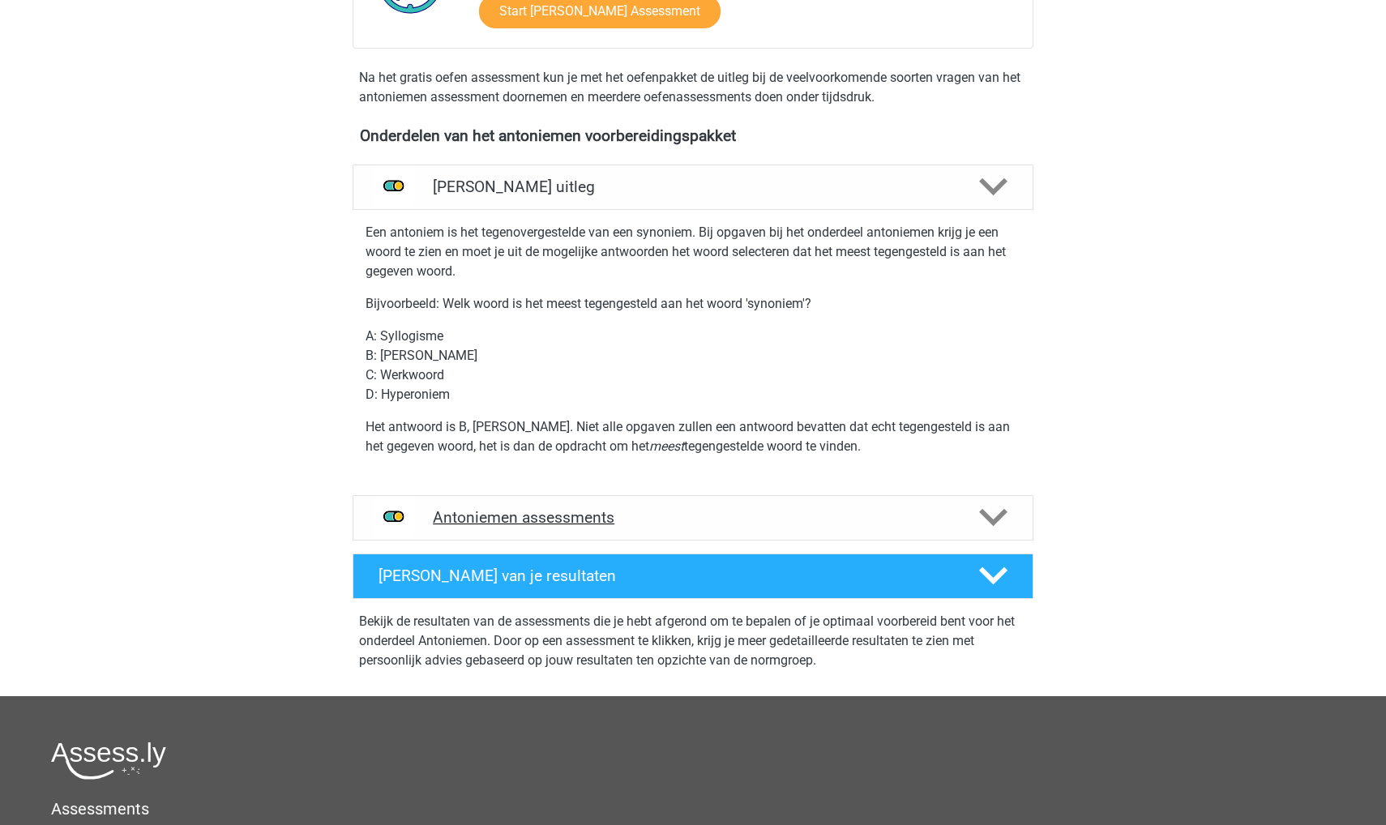
click at [459, 523] on h4 "Antoniemen assessments" at bounding box center [693, 517] width 520 height 19
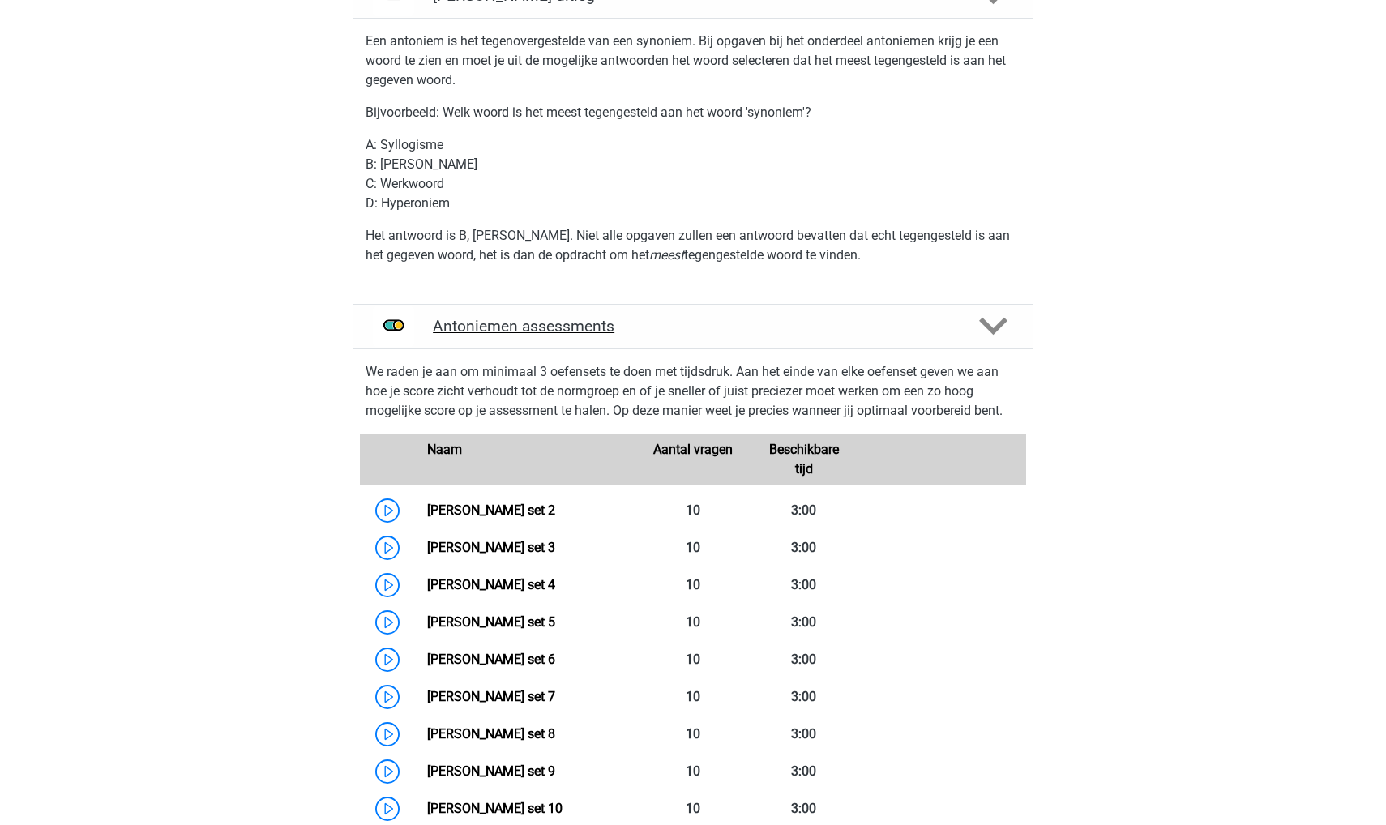
scroll to position [137, 0]
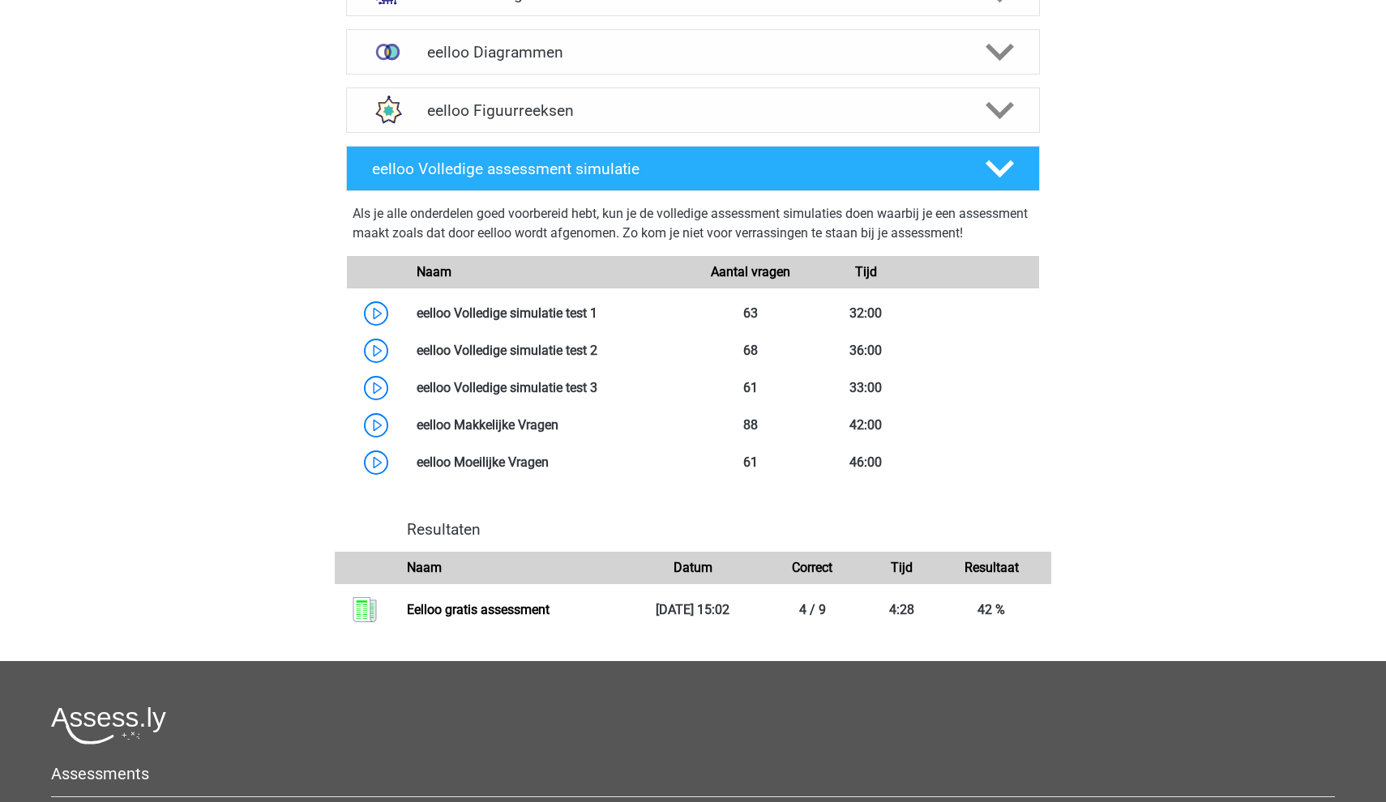
scroll to position [759, 0]
click at [597, 321] on link at bounding box center [597, 313] width 0 height 15
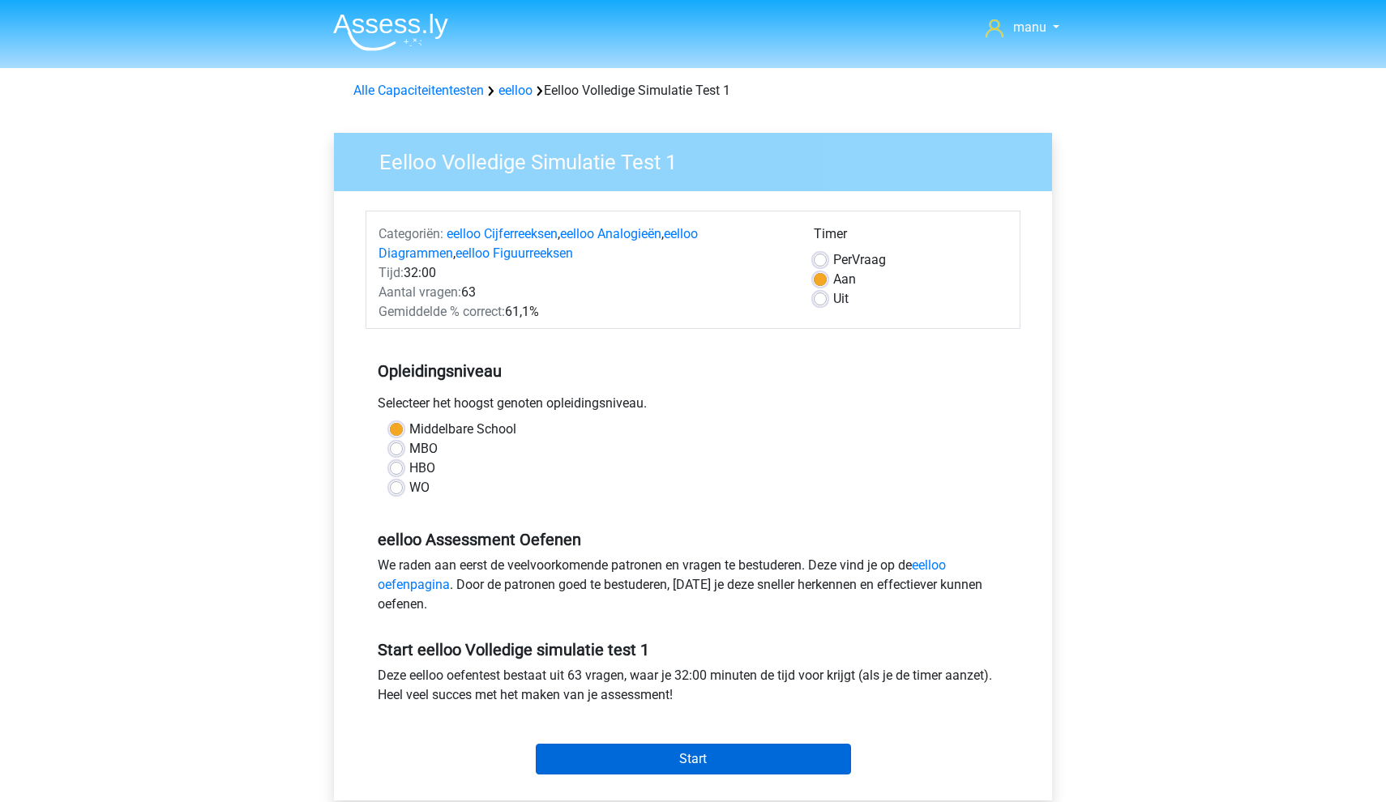
click at [625, 751] on input "Start" at bounding box center [693, 759] width 315 height 31
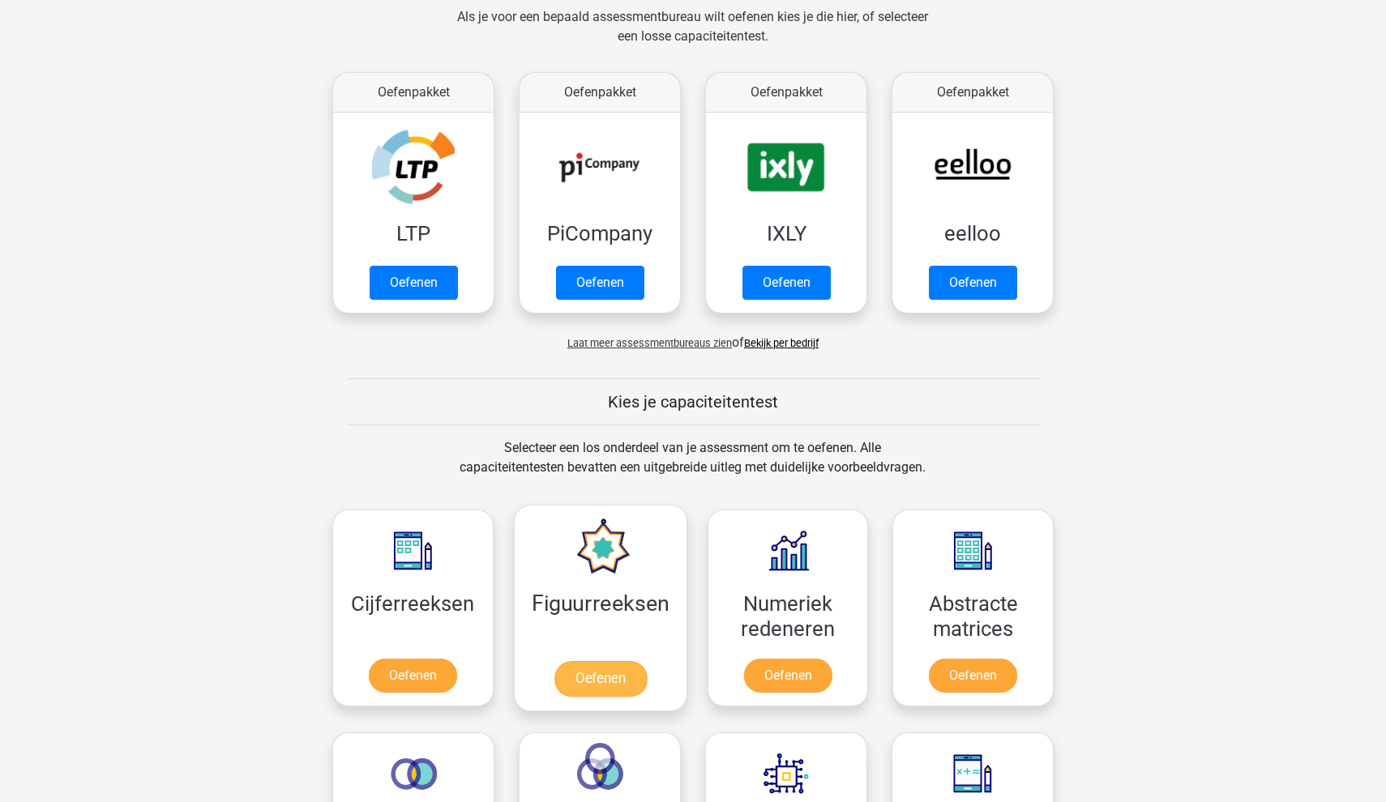
scroll to position [554, 0]
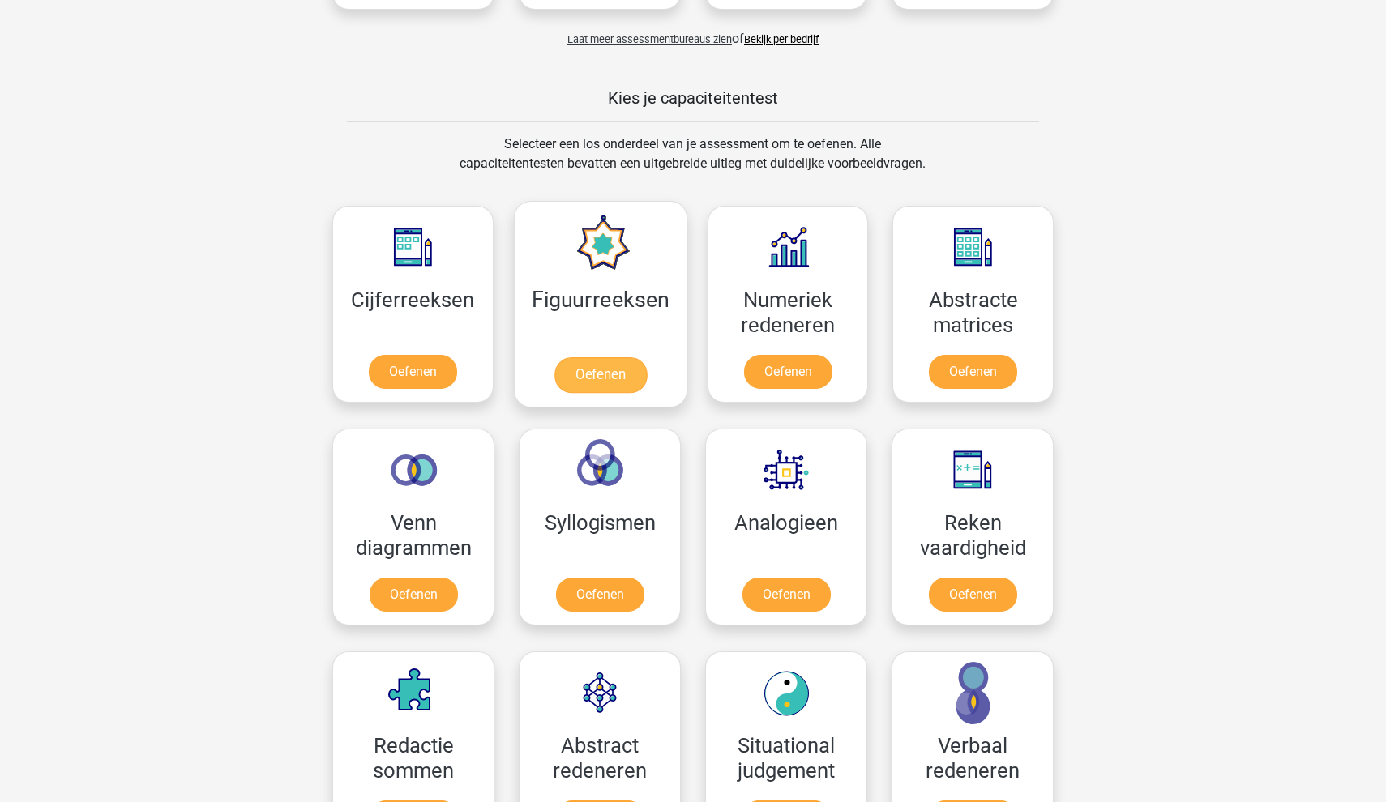
click at [588, 374] on link "Oefenen" at bounding box center [600, 375] width 92 height 36
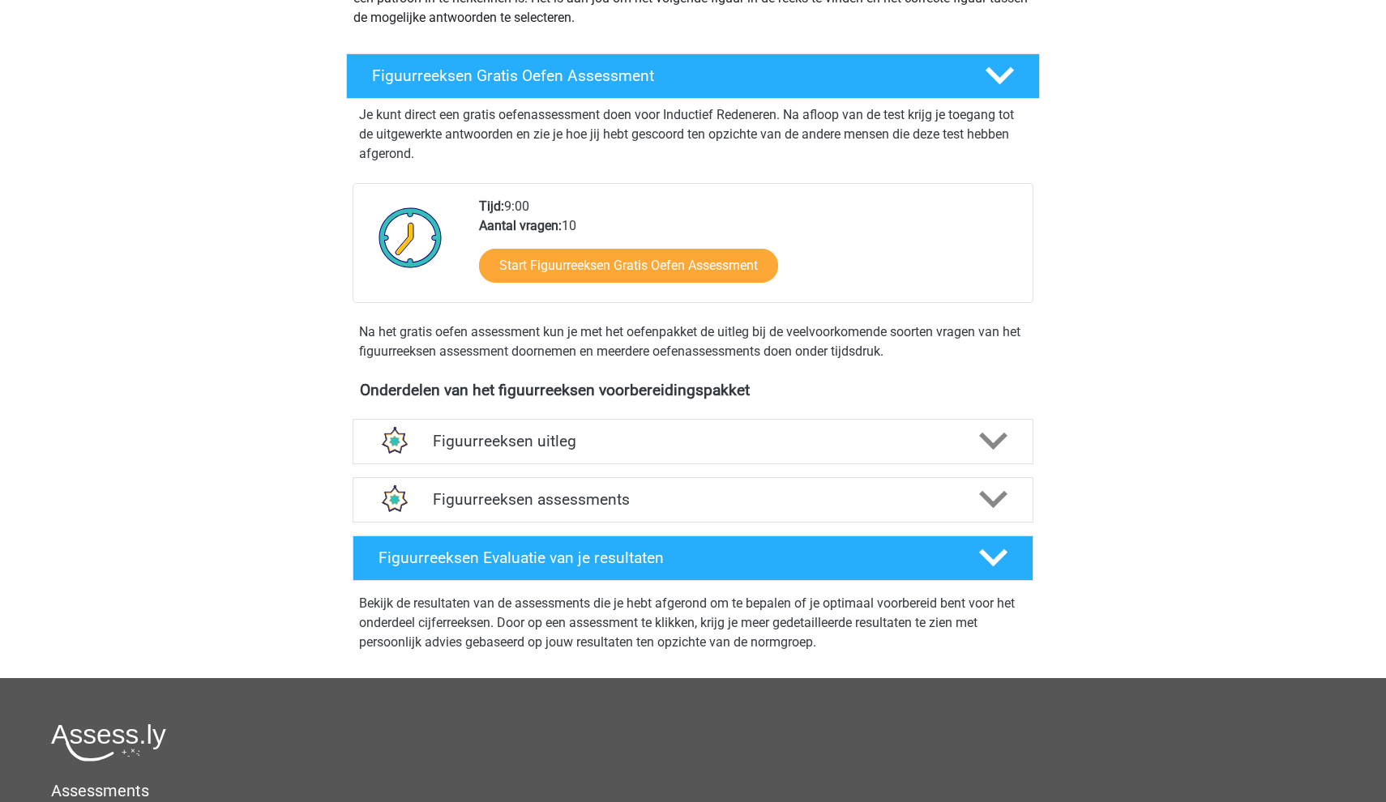
scroll to position [271, 0]
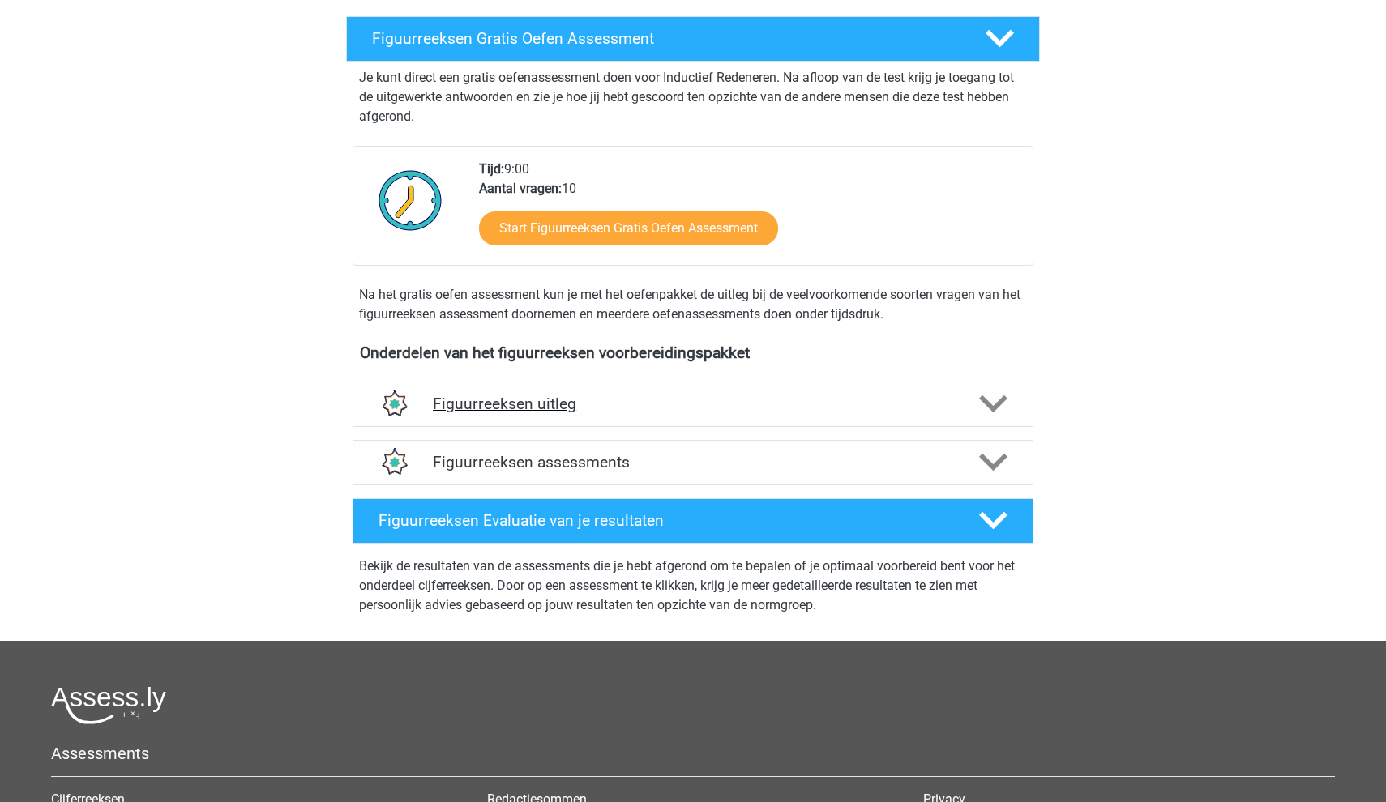
click at [554, 423] on div "Figuurreeksen uitleg" at bounding box center [693, 404] width 681 height 45
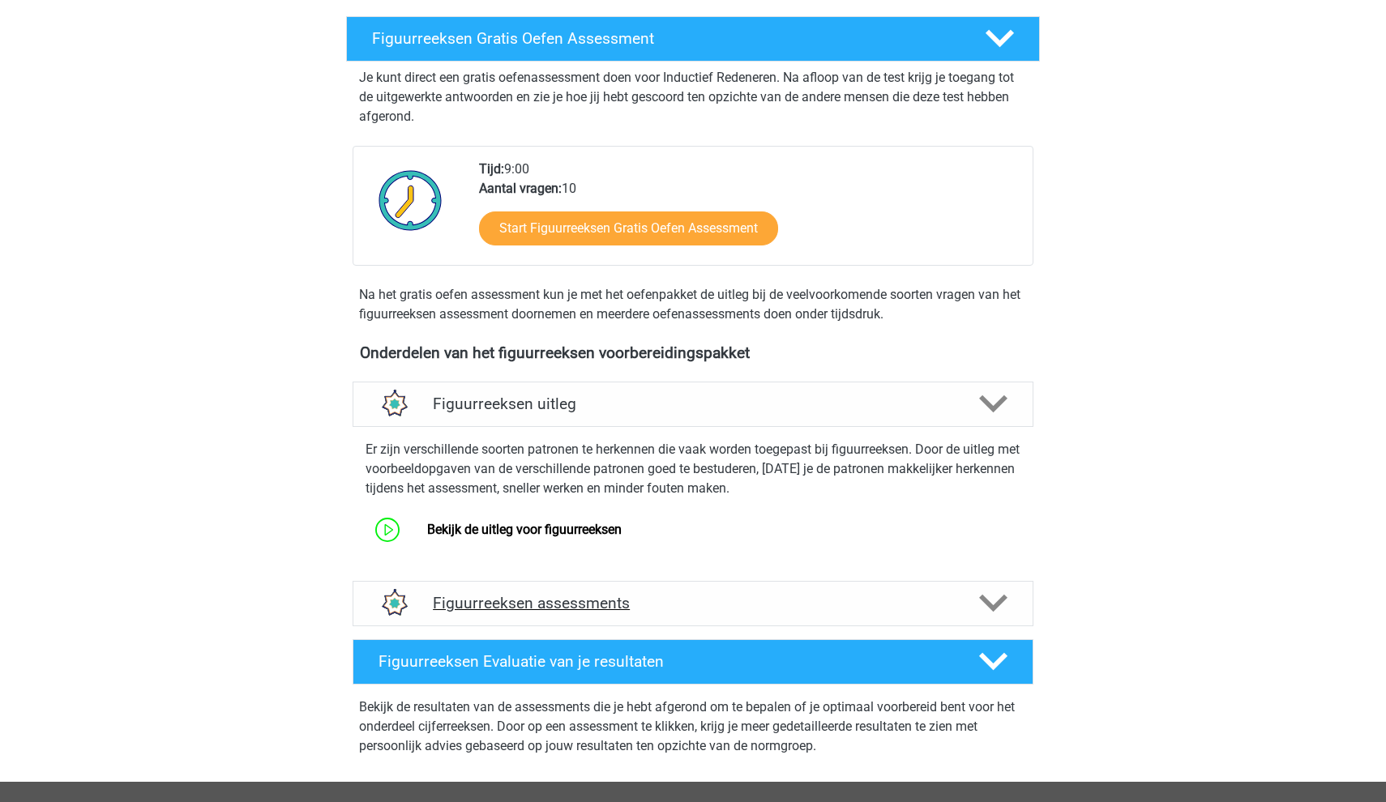
click at [538, 605] on h4 "Figuurreeksen assessments" at bounding box center [693, 603] width 520 height 19
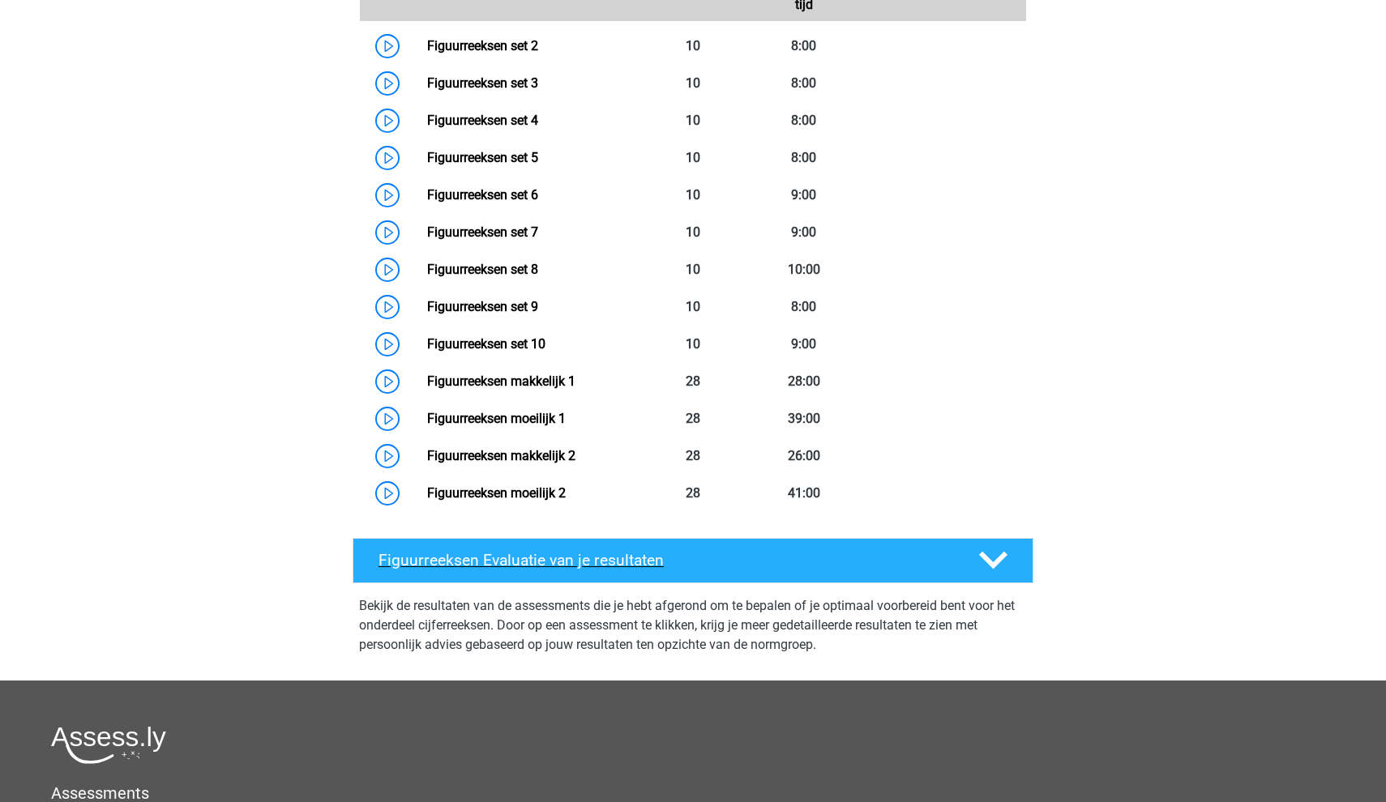
scroll to position [313, 0]
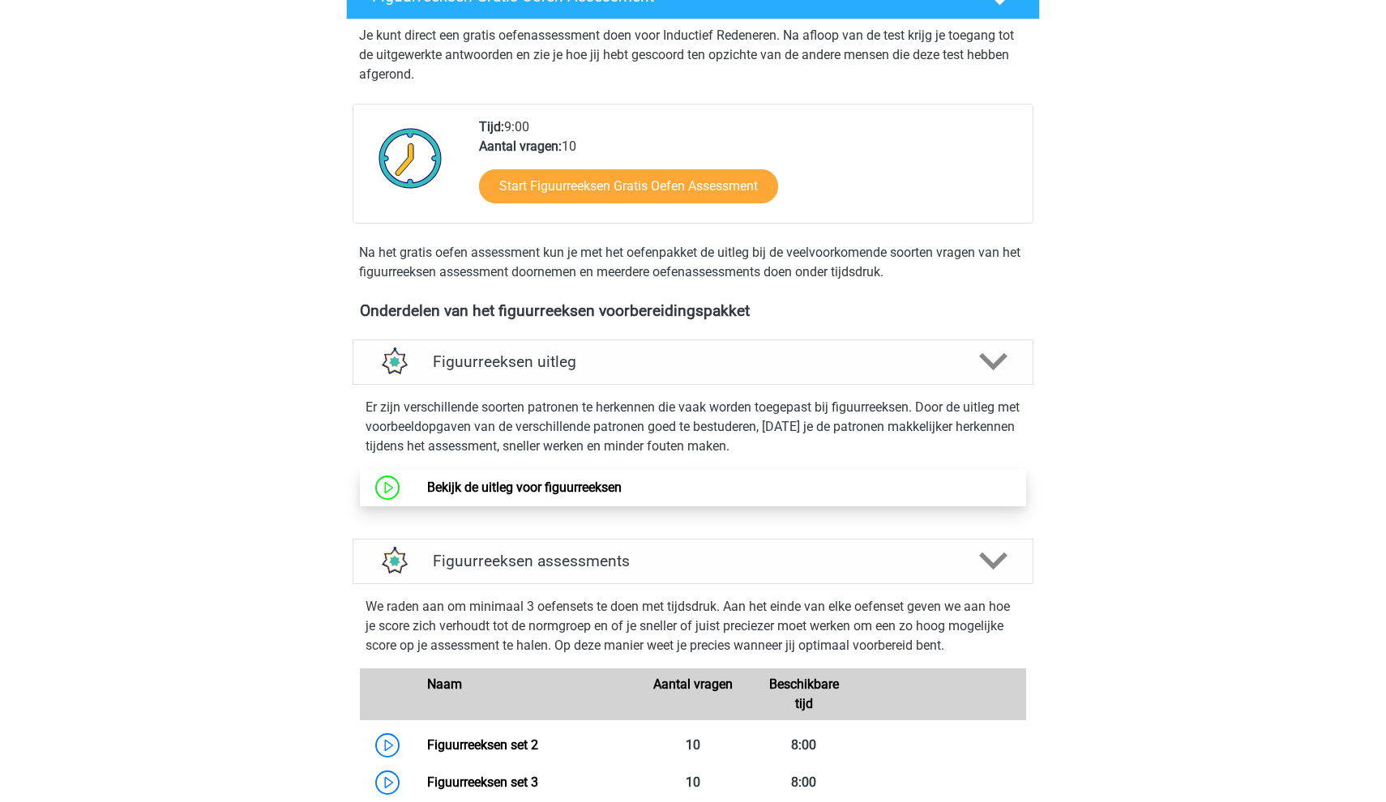
click at [511, 494] on link "Bekijk de uitleg voor figuurreeksen" at bounding box center [524, 487] width 195 height 15
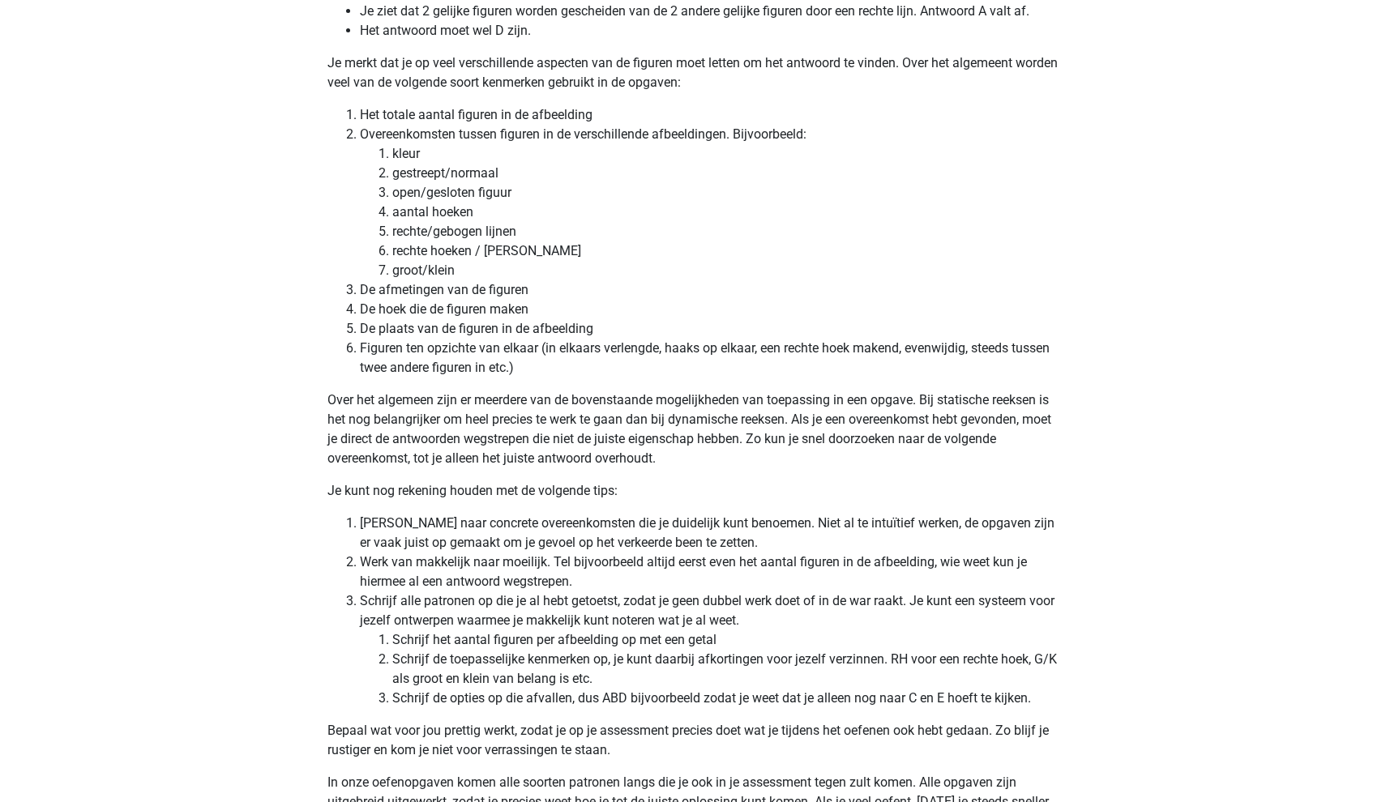
scroll to position [3835, 0]
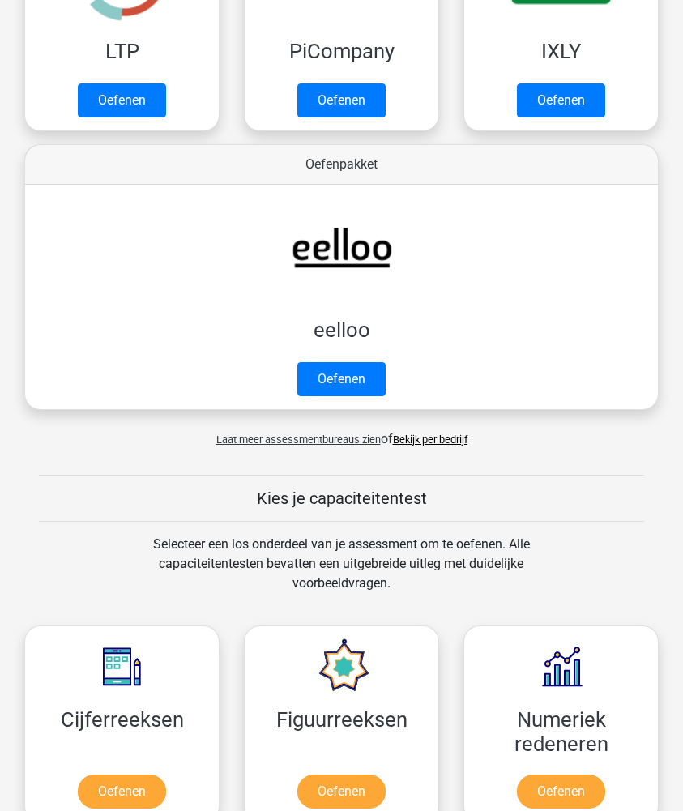
scroll to position [752, 0]
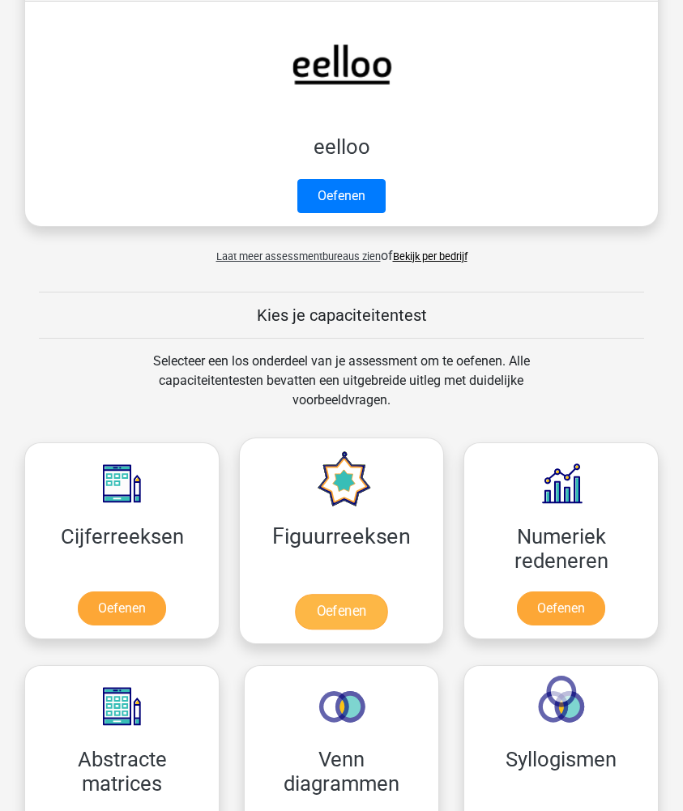
click at [301, 603] on link "Oefenen" at bounding box center [341, 612] width 92 height 36
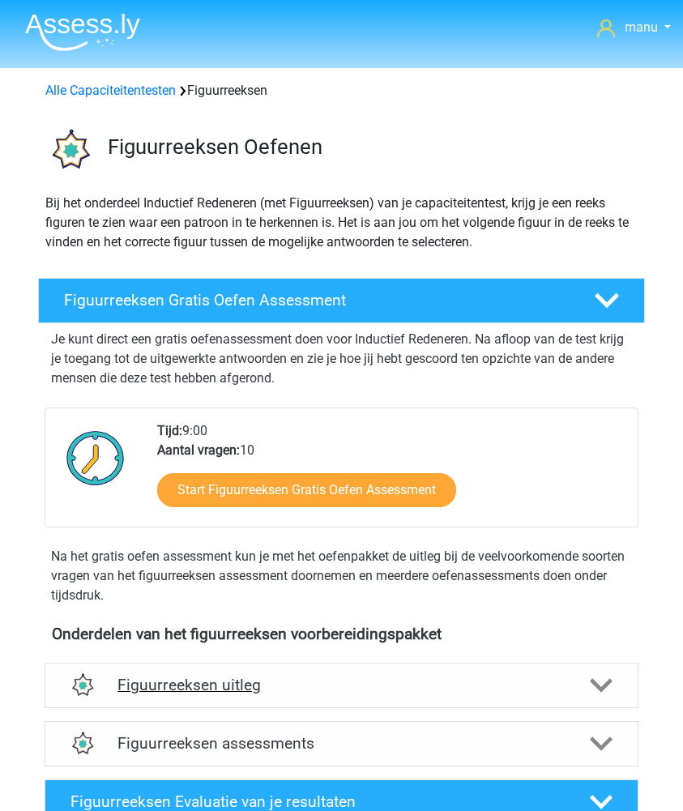
click at [169, 697] on div "Figuurreeksen uitleg" at bounding box center [342, 685] width 594 height 45
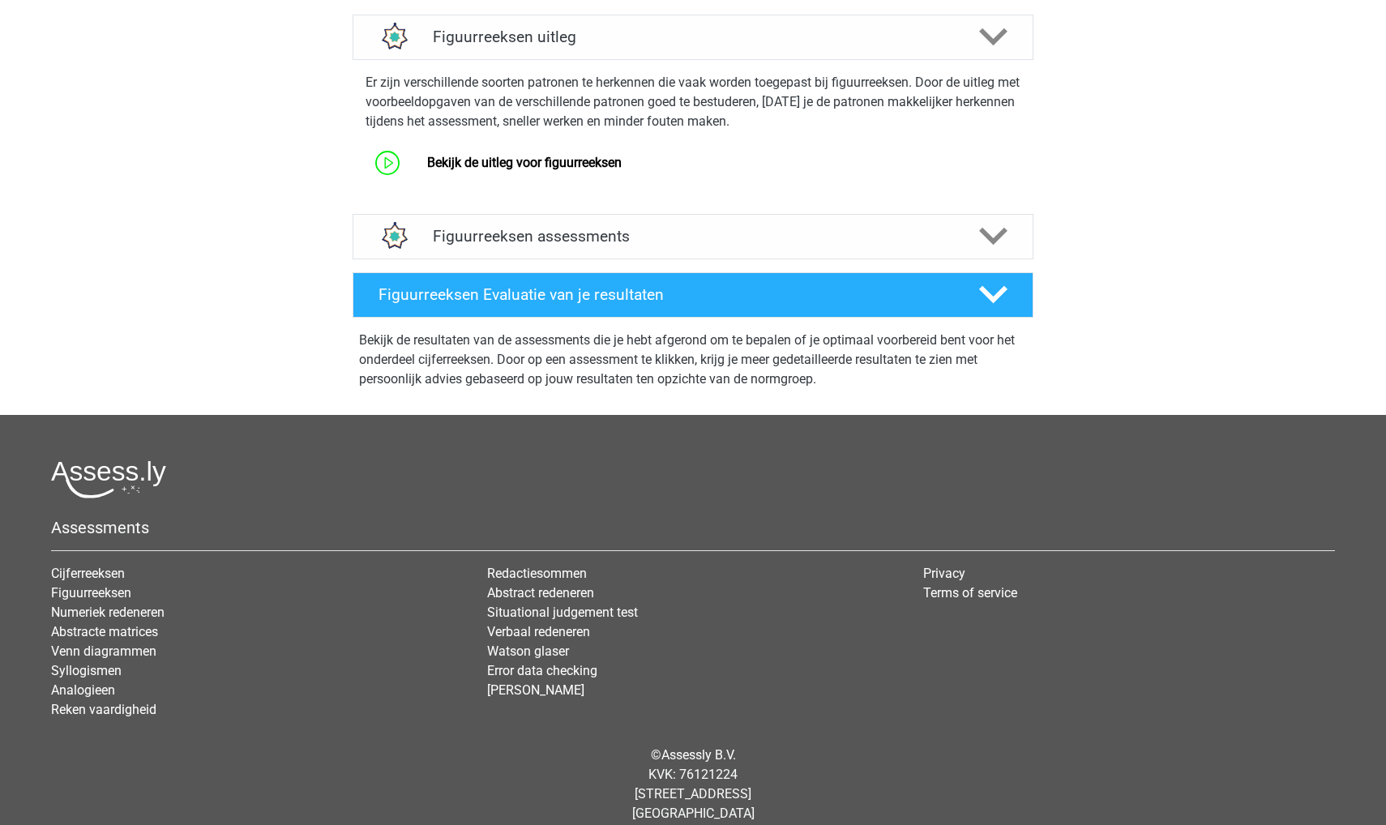
scroll to position [453, 0]
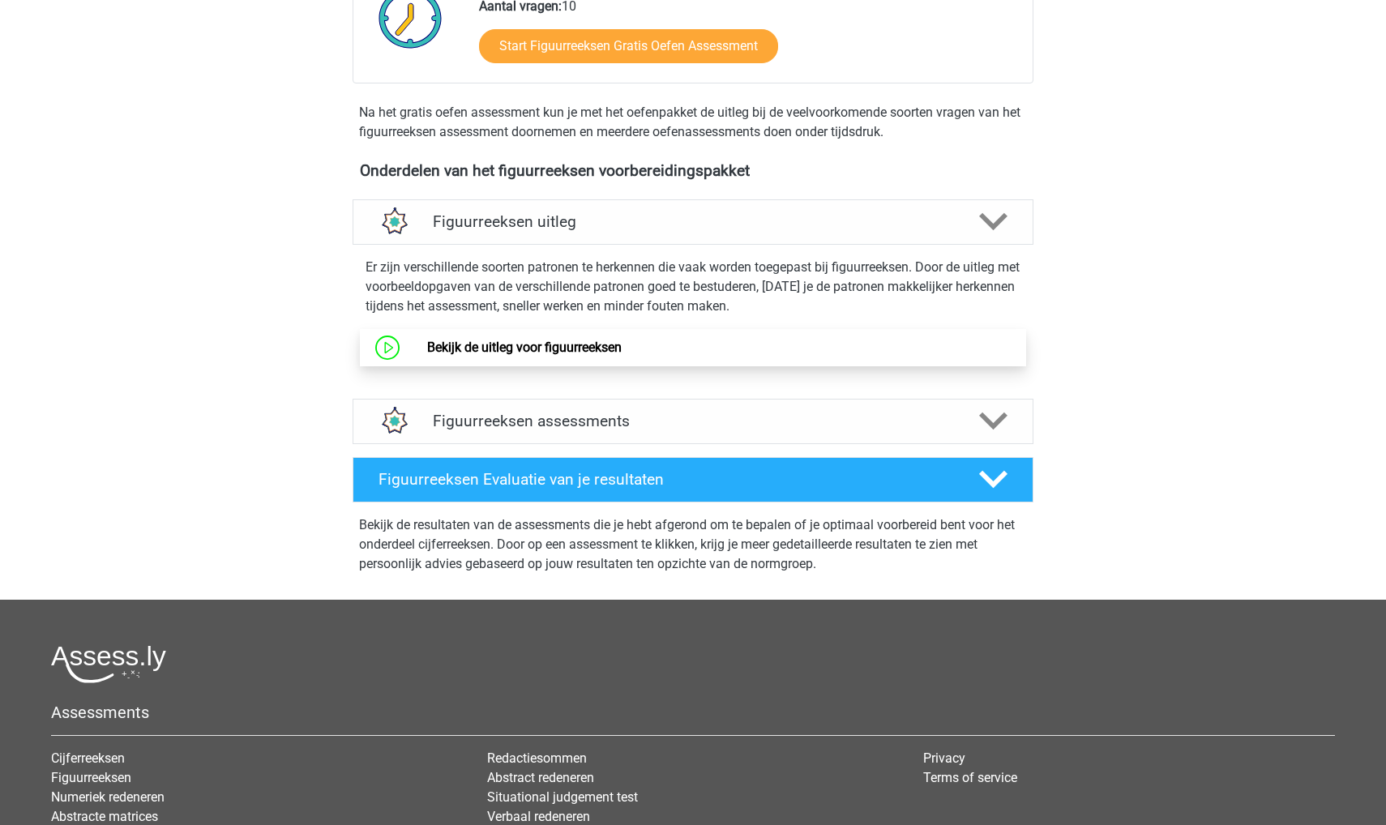
click at [582, 355] on link "Bekijk de uitleg voor figuurreeksen" at bounding box center [524, 347] width 195 height 15
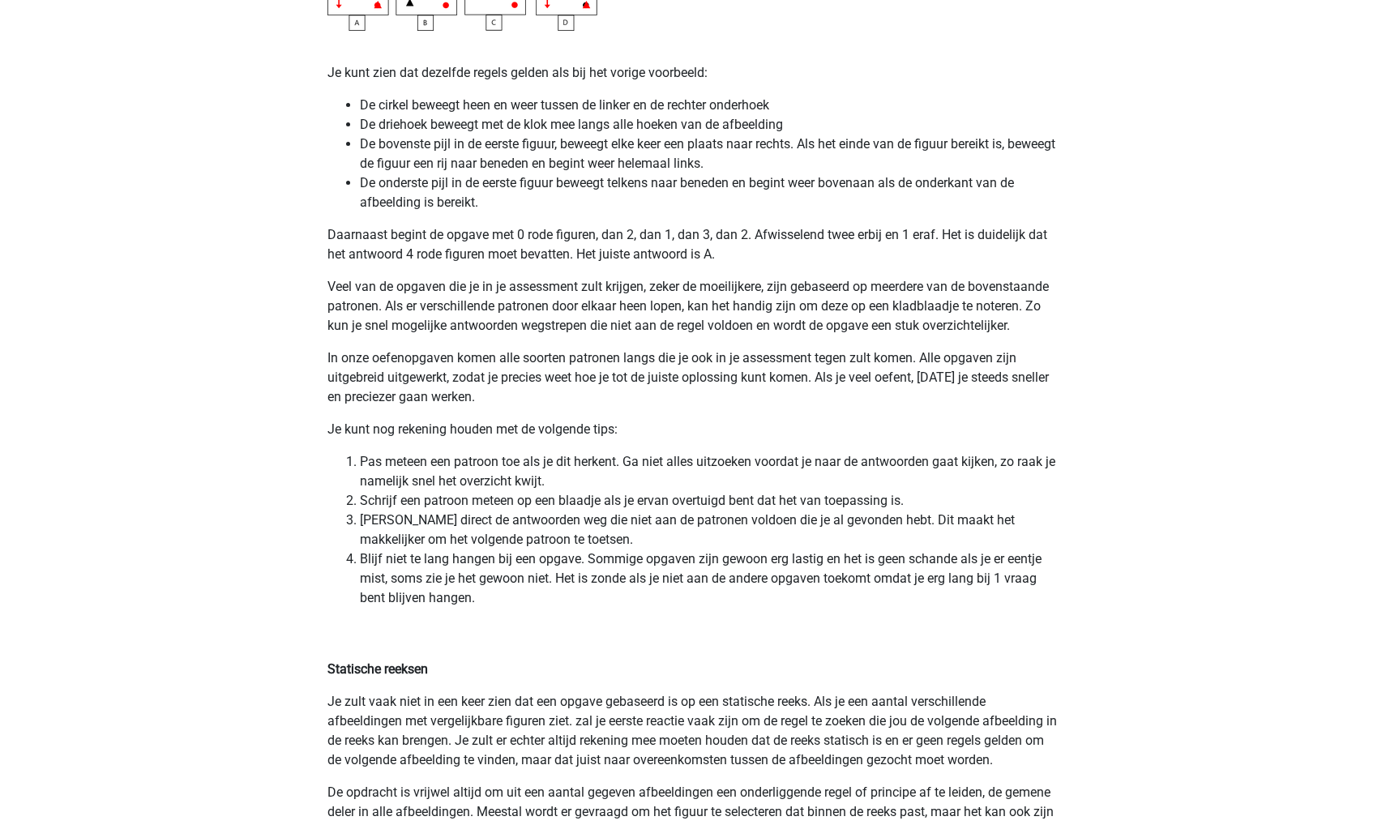
scroll to position [3191, 0]
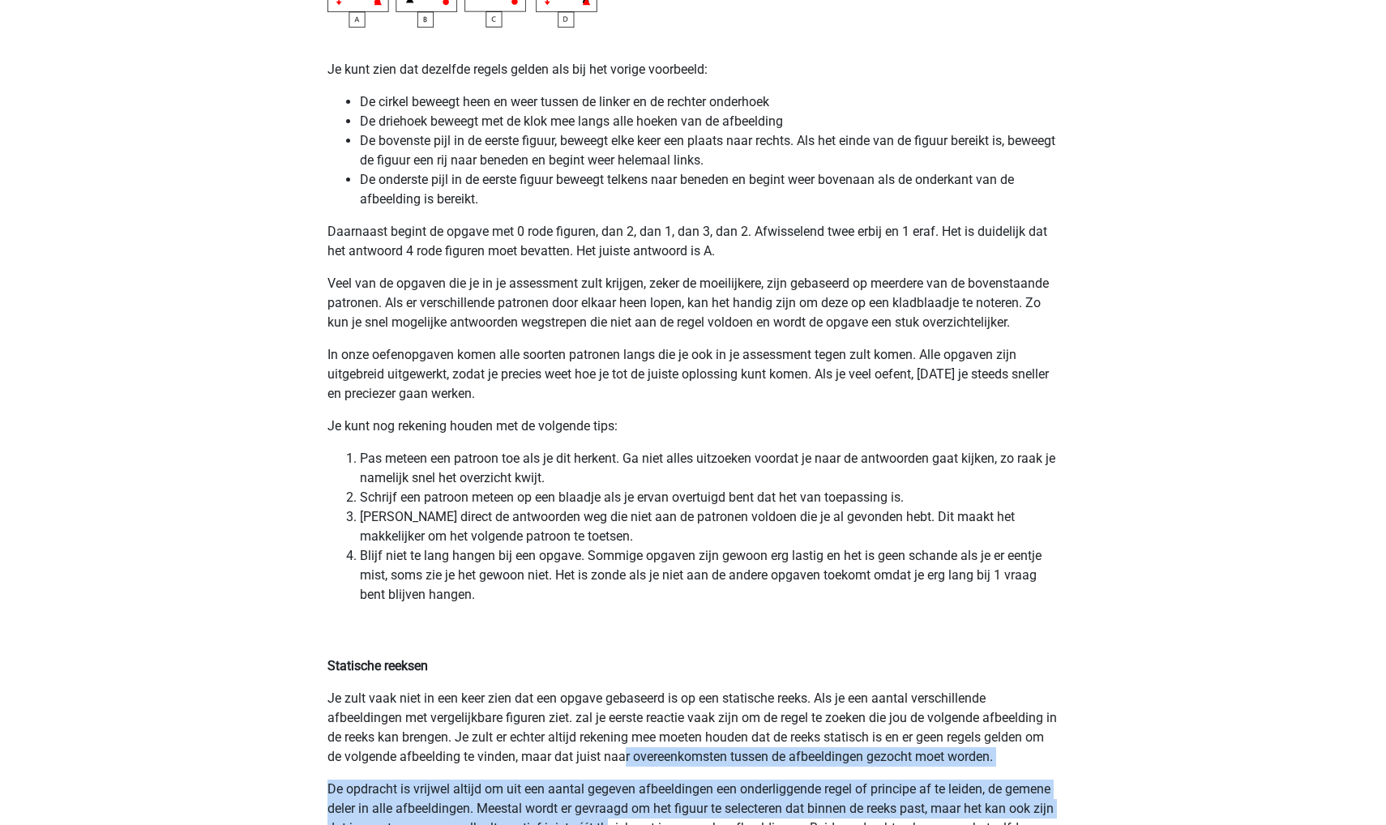
drag, startPoint x: 631, startPoint y: 820, endPoint x: 650, endPoint y: 763, distance: 60.7
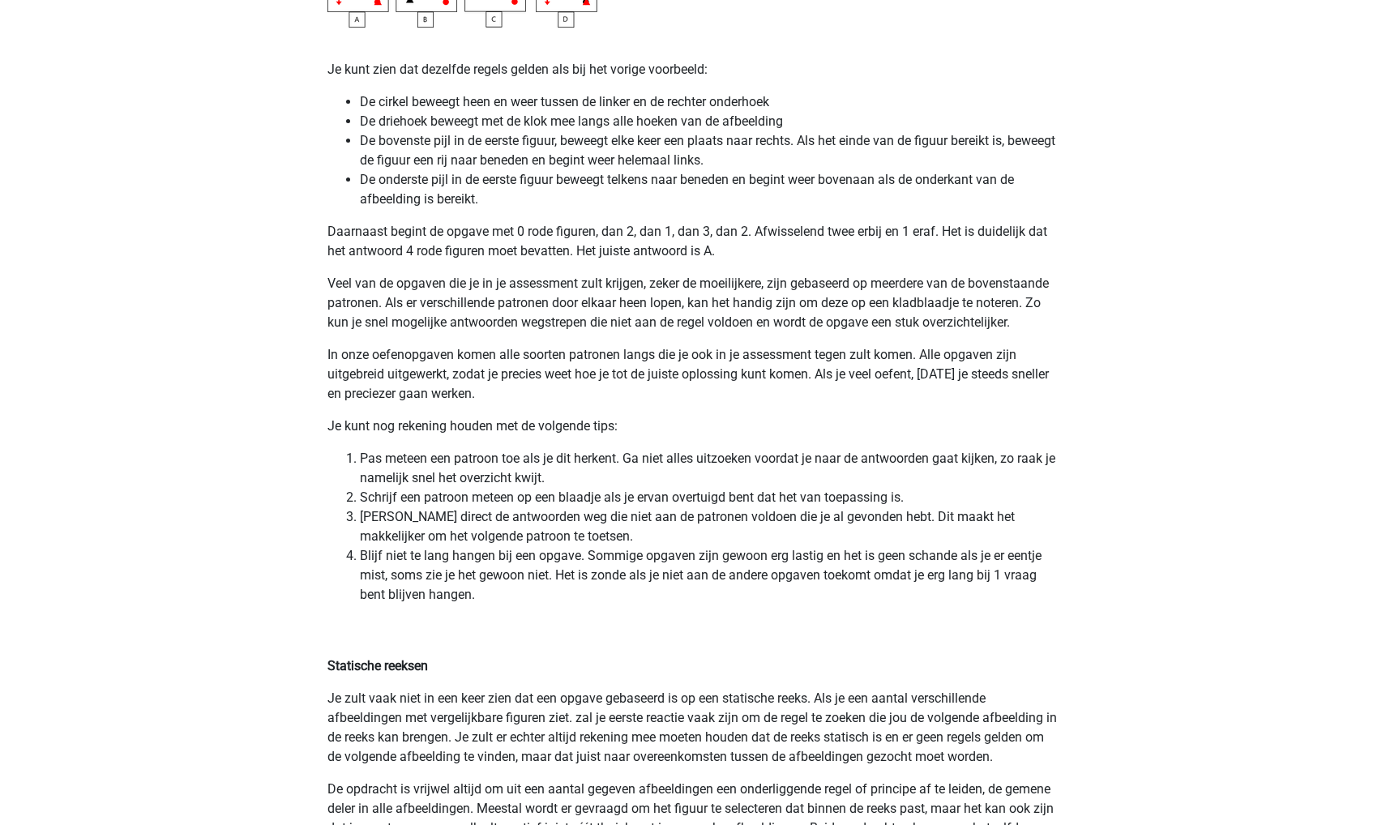
click at [685, 631] on p "Statische reeksen" at bounding box center [692, 647] width 731 height 58
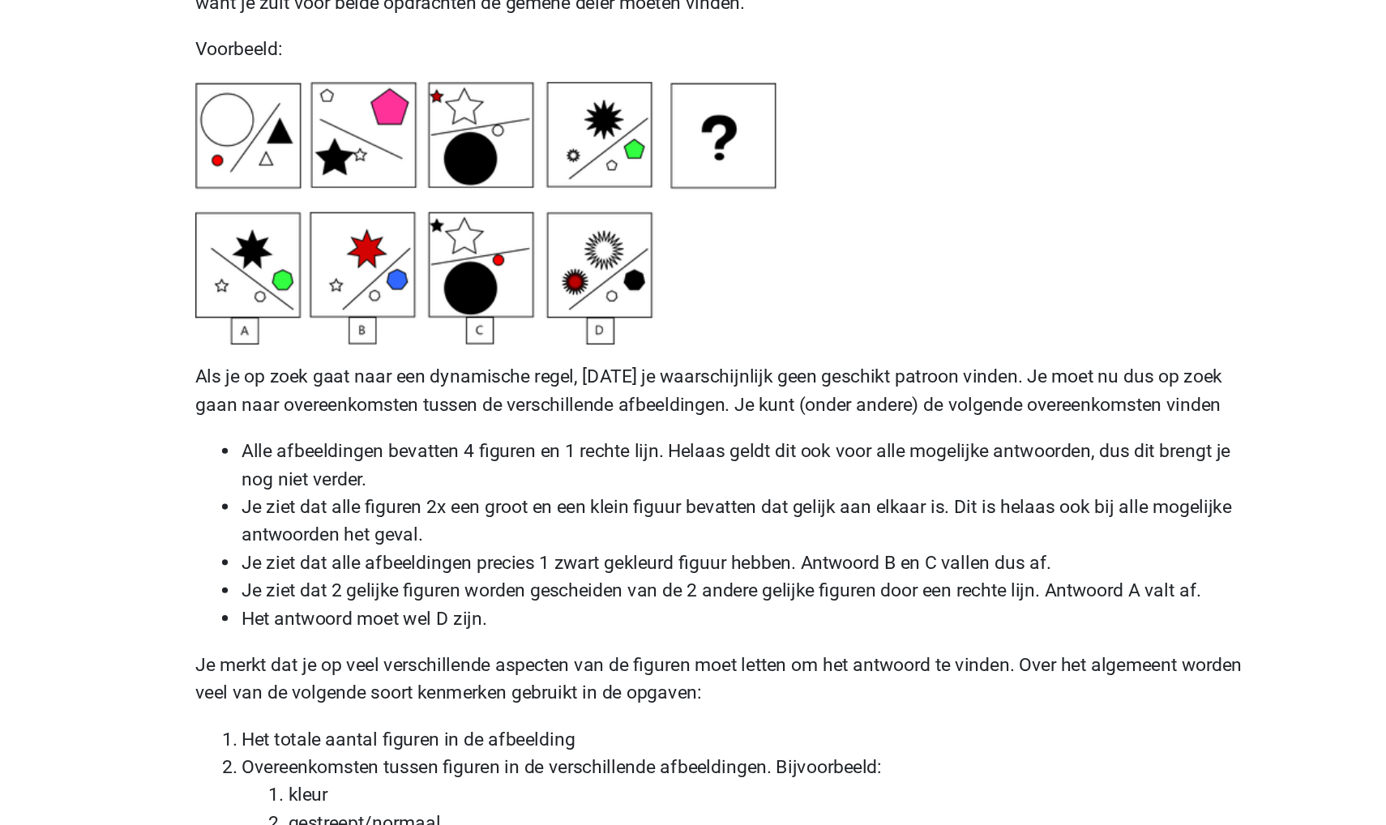
scroll to position [3794, 0]
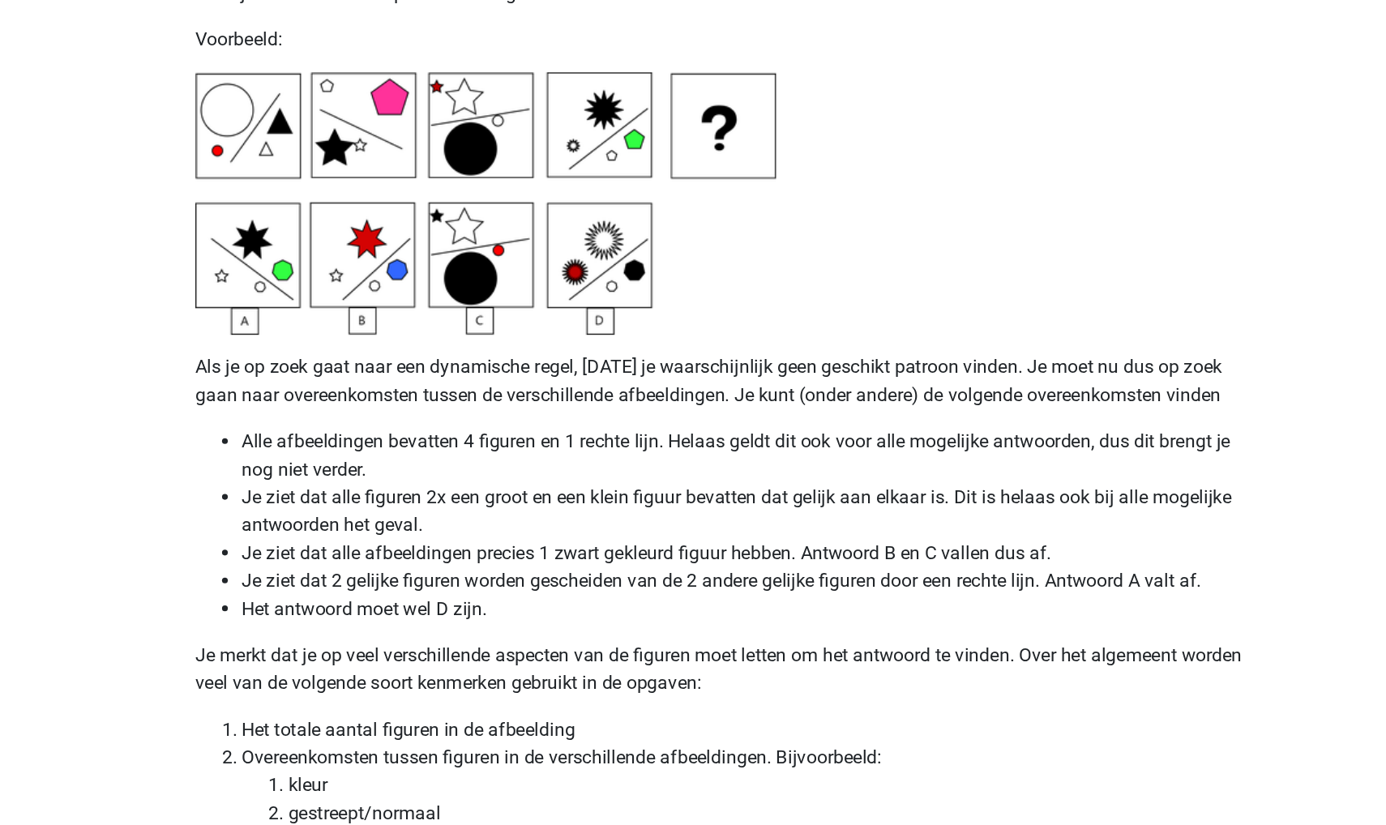
click at [415, 496] on p "Als je op zoek gaat naar een dynamische regel, [DATE] je waarschijnlijk geen ge…" at bounding box center [692, 515] width 731 height 39
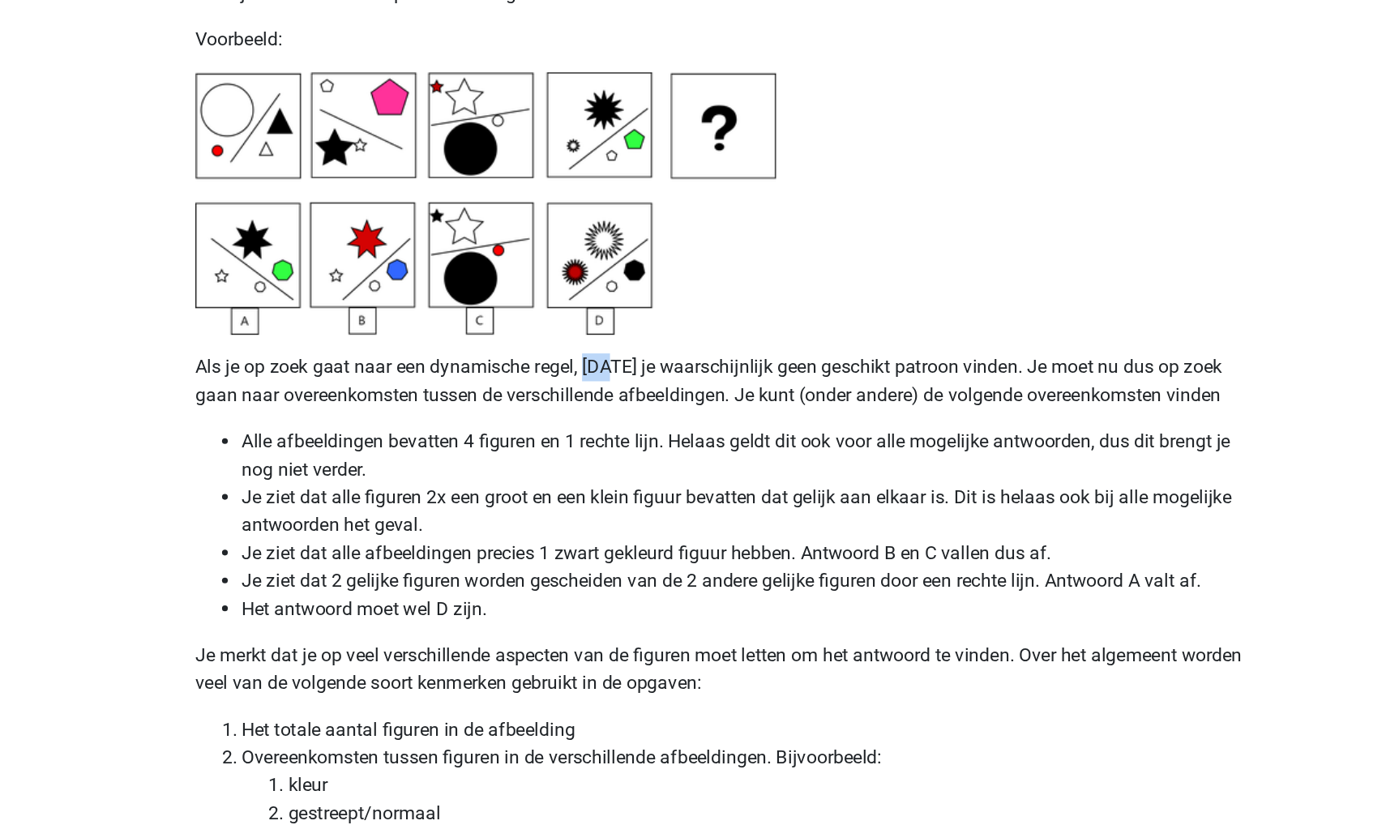
click at [415, 496] on p "Als je op zoek gaat naar een dynamische regel, [DATE] je waarschijnlijk geen ge…" at bounding box center [692, 515] width 731 height 39
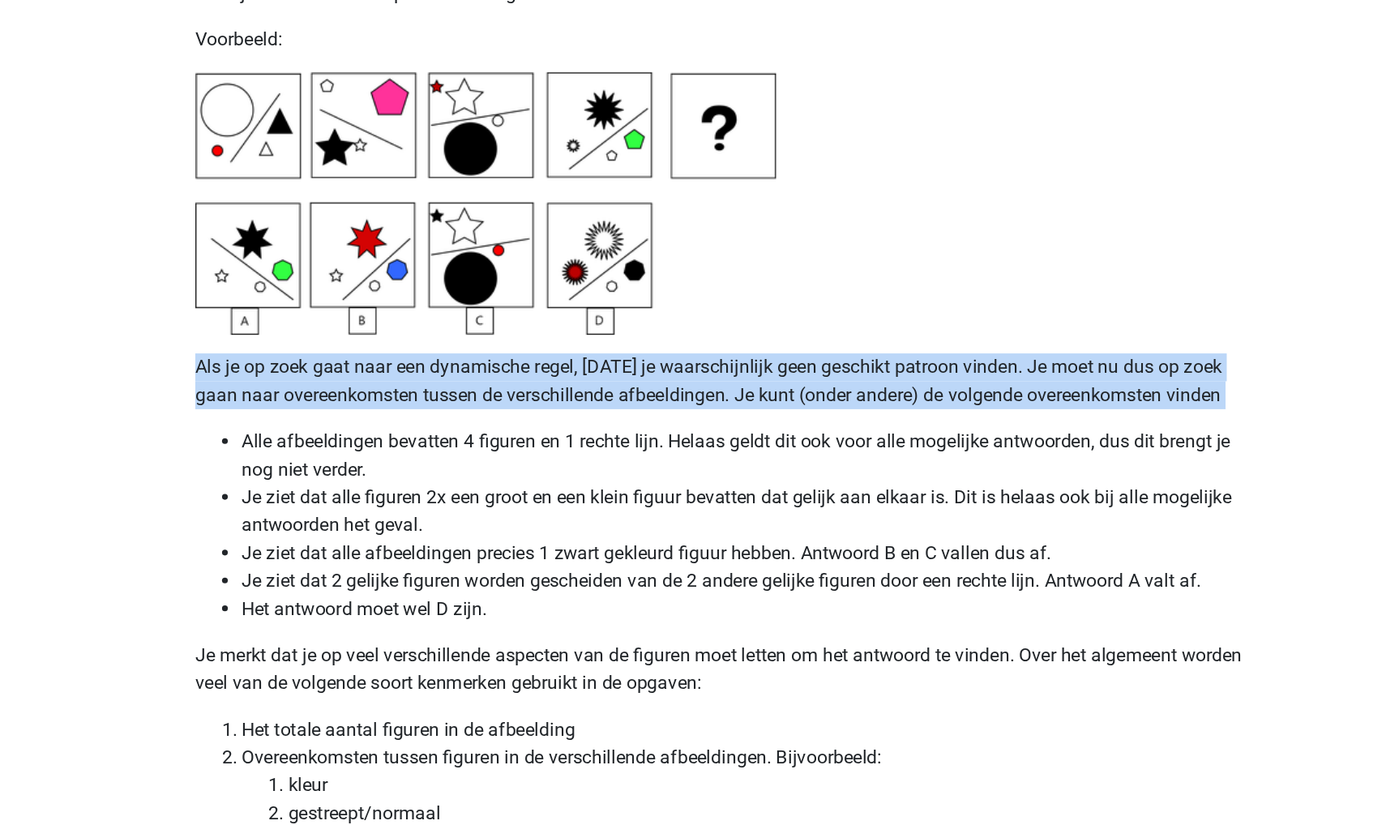
click at [415, 496] on p "Als je op zoek gaat naar een dynamische regel, [DATE] je waarschijnlijk geen ge…" at bounding box center [692, 515] width 731 height 39
click at [416, 496] on p "Als je op zoek gaat naar een dynamische regel, [DATE] je waarschijnlijk geen ge…" at bounding box center [692, 515] width 731 height 39
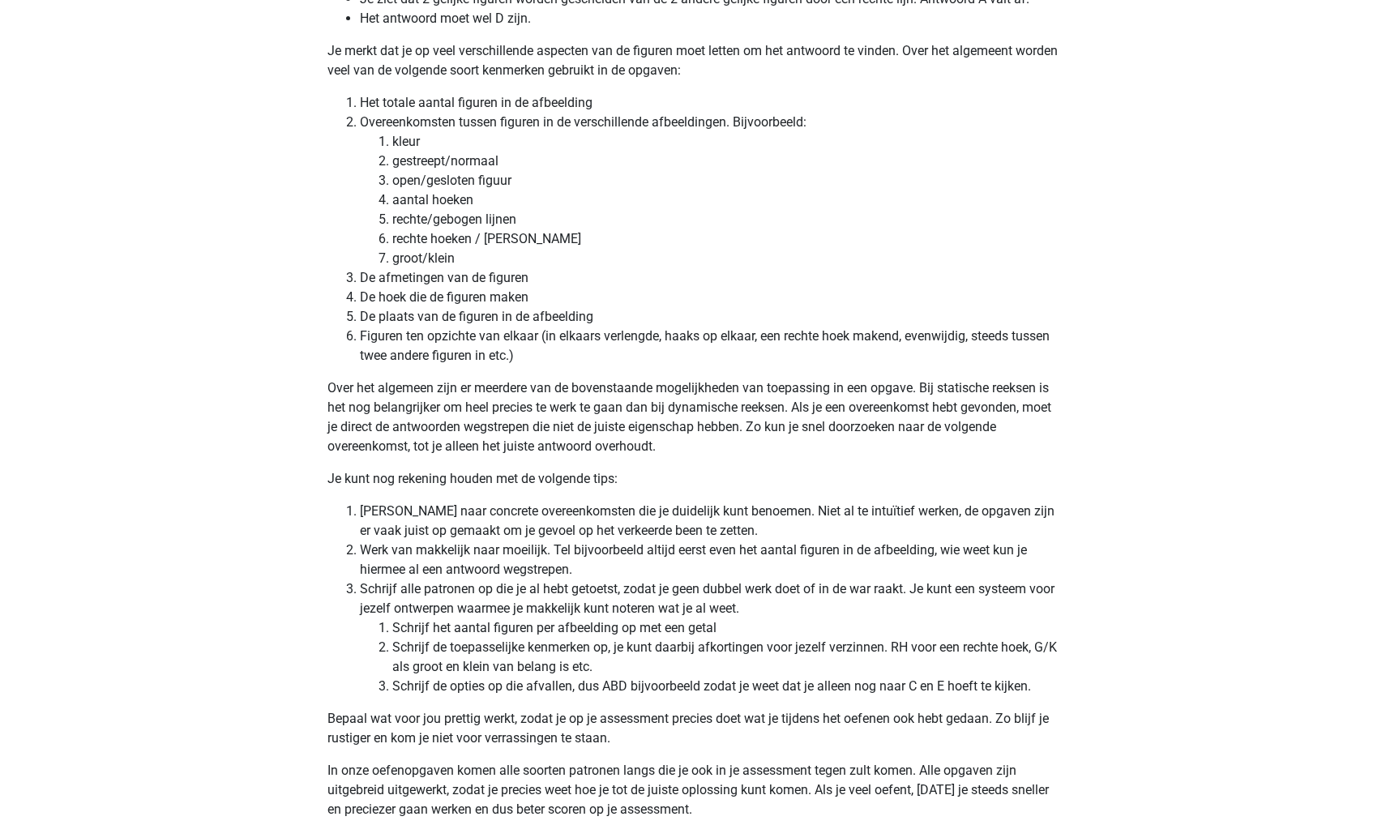
scroll to position [4253, 0]
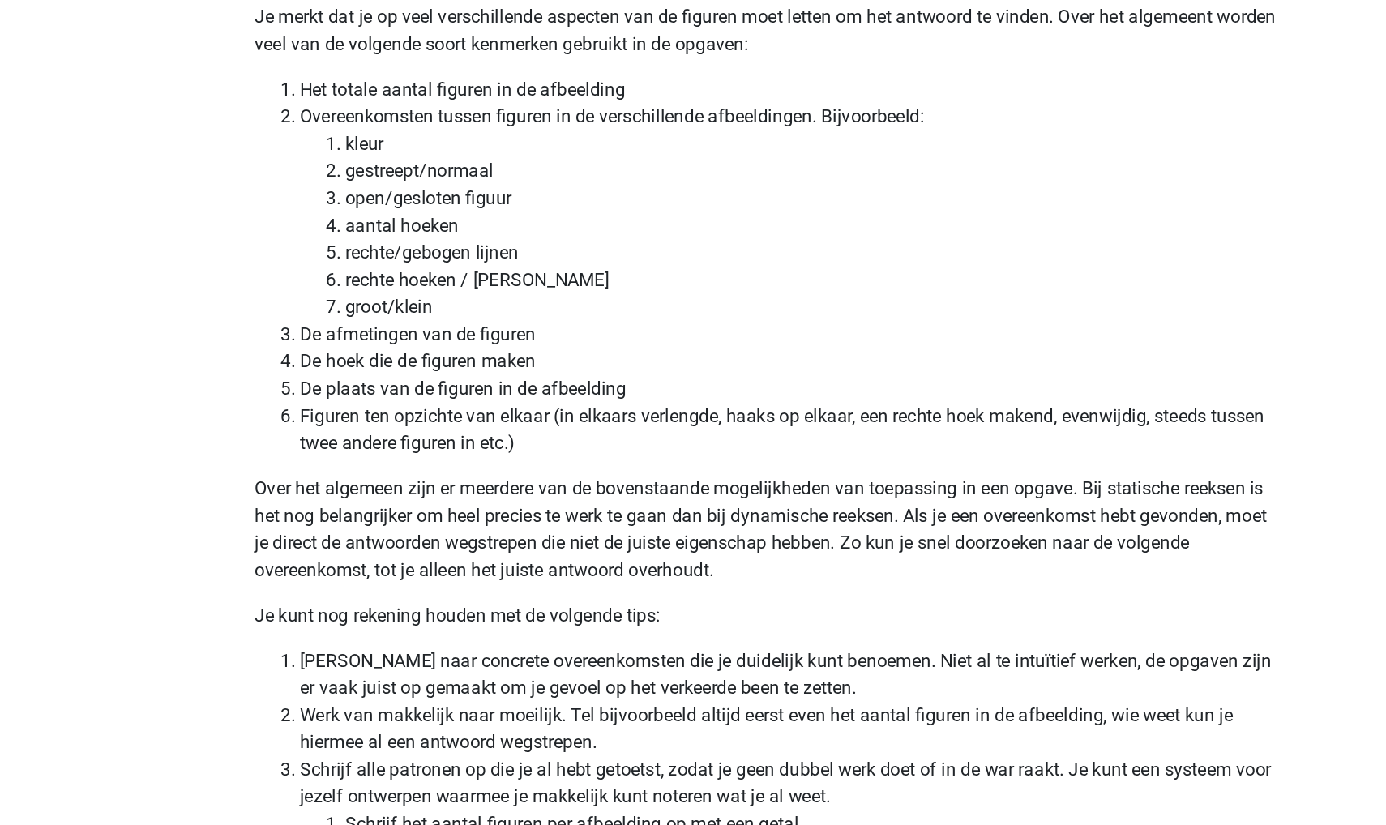
click at [360, 289] on li "Het totale aantal figuren in de afbeelding" at bounding box center [709, 298] width 699 height 19
click at [392, 328] on li "kleur" at bounding box center [725, 337] width 666 height 19
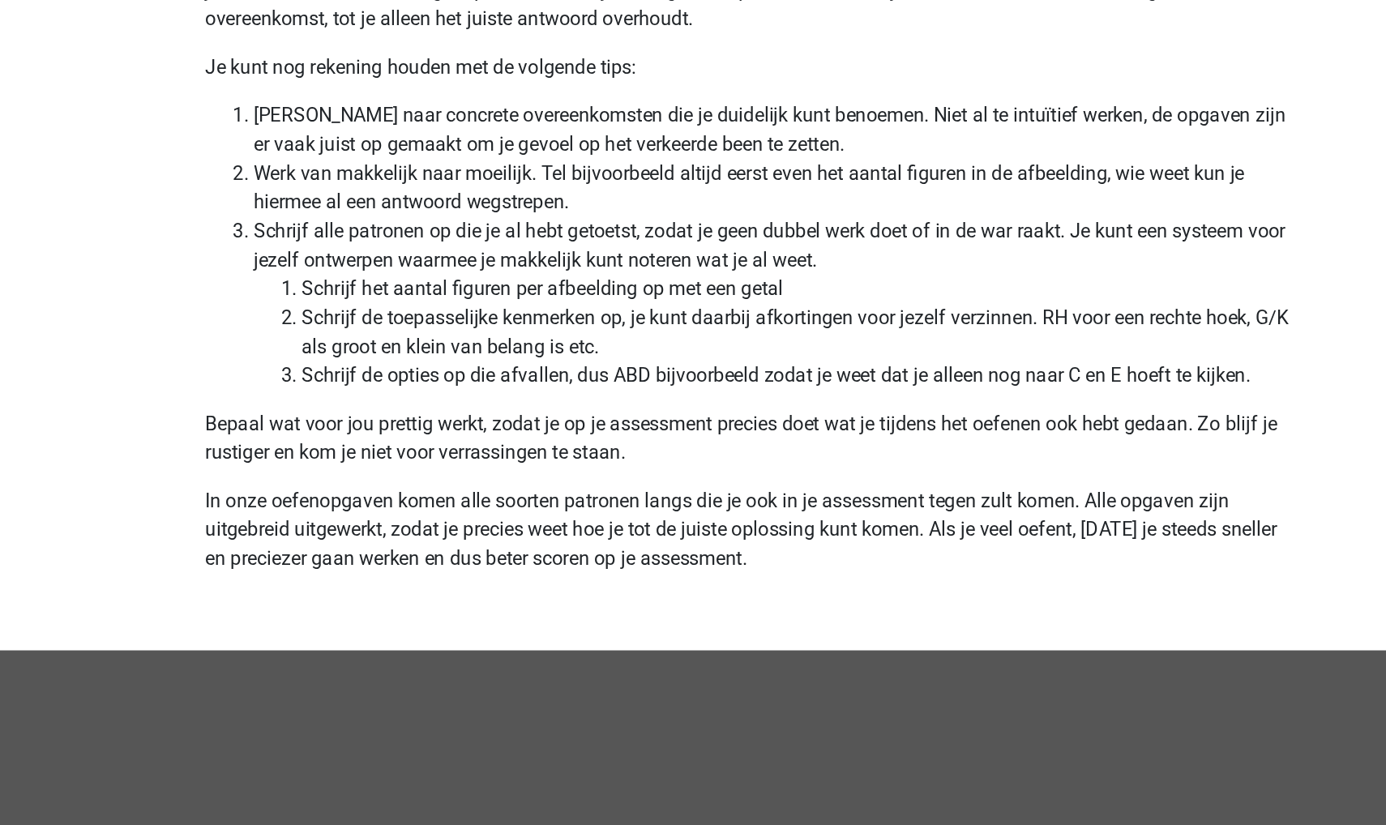
scroll to position [4626, 0]
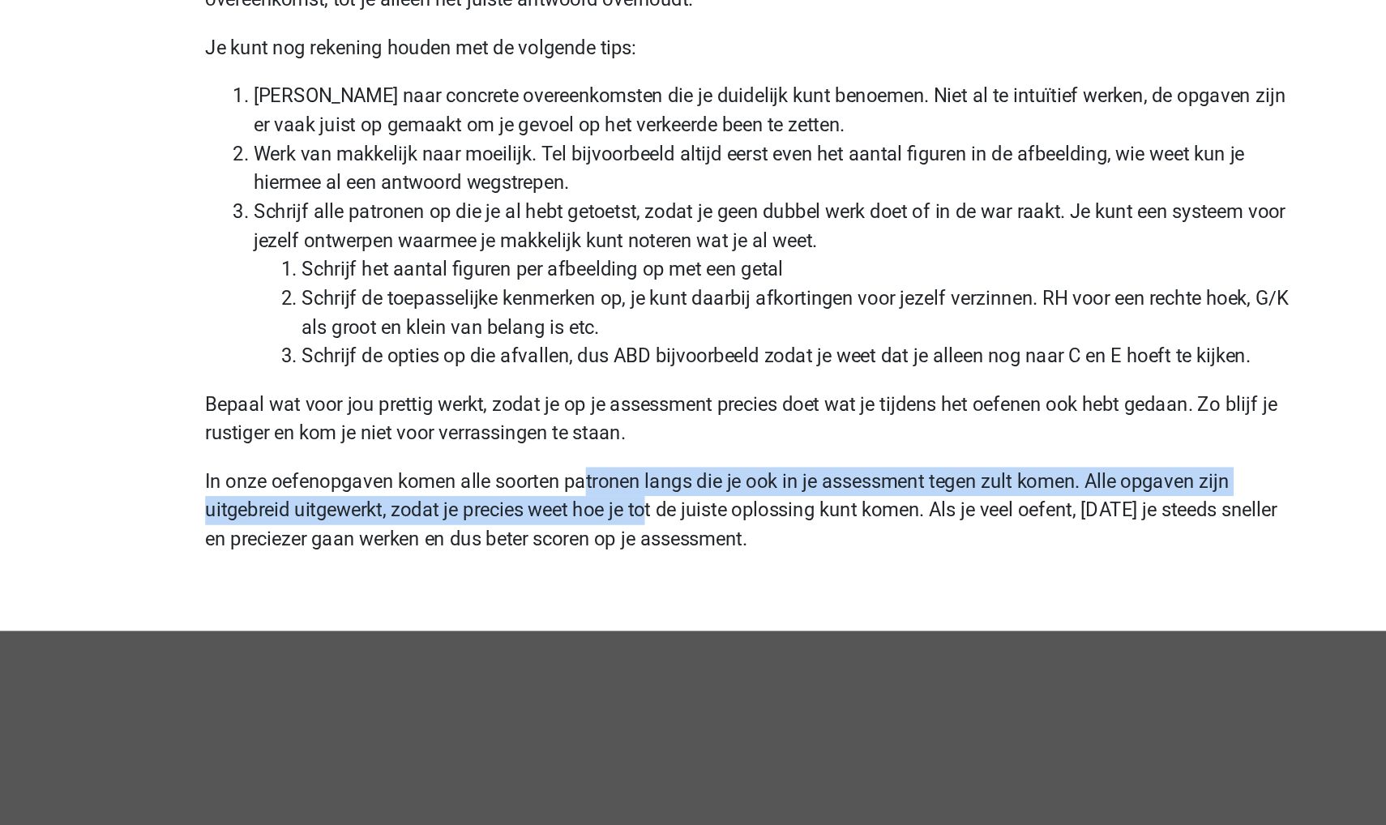
drag, startPoint x: 393, startPoint y: 322, endPoint x: 435, endPoint y: 331, distance: 43.3
click at [435, 584] on p "In onze oefenopgaven komen alle soorten patronen langs die je ook in je assessm…" at bounding box center [692, 623] width 731 height 78
click at [434, 584] on p "In onze oefenopgaven komen alle soorten patronen langs die je ook in je assessm…" at bounding box center [692, 623] width 731 height 78
